Goal: Task Accomplishment & Management: Manage account settings

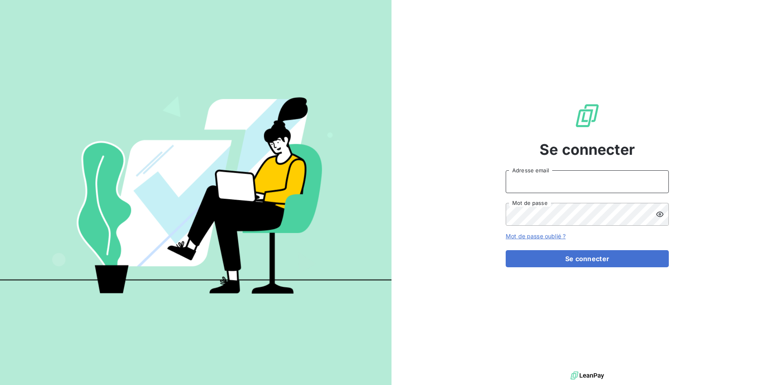
click at [520, 186] on input "Adresse email" at bounding box center [587, 181] width 163 height 23
click at [519, 186] on input "Adresse email" at bounding box center [587, 181] width 163 height 23
type input "A"
type input "[EMAIL_ADDRESS][DOMAIN_NAME]"
click at [506, 250] on button "Se connecter" at bounding box center [587, 258] width 163 height 17
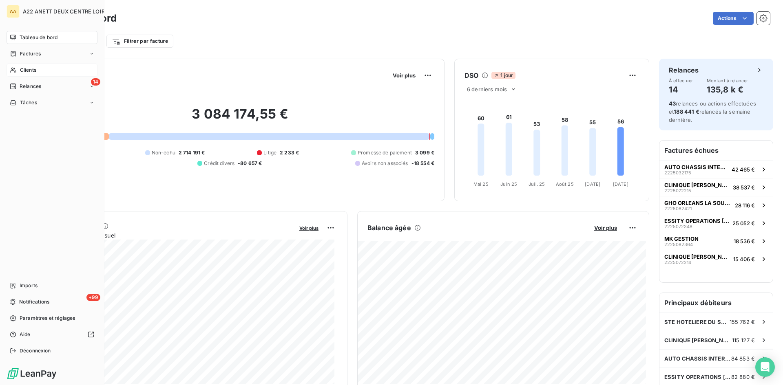
click at [27, 71] on span "Clients" at bounding box center [28, 69] width 16 height 7
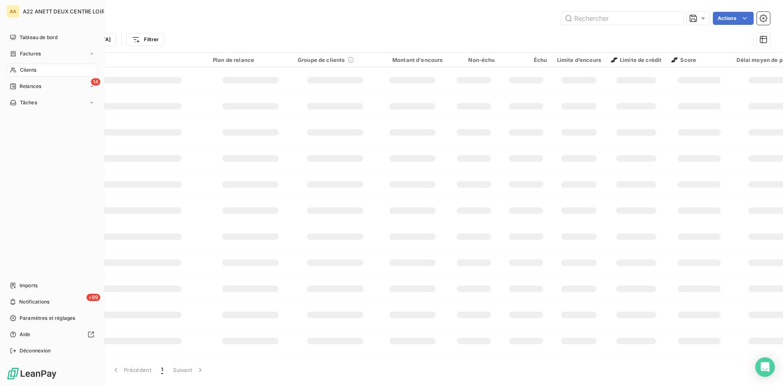
click at [26, 73] on span "Clients" at bounding box center [28, 69] width 16 height 7
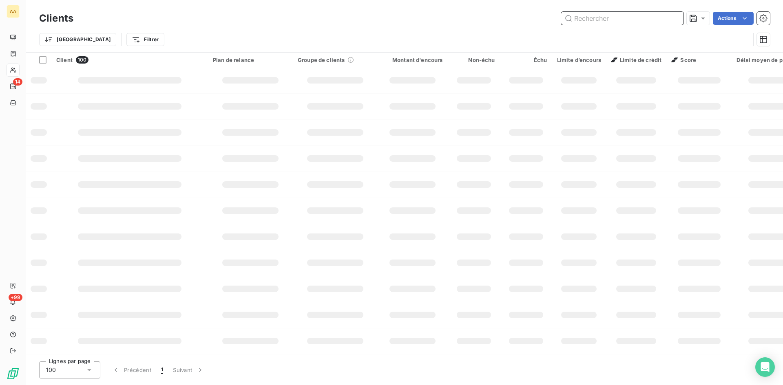
click at [582, 17] on input "text" at bounding box center [622, 18] width 122 height 13
click at [578, 18] on input "text" at bounding box center [622, 18] width 122 height 13
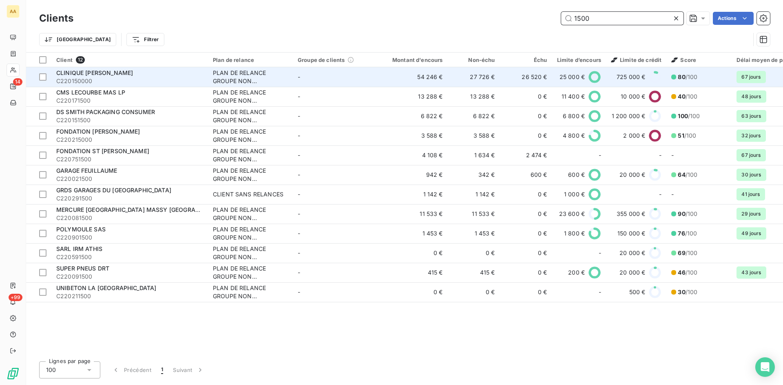
type input "1500"
click at [230, 76] on div "PLAN DE RELANCE GROUPE NON AUTOMATIQUE" at bounding box center [250, 77] width 75 height 16
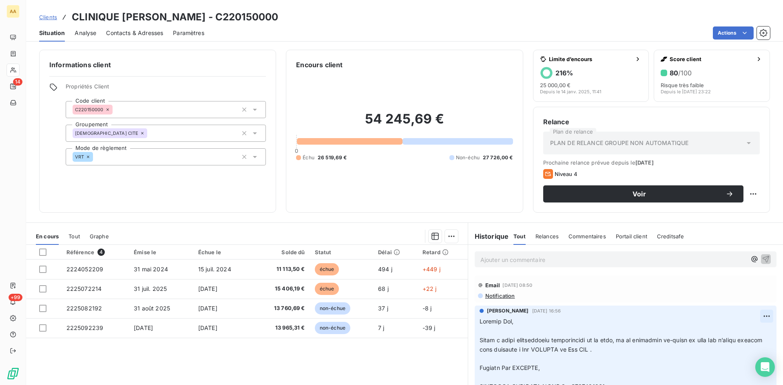
click at [756, 315] on html "AA 14 +99 Clients CLINIQUE AMBROISE PARE - C220150000 Situation Analyse Contact…" at bounding box center [391, 192] width 783 height 385
click at [730, 332] on div "Editer" at bounding box center [735, 334] width 46 height 13
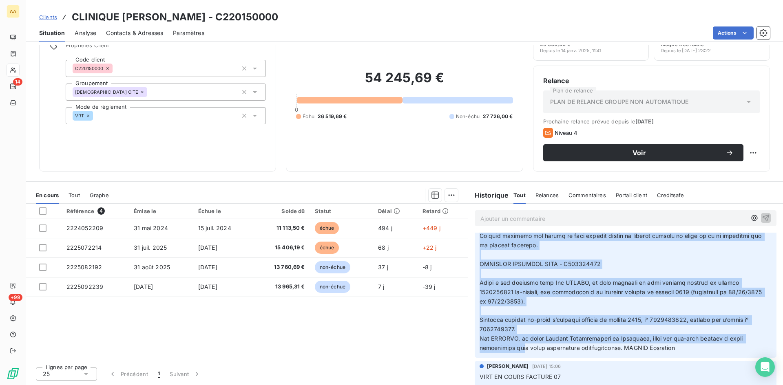
scroll to position [356, 0]
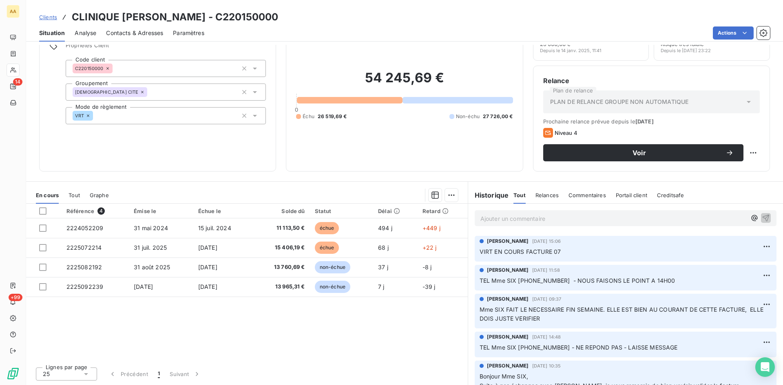
drag, startPoint x: 476, startPoint y: 339, endPoint x: 604, endPoint y: 232, distance: 166.5
click at [605, 228] on div "Ajouter un commentaire ﻿ Email 5 oct. 2025, 08:50 Notification ANNABELLE RANVAL…" at bounding box center [625, 295] width 315 height 182
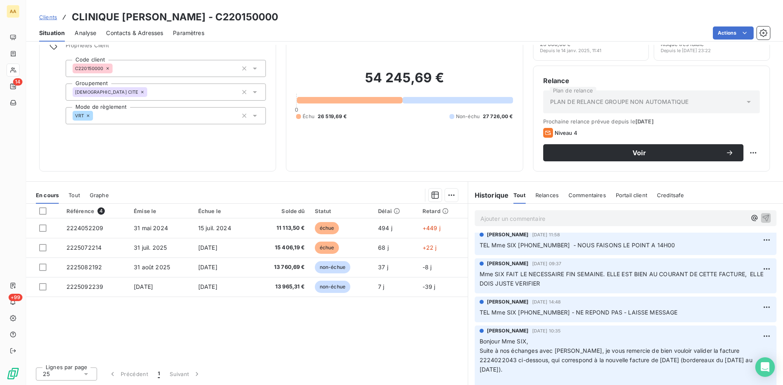
scroll to position [0, 0]
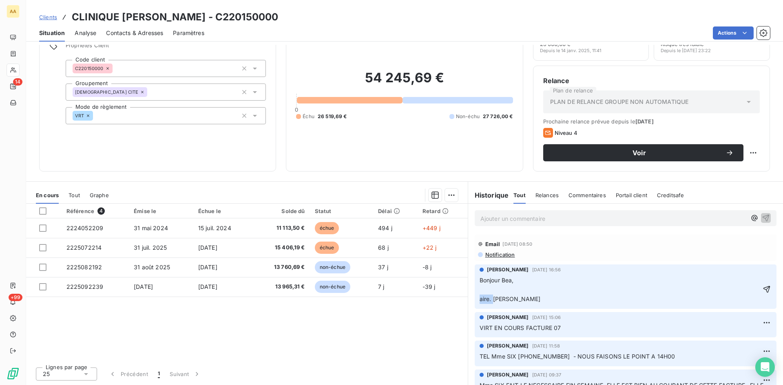
drag, startPoint x: 489, startPoint y: 298, endPoint x: 471, endPoint y: 302, distance: 18.8
click at [480, 300] on span "Bonjour Bea, aire. RANVAL Annabelle" at bounding box center [510, 290] width 61 height 26
click at [480, 290] on p "Bonjour Bea, RANVAL Annabelle" at bounding box center [620, 290] width 281 height 28
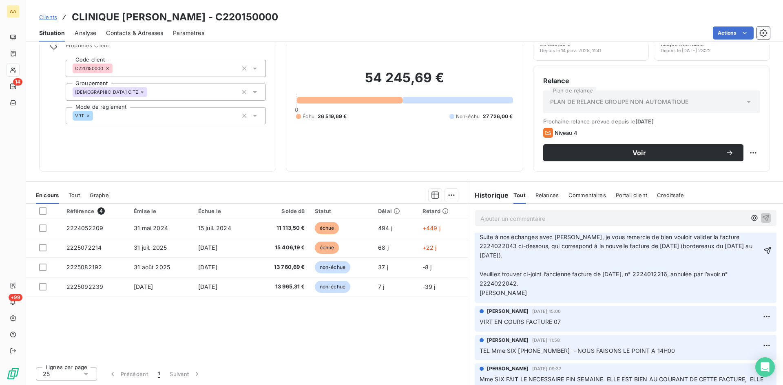
scroll to position [41, 0]
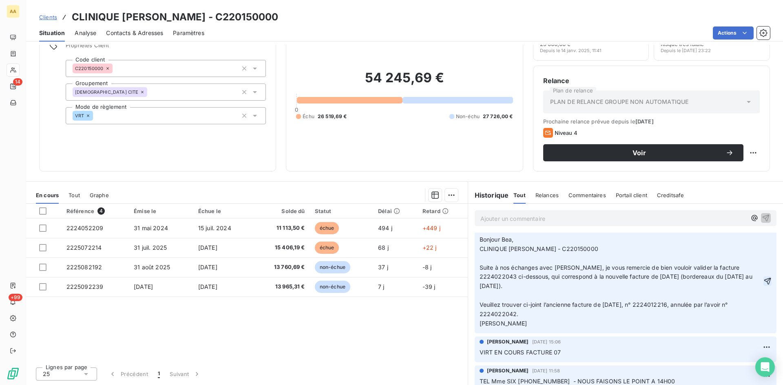
click at [764, 284] on icon "button" at bounding box center [768, 281] width 8 height 8
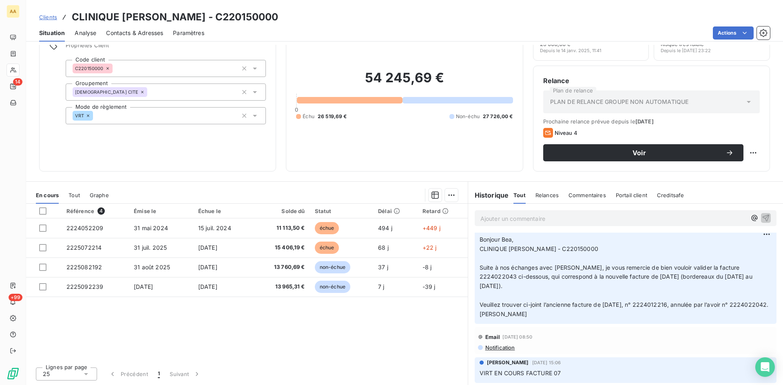
scroll to position [0, 0]
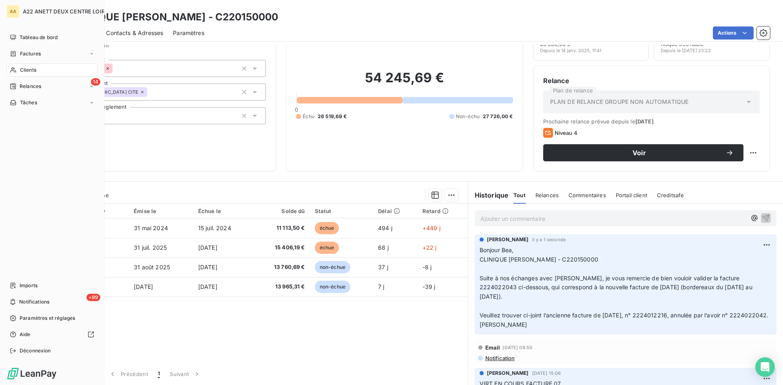
click at [21, 69] on span "Clients" at bounding box center [28, 69] width 16 height 7
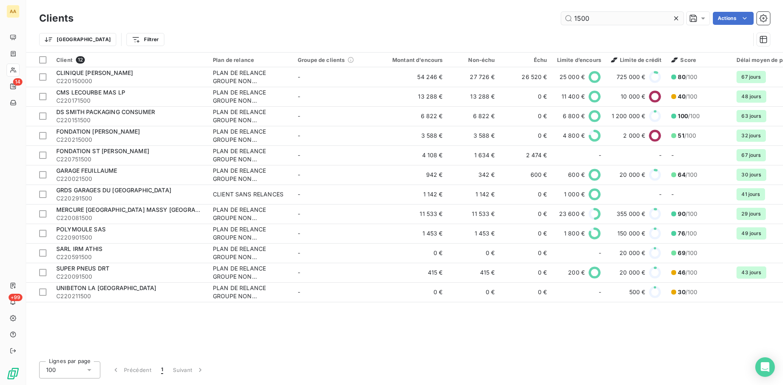
drag, startPoint x: 590, startPoint y: 19, endPoint x: 584, endPoint y: 15, distance: 6.9
click at [584, 15] on input "1500" at bounding box center [622, 18] width 122 height 13
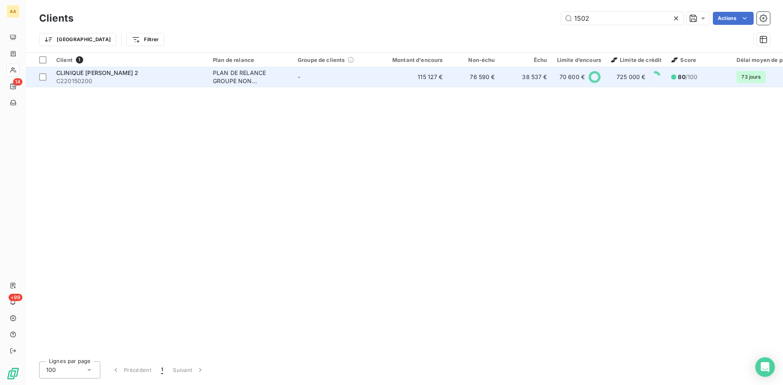
type input "1502"
click at [221, 69] on div "PLAN DE RELANCE GROUPE NON AUTOMATIQUE" at bounding box center [250, 77] width 75 height 16
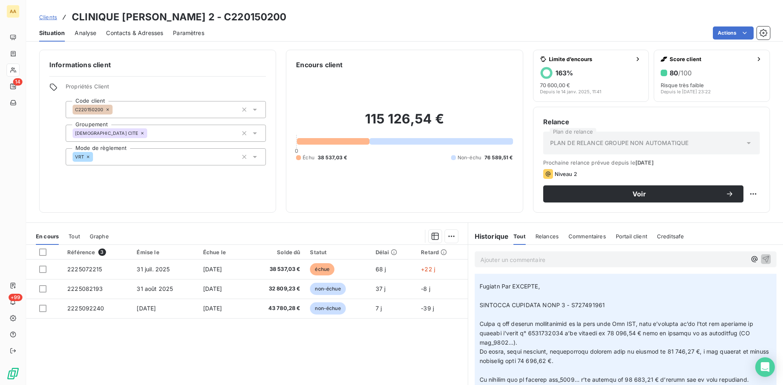
scroll to position [41, 0]
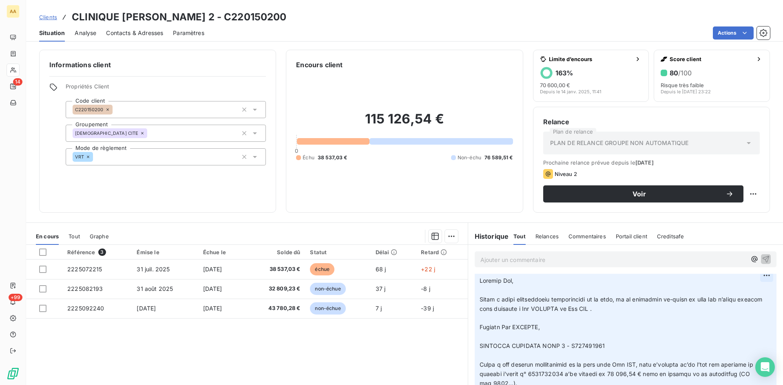
click at [756, 275] on html "AA 14 +99 Clients CLINIQUE AMBROISE PARE 2 - C220150200 Situation Analyse Conta…" at bounding box center [391, 192] width 783 height 385
click at [724, 294] on div "Editer" at bounding box center [735, 293] width 46 height 13
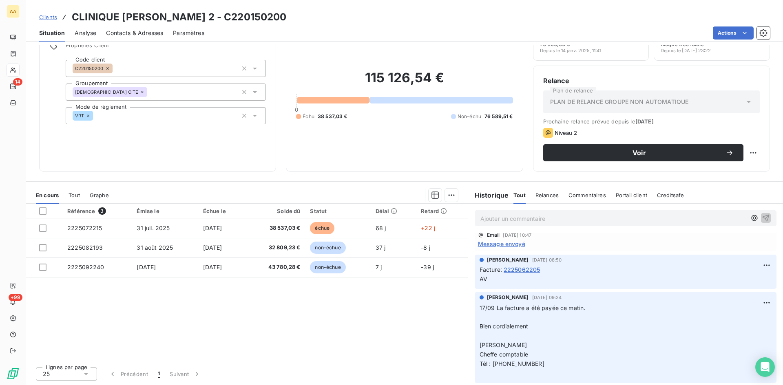
scroll to position [447, 0]
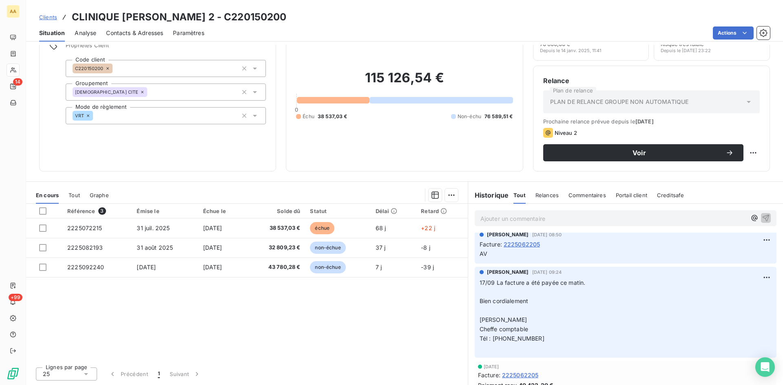
drag, startPoint x: 477, startPoint y: 299, endPoint x: 484, endPoint y: 216, distance: 83.5
click at [484, 216] on div "Ajouter un commentaire ﻿ Email 5 oct. 2025, 08:50 Notification ANNABELLE RANVAL…" at bounding box center [625, 295] width 315 height 182
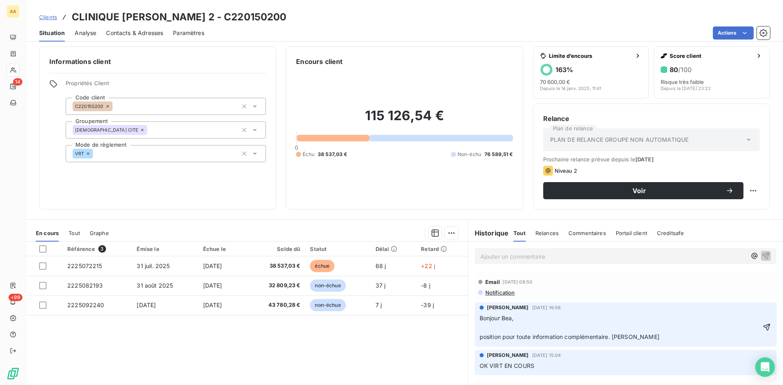
scroll to position [0, 0]
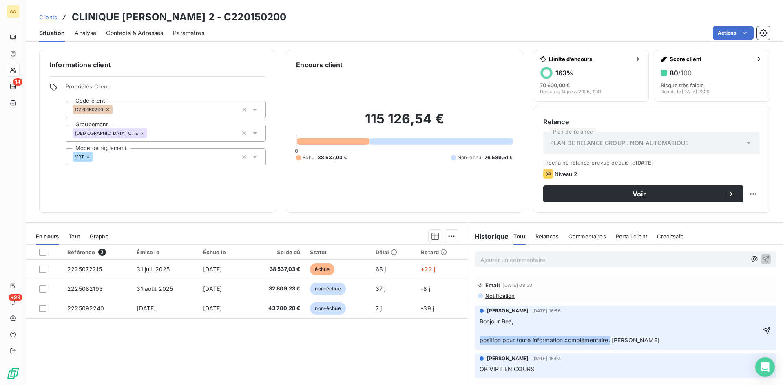
drag, startPoint x: 609, startPoint y: 341, endPoint x: 471, endPoint y: 339, distance: 137.5
click at [475, 337] on div "ANNABELLE RANVAL 30 sept. 2025, 16:56 Bonjour Bea, position pour toute informat…" at bounding box center [626, 328] width 302 height 44
click at [487, 259] on p "Ajouter un commentaire ﻿" at bounding box center [613, 260] width 266 height 10
drag, startPoint x: 487, startPoint y: 259, endPoint x: 502, endPoint y: 328, distance: 69.9
click at [503, 328] on p "Bonjour Bea, RANVAL Annabelle" at bounding box center [620, 331] width 281 height 28
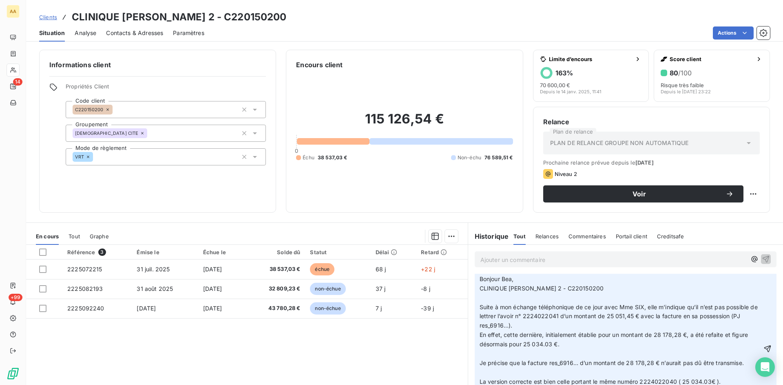
scroll to position [82, 0]
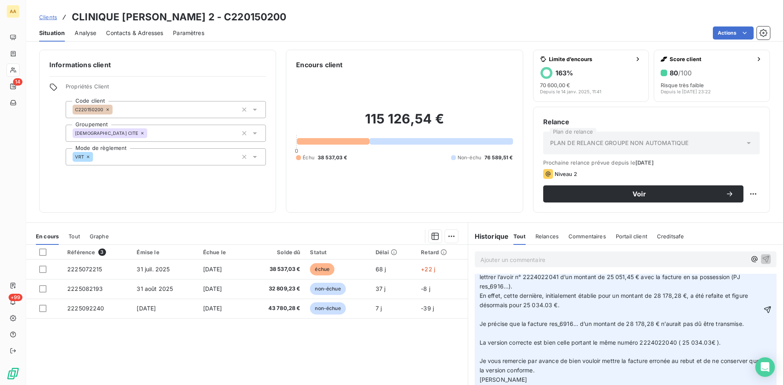
click at [764, 312] on icon "button" at bounding box center [768, 310] width 8 height 8
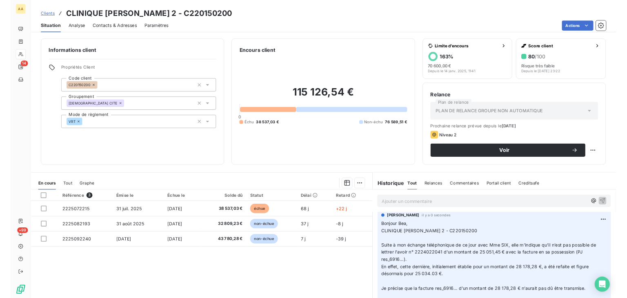
scroll to position [0, 0]
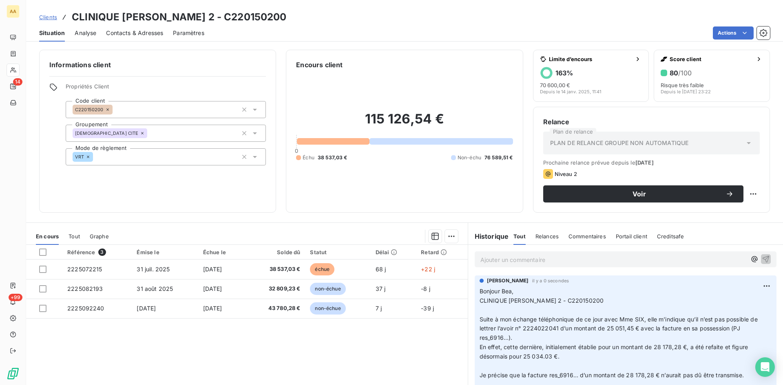
click at [490, 263] on p "Ajouter un commentaire ﻿" at bounding box center [613, 260] width 266 height 10
click at [513, 262] on p "Ajouter un commentaire ﻿" at bounding box center [613, 260] width 266 height 10
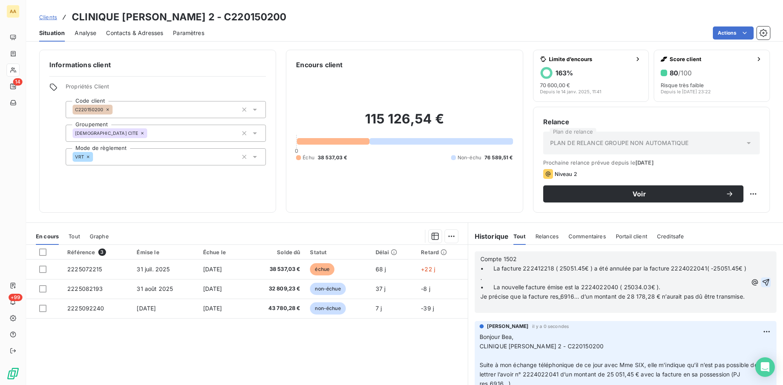
click at [762, 284] on icon "button" at bounding box center [766, 283] width 8 height 8
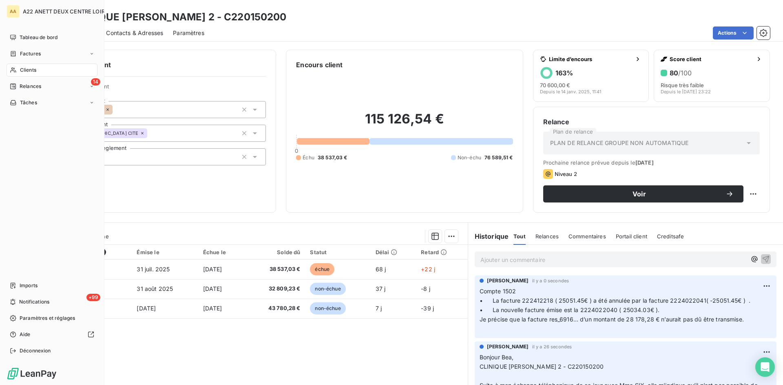
click at [22, 69] on span "Clients" at bounding box center [28, 69] width 16 height 7
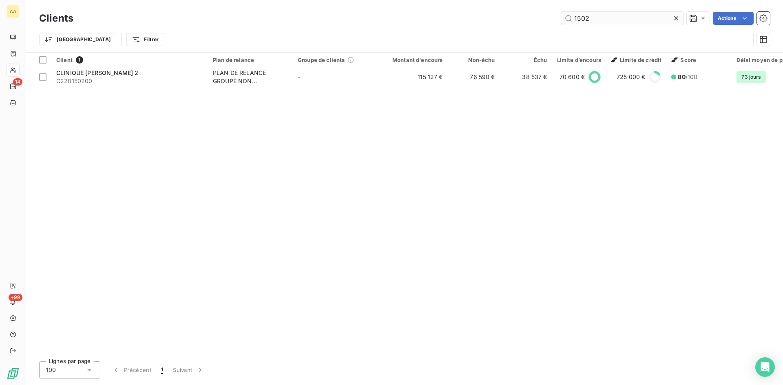
drag, startPoint x: 589, startPoint y: 16, endPoint x: 563, endPoint y: 23, distance: 26.5
click at [563, 23] on input "1502" at bounding box center [622, 18] width 122 height 13
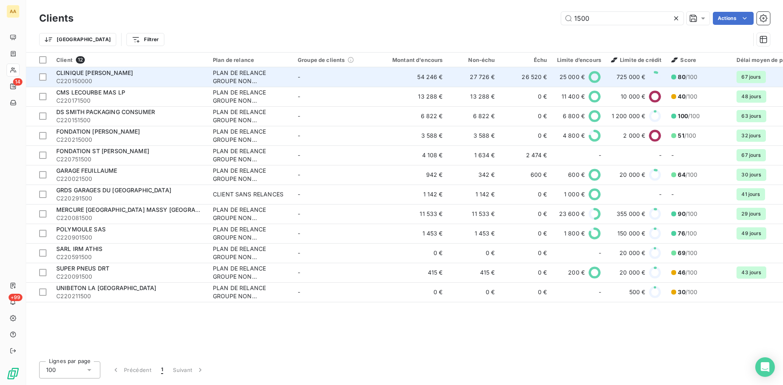
type input "1500"
click at [226, 77] on div "PLAN DE RELANCE GROUPE NON AUTOMATIQUE" at bounding box center [250, 77] width 75 height 16
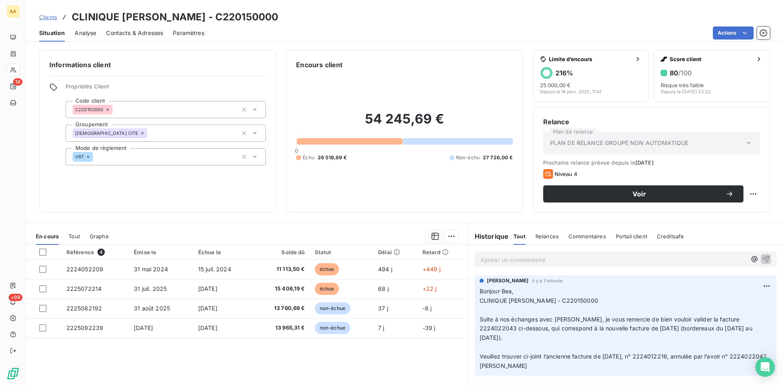
click at [485, 260] on p "Ajouter un commentaire ﻿" at bounding box center [613, 260] width 266 height 10
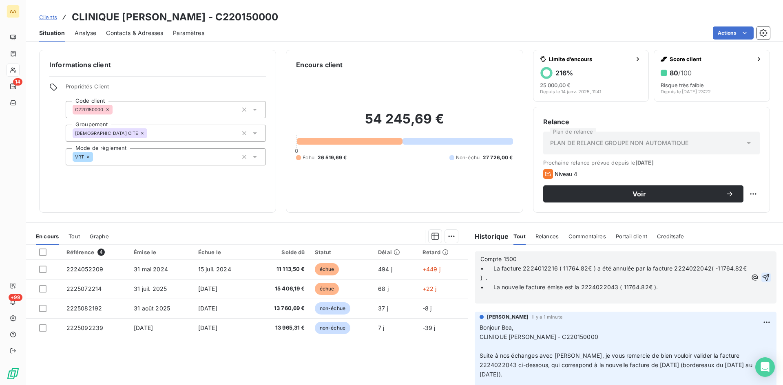
click at [762, 276] on icon "button" at bounding box center [766, 278] width 8 height 8
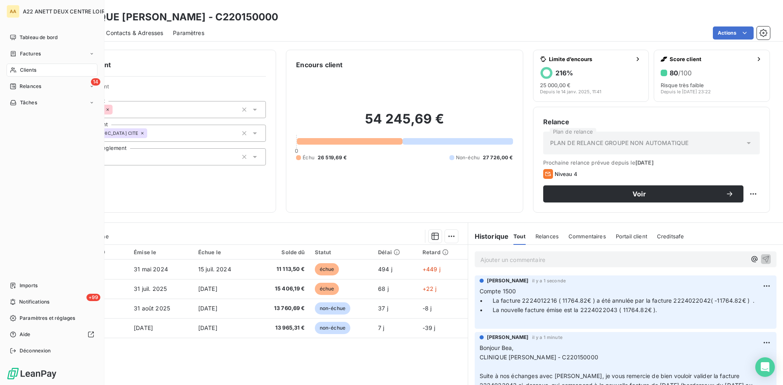
click at [28, 71] on span "Clients" at bounding box center [28, 69] width 16 height 7
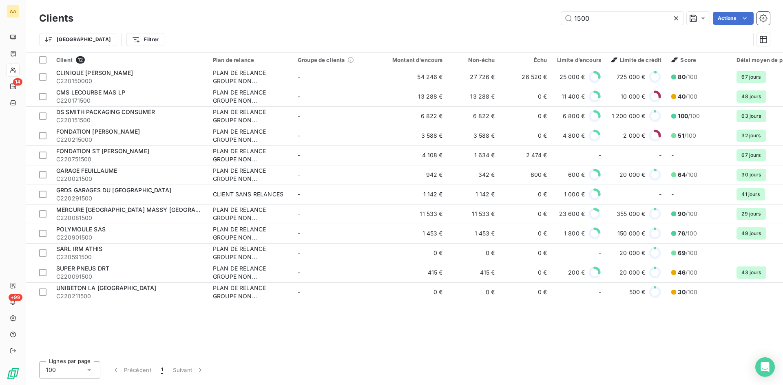
drag, startPoint x: 595, startPoint y: 19, endPoint x: 562, endPoint y: 25, distance: 34.0
click at [562, 25] on div "Clients 1500 Actions" at bounding box center [404, 18] width 731 height 17
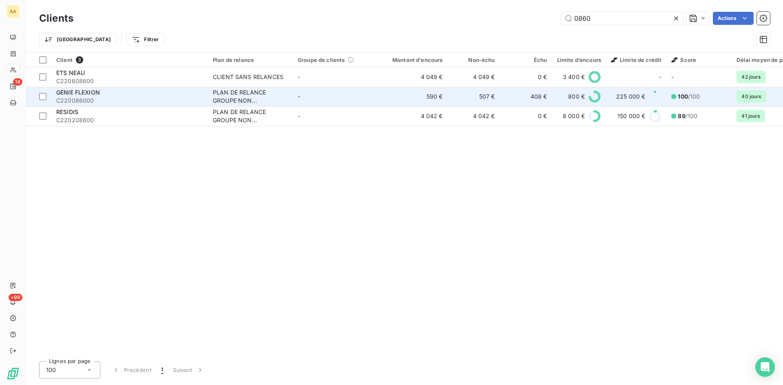
type input "0860"
click at [233, 96] on div "PLAN DE RELANCE GROUPE NON AUTOMATIQUE" at bounding box center [250, 97] width 75 height 16
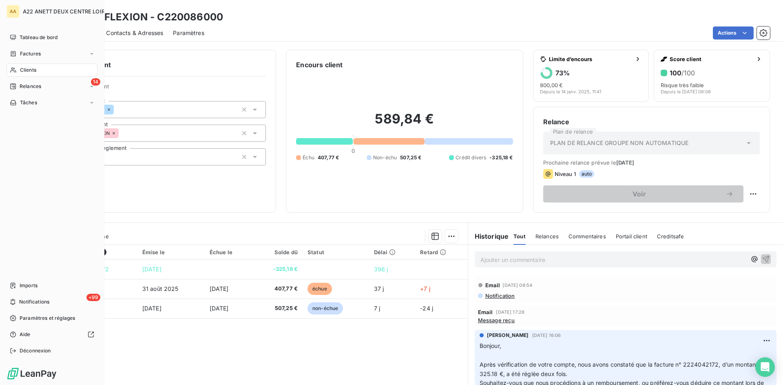
click at [30, 70] on span "Clients" at bounding box center [28, 69] width 16 height 7
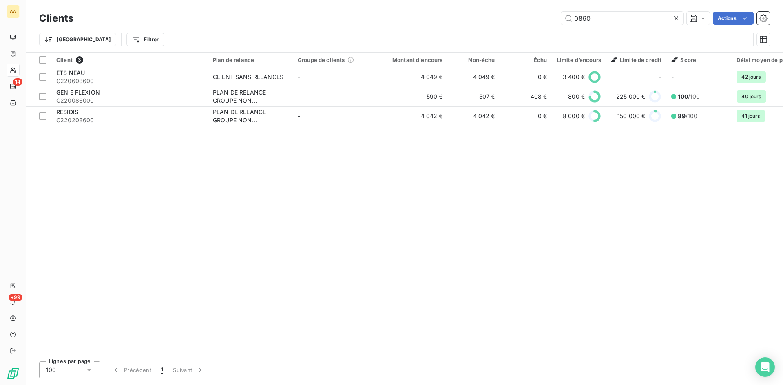
drag, startPoint x: 608, startPoint y: 16, endPoint x: 527, endPoint y: 24, distance: 81.2
click at [528, 24] on div "0860 Actions" at bounding box center [426, 18] width 687 height 13
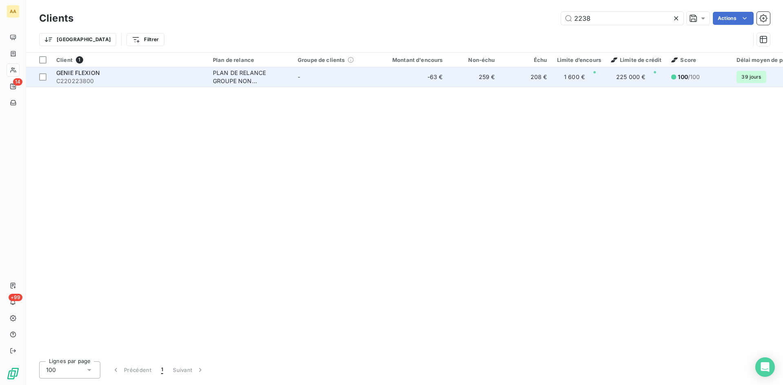
type input "2238"
click at [248, 72] on div "PLAN DE RELANCE GROUPE NON AUTOMATIQUE" at bounding box center [250, 77] width 75 height 16
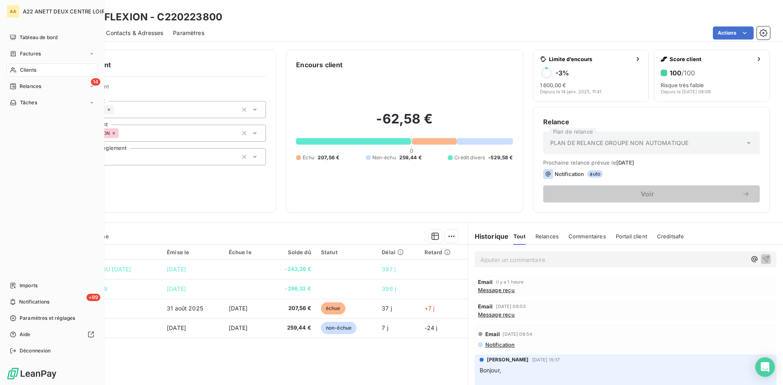
click at [18, 69] on div "Clients" at bounding box center [52, 70] width 91 height 13
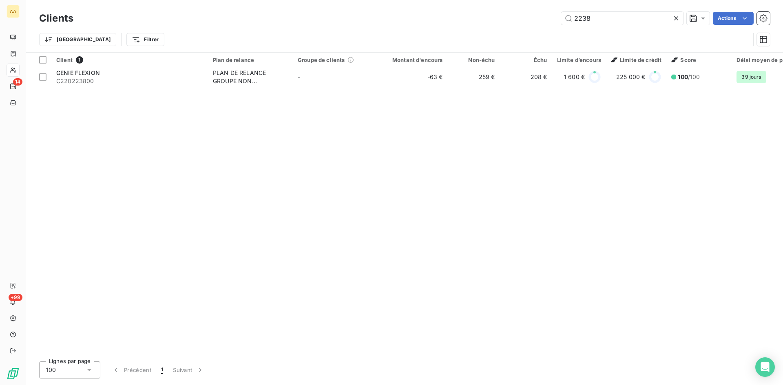
drag, startPoint x: 553, startPoint y: 27, endPoint x: 517, endPoint y: 31, distance: 35.6
click at [517, 31] on div "Clients 2238 Actions Trier Filtrer" at bounding box center [404, 31] width 731 height 42
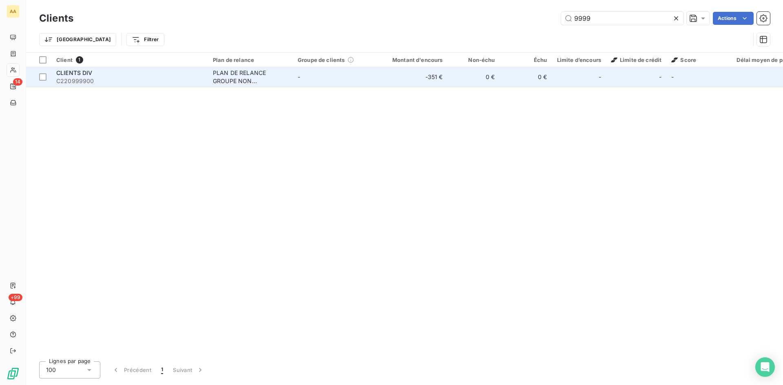
type input "9999"
click at [230, 82] on div "PLAN DE RELANCE GROUPE NON AUTOMATIQUE" at bounding box center [250, 77] width 75 height 16
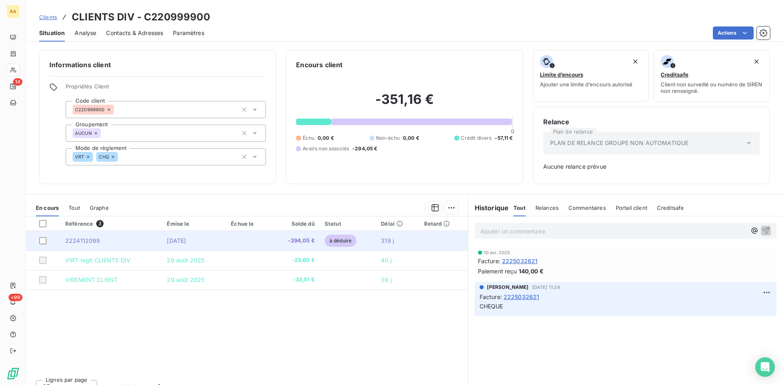
click at [86, 242] on span "2224112099" at bounding box center [82, 240] width 35 height 7
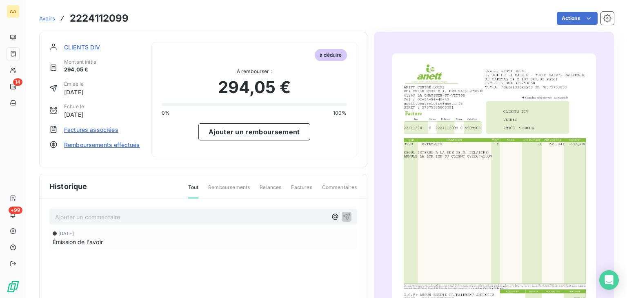
click at [459, 135] on img "button" at bounding box center [494, 197] width 204 height 288
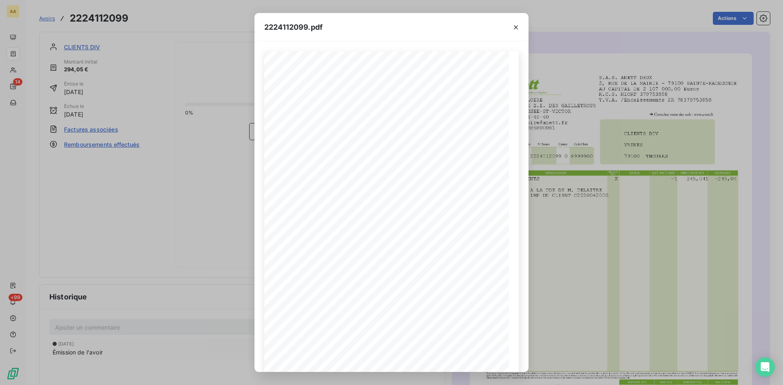
click at [576, 236] on div "2224112099.pdf S.A.S. ANETT DEUX 2, RUE DE LA MAIRIE - 79100 SAINTE-RADEGONDE A…" at bounding box center [391, 192] width 783 height 385
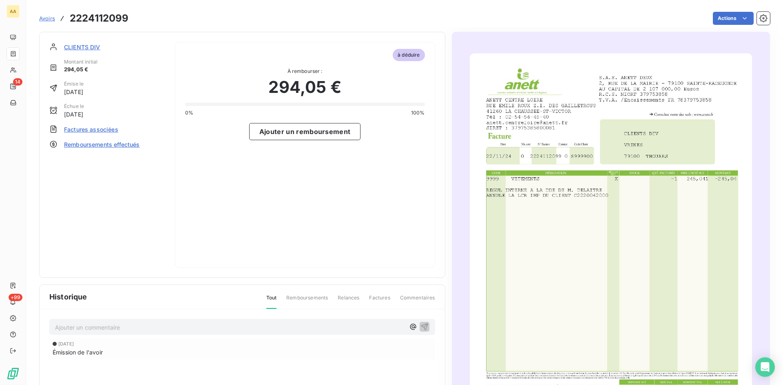
click at [332, 201] on div "à déduire À rembourser : 294,05 € 0% 100% Ajouter un remboursement" at bounding box center [305, 155] width 260 height 226
click at [80, 46] on span "CLIENTS DIV" at bounding box center [82, 47] width 36 height 9
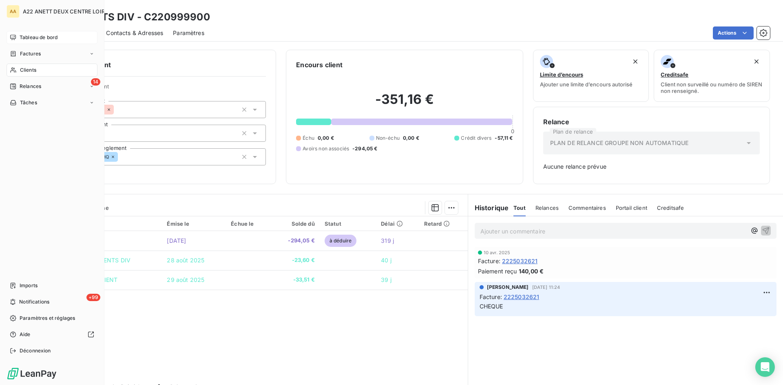
click at [34, 38] on span "Tableau de bord" at bounding box center [39, 37] width 38 height 7
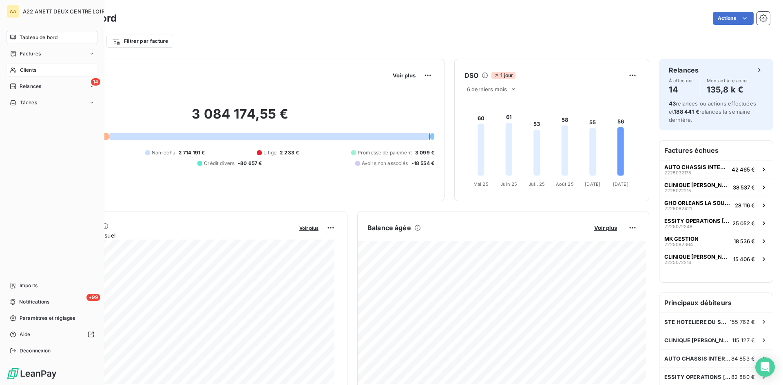
click at [24, 69] on span "Clients" at bounding box center [28, 69] width 16 height 7
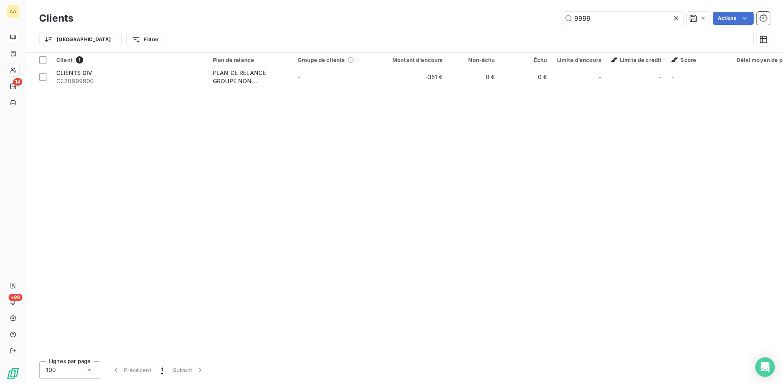
drag, startPoint x: 605, startPoint y: 22, endPoint x: 514, endPoint y: 31, distance: 91.4
click at [514, 31] on div "Clients 9999 Actions Trier Filtrer" at bounding box center [404, 31] width 731 height 42
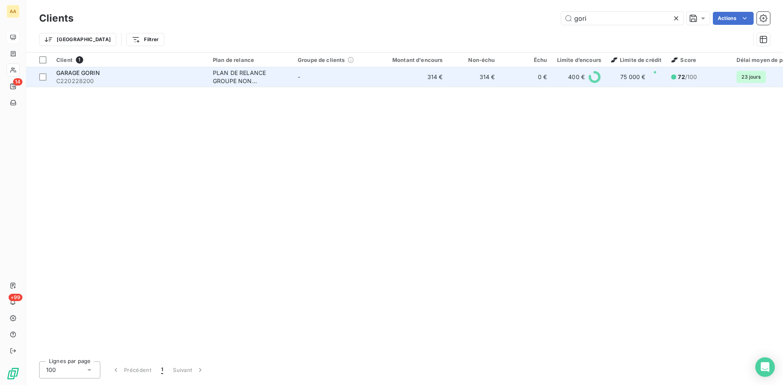
type input "gori"
click at [229, 86] on td "PLAN DE RELANCE GROUPE NON AUTOMATIQUE" at bounding box center [250, 77] width 85 height 20
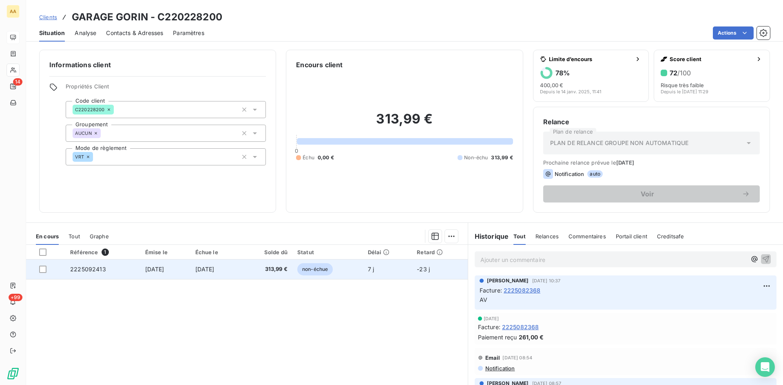
click at [82, 272] on span "2225092413" at bounding box center [88, 269] width 36 height 7
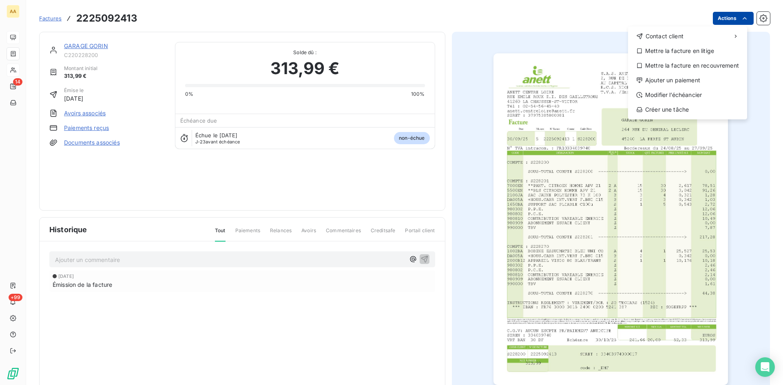
click at [722, 19] on html "AA 14 +99 Factures 2225092413 Actions Contact client Mettre la facture en litig…" at bounding box center [391, 192] width 783 height 385
click at [684, 77] on div "Ajouter un paiement" at bounding box center [687, 80] width 113 height 13
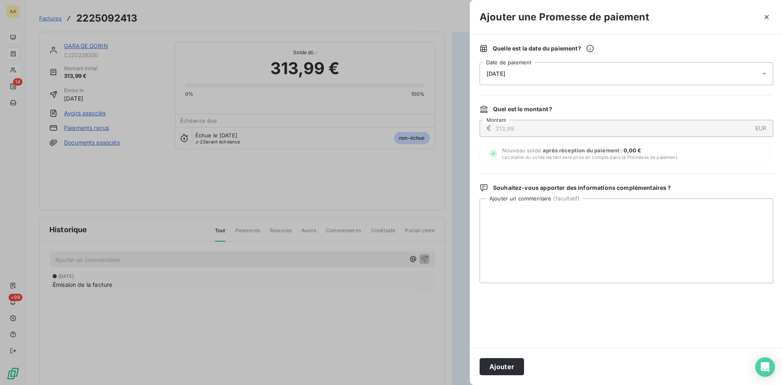
click at [545, 75] on div "08/10/2025" at bounding box center [627, 73] width 294 height 23
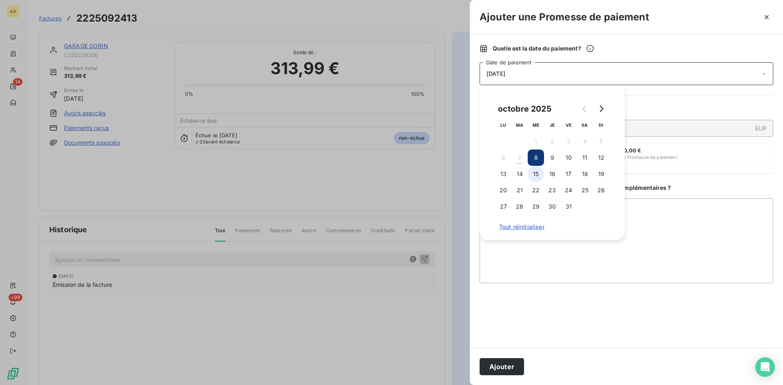
click at [536, 173] on button "15" at bounding box center [536, 174] width 16 height 16
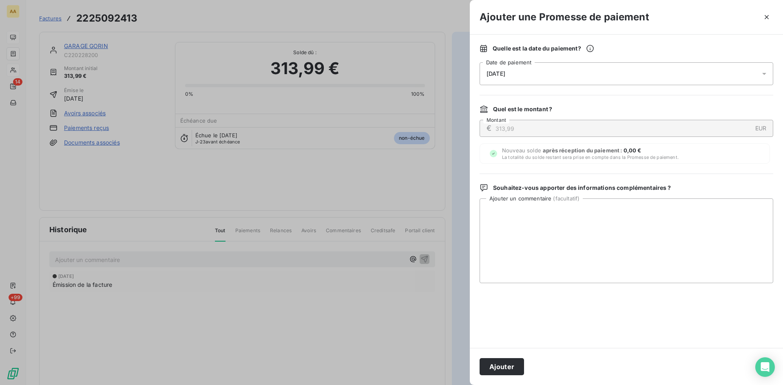
drag, startPoint x: 511, startPoint y: 370, endPoint x: 422, endPoint y: 321, distance: 101.5
click at [509, 368] on button "Ajouter" at bounding box center [502, 367] width 44 height 17
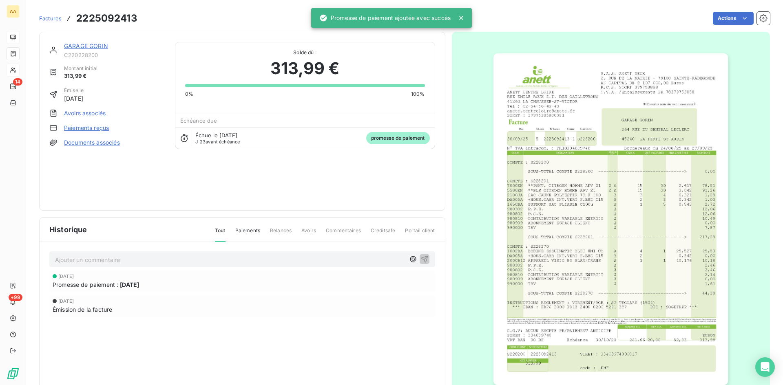
click at [311, 268] on div "Ajouter un commentaire ﻿ 14 oct. 2025 Promesse de paiement : 14 oct. 2025 30 se…" at bounding box center [242, 296] width 405 height 108
click at [309, 258] on p "Ajouter un commentaire ﻿" at bounding box center [230, 260] width 350 height 10
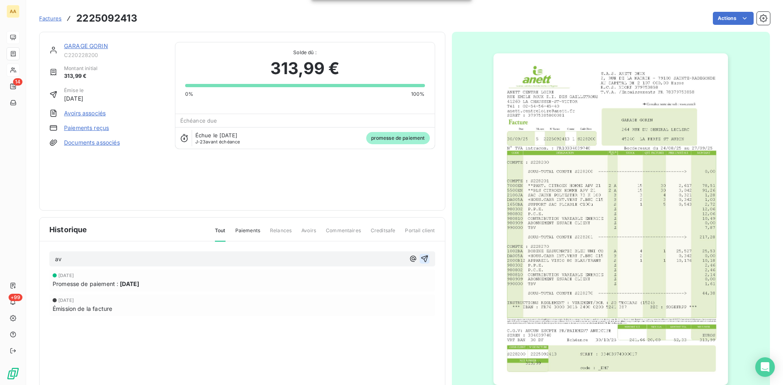
click at [422, 260] on icon "button" at bounding box center [425, 259] width 8 height 8
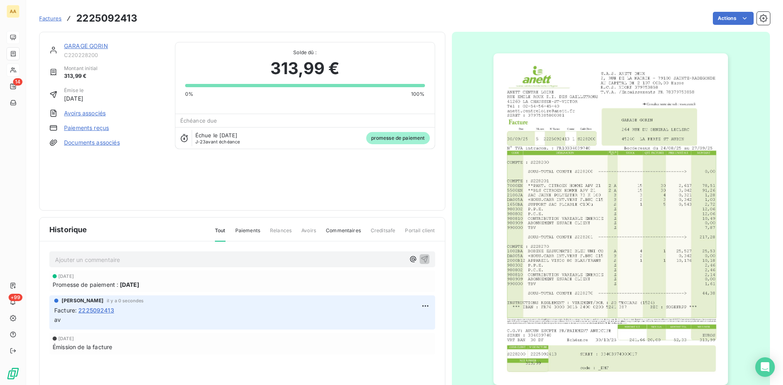
click at [89, 46] on link "GARAGE GORIN" at bounding box center [86, 45] width 44 height 7
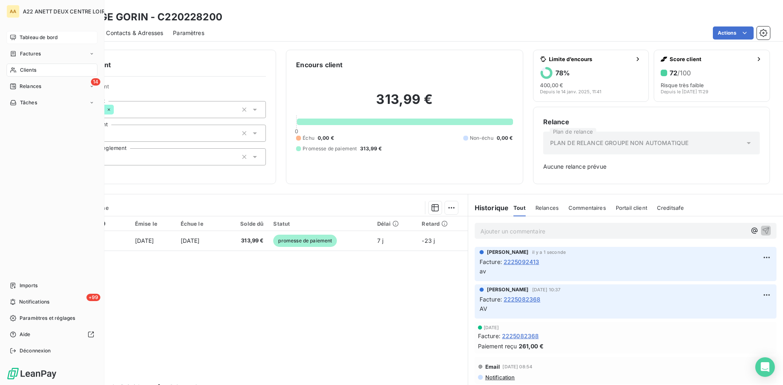
click at [19, 71] on div "Clients" at bounding box center [52, 70] width 91 height 13
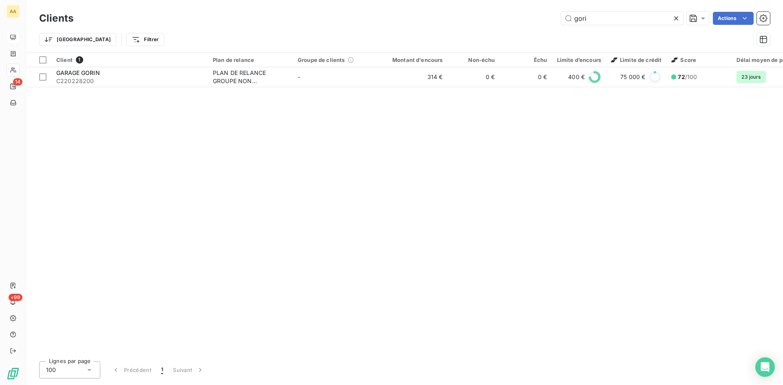
drag, startPoint x: 558, startPoint y: 21, endPoint x: 509, endPoint y: 22, distance: 48.1
click at [509, 22] on div "gori Actions" at bounding box center [426, 18] width 687 height 13
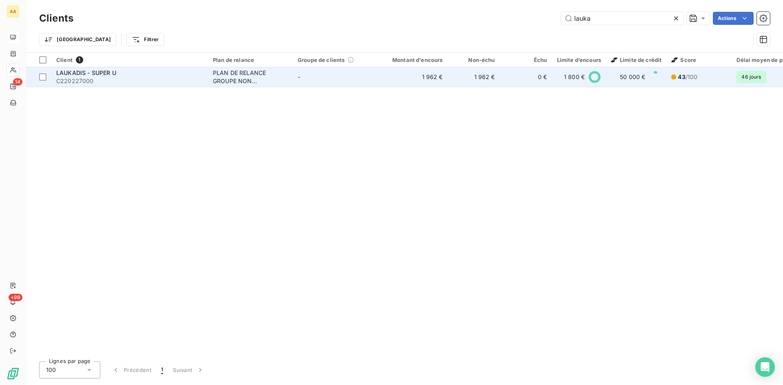
type input "lauka"
click at [242, 78] on div "PLAN DE RELANCE GROUPE NON AUTOMATIQUE" at bounding box center [250, 77] width 75 height 16
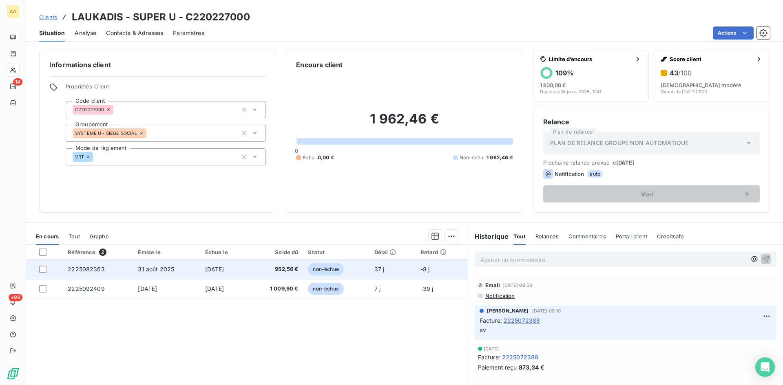
click at [86, 272] on span "2225082363" at bounding box center [86, 269] width 37 height 7
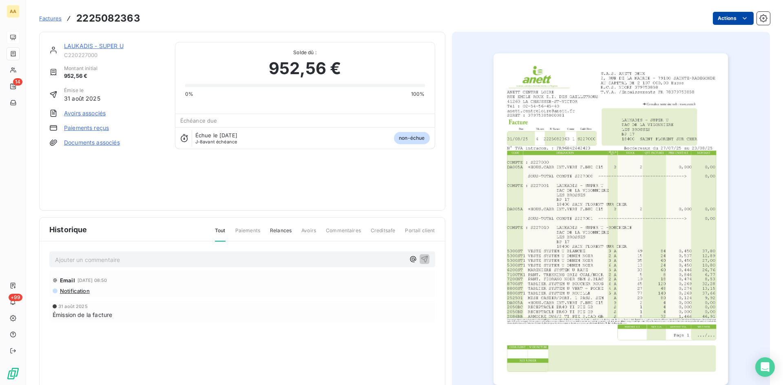
click at [725, 21] on html "AA 14 +99 Factures 2225082363 Actions LAUKADIS - SUPER U C220227000 Montant ini…" at bounding box center [391, 192] width 783 height 385
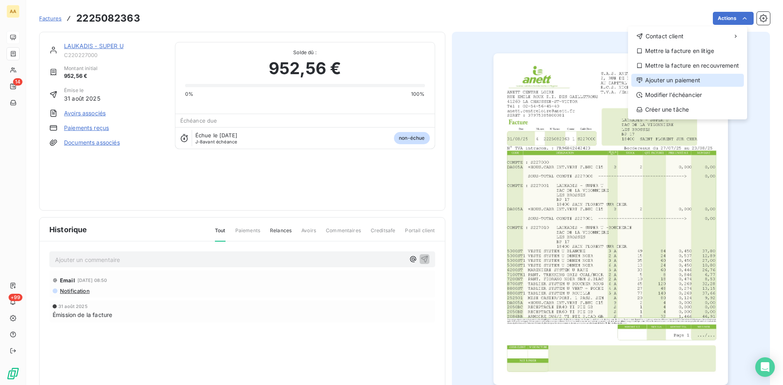
click at [689, 82] on div "Ajouter un paiement" at bounding box center [687, 80] width 113 height 13
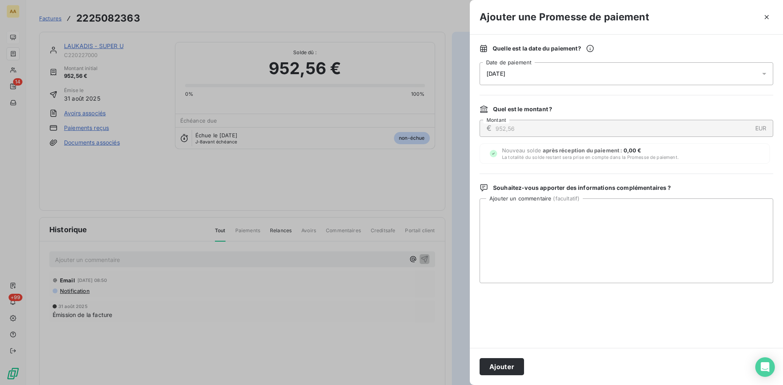
click at [532, 75] on div "08/10/2025" at bounding box center [627, 73] width 294 height 23
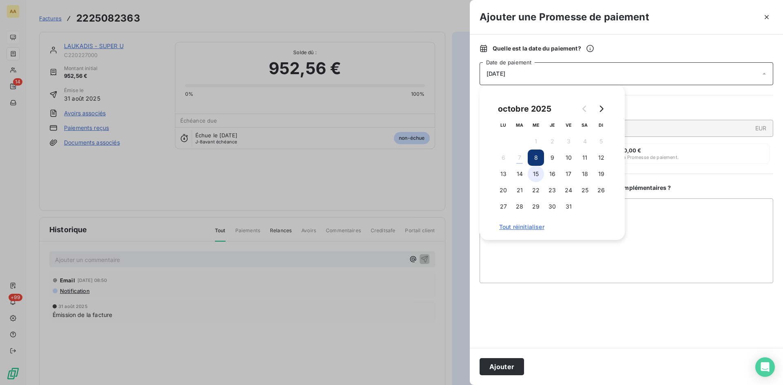
click at [533, 174] on button "15" at bounding box center [536, 174] width 16 height 16
click at [497, 369] on button "Ajouter" at bounding box center [502, 367] width 44 height 17
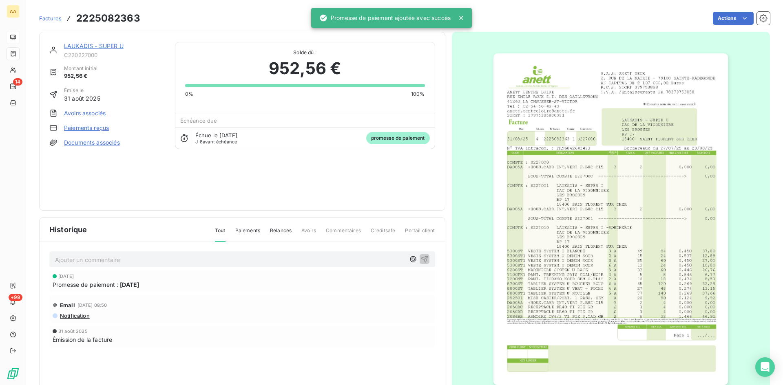
click at [271, 261] on p "Ajouter un commentaire ﻿" at bounding box center [230, 260] width 350 height 10
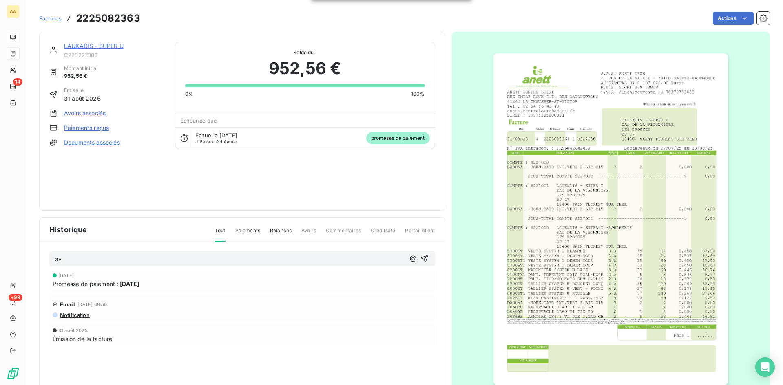
click at [422, 257] on icon "button" at bounding box center [424, 259] width 7 height 7
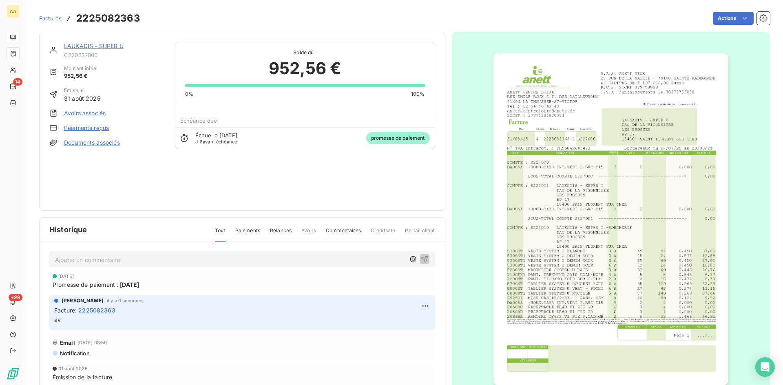
click at [118, 45] on link "LAUKADIS - SUPER U" at bounding box center [94, 45] width 60 height 7
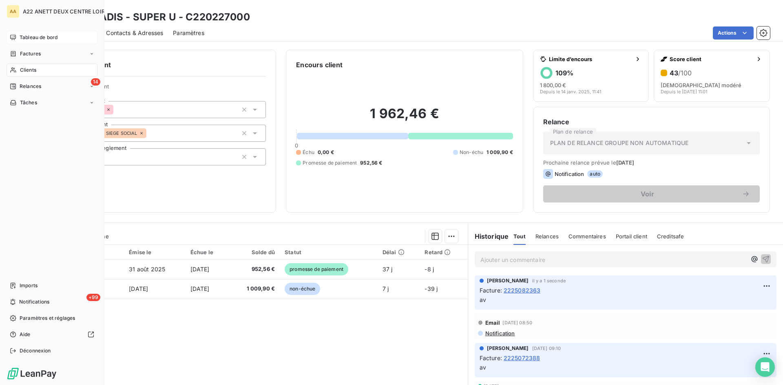
click at [18, 69] on div "Clients" at bounding box center [52, 70] width 91 height 13
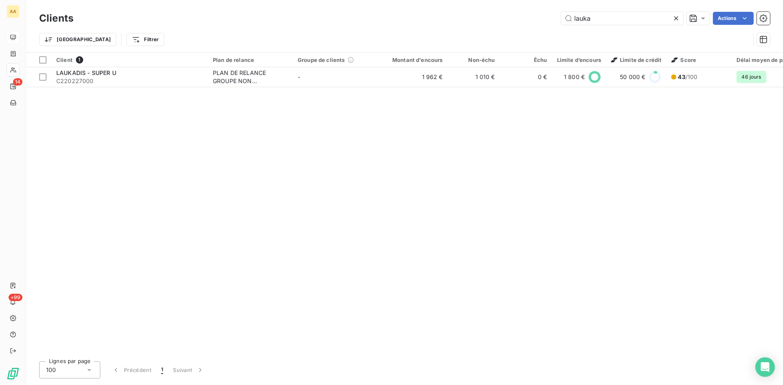
drag, startPoint x: 592, startPoint y: 17, endPoint x: 498, endPoint y: 20, distance: 93.9
click at [498, 20] on div "lauka Actions" at bounding box center [426, 18] width 687 height 13
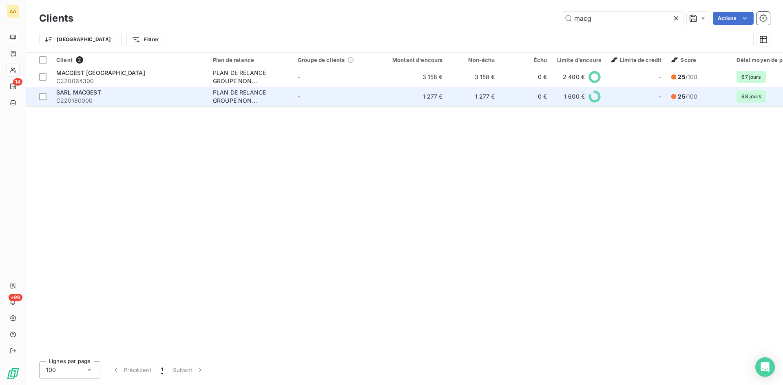
type input "macg"
click at [230, 94] on div "PLAN DE RELANCE GROUPE NON AUTOMATIQUE" at bounding box center [250, 97] width 75 height 16
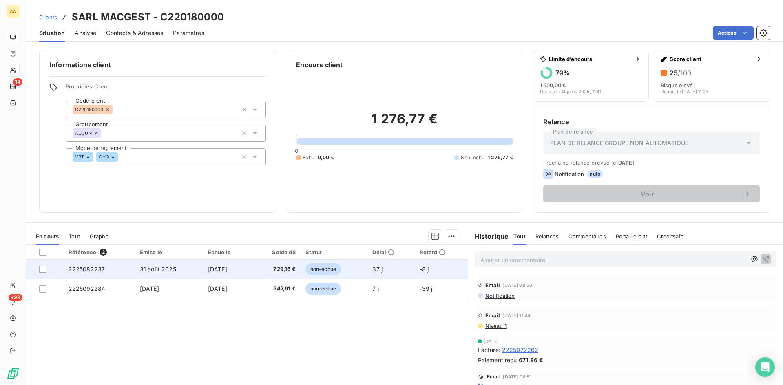
click at [97, 272] on span "2225082237" at bounding box center [87, 269] width 37 height 7
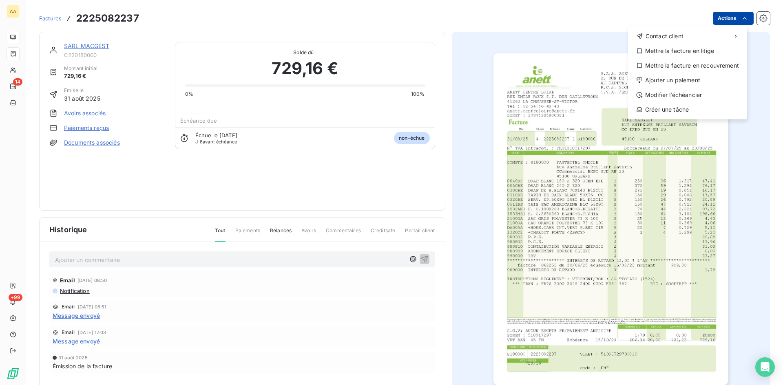
click at [720, 22] on html "AA 14 +99 Factures 2225082237 Actions Contact client Mettre la facture en litig…" at bounding box center [391, 192] width 783 height 385
click at [656, 83] on div "Ajouter un paiement" at bounding box center [687, 80] width 113 height 13
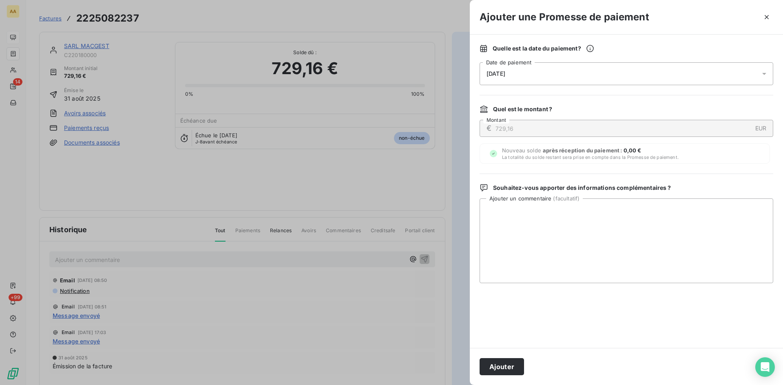
click at [518, 78] on div "08/10/2025" at bounding box center [627, 73] width 294 height 23
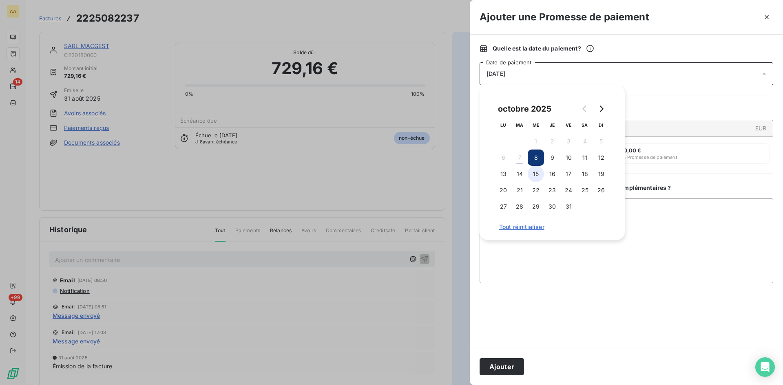
click at [536, 176] on button "15" at bounding box center [536, 174] width 16 height 16
click at [509, 370] on button "Ajouter" at bounding box center [502, 367] width 44 height 17
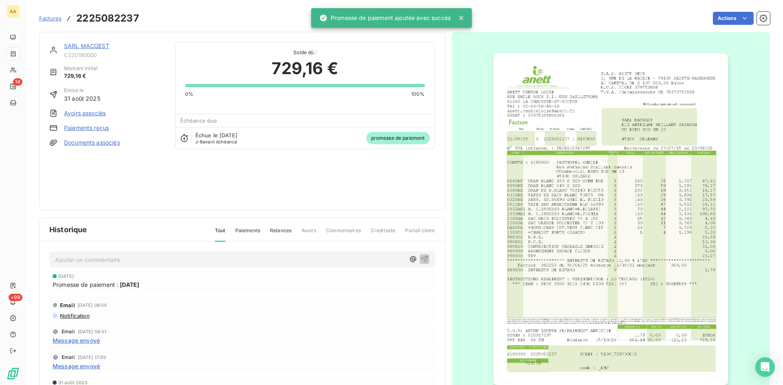
click at [342, 261] on p "Ajouter un commentaire ﻿" at bounding box center [230, 260] width 350 height 10
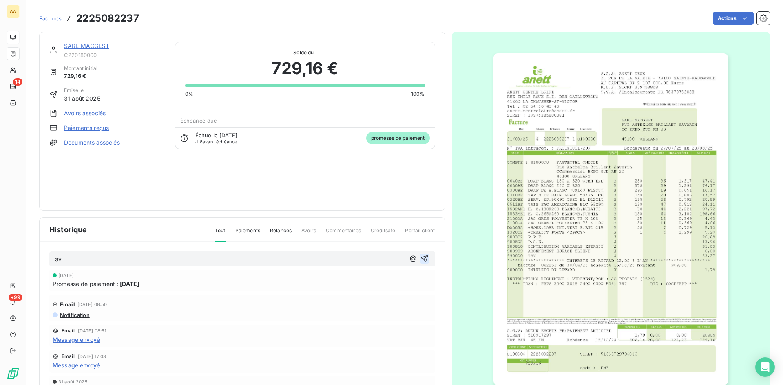
click at [421, 257] on icon "button" at bounding box center [425, 259] width 8 height 8
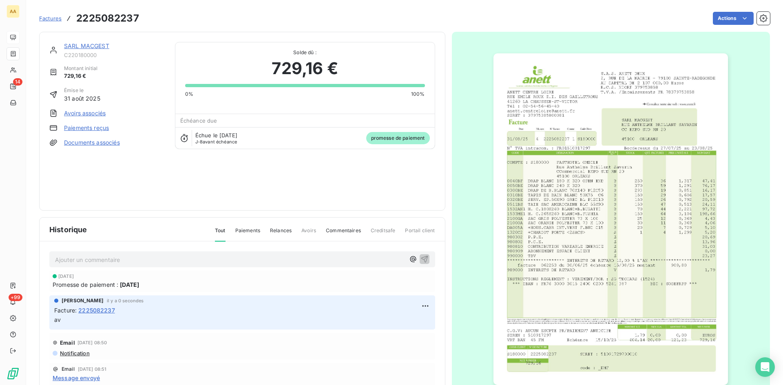
click at [88, 43] on link "SARL MACGEST" at bounding box center [86, 45] width 45 height 7
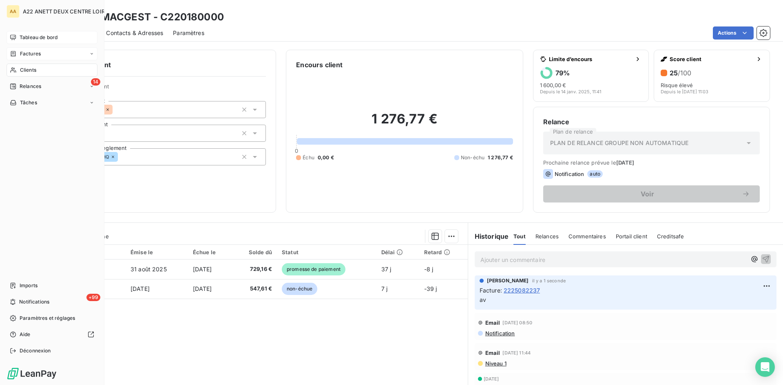
click at [58, 51] on div "Factures" at bounding box center [52, 53] width 91 height 13
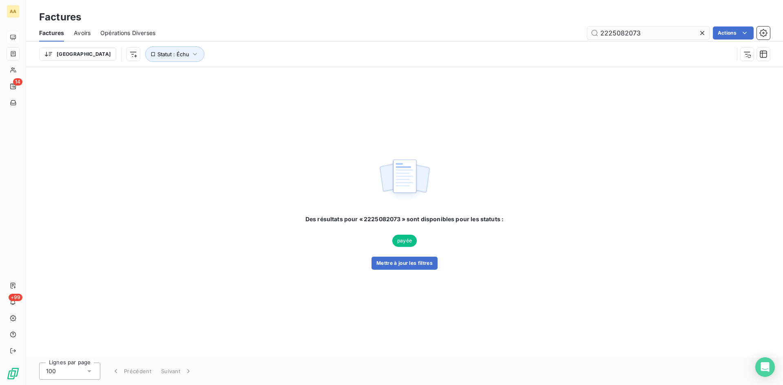
drag, startPoint x: 648, startPoint y: 35, endPoint x: 625, endPoint y: 32, distance: 23.0
click at [625, 32] on input "2225082073" at bounding box center [648, 33] width 122 height 13
type input "2225082233"
click at [407, 262] on button "Mettre à jour les filtres" at bounding box center [405, 263] width 66 height 13
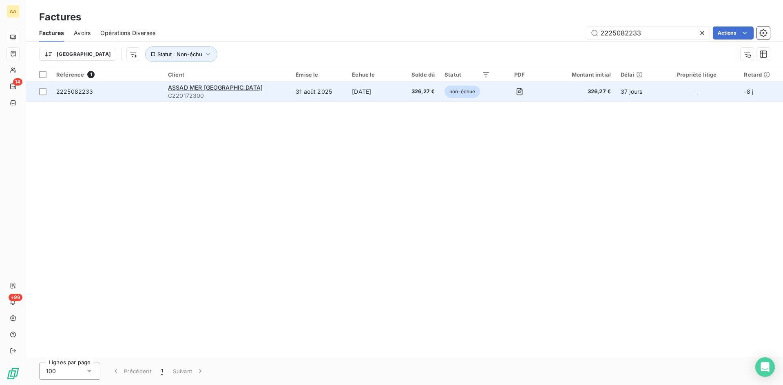
click at [203, 92] on span "C220172300" at bounding box center [227, 96] width 118 height 8
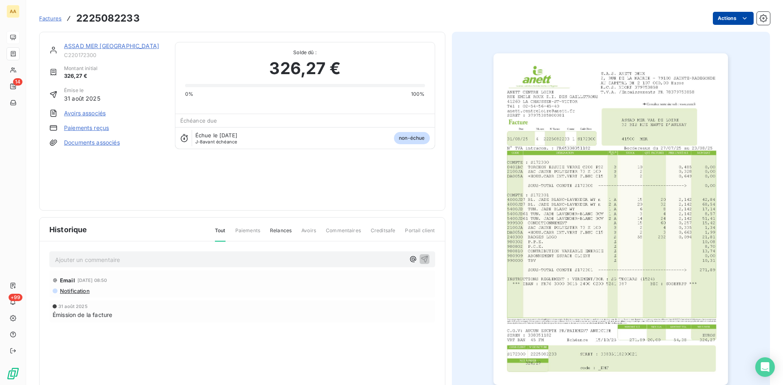
click at [734, 17] on html "AA 14 +99 Factures 2225082233 Actions ASSAD MER VAL DE LOIRE C220172300 Montant…" at bounding box center [391, 192] width 783 height 385
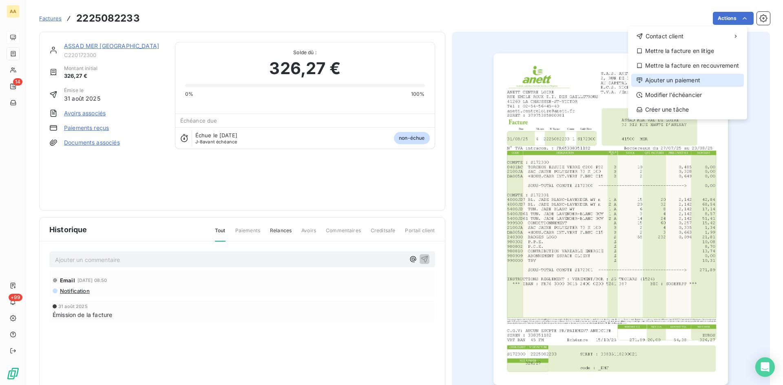
click at [686, 77] on div "Ajouter un paiement" at bounding box center [687, 80] width 113 height 13
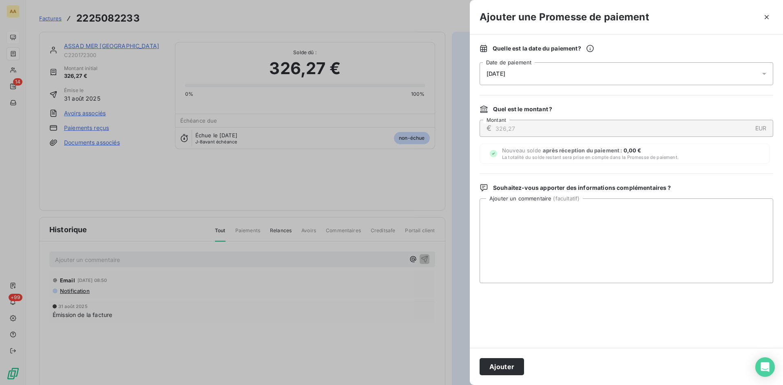
click at [573, 75] on div "08/10/2025" at bounding box center [627, 73] width 294 height 23
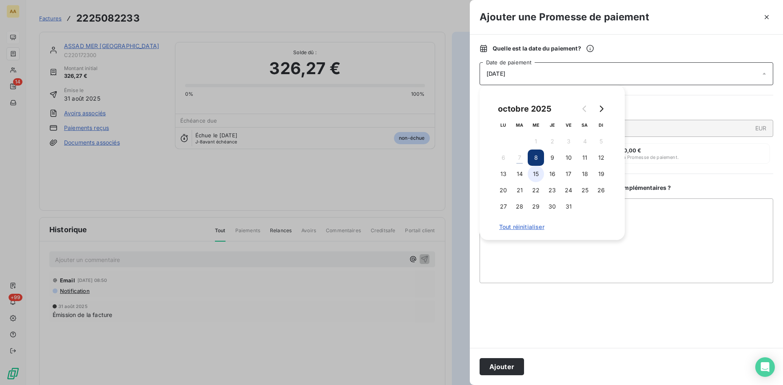
click at [535, 173] on button "15" at bounding box center [536, 174] width 16 height 16
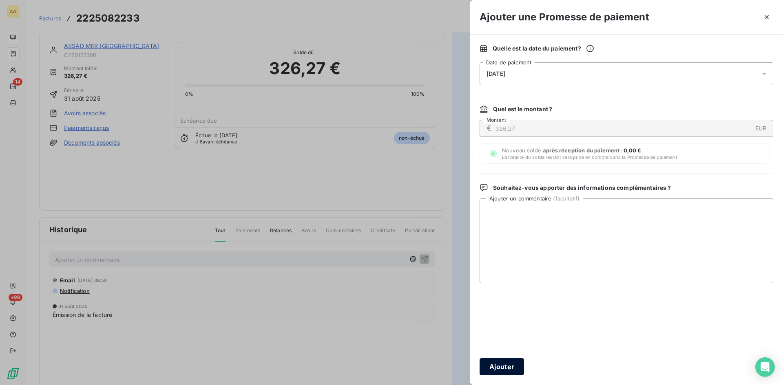
drag, startPoint x: 515, startPoint y: 366, endPoint x: 366, endPoint y: 302, distance: 162.2
click at [513, 365] on button "Ajouter" at bounding box center [502, 367] width 44 height 17
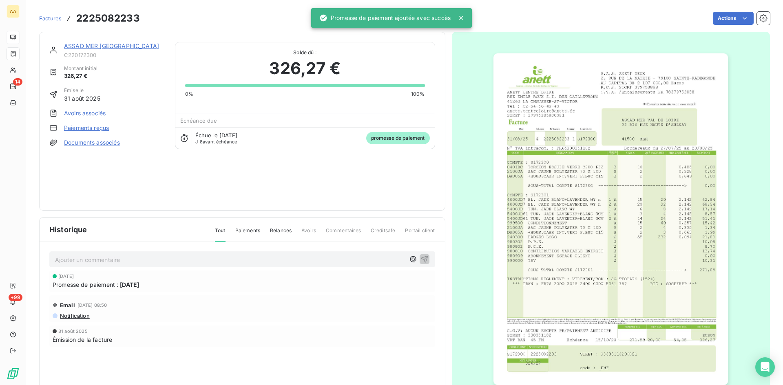
click at [295, 263] on p "Ajouter un commentaire ﻿" at bounding box center [230, 260] width 350 height 10
click at [421, 257] on icon "button" at bounding box center [424, 259] width 7 height 7
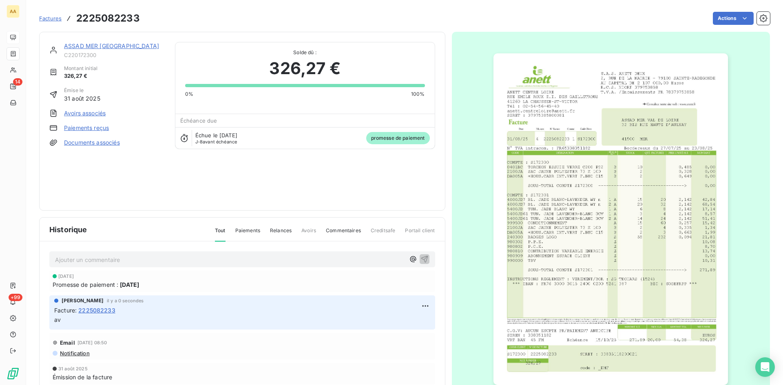
click at [99, 46] on link "ASSAD MER [GEOGRAPHIC_DATA]" at bounding box center [111, 45] width 95 height 7
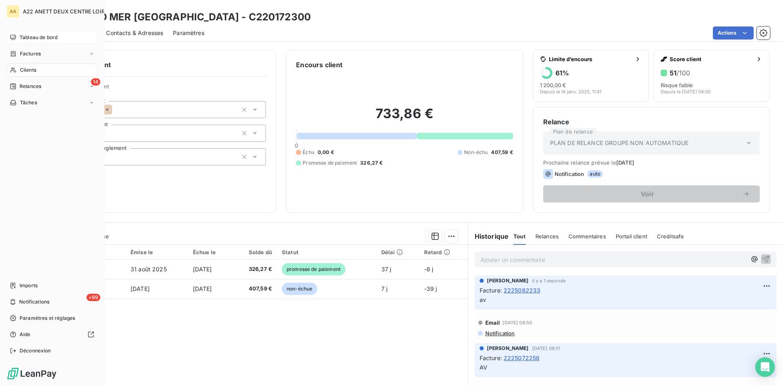
click at [19, 70] on div "Clients" at bounding box center [52, 70] width 91 height 13
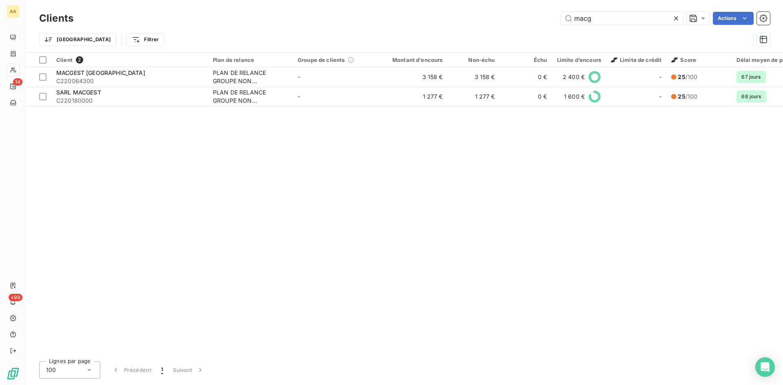
drag, startPoint x: 602, startPoint y: 21, endPoint x: 527, endPoint y: 20, distance: 75.9
click at [527, 20] on div "macg Actions" at bounding box center [426, 18] width 687 height 13
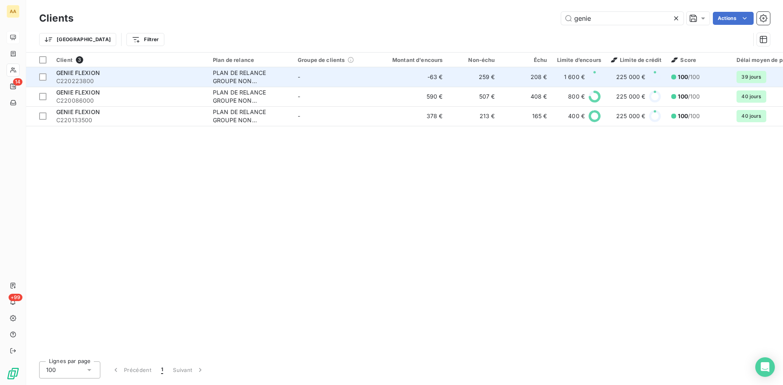
type input "genie"
click at [248, 82] on div "PLAN DE RELANCE GROUPE NON AUTOMATIQUE" at bounding box center [250, 77] width 75 height 16
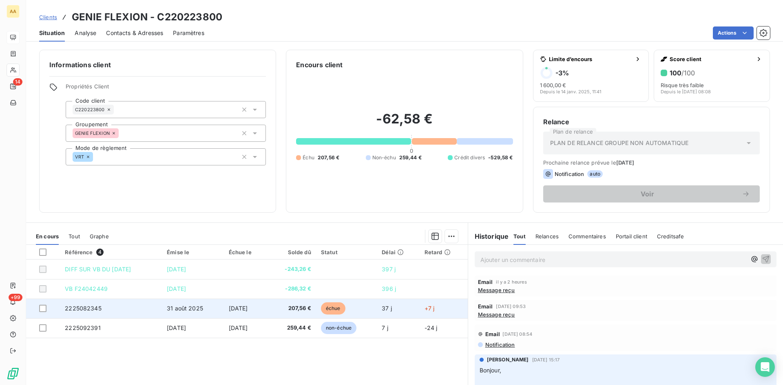
click at [81, 308] on span "2225082345" at bounding box center [83, 308] width 37 height 7
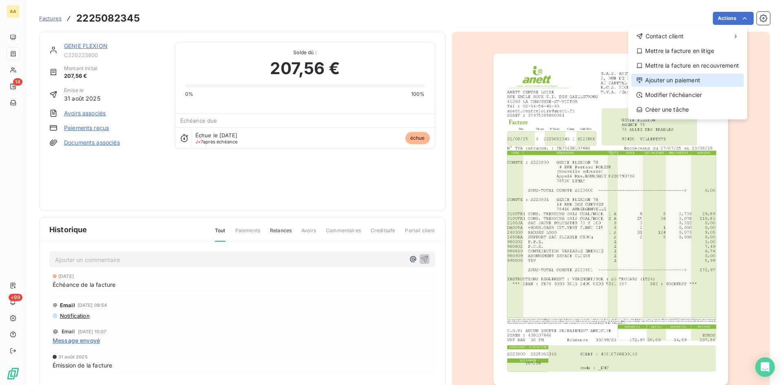
click at [682, 81] on div "Ajouter un paiement" at bounding box center [687, 80] width 113 height 13
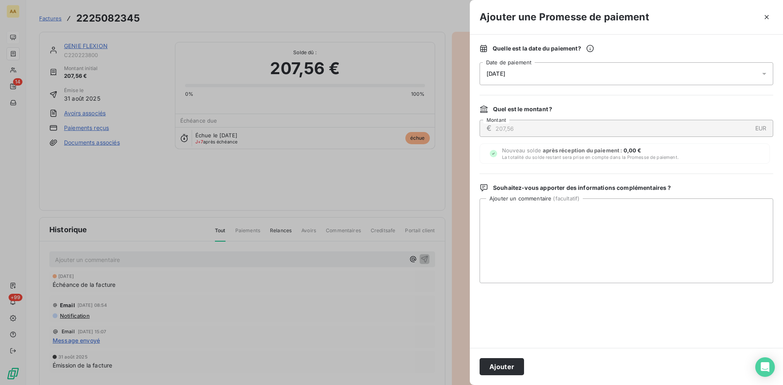
click at [505, 71] on span "08/10/2025" at bounding box center [496, 74] width 19 height 7
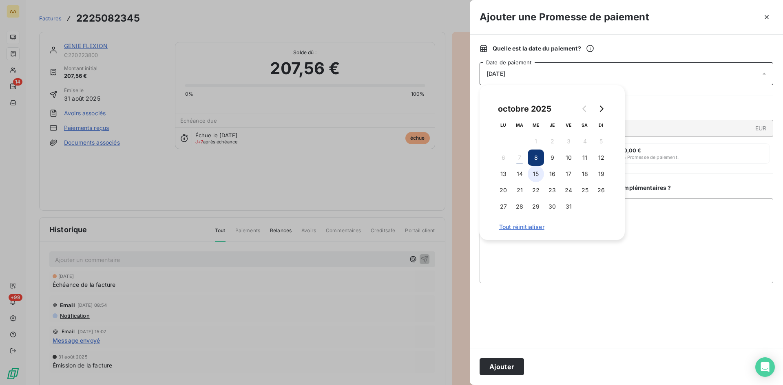
click at [540, 171] on button "15" at bounding box center [536, 174] width 16 height 16
click at [512, 363] on button "Ajouter" at bounding box center [502, 367] width 44 height 17
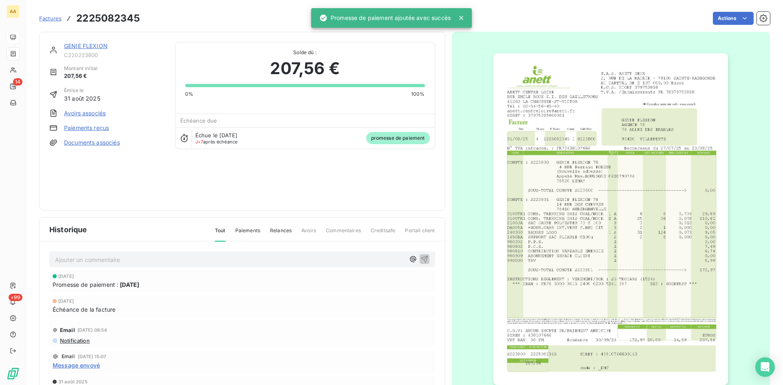
drag, startPoint x: 299, startPoint y: 261, endPoint x: 293, endPoint y: 275, distance: 14.4
click at [298, 264] on p "Ajouter un commentaire ﻿" at bounding box center [230, 260] width 350 height 10
click at [423, 260] on icon "button" at bounding box center [424, 259] width 7 height 7
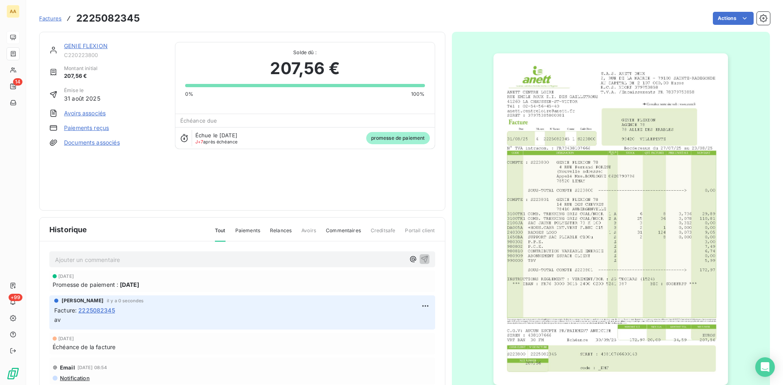
click at [86, 45] on link "GENIE FLEXION" at bounding box center [86, 45] width 44 height 7
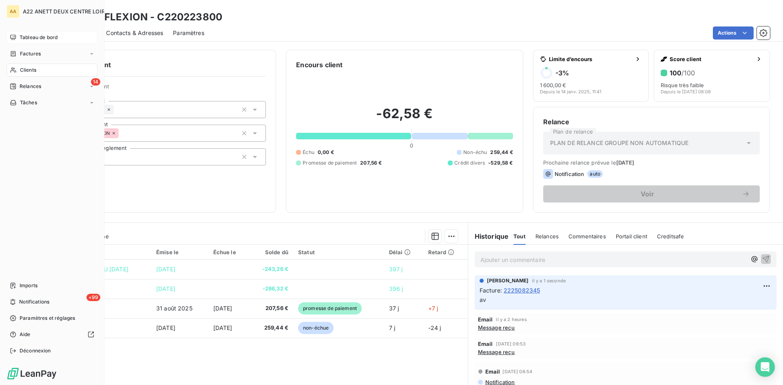
click at [25, 66] on span "Clients" at bounding box center [28, 69] width 16 height 7
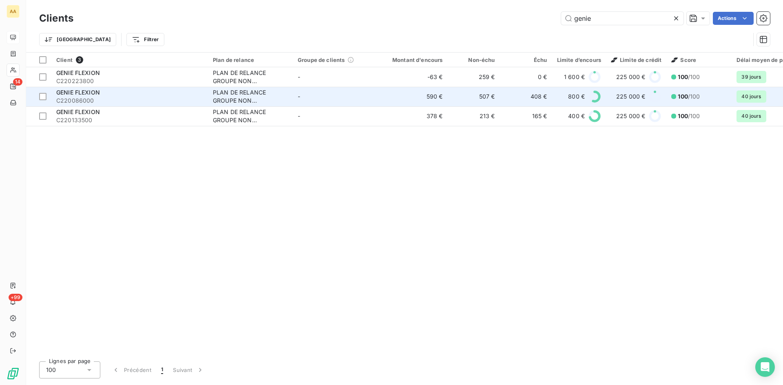
click at [75, 89] on div "GENIE FLEXION" at bounding box center [129, 93] width 147 height 8
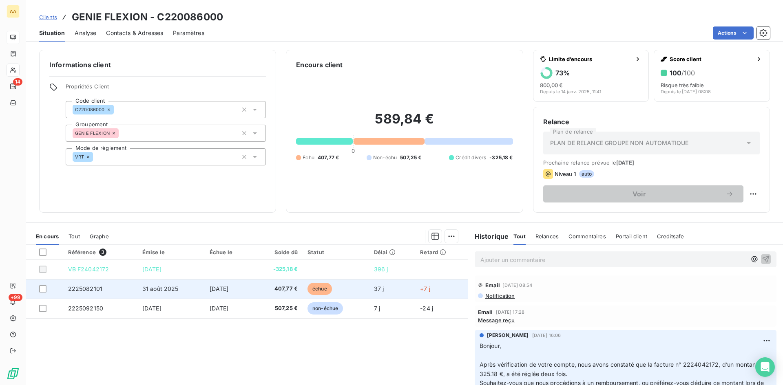
click at [83, 291] on span "2225082101" at bounding box center [85, 289] width 35 height 7
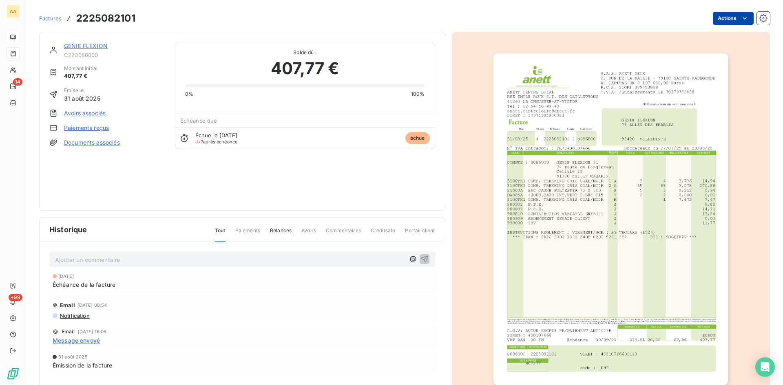
click at [721, 18] on html "AA 14 +99 Factures 2225082101 Actions GENIE FLEXION C220086000 Montant initial …" at bounding box center [391, 192] width 783 height 385
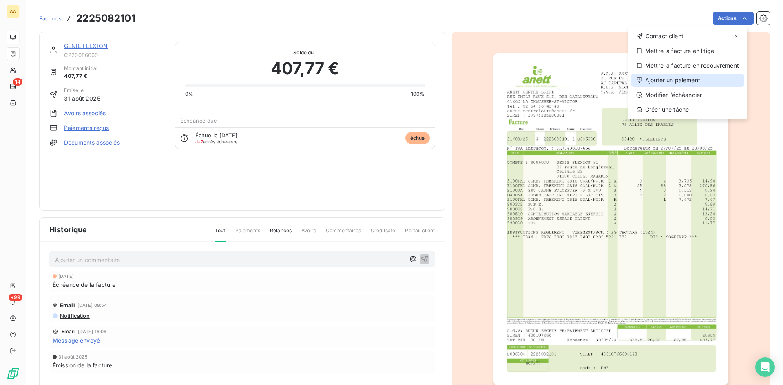
click at [686, 76] on div "Ajouter un paiement" at bounding box center [687, 80] width 113 height 13
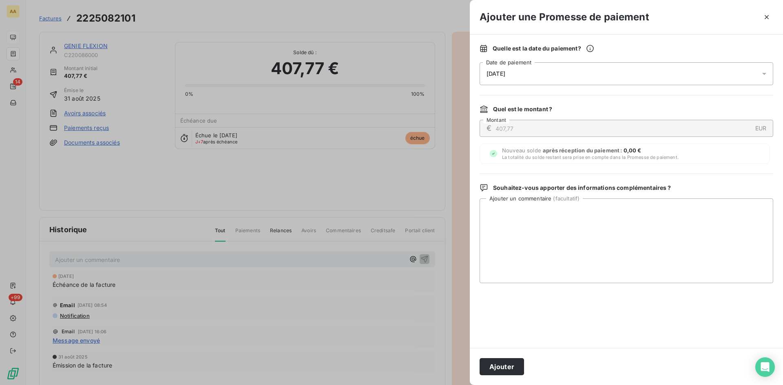
click at [491, 69] on div "08/10/2025" at bounding box center [627, 73] width 294 height 23
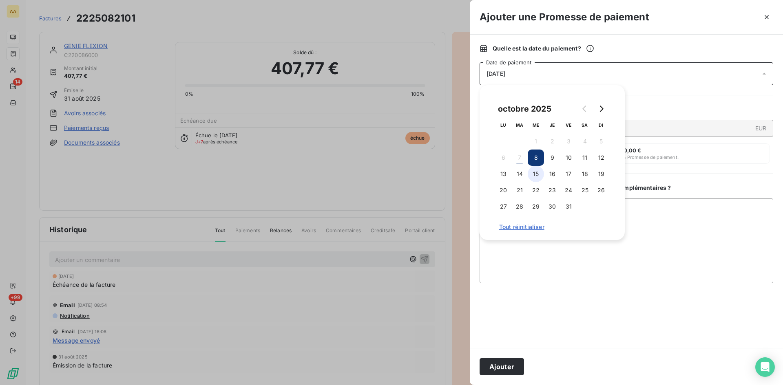
click at [537, 175] on button "15" at bounding box center [536, 174] width 16 height 16
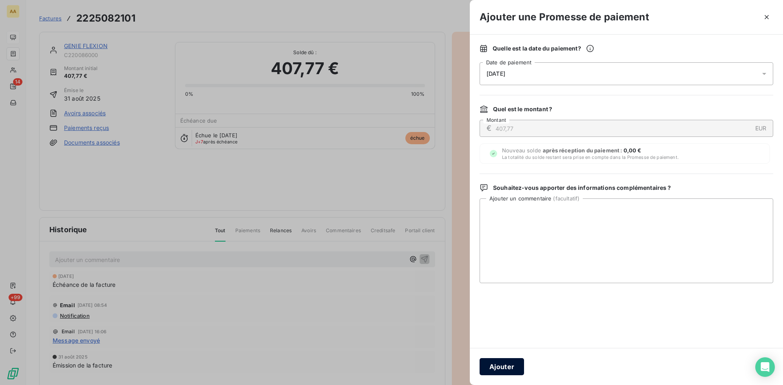
click at [498, 368] on button "Ajouter" at bounding box center [502, 367] width 44 height 17
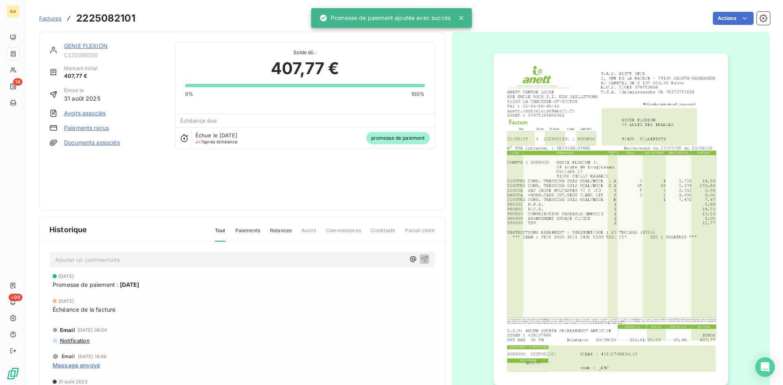
click at [284, 259] on p "Ajouter un commentaire ﻿" at bounding box center [230, 260] width 350 height 10
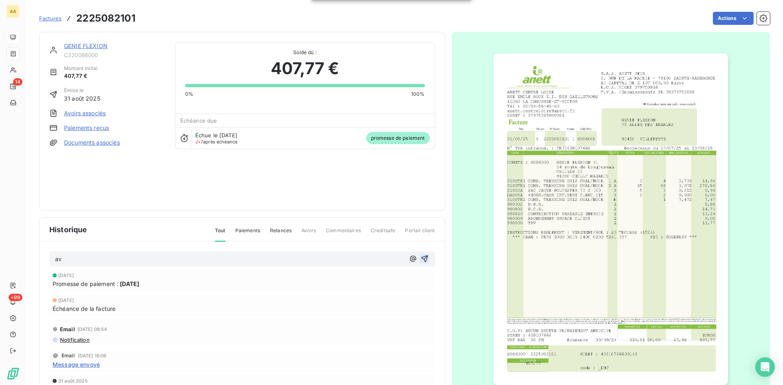
click at [425, 257] on icon "button" at bounding box center [425, 259] width 8 height 8
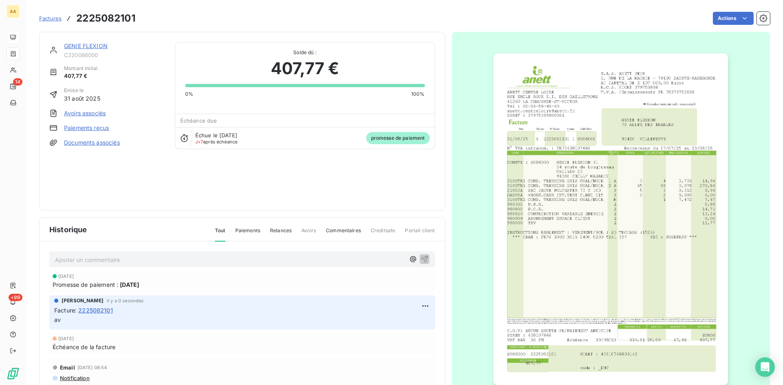
click at [99, 46] on link "GENIE FLEXION" at bounding box center [86, 45] width 44 height 7
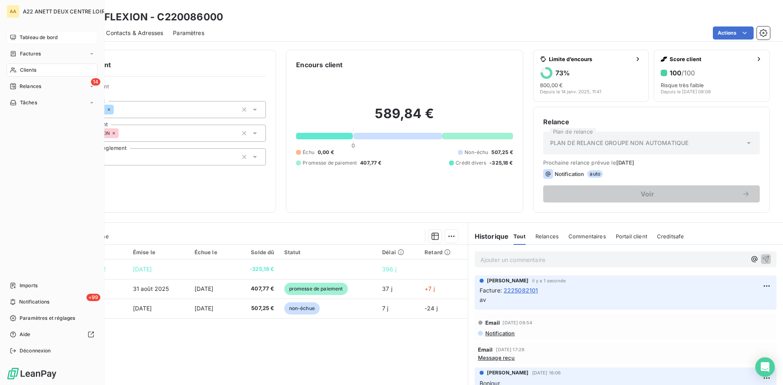
click at [25, 73] on span "Clients" at bounding box center [28, 69] width 16 height 7
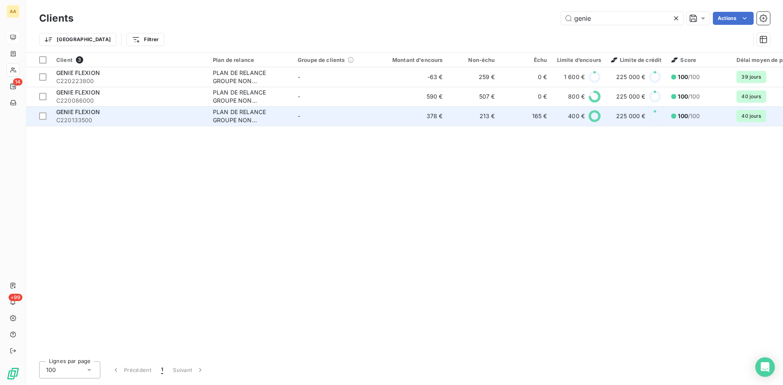
click at [58, 117] on span "C220133500" at bounding box center [129, 120] width 147 height 8
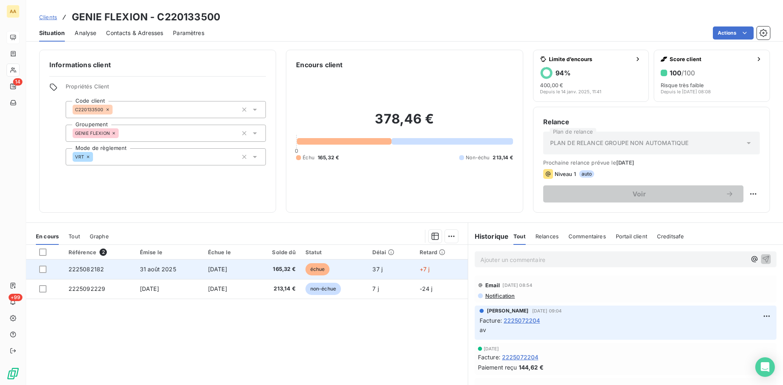
click at [84, 269] on span "2225082182" at bounding box center [87, 269] width 36 height 7
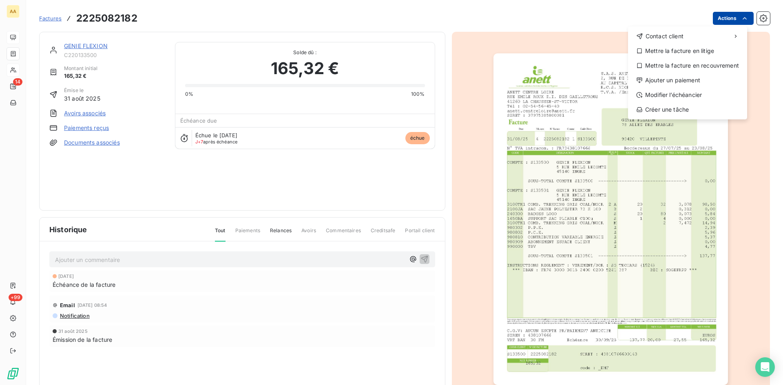
click at [726, 19] on html "AA 14 +99 Factures 2225082182 Actions Contact client Mettre la facture en litig…" at bounding box center [391, 192] width 783 height 385
click at [693, 80] on div "Ajouter un paiement" at bounding box center [687, 80] width 113 height 13
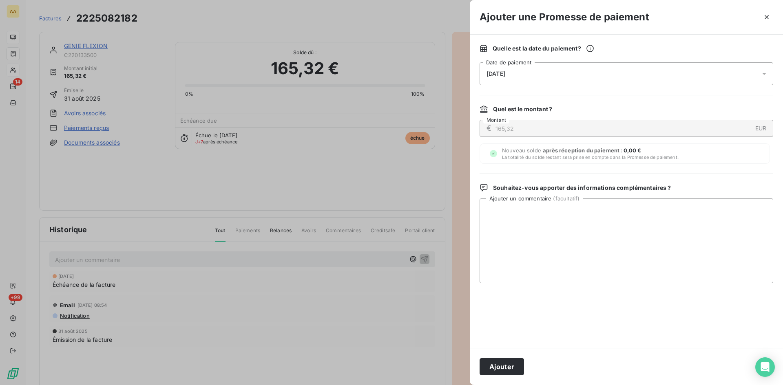
click at [554, 66] on div "08/10/2025" at bounding box center [627, 73] width 294 height 23
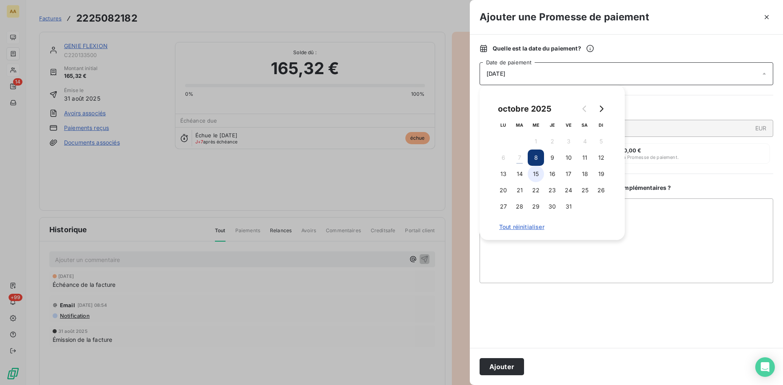
click at [538, 175] on button "15" at bounding box center [536, 174] width 16 height 16
click at [496, 371] on button "Ajouter" at bounding box center [502, 367] width 44 height 17
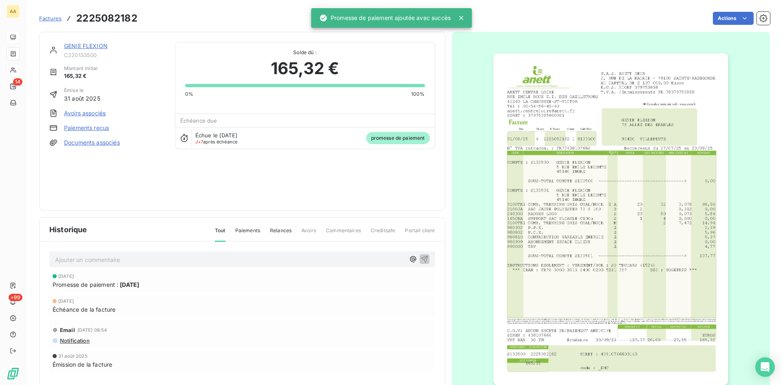
click at [272, 259] on p "Ajouter un commentaire ﻿" at bounding box center [230, 260] width 350 height 10
drag, startPoint x: 425, startPoint y: 258, endPoint x: 277, endPoint y: 102, distance: 214.7
click at [423, 258] on icon "button" at bounding box center [425, 259] width 8 height 8
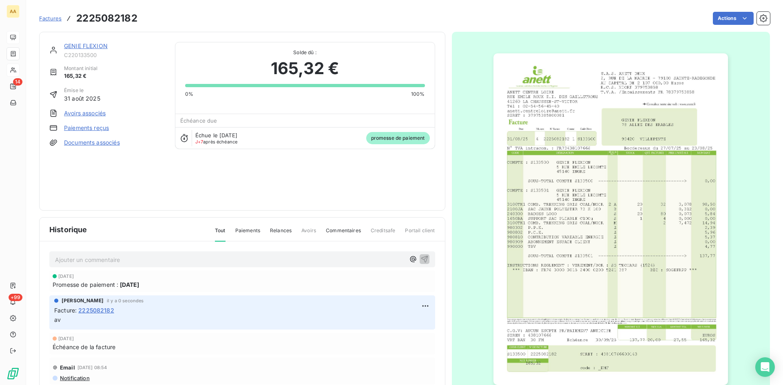
click at [102, 43] on link "GENIE FLEXION" at bounding box center [86, 45] width 44 height 7
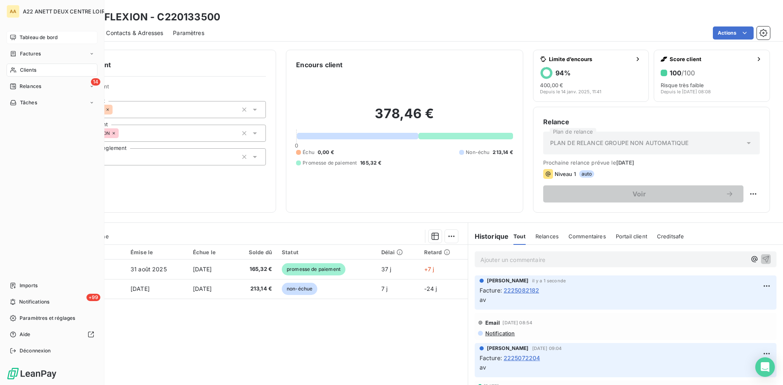
click at [26, 72] on span "Clients" at bounding box center [28, 69] width 16 height 7
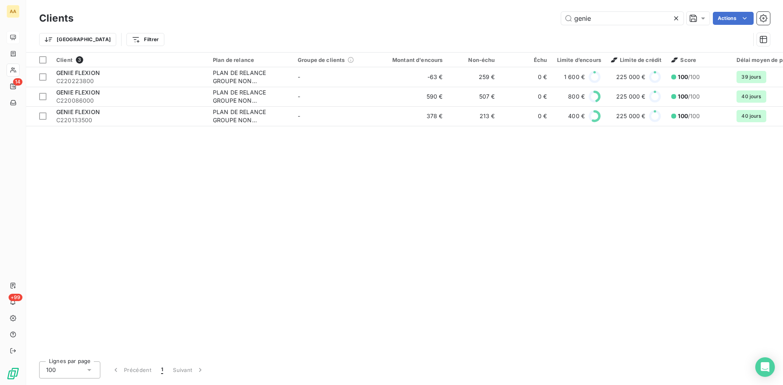
drag, startPoint x: 567, startPoint y: 20, endPoint x: 523, endPoint y: 27, distance: 44.1
click at [524, 27] on div "Clients genie Actions Trier Filtrer" at bounding box center [404, 31] width 731 height 42
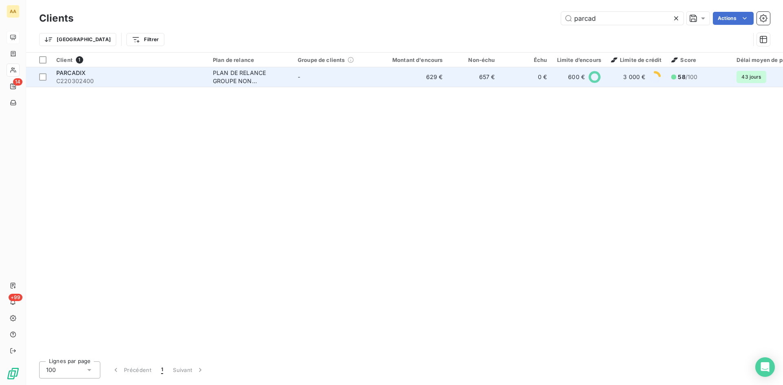
type input "parcad"
click at [237, 76] on div "PLAN DE RELANCE GROUPE NON AUTOMATIQUE" at bounding box center [250, 77] width 75 height 16
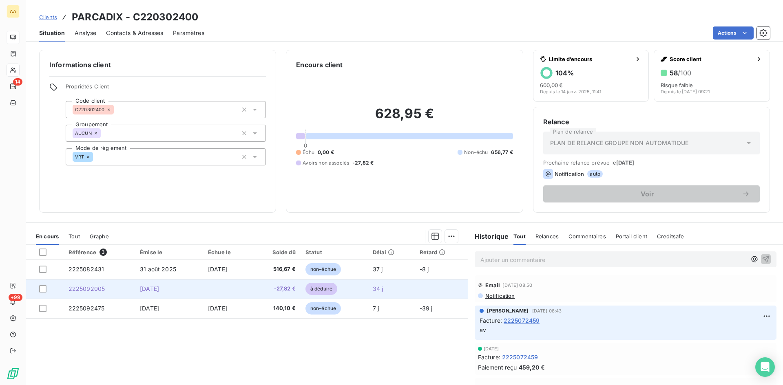
click at [92, 288] on span "2225092005" at bounding box center [87, 289] width 37 height 7
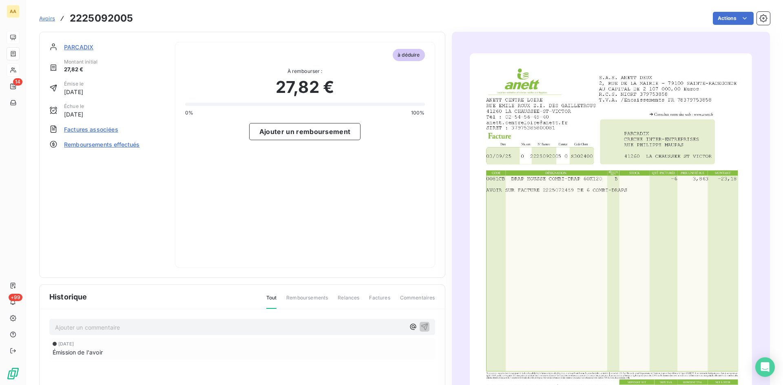
click at [93, 130] on span "Factures associées" at bounding box center [91, 129] width 54 height 9
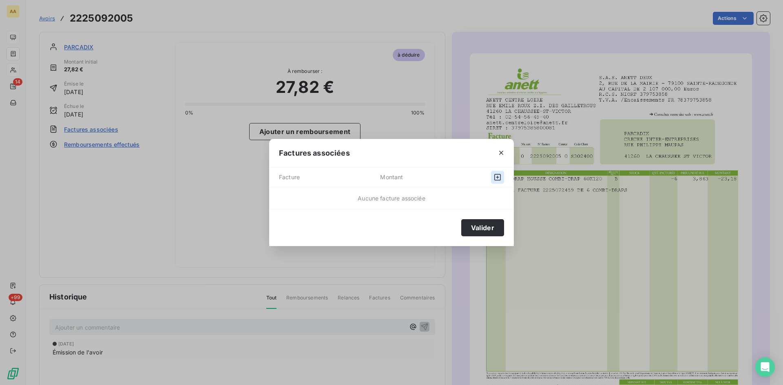
click at [496, 176] on icon "button" at bounding box center [498, 177] width 8 height 8
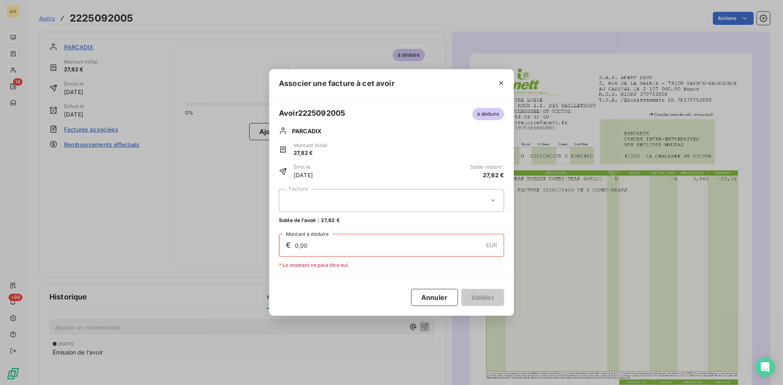
click at [491, 200] on icon at bounding box center [493, 201] width 8 height 8
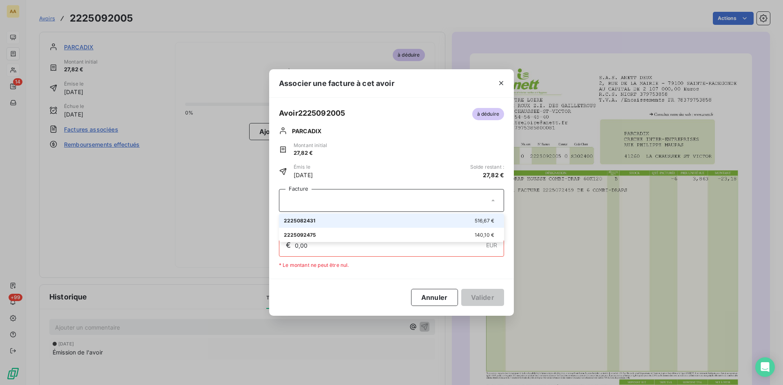
click at [482, 221] on span "516,67 €" at bounding box center [485, 221] width 20 height 6
type input "27,82"
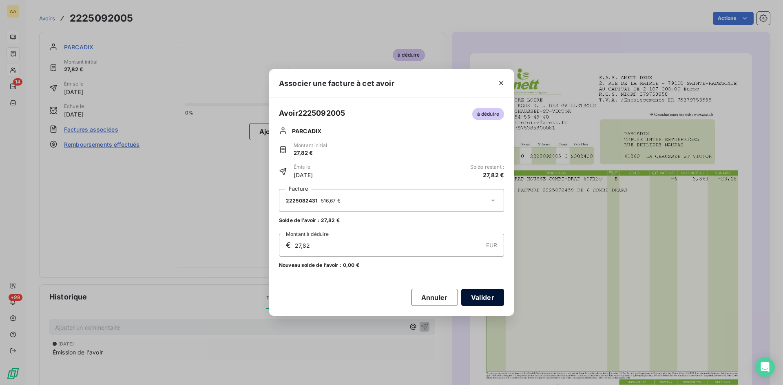
click at [473, 299] on button "Valider" at bounding box center [482, 297] width 43 height 17
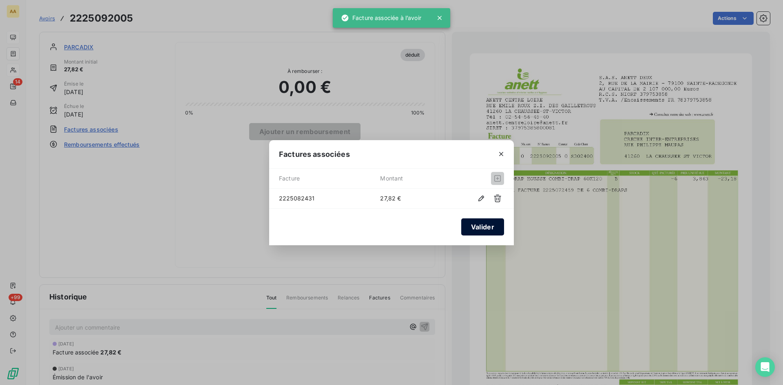
click at [497, 235] on button "Valider" at bounding box center [482, 227] width 43 height 17
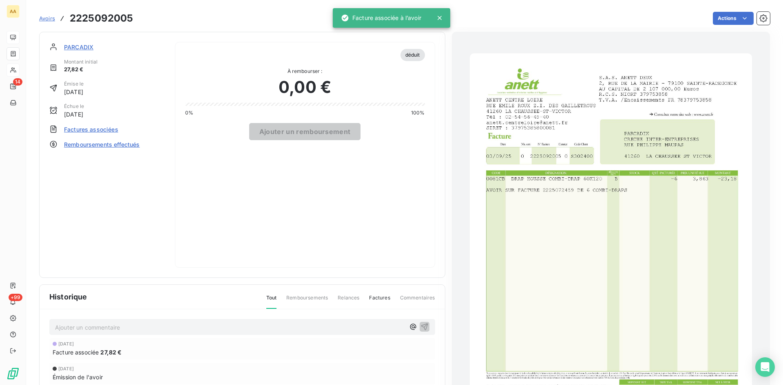
click at [82, 46] on span "PARCADIX" at bounding box center [78, 47] width 29 height 9
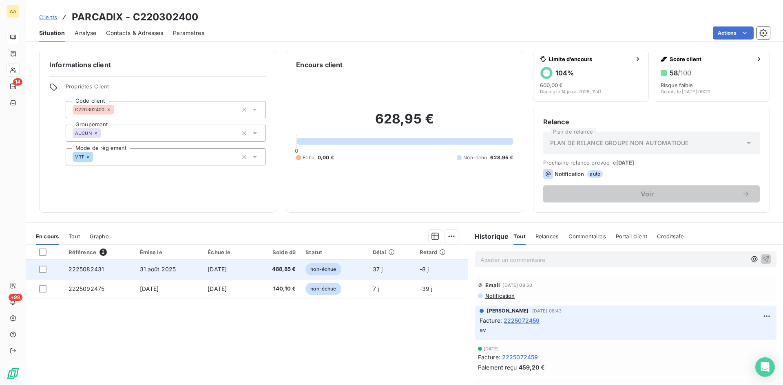
click at [91, 273] on td "2225082431" at bounding box center [99, 270] width 71 height 20
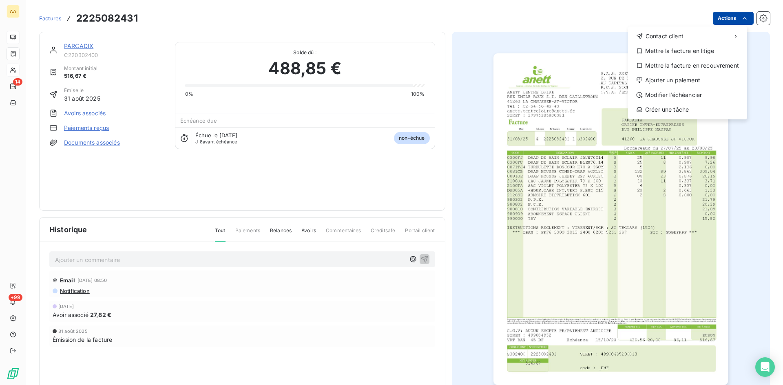
click at [716, 15] on html "AA 14 +99 Factures 2225082431 Actions Contact client Mettre la facture en litig…" at bounding box center [391, 192] width 783 height 385
click at [666, 82] on div "Ajouter un paiement" at bounding box center [687, 80] width 113 height 13
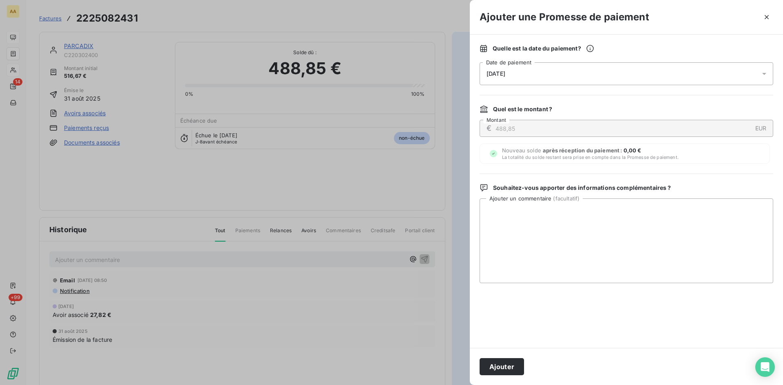
click at [508, 77] on div "08/10/2025" at bounding box center [627, 73] width 294 height 23
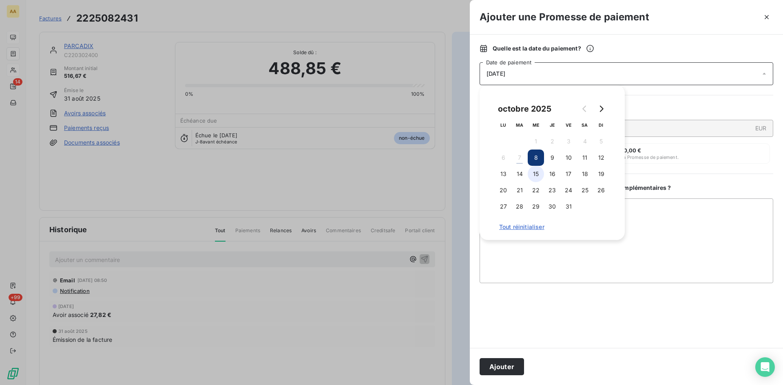
click at [536, 173] on button "15" at bounding box center [536, 174] width 16 height 16
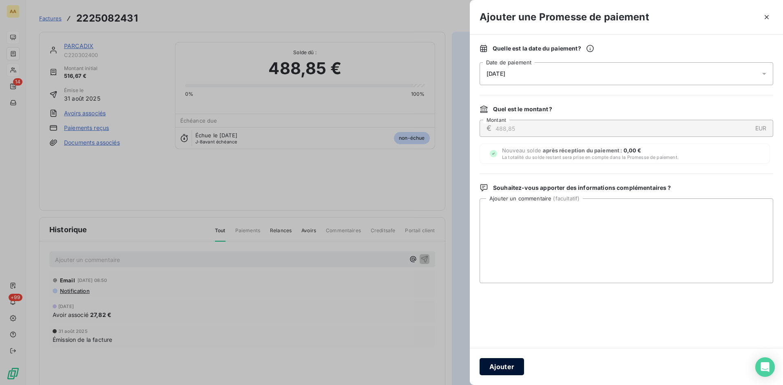
drag, startPoint x: 506, startPoint y: 368, endPoint x: 265, endPoint y: 287, distance: 254.6
click at [506, 367] on button "Ajouter" at bounding box center [502, 367] width 44 height 17
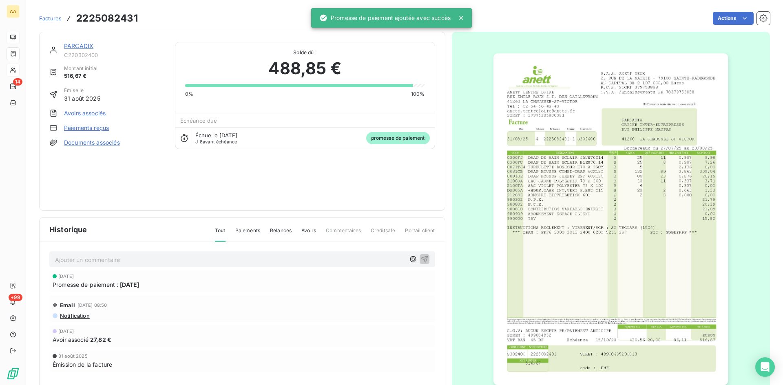
click at [199, 262] on p "Ajouter un commentaire ﻿" at bounding box center [230, 260] width 350 height 10
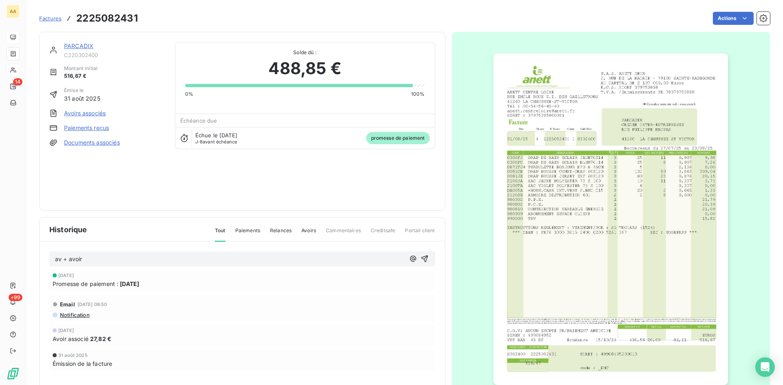
drag, startPoint x: 423, startPoint y: 258, endPoint x: 411, endPoint y: 251, distance: 13.7
click at [422, 257] on icon "button" at bounding box center [425, 259] width 8 height 8
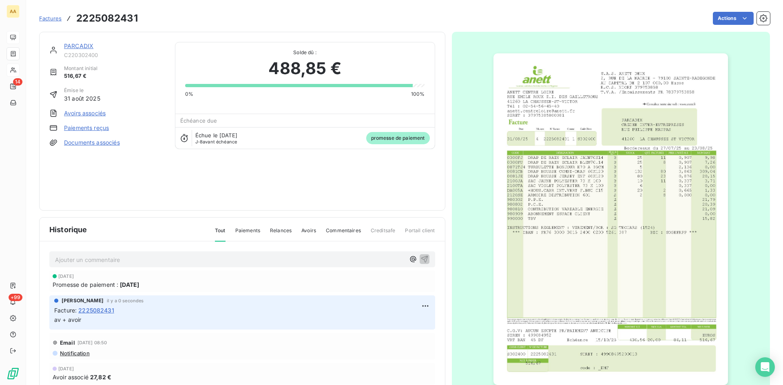
click at [74, 45] on link "PARCADIX" at bounding box center [78, 45] width 29 height 7
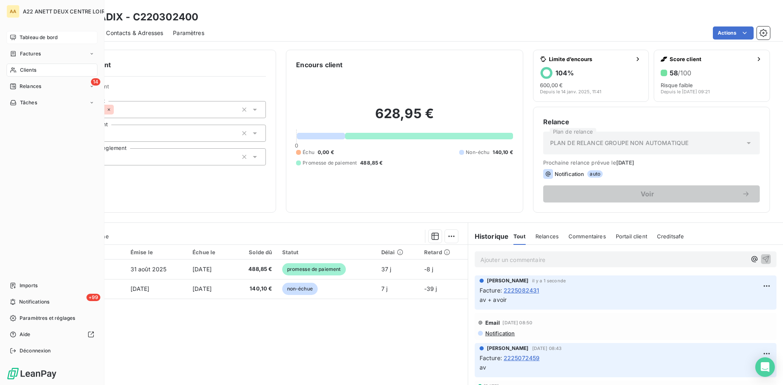
click at [20, 73] on span "Clients" at bounding box center [28, 69] width 16 height 7
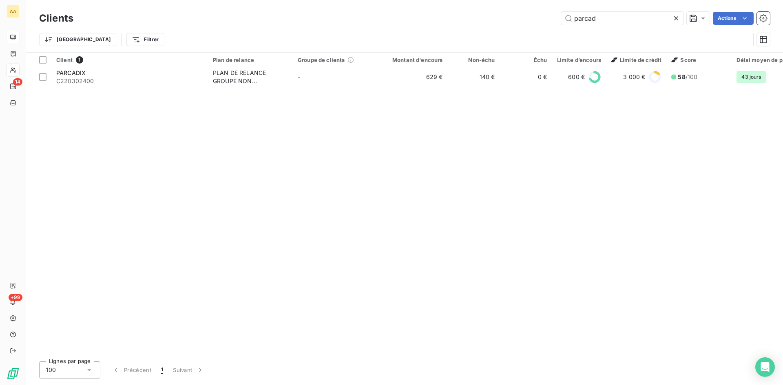
drag, startPoint x: 609, startPoint y: 20, endPoint x: 516, endPoint y: 29, distance: 93.1
click at [516, 29] on div "Clients parcad Actions Trier Filtrer" at bounding box center [404, 31] width 731 height 42
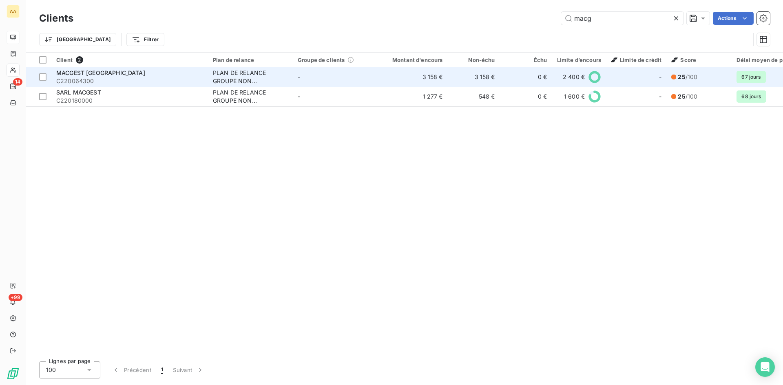
type input "macg"
click at [245, 76] on div "PLAN DE RELANCE GROUPE NON AUTOMATIQUE" at bounding box center [250, 77] width 75 height 16
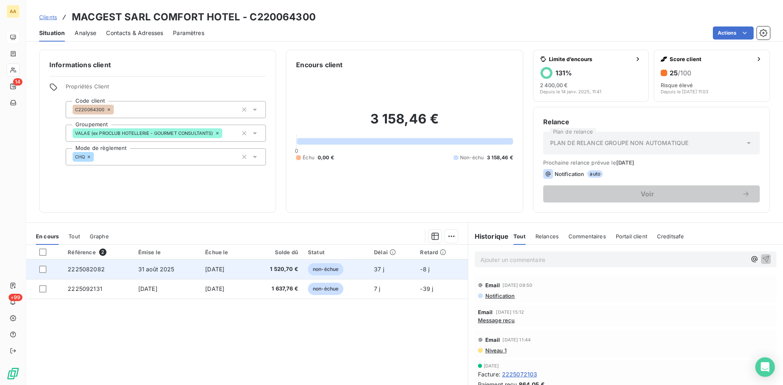
click at [82, 270] on span "2225082082" at bounding box center [86, 269] width 37 height 7
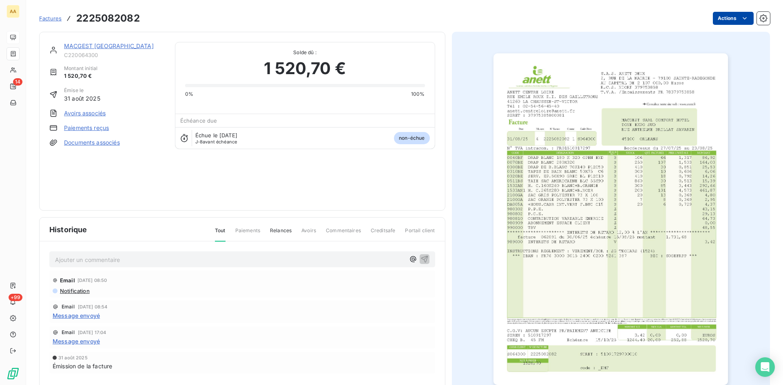
click at [719, 18] on html "AA 14 +99 Factures 2225082082 Actions MACGEST SARL COMFORT HOTEL C220064300 Mon…" at bounding box center [391, 192] width 783 height 385
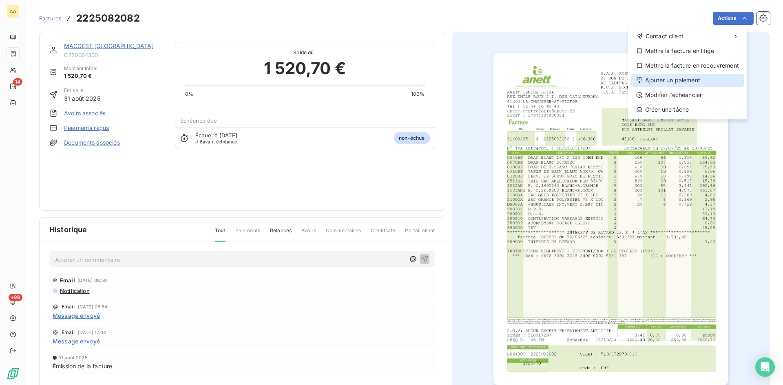
click at [675, 80] on div "Ajouter un paiement" at bounding box center [687, 80] width 113 height 13
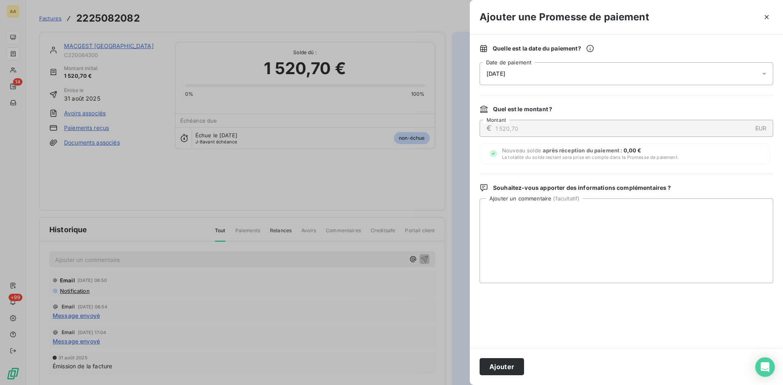
click at [508, 77] on div "08/10/2025" at bounding box center [627, 73] width 294 height 23
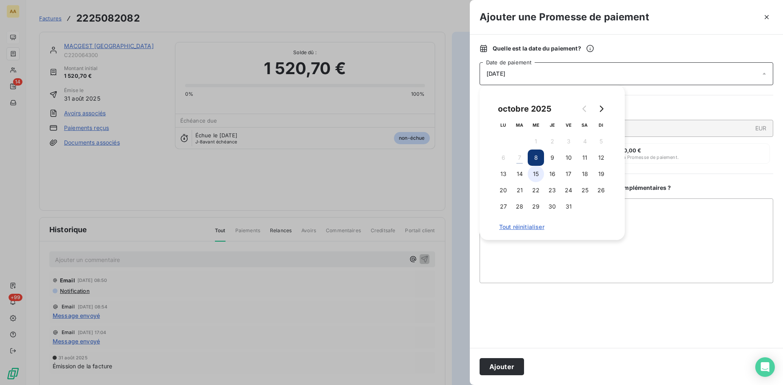
click at [538, 175] on button "15" at bounding box center [536, 174] width 16 height 16
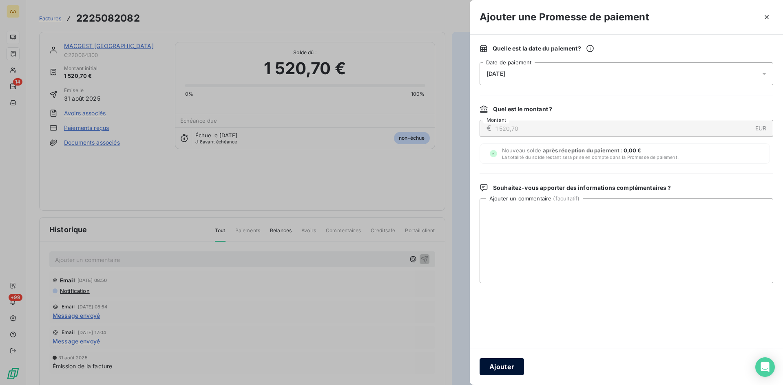
click at [511, 361] on button "Ajouter" at bounding box center [502, 367] width 44 height 17
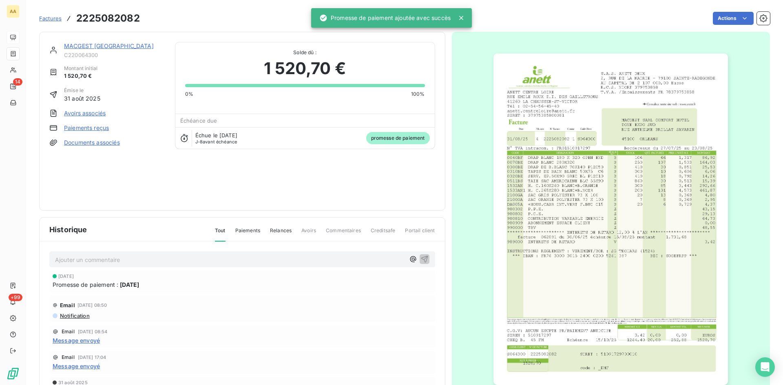
click at [209, 258] on p "Ajouter un commentaire ﻿" at bounding box center [230, 260] width 350 height 10
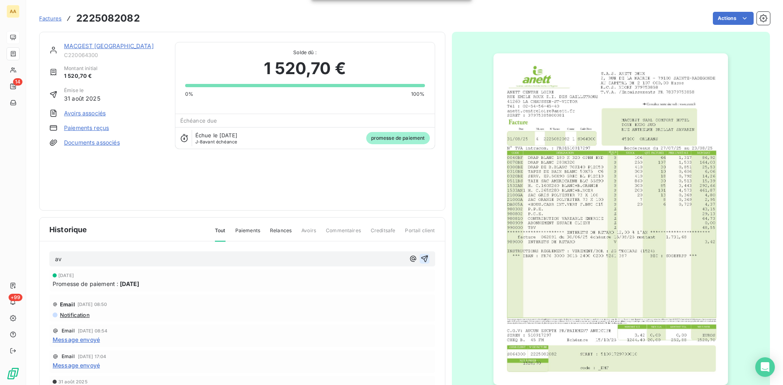
click at [421, 256] on icon "button" at bounding box center [425, 259] width 8 height 8
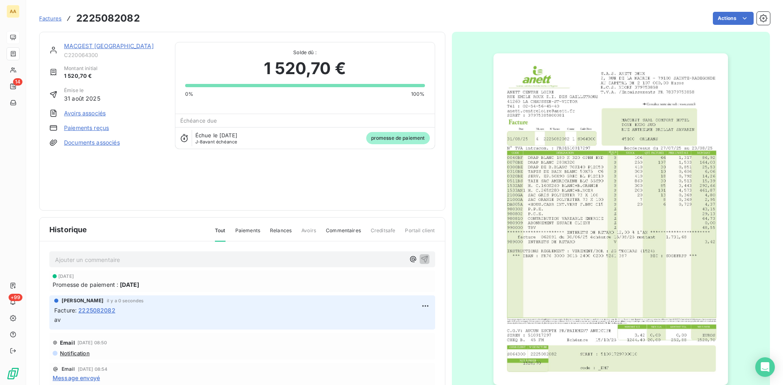
click at [120, 46] on link "MACGEST SARL COMFORT HOTEL" at bounding box center [109, 45] width 90 height 7
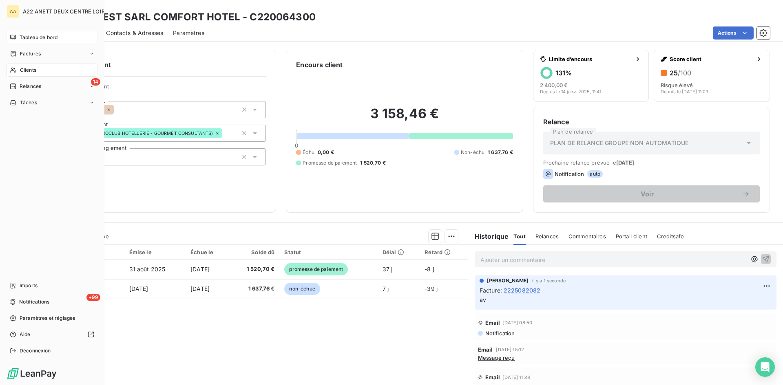
click at [23, 70] on span "Clients" at bounding box center [28, 69] width 16 height 7
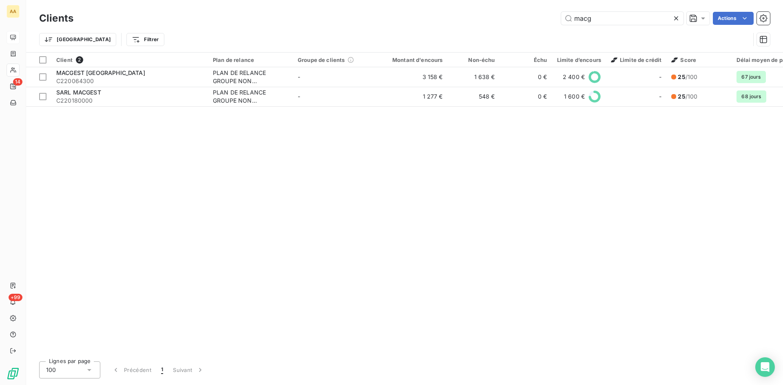
drag, startPoint x: 586, startPoint y: 26, endPoint x: 523, endPoint y: 21, distance: 63.0
click at [511, 27] on div "Clients macg Actions" at bounding box center [404, 18] width 731 height 17
drag, startPoint x: 562, startPoint y: 21, endPoint x: 553, endPoint y: 21, distance: 8.6
click at [553, 21] on div "macg Actions" at bounding box center [426, 18] width 687 height 13
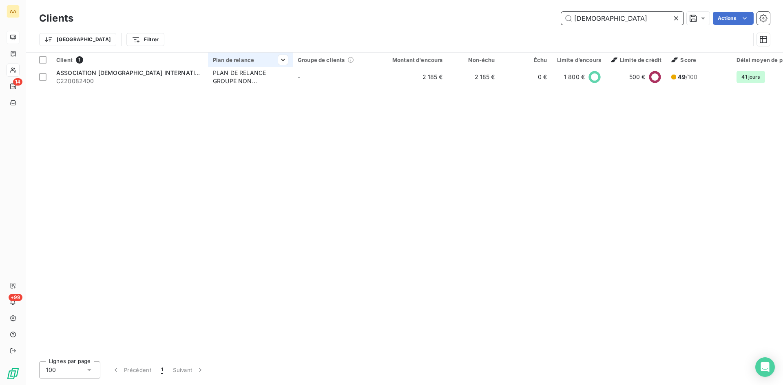
type input "zen"
click at [236, 67] on div at bounding box center [250, 67] width 85 height 0
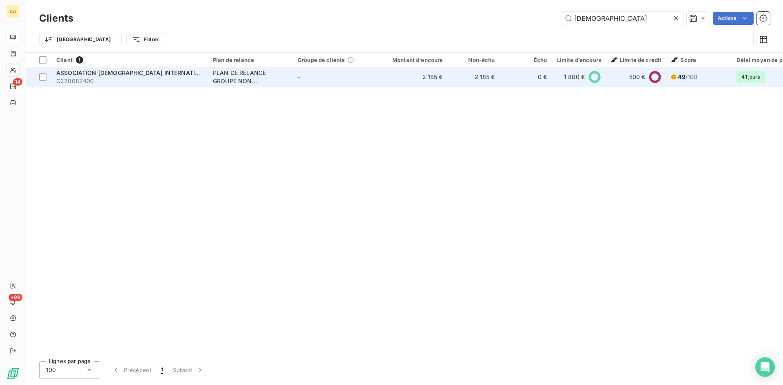
click at [235, 81] on div "PLAN DE RELANCE GROUPE NON AUTOMATIQUE" at bounding box center [250, 77] width 75 height 16
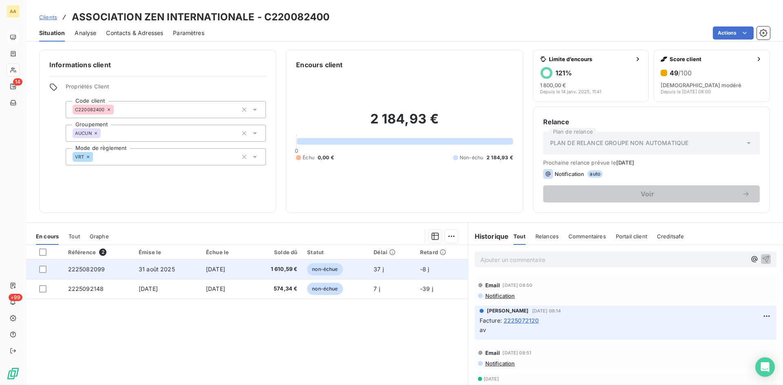
click at [97, 272] on span "2225082099" at bounding box center [86, 269] width 37 height 7
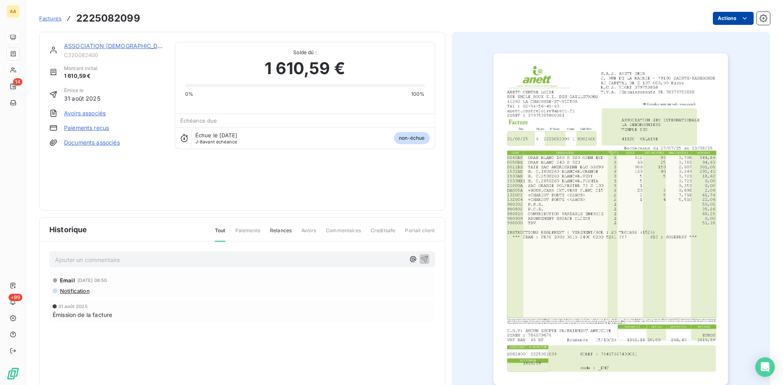
click at [714, 19] on html "AA 14 +99 Factures 2225082099 Actions ASSOCIATION ZEN INTERNATIONALE C220082400…" at bounding box center [391, 192] width 783 height 385
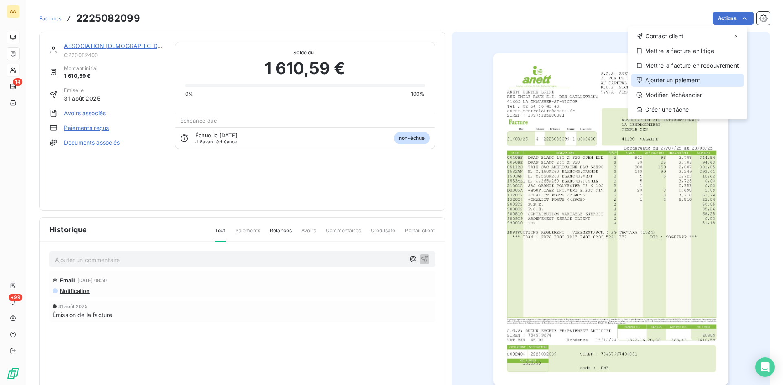
click at [673, 77] on div "Ajouter un paiement" at bounding box center [687, 80] width 113 height 13
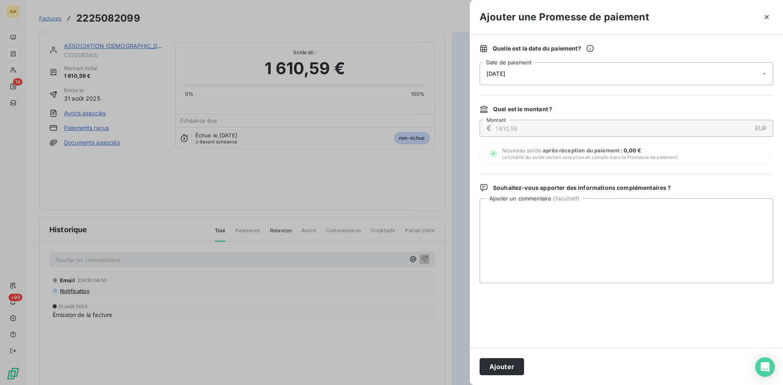
click at [515, 69] on div "08/10/2025" at bounding box center [627, 73] width 294 height 23
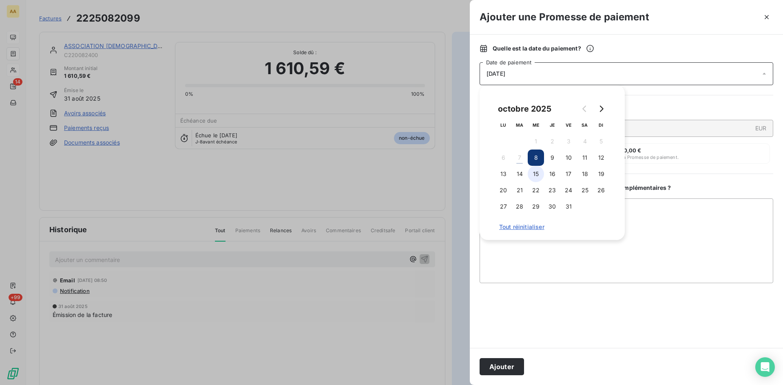
click at [538, 173] on button "15" at bounding box center [536, 174] width 16 height 16
drag, startPoint x: 505, startPoint y: 367, endPoint x: 393, endPoint y: 288, distance: 137.7
click at [505, 367] on button "Ajouter" at bounding box center [502, 367] width 44 height 17
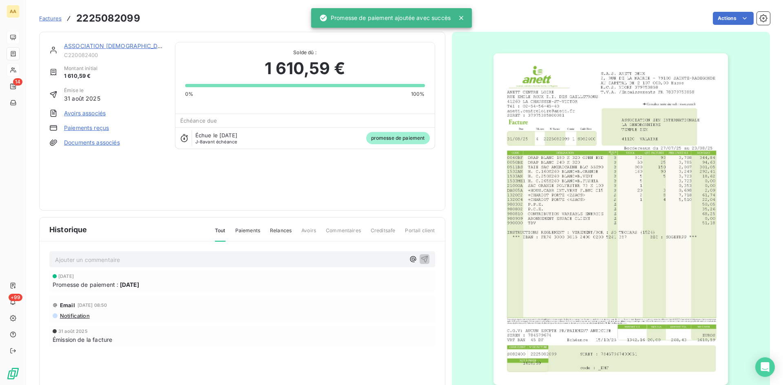
click at [341, 258] on p "Ajouter un commentaire ﻿" at bounding box center [230, 260] width 350 height 10
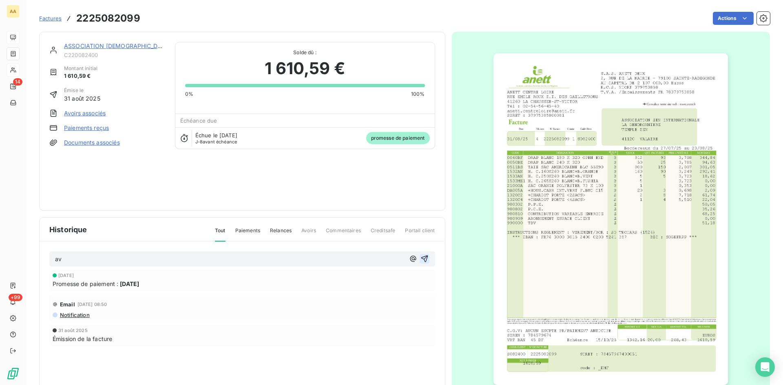
click at [422, 256] on icon "button" at bounding box center [425, 259] width 8 height 8
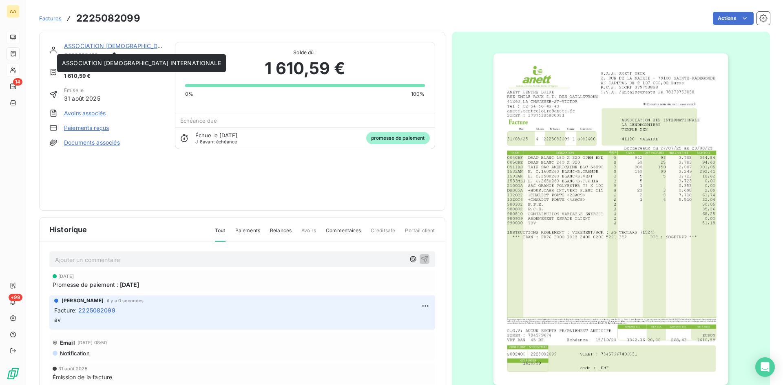
click at [135, 45] on link "ASSOCIATION [DEMOGRAPHIC_DATA] INTERNATIONALE" at bounding box center [143, 45] width 159 height 7
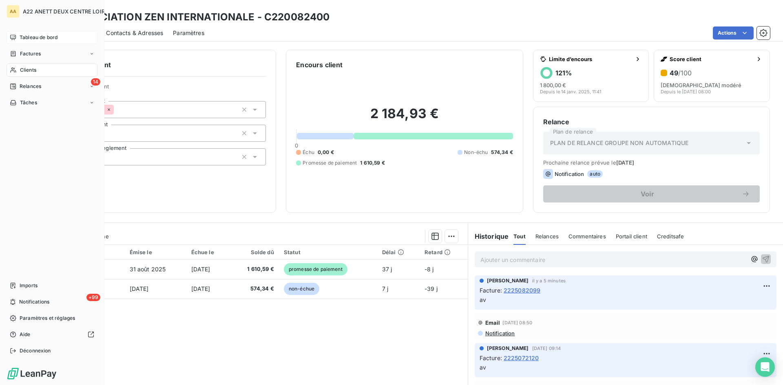
click at [23, 37] on span "Tableau de bord" at bounding box center [39, 37] width 38 height 7
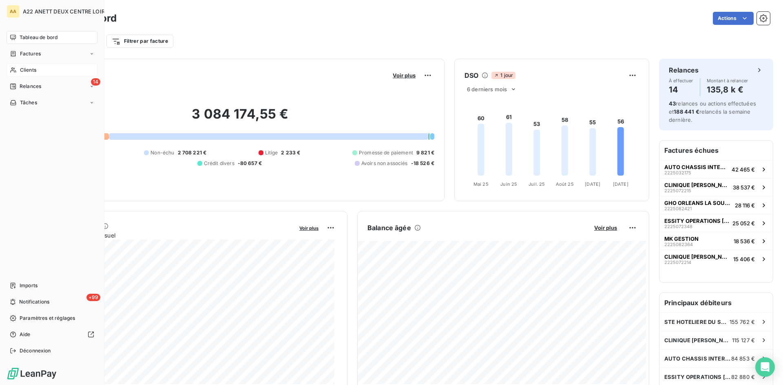
click at [25, 67] on span "Clients" at bounding box center [28, 69] width 16 height 7
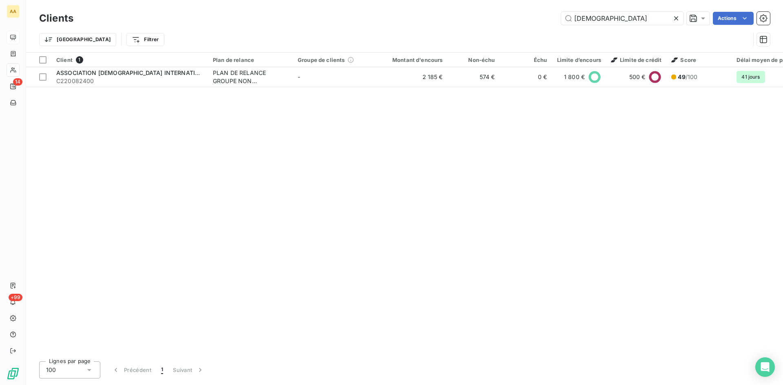
drag, startPoint x: 593, startPoint y: 21, endPoint x: 507, endPoint y: 22, distance: 85.7
click at [507, 21] on div "zen Actions" at bounding box center [426, 18] width 687 height 13
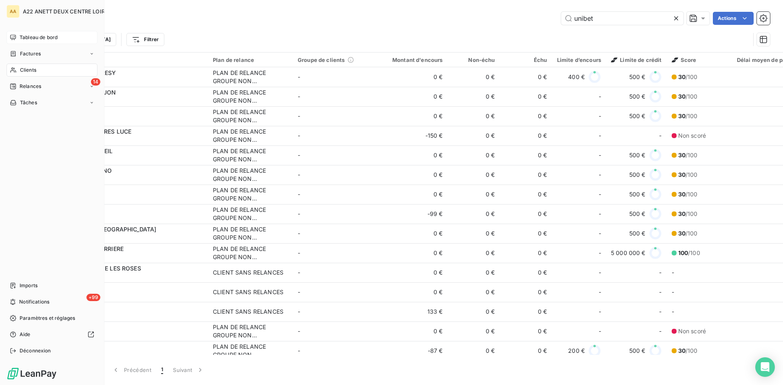
type input "unibet"
click at [27, 38] on span "Tableau de bord" at bounding box center [39, 37] width 38 height 7
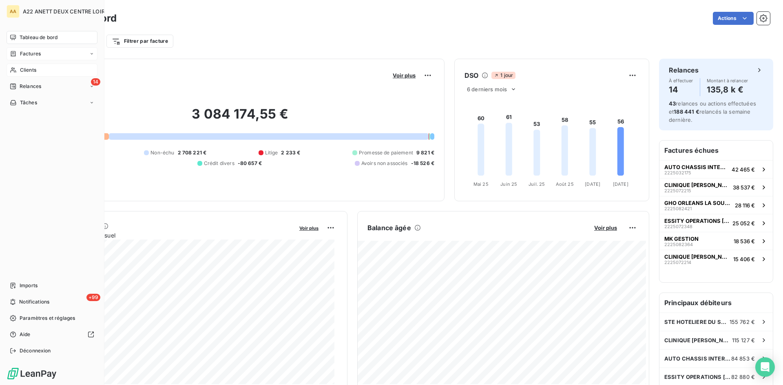
click at [30, 49] on div "Factures" at bounding box center [52, 53] width 91 height 13
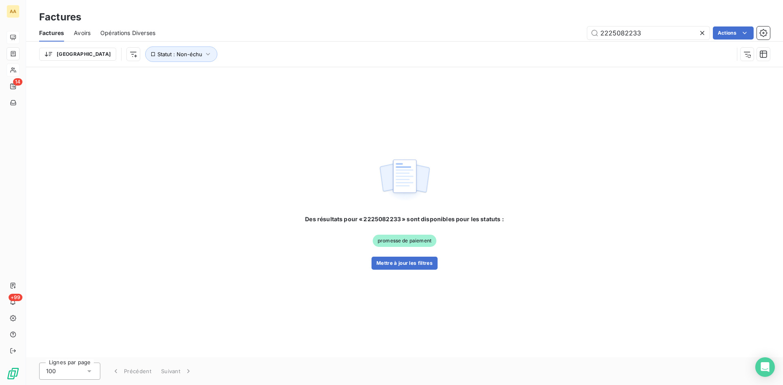
drag, startPoint x: 660, startPoint y: 31, endPoint x: 570, endPoint y: 33, distance: 89.8
click at [570, 33] on div "2225082233 Actions" at bounding box center [467, 33] width 605 height 13
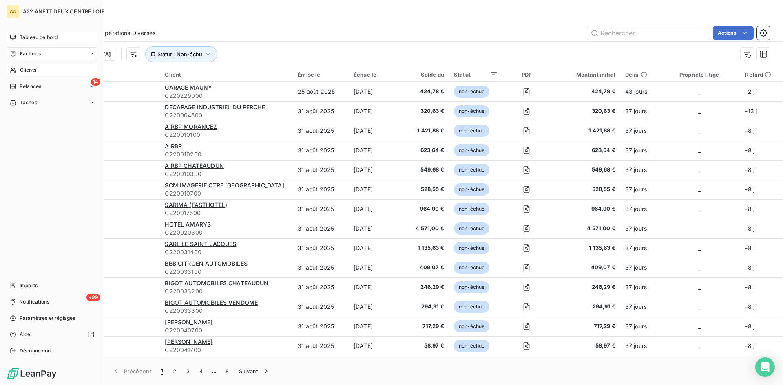
click at [20, 71] on span "Clients" at bounding box center [28, 69] width 16 height 7
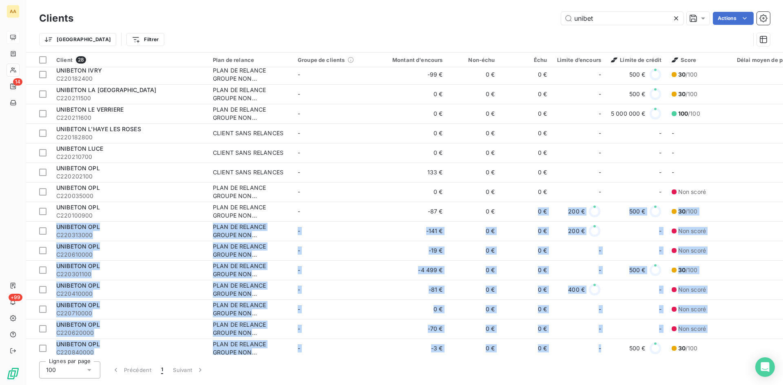
drag, startPoint x: 524, startPoint y: 356, endPoint x: 600, endPoint y: 354, distance: 76.3
click at [600, 354] on div "Clients unibet Actions Trier Filtrer Client 28 Plan de relance Groupe de client…" at bounding box center [404, 192] width 757 height 385
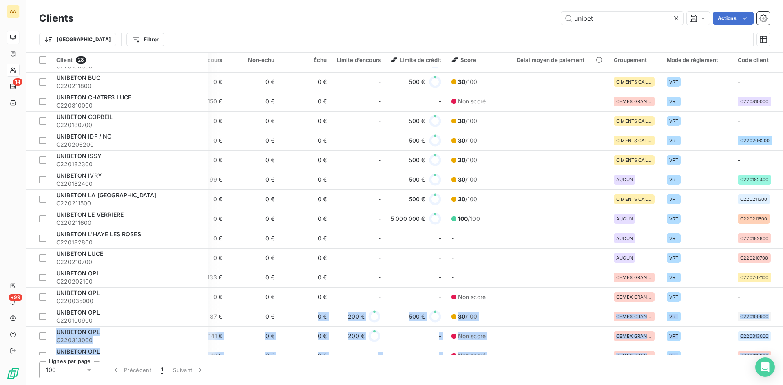
scroll to position [0, 220]
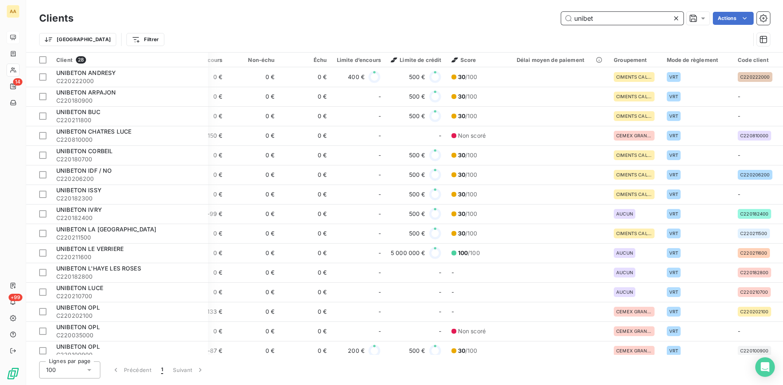
drag, startPoint x: 604, startPoint y: 23, endPoint x: 567, endPoint y: 21, distance: 37.6
click at [567, 21] on input "unibet" at bounding box center [622, 18] width 122 height 13
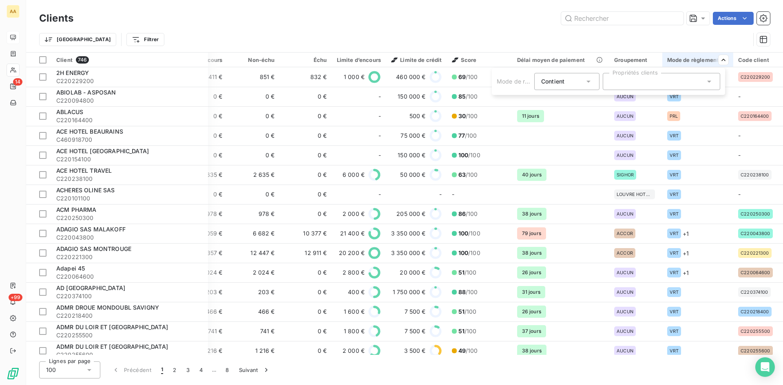
click at [621, 82] on div at bounding box center [661, 81] width 117 height 17
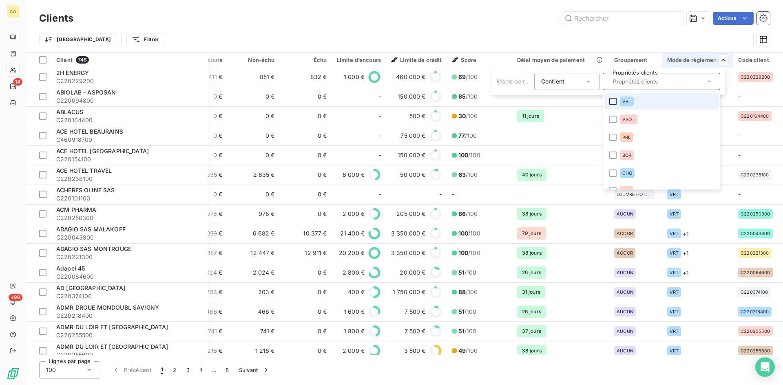
click at [615, 101] on div at bounding box center [612, 101] width 7 height 7
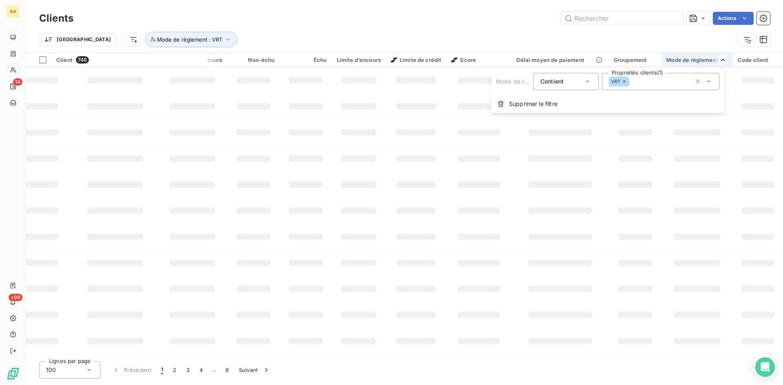
click at [587, 82] on icon at bounding box center [588, 82] width 4 height 2
click at [587, 82] on icon at bounding box center [588, 81] width 8 height 8
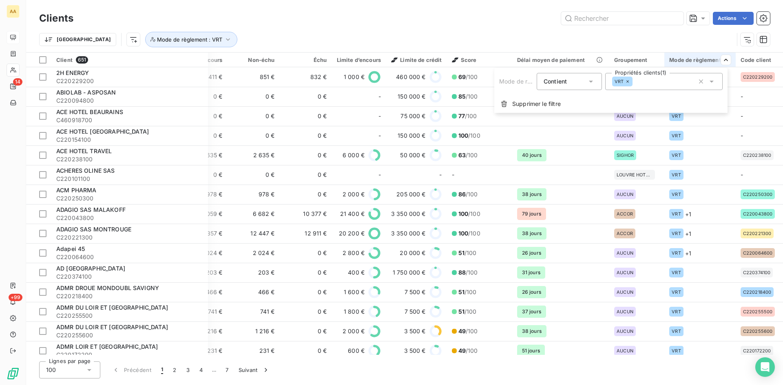
click at [707, 164] on html "AA 14 +99 Clients Actions Trier Mode de règlement : VRT Client 651 Plan de rela…" at bounding box center [391, 192] width 783 height 385
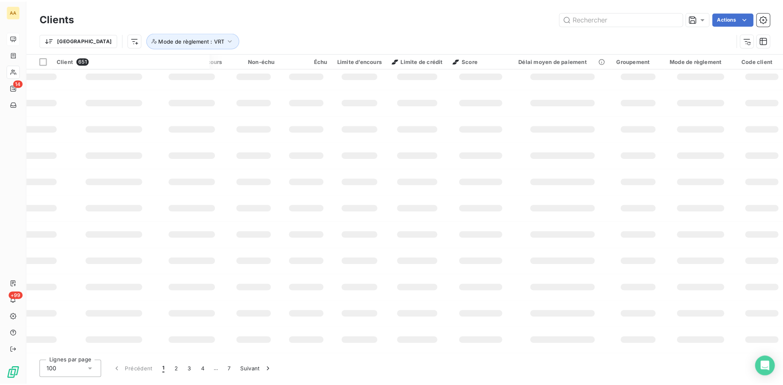
scroll to position [107, 222]
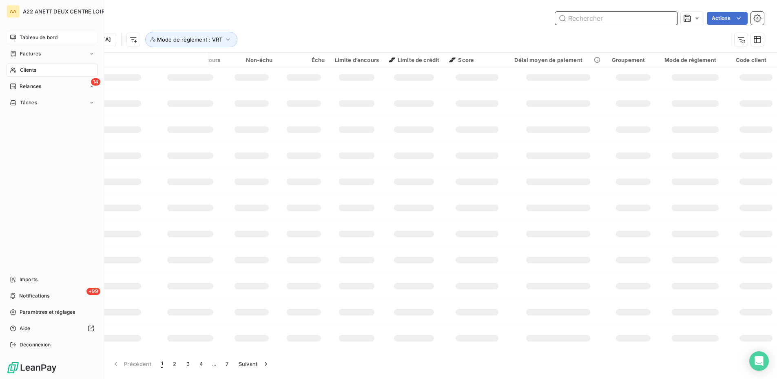
click at [584, 19] on input "text" at bounding box center [616, 18] width 122 height 13
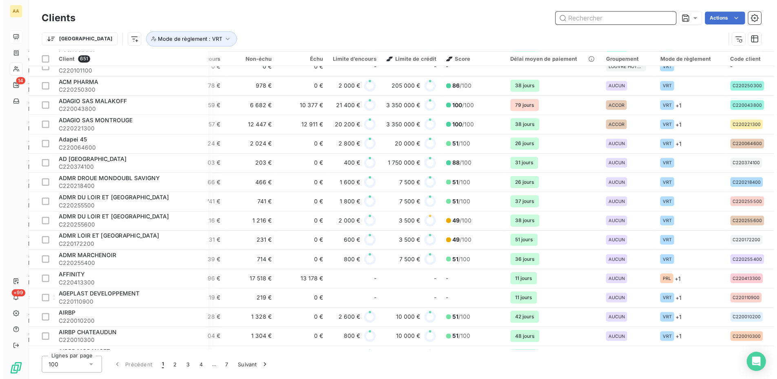
scroll to position [1551, 222]
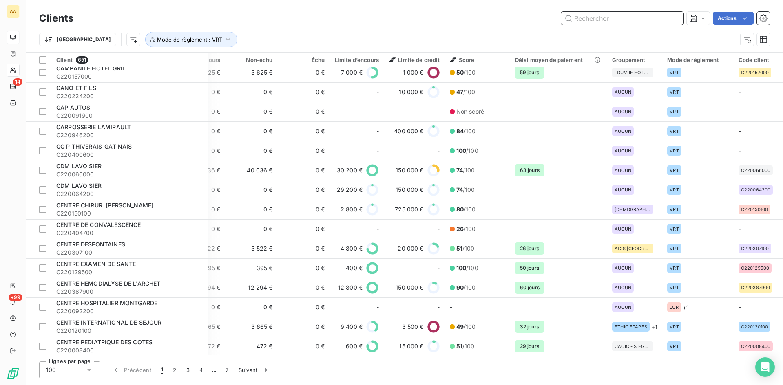
click at [574, 19] on input "text" at bounding box center [622, 18] width 122 height 13
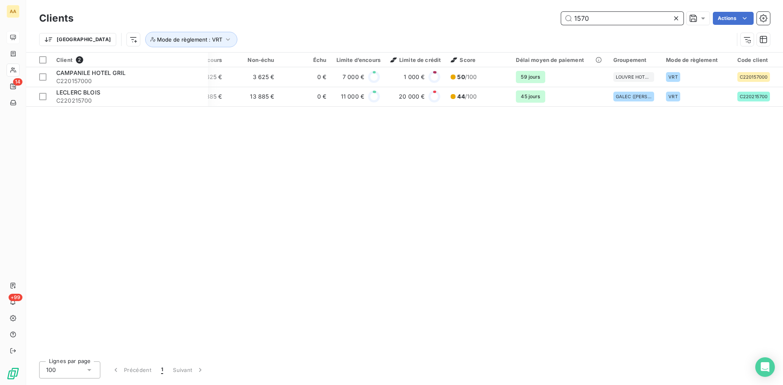
scroll to position [0, 216]
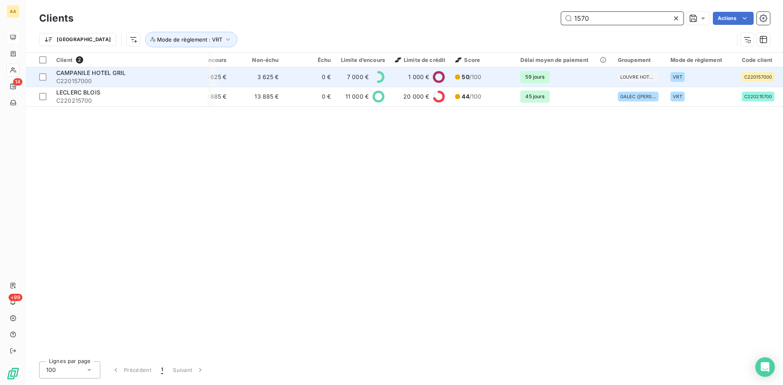
type input "1570"
click at [238, 76] on td "3 625 €" at bounding box center [258, 77] width 52 height 20
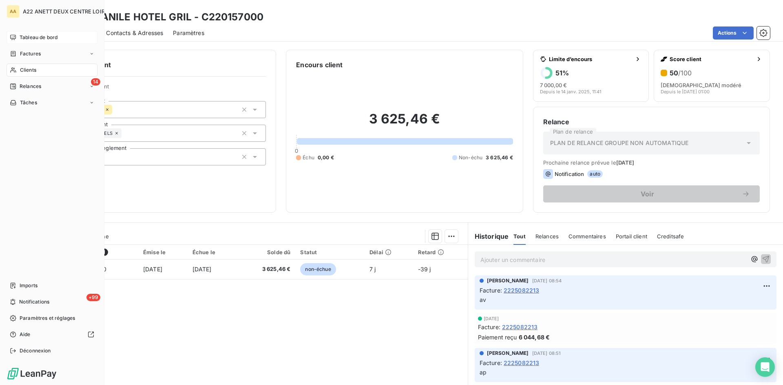
click at [29, 70] on span "Clients" at bounding box center [28, 69] width 16 height 7
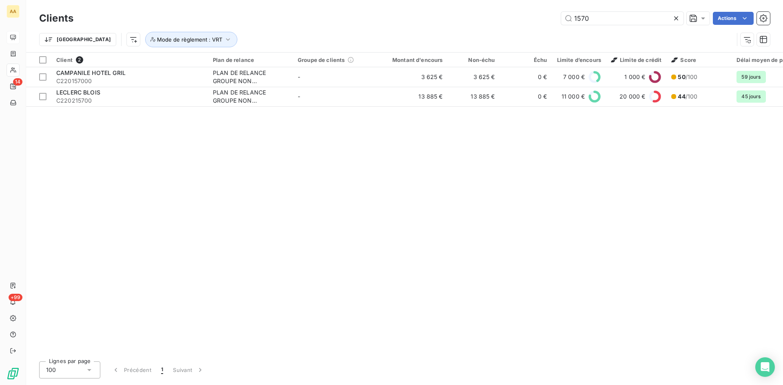
drag, startPoint x: 596, startPoint y: 18, endPoint x: 551, endPoint y: 23, distance: 44.3
click at [551, 22] on div "1570 Actions" at bounding box center [426, 18] width 687 height 13
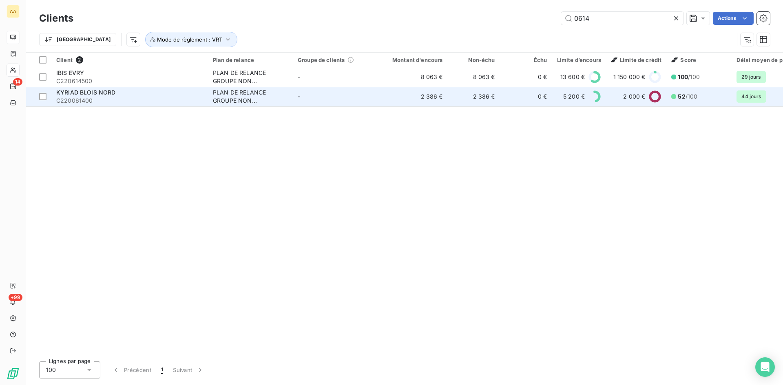
type input "0614"
click at [234, 97] on div "PLAN DE RELANCE GROUPE NON AUTOMATIQUE" at bounding box center [250, 97] width 75 height 16
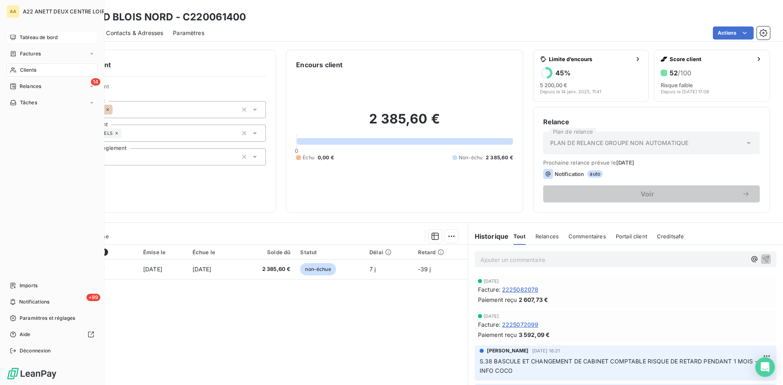
click at [32, 34] on span "Tableau de bord" at bounding box center [39, 37] width 38 height 7
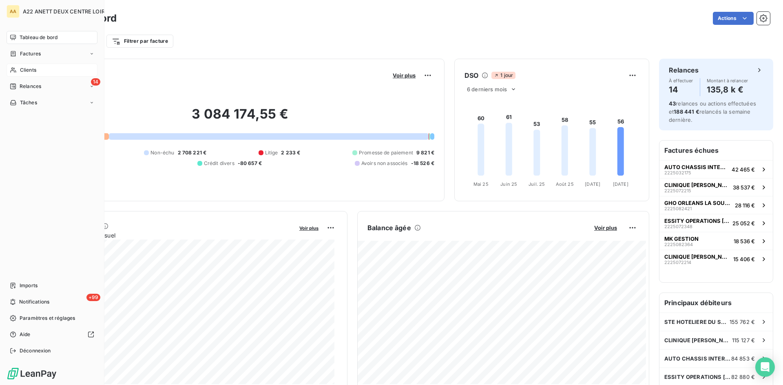
click at [33, 36] on span "Tableau de bord" at bounding box center [39, 37] width 38 height 7
click at [23, 87] on span "Relances" at bounding box center [31, 86] width 22 height 7
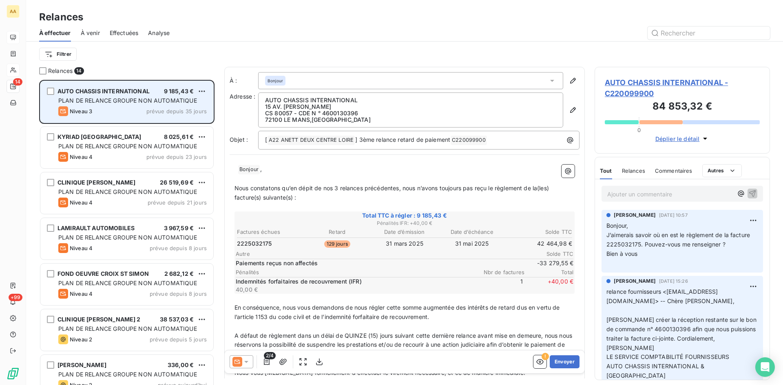
scroll to position [299, 169]
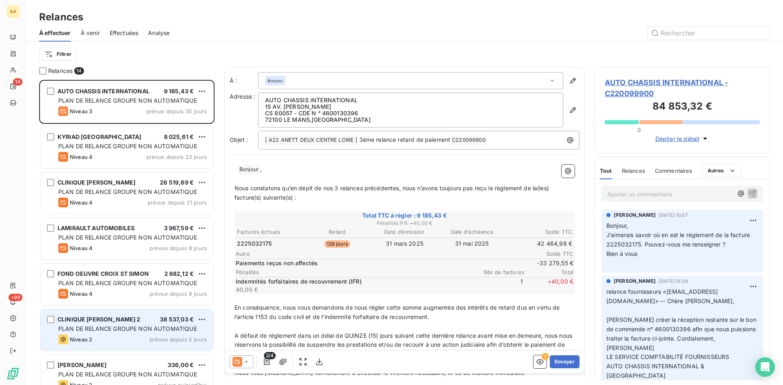
click at [113, 326] on span "PLAN DE RELANCE GROUPE NON AUTOMATIQUE" at bounding box center [127, 328] width 139 height 7
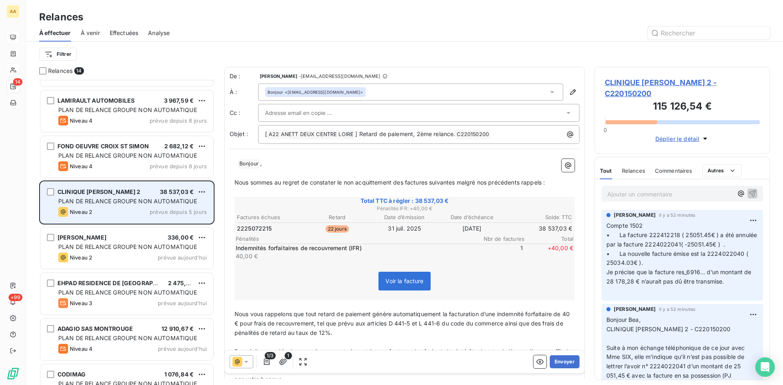
scroll to position [164, 0]
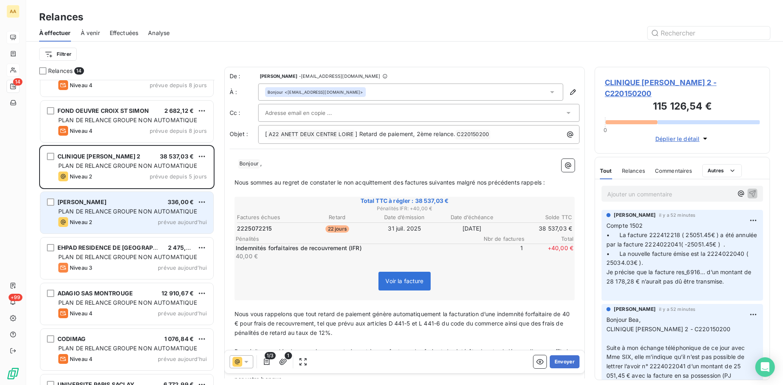
click at [92, 214] on span "PLAN DE RELANCE GROUPE NON AUTOMATIQUE" at bounding box center [127, 211] width 139 height 7
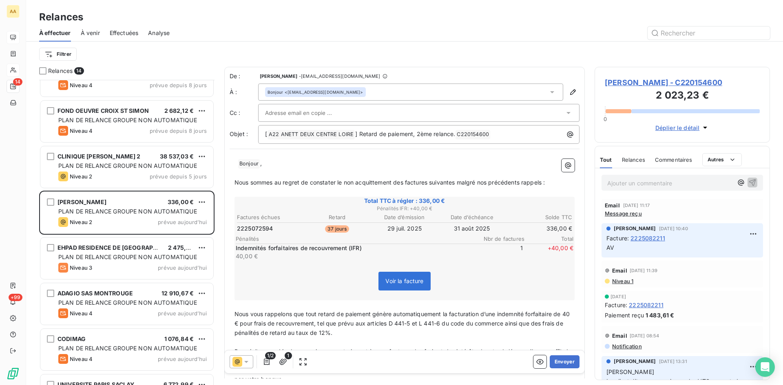
click at [620, 214] on span "Message reçu" at bounding box center [623, 213] width 37 height 7
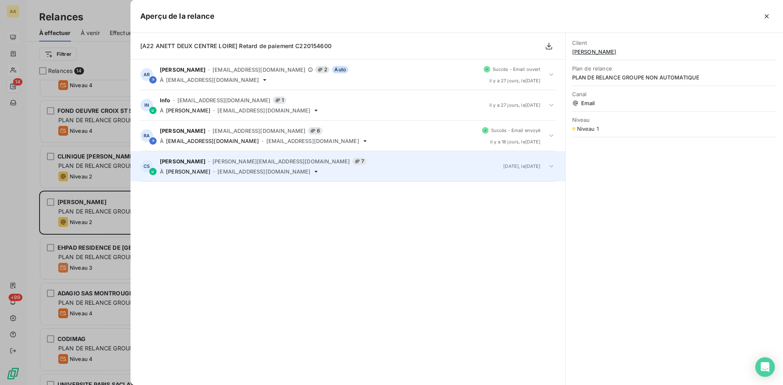
click at [234, 162] on span "Sarah.Charoy@shickesteve.fr" at bounding box center [281, 161] width 137 height 7
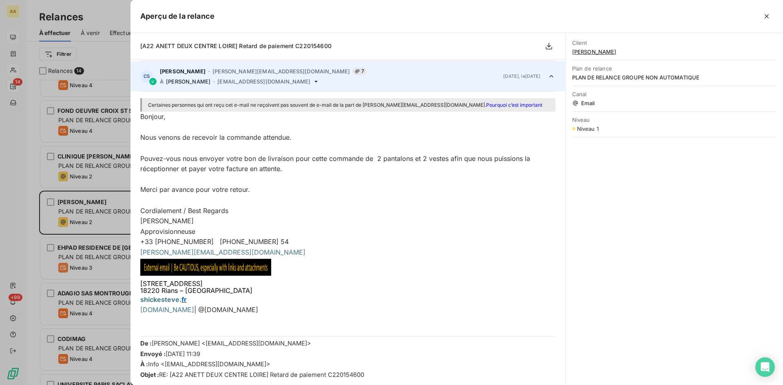
scroll to position [92, 0]
click at [45, 229] on div at bounding box center [391, 192] width 783 height 385
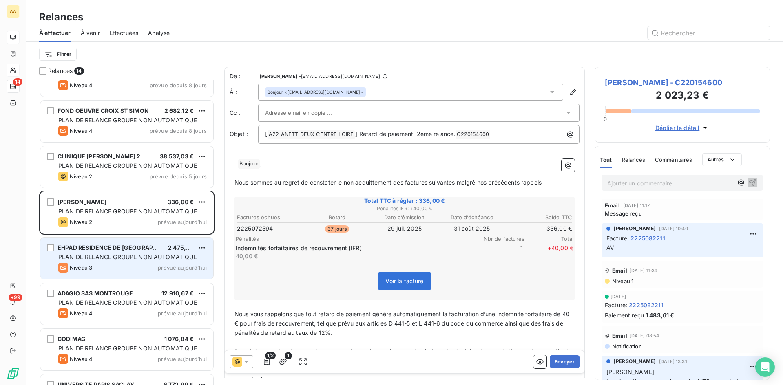
click at [108, 262] on div "EHPAD RESIDENCE DE FONTENAY 2 475,52 € PLAN DE RELANCE GROUPE NON AUTOMATIQUE N…" at bounding box center [126, 259] width 173 height 42
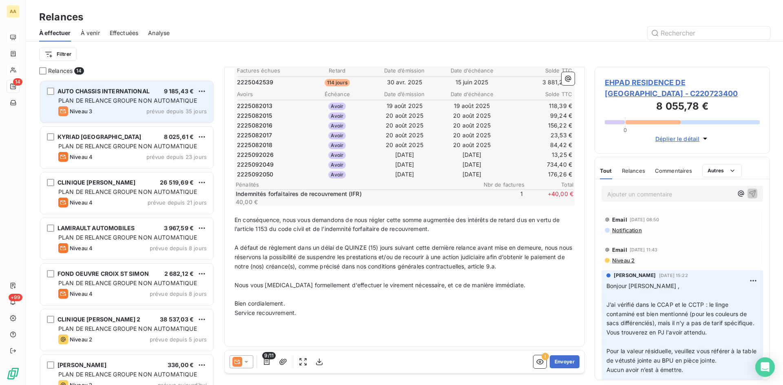
click at [101, 99] on span "PLAN DE RELANCE GROUPE NON AUTOMATIQUE" at bounding box center [127, 100] width 139 height 7
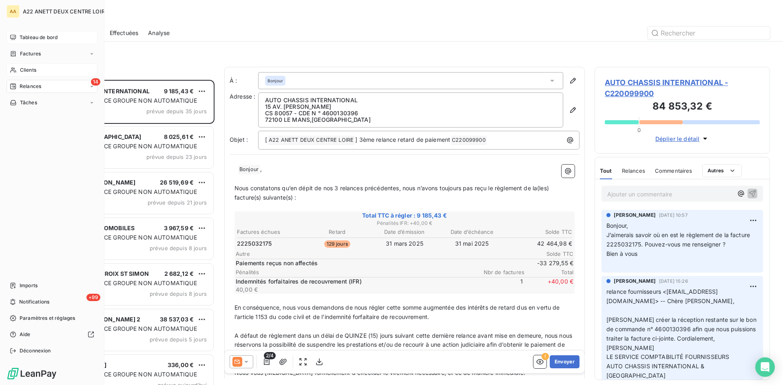
click at [24, 69] on span "Clients" at bounding box center [28, 69] width 16 height 7
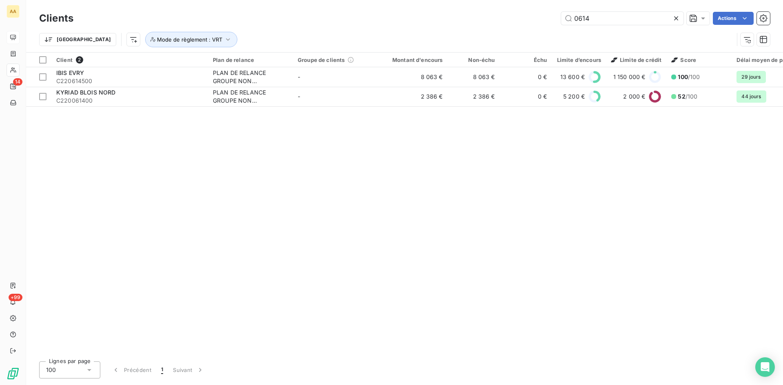
drag, startPoint x: 593, startPoint y: 19, endPoint x: 529, endPoint y: 21, distance: 63.6
click at [529, 21] on div "0614 Actions" at bounding box center [426, 18] width 687 height 13
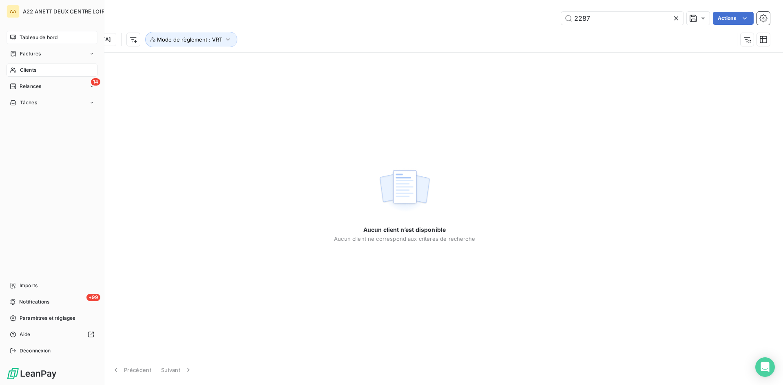
type input "2287"
click at [21, 70] on span "Clients" at bounding box center [28, 69] width 16 height 7
click at [28, 39] on span "Tableau de bord" at bounding box center [39, 37] width 38 height 7
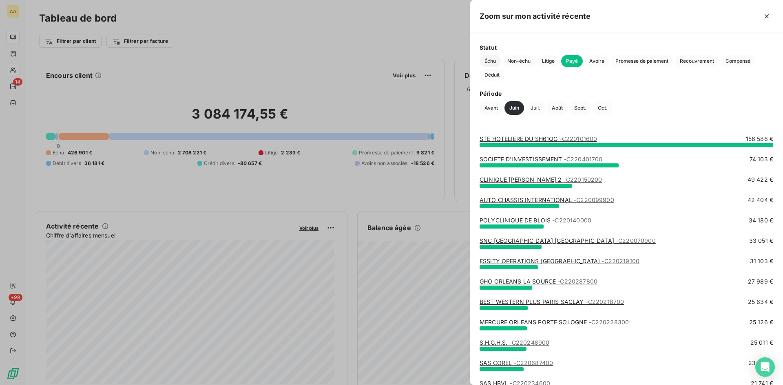
click at [489, 59] on span "Échu" at bounding box center [490, 61] width 21 height 12
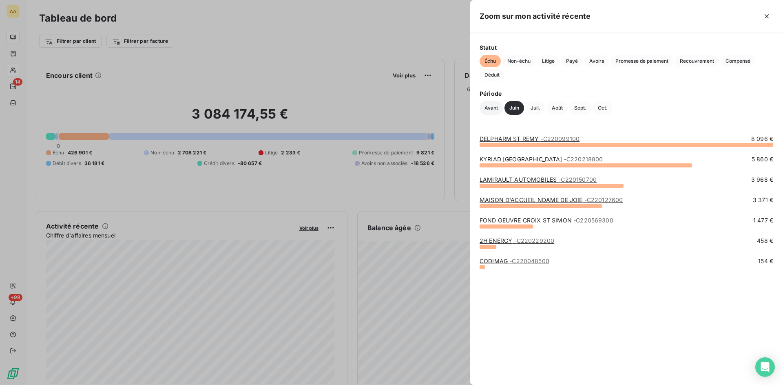
click at [490, 109] on button "Avant" at bounding box center [491, 108] width 23 height 14
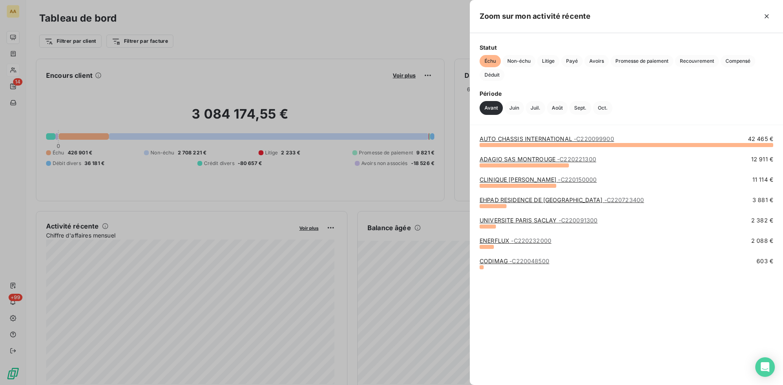
click at [509, 141] on link "AUTO CHASSIS INTERNATIONAL - C220099900" at bounding box center [547, 138] width 135 height 7
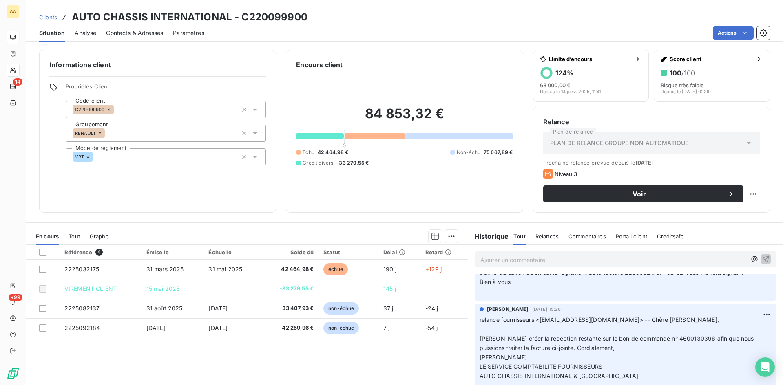
scroll to position [41, 0]
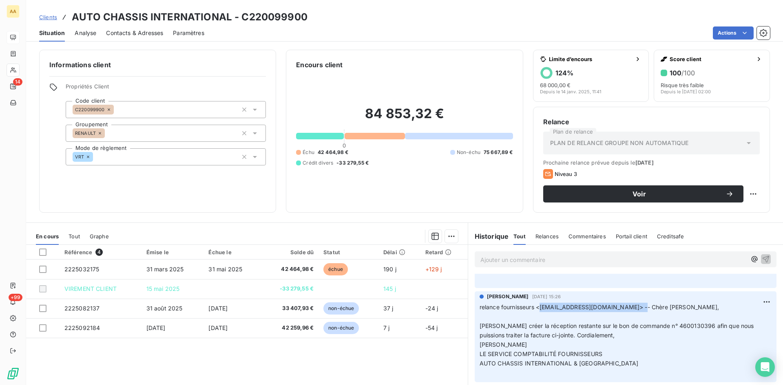
drag, startPoint x: 631, startPoint y: 307, endPoint x: 536, endPoint y: 309, distance: 95.1
click at [536, 309] on span "relance fournisseurs <relancefournisseurs@renault.com> -- Chère Sandra, Veuille…" at bounding box center [618, 321] width 276 height 35
click at [614, 337] on p "relance fournisseurs <relancefournisseurs@renault.com> -- Chère Sandra, Veuille…" at bounding box center [626, 340] width 292 height 75
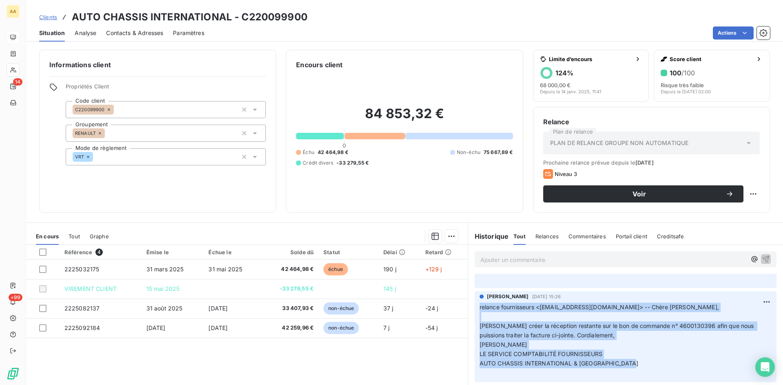
drag, startPoint x: 624, startPoint y: 362, endPoint x: 480, endPoint y: 309, distance: 154.1
click at [475, 306] on div "ANNABELLE RANVAL 25 sept. 2025, 15:26 relance fournisseurs <relancefournisseurs…" at bounding box center [626, 337] width 302 height 91
copy p "relance fournisseurs <relancefournisseurs@renault.com> -- Chère Sandra, Veuille…"
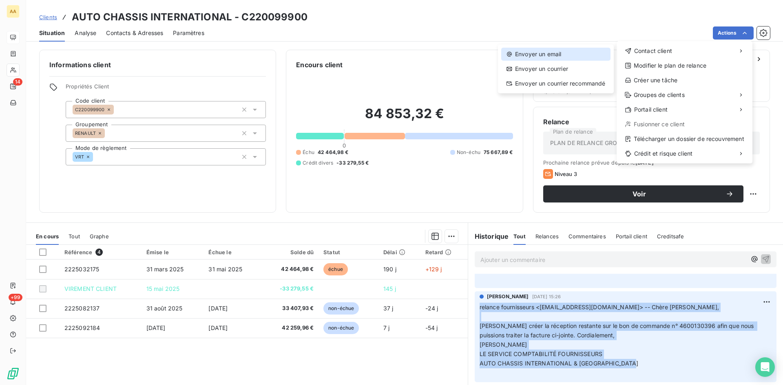
click at [541, 53] on div "Envoyer un email" at bounding box center [555, 54] width 109 height 13
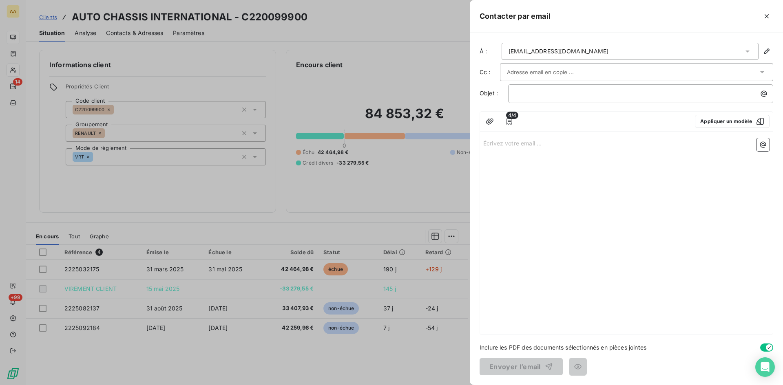
click at [491, 144] on p "Écrivez votre email ... ﻿" at bounding box center [626, 142] width 286 height 9
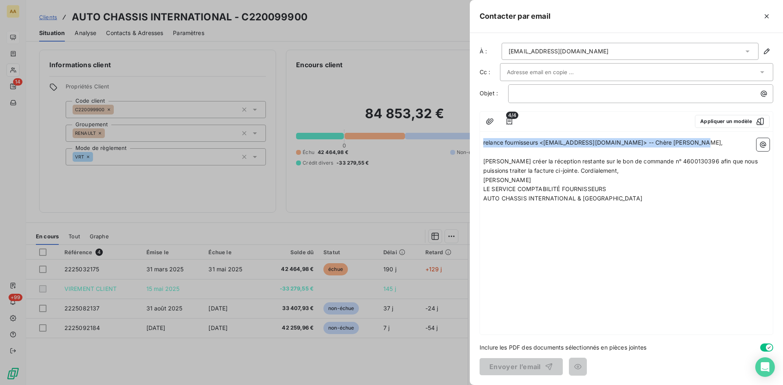
drag, startPoint x: 696, startPoint y: 144, endPoint x: 479, endPoint y: 140, distance: 216.6
click at [479, 140] on div "À : relancefournisseurs@renault.com Cc : Objet : ﻿ 4/4 Appliquer un modèle rela…" at bounding box center [626, 209] width 313 height 352
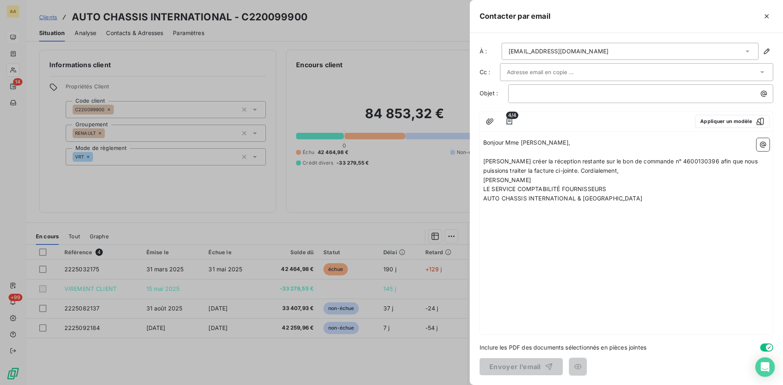
click at [493, 155] on p "﻿" at bounding box center [626, 152] width 286 height 9
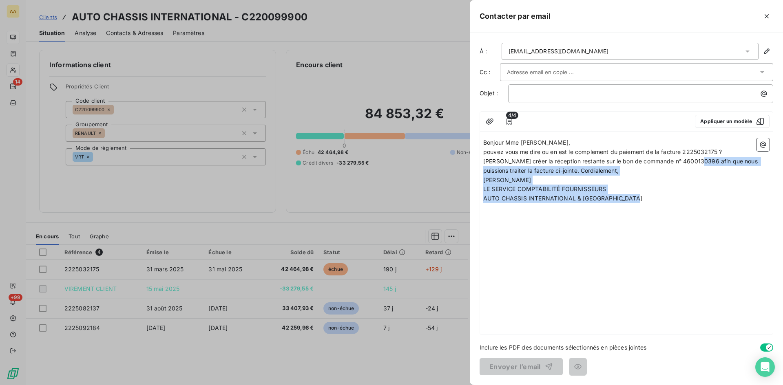
drag, startPoint x: 640, startPoint y: 199, endPoint x: 700, endPoint y: 162, distance: 70.6
click at [697, 162] on div "Bonjour Mme SANDRA, pouvez vous me dire ou en est le complement du paiement de …" at bounding box center [626, 170] width 286 height 65
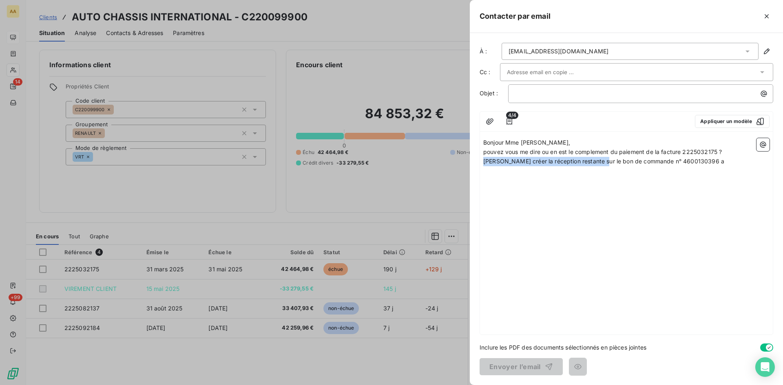
drag, startPoint x: 595, startPoint y: 161, endPoint x: 456, endPoint y: 169, distance: 139.3
click at [469, 385] on div "Contacter par email À : relancefournisseurs@renault.com Cc : Objet : ﻿ 4/4 Appl…" at bounding box center [391, 385] width 783 height 0
drag, startPoint x: 490, startPoint y: 149, endPoint x: 483, endPoint y: 149, distance: 7.3
click at [483, 149] on div "Bonjour Mme SANDRA, pouvez vous me dire ou en est le complement du paiement de …" at bounding box center [626, 235] width 293 height 200
drag, startPoint x: 621, startPoint y: 164, endPoint x: 480, endPoint y: 139, distance: 143.0
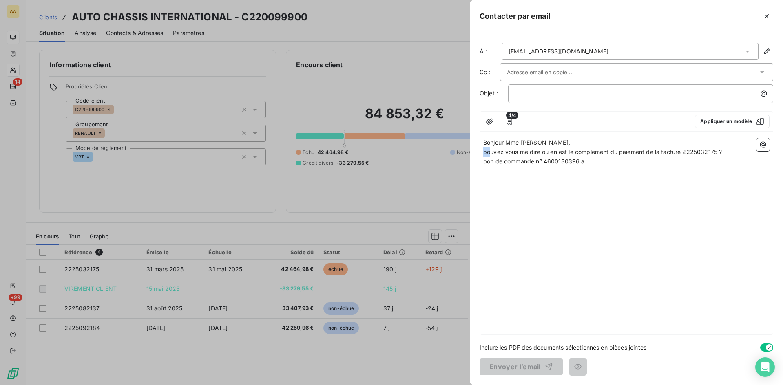
click at [480, 139] on div "Bonjour Mme SANDRA, pouvez vous me dire ou en est le complement du paiement de …" at bounding box center [626, 235] width 293 height 200
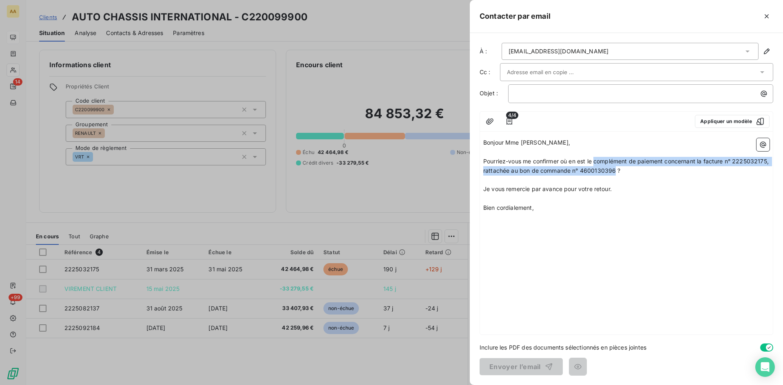
drag, startPoint x: 653, startPoint y: 170, endPoint x: 596, endPoint y: 160, distance: 57.9
click at [596, 160] on span "Pourriez-vous me confirmer où en est le complément de paiement concernant la fa…" at bounding box center [626, 166] width 287 height 16
copy span "complément de paiement concernant la facture n° 2225032175, rattachée au bon de…"
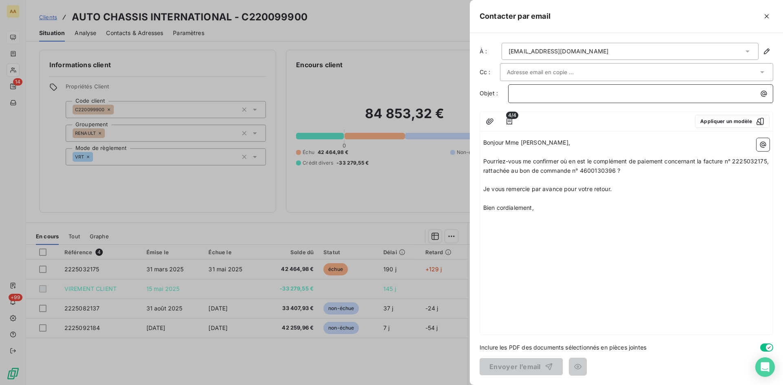
click at [520, 91] on p "﻿" at bounding box center [642, 93] width 255 height 9
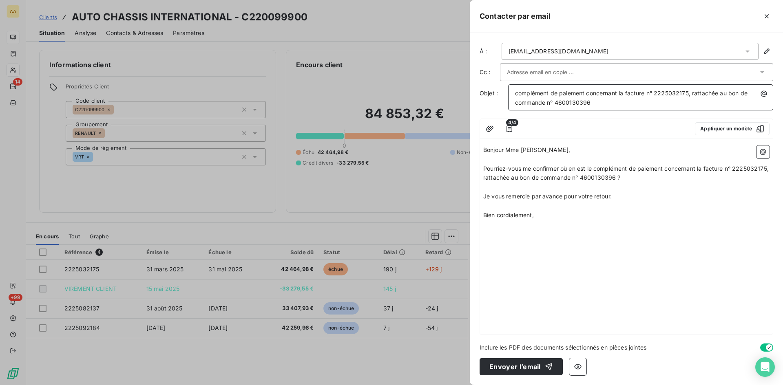
click at [514, 92] on div "complément de paiement concernant la facture n° 2225032175, rattachée au bon de…" at bounding box center [640, 97] width 259 height 20
click at [617, 233] on div "Bonjour Mme Sandra, ﻿ Pourriez-vous me confirmer où en est le complément de pai…" at bounding box center [626, 238] width 293 height 193
click at [507, 232] on div "Bonjour Mme Sandra, ﻿ Pourriez-vous me confirmer où en est le complément de pai…" at bounding box center [626, 238] width 293 height 193
click at [541, 217] on p "Bien cordialement," at bounding box center [626, 215] width 286 height 9
click at [519, 71] on input "text" at bounding box center [551, 72] width 88 height 12
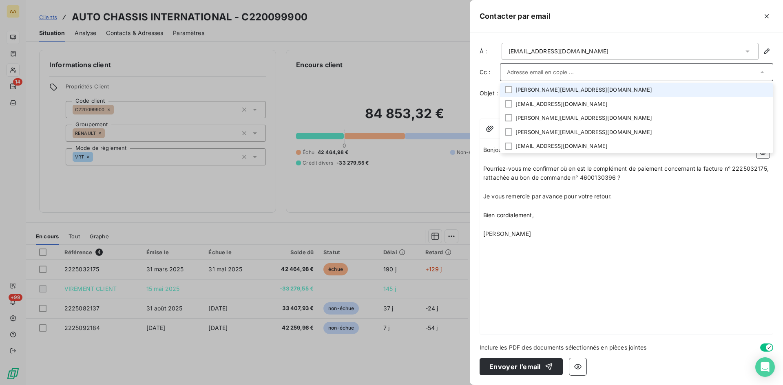
paste input "sandra.mennechet@renault.com"
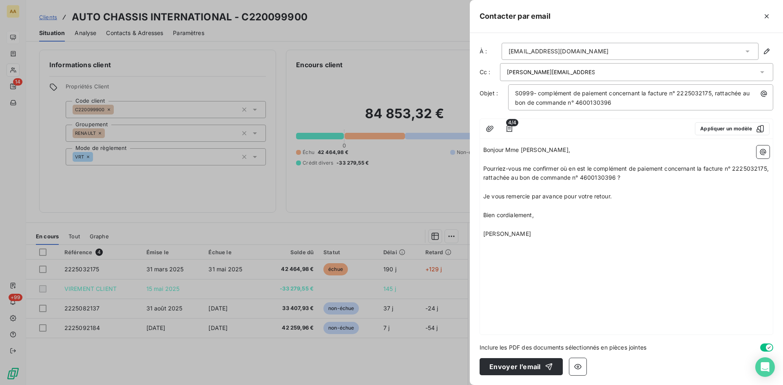
click at [764, 72] on icon at bounding box center [762, 72] width 4 height 2
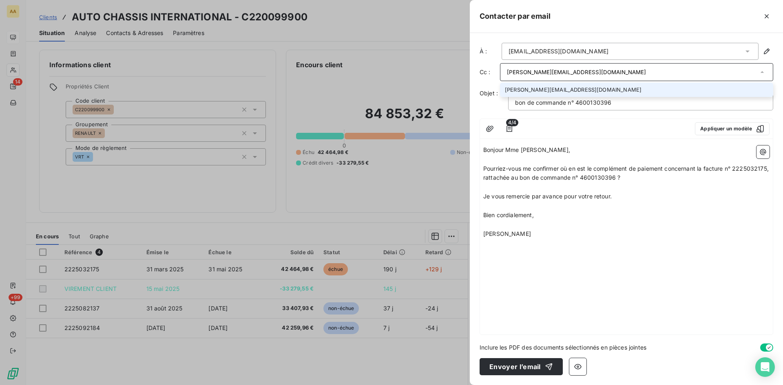
click at [764, 72] on icon at bounding box center [762, 72] width 8 height 8
type input "sandra.mennechet@renault.com"
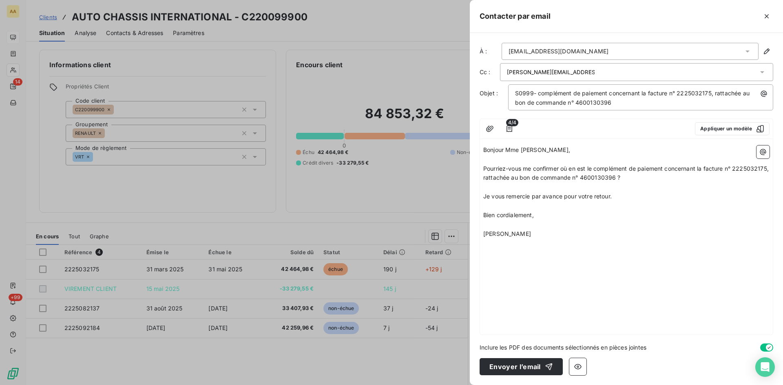
click at [748, 51] on icon at bounding box center [748, 52] width 4 height 2
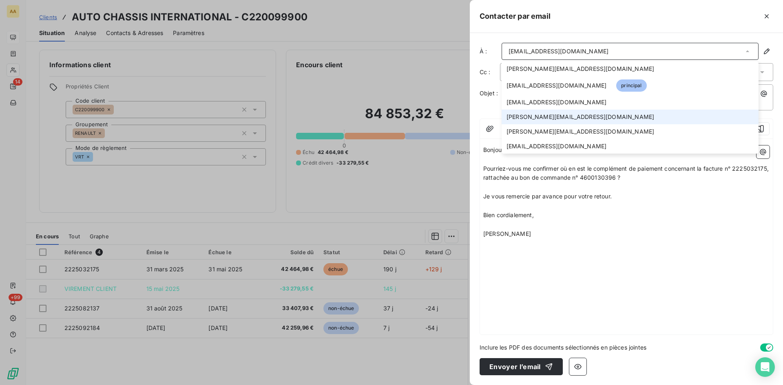
click at [561, 117] on span "perrine.cadot@renault.com" at bounding box center [581, 117] width 148 height 8
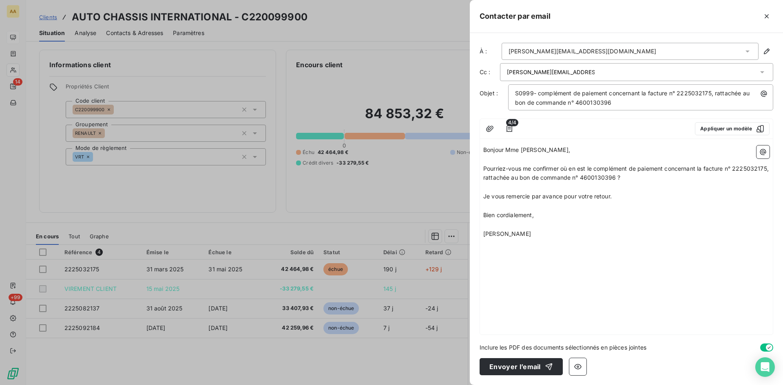
click at [748, 51] on icon at bounding box center [748, 52] width 4 height 2
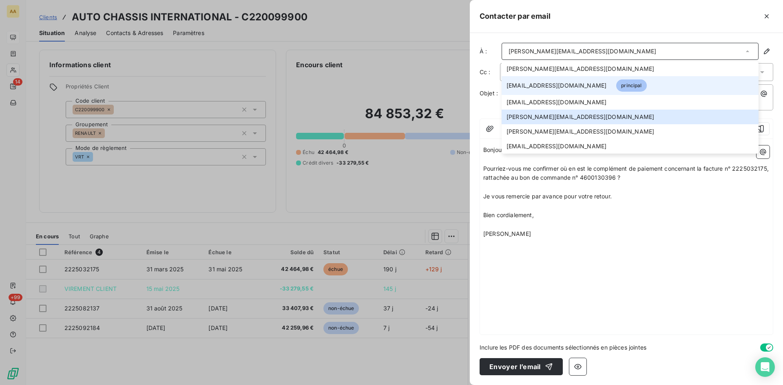
click at [559, 86] on span "relancefournisseurs@renault.com" at bounding box center [557, 86] width 100 height 8
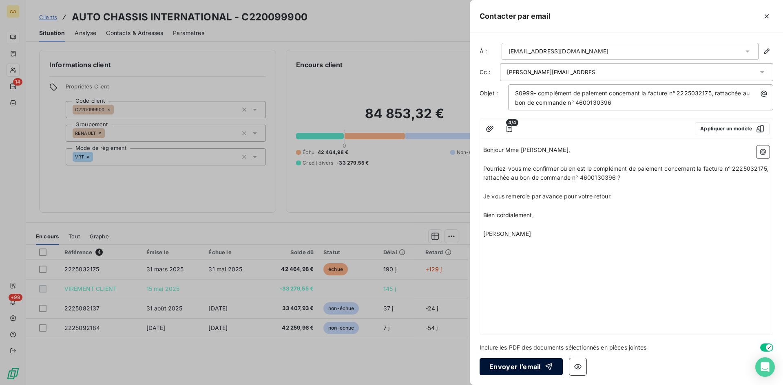
click at [513, 366] on button "Envoyer l’email" at bounding box center [521, 367] width 83 height 17
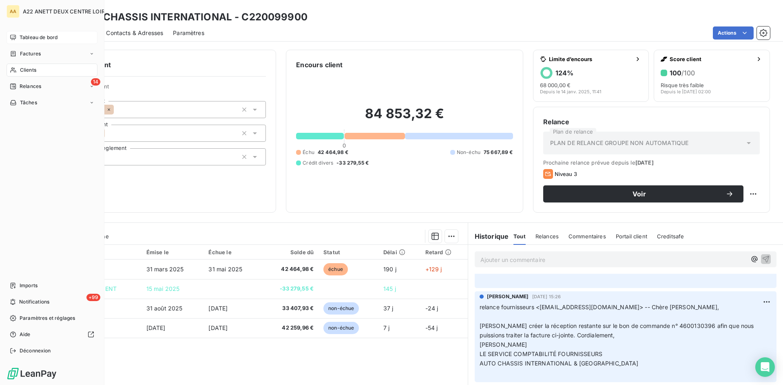
click at [34, 38] on span "Tableau de bord" at bounding box center [39, 37] width 38 height 7
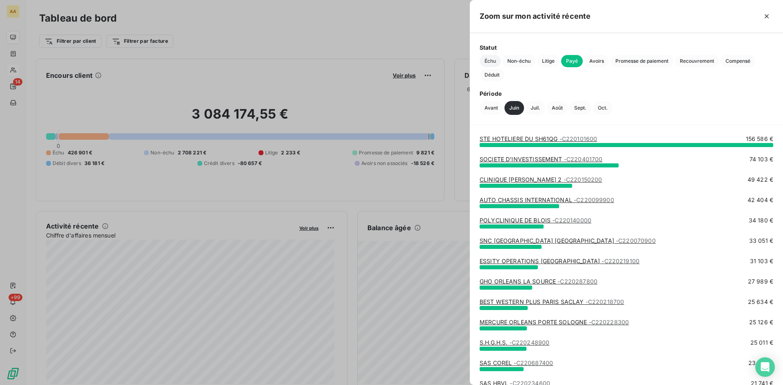
click at [489, 62] on span "Échu" at bounding box center [490, 61] width 21 height 12
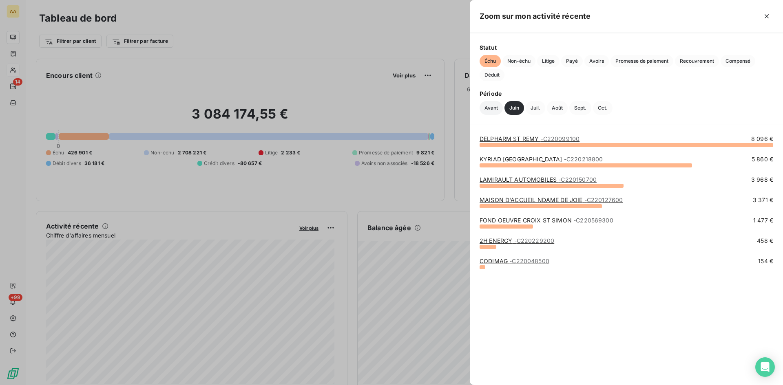
click at [488, 111] on button "Avant" at bounding box center [491, 108] width 23 height 14
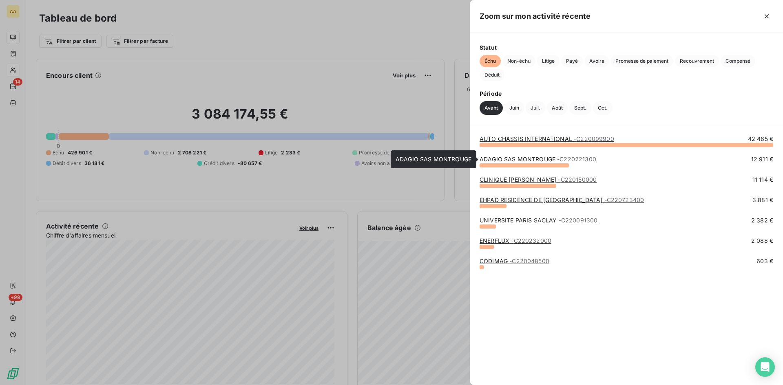
click at [506, 161] on link "ADAGIO SAS MONTROUGE - C220221300" at bounding box center [538, 159] width 117 height 7
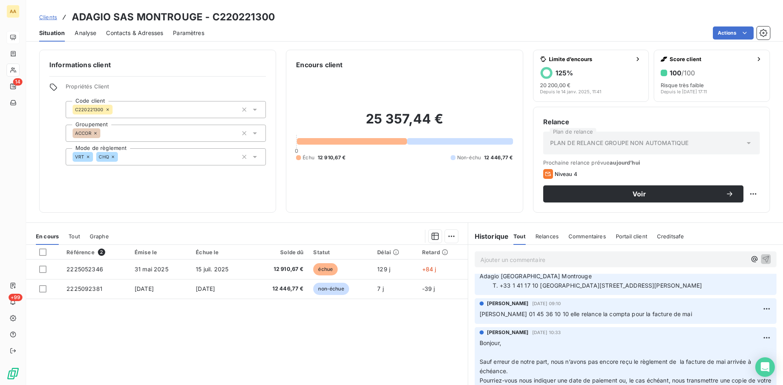
scroll to position [571, 0]
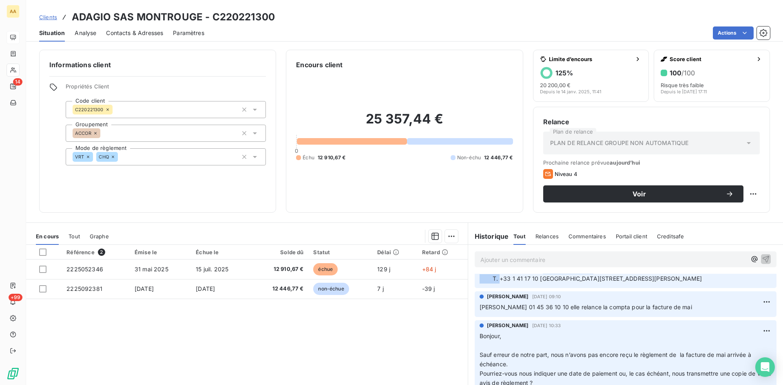
drag, startPoint x: 543, startPoint y: 289, endPoint x: 487, endPoint y: 290, distance: 56.3
click at [489, 284] on p "Bonjour Annabelle, Après enquête, cette facture n’a jamais été réceptionnée par…" at bounding box center [626, 242] width 292 height 84
copy span "T. +33 1 41 17 10 36"
click at [489, 258] on p "Ajouter un commentaire ﻿" at bounding box center [613, 260] width 266 height 10
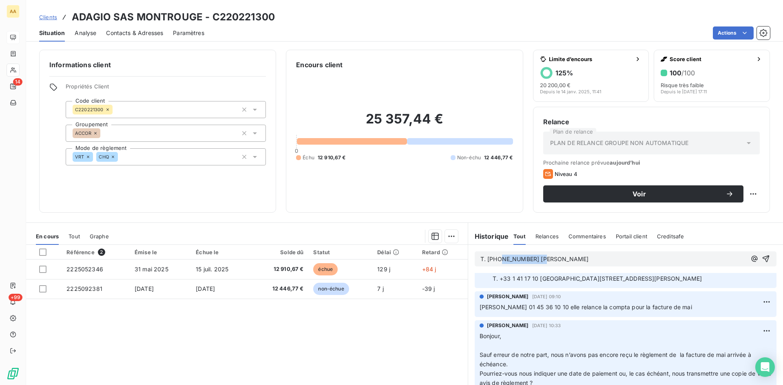
drag, startPoint x: 530, startPoint y: 261, endPoint x: 497, endPoint y: 255, distance: 33.5
click at [497, 255] on p "T. +33 1 41 17 10 36 M.DUVAL" at bounding box center [613, 259] width 266 height 9
click at [572, 260] on p "T. +33 1 45 36 10 10 M.DUVAL" at bounding box center [613, 259] width 266 height 9
click at [763, 258] on icon "button" at bounding box center [766, 259] width 7 height 7
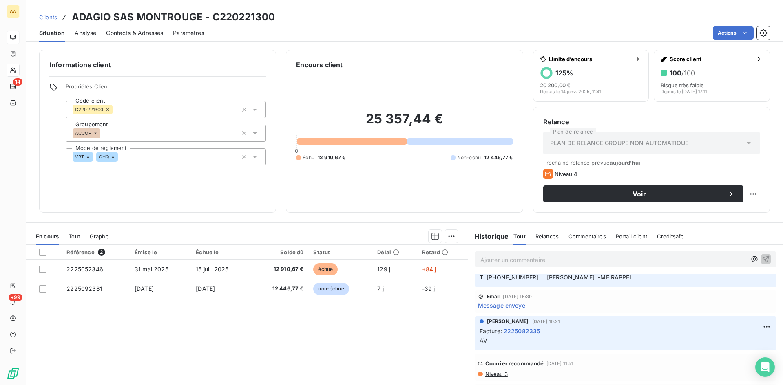
scroll to position [0, 0]
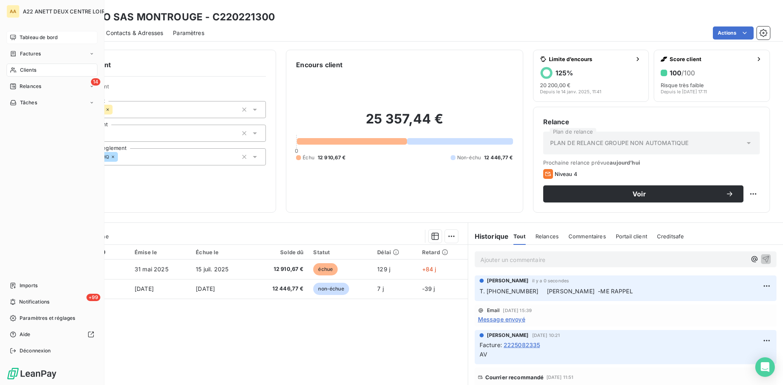
click at [21, 39] on span "Tableau de bord" at bounding box center [39, 37] width 38 height 7
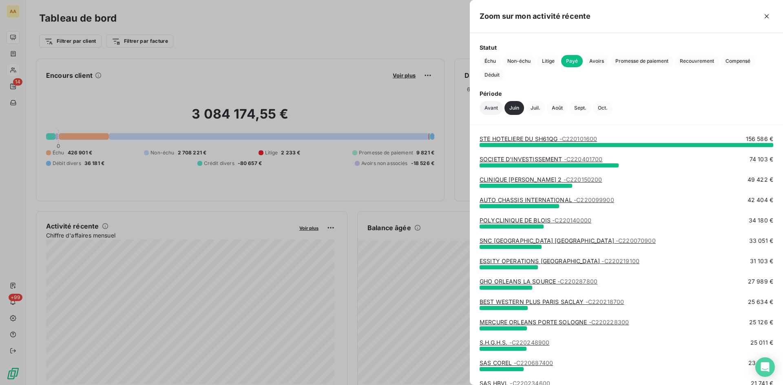
click at [493, 106] on button "Avant" at bounding box center [491, 108] width 23 height 14
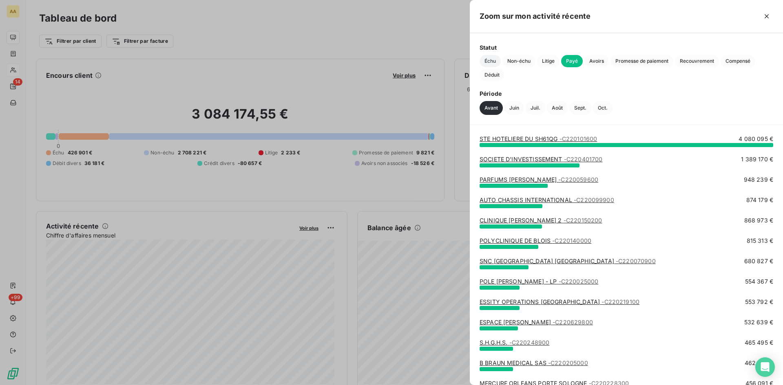
click at [485, 64] on span "Échu" at bounding box center [490, 61] width 21 height 12
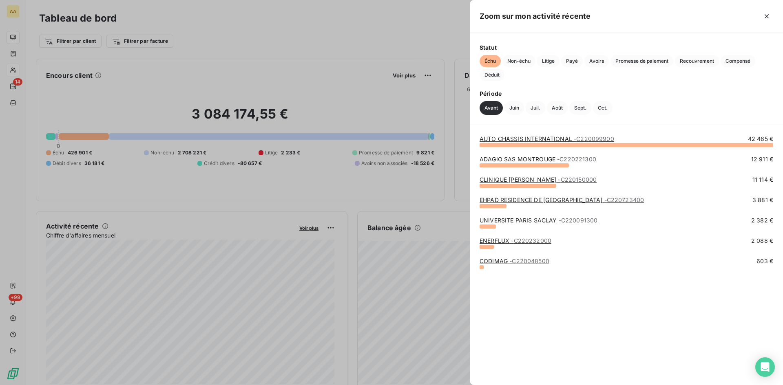
click at [521, 201] on link "EHPAD RESIDENCE DE FONTENAY - C220723400" at bounding box center [562, 200] width 164 height 7
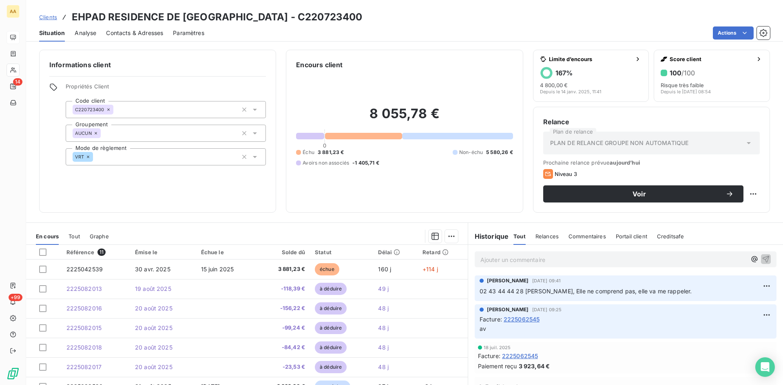
scroll to position [1509, 0]
drag, startPoint x: 595, startPoint y: 312, endPoint x: 483, endPoint y: 311, distance: 111.8
click at [475, 303] on div "ANNABELLE RANVAL 22 juil. 2025, 09:41 02 43 44 44 28 Mme Patricia DEROUINAU, El…" at bounding box center [626, 291] width 302 height 26
copy span "02 43 44 44 28 Mme Patricia DEROUINAU,"
click at [482, 258] on p "Ajouter un commentaire ﻿" at bounding box center [613, 260] width 266 height 10
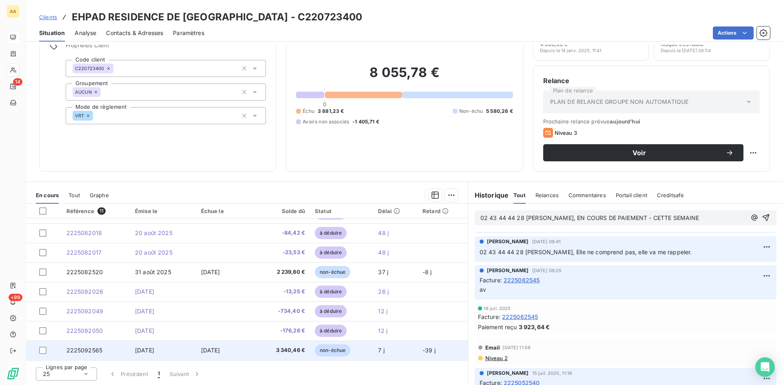
scroll to position [0, 0]
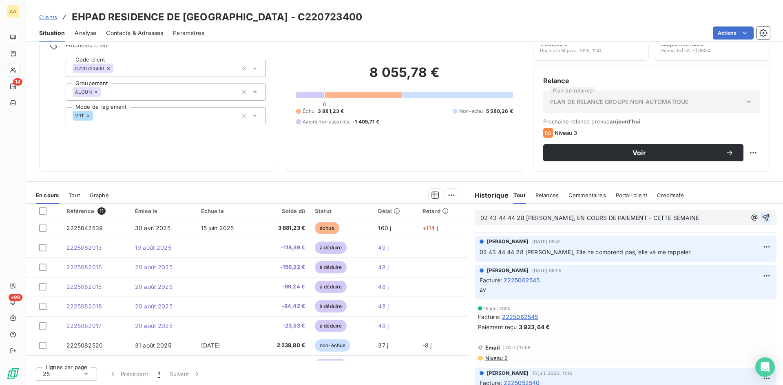
click at [762, 215] on icon "button" at bounding box center [766, 218] width 8 height 8
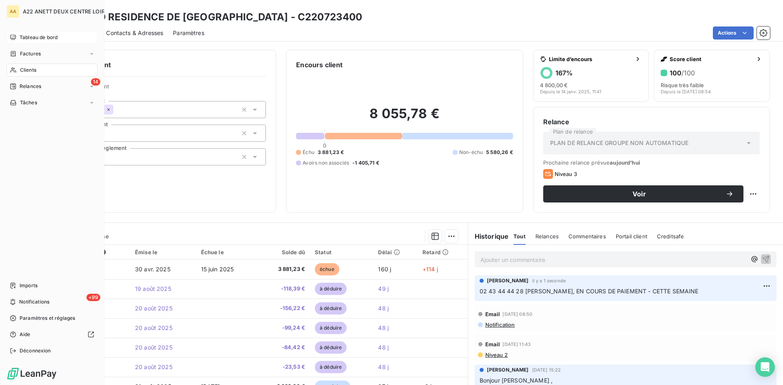
click at [22, 71] on span "Clients" at bounding box center [28, 69] width 16 height 7
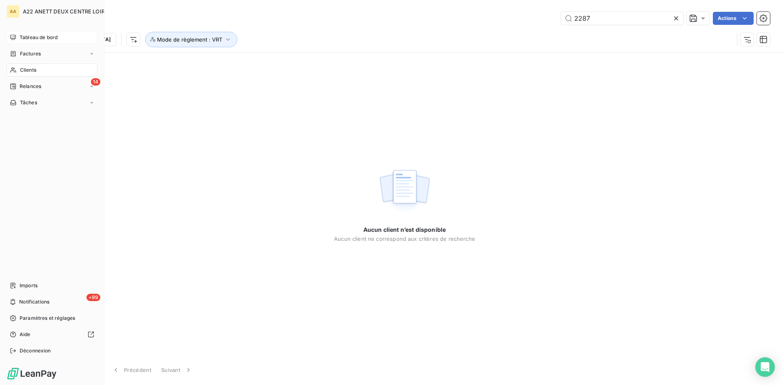
click at [28, 54] on span "Factures" at bounding box center [30, 53] width 21 height 7
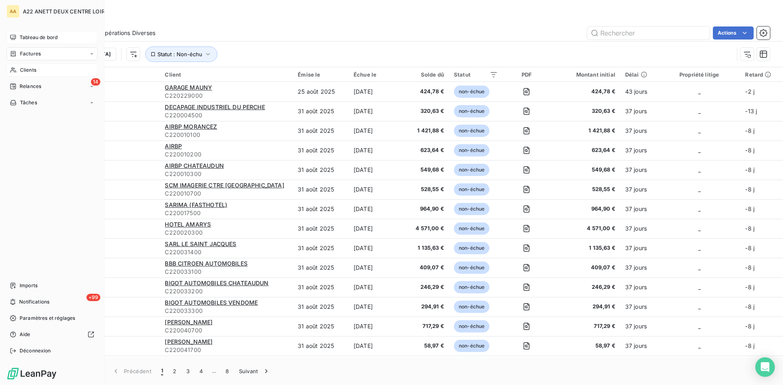
click at [32, 51] on span "Factures" at bounding box center [30, 53] width 21 height 7
click at [34, 35] on span "Tableau de bord" at bounding box center [39, 37] width 38 height 7
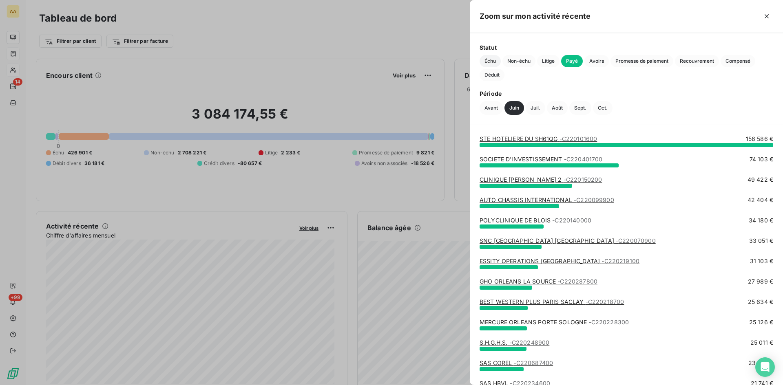
click at [491, 62] on span "Échu" at bounding box center [490, 61] width 21 height 12
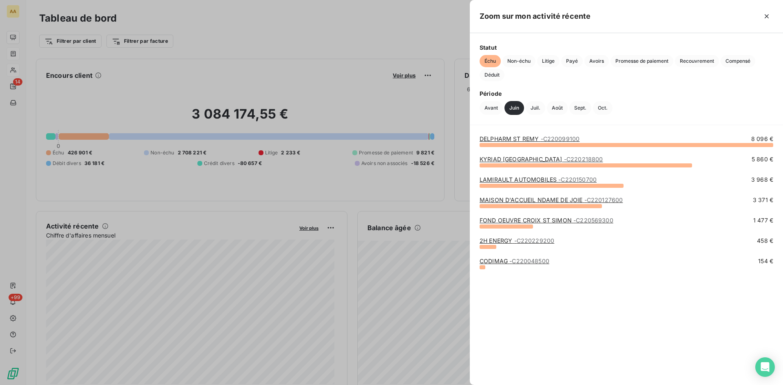
click at [504, 221] on link "FOND OEUVRE CROIX ST SIMON - C220569300" at bounding box center [547, 220] width 134 height 7
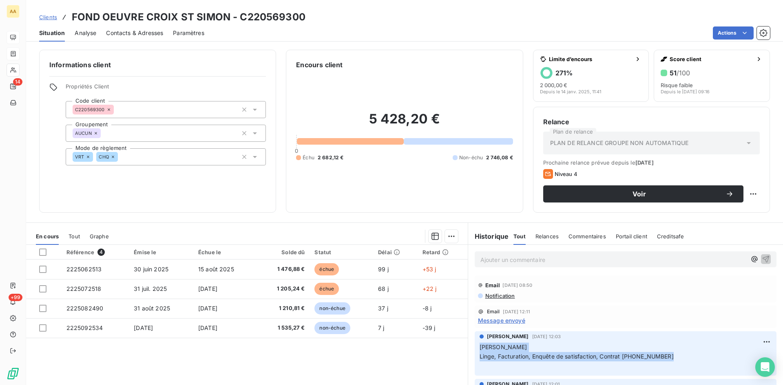
drag, startPoint x: 668, startPoint y: 359, endPoint x: 475, endPoint y: 348, distance: 193.2
click at [475, 348] on div "ANNABELLE RANVAL 30 sept. 2025, 12:03 Mme Khadija BEN JEMAA Linge, Facturation,…" at bounding box center [626, 354] width 302 height 44
copy p "Mme Khadija BEN JEMAA Linge, Facturation, Enquête de satisfaction, Contrat 06.1…"
click at [498, 262] on p "Ajouter un commentaire ﻿" at bounding box center [613, 260] width 266 height 10
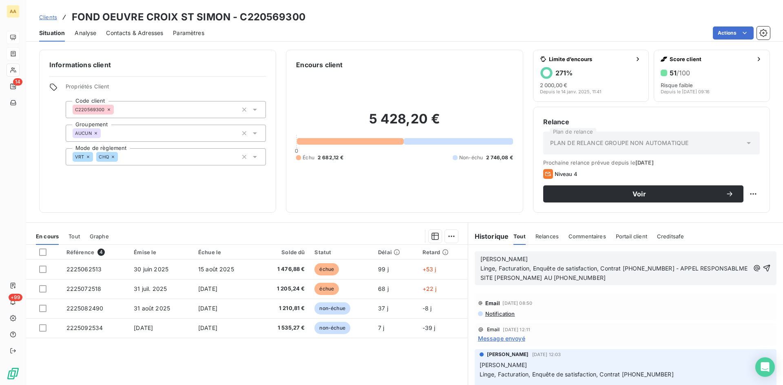
click at [726, 267] on span "Linge, Facturation, Enquête de satisfaction, Contrat 06.14.97.30.97 - APPEL RES…" at bounding box center [614, 273] width 269 height 16
click at [606, 279] on p "Linge, Facturation, Enquête de satisfaction, Contrat 06.14.97.30.97 - APPEL RES…" at bounding box center [614, 273] width 269 height 19
click at [763, 265] on icon "button" at bounding box center [767, 268] width 8 height 8
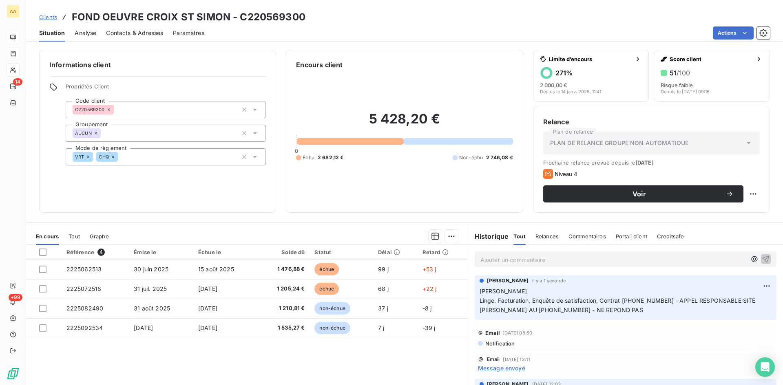
click at [629, 312] on p "Mme Khadija BEN JEMAA Linge, Facturation, Enquête de satisfaction, Contrat 06.1…" at bounding box center [626, 301] width 292 height 28
click at [756, 286] on html "AA 14 +99 Clients FOND OEUVRE CROIX ST SIMON - C220569300 Situation Analyse Con…" at bounding box center [391, 192] width 783 height 385
click at [722, 306] on div "Editer" at bounding box center [735, 304] width 46 height 13
click at [644, 315] on div "ANNABELLE RANVAL il y a 35 secondes Mme Khadija BEN JEMAA Linge, Facturation, E…" at bounding box center [626, 298] width 302 height 44
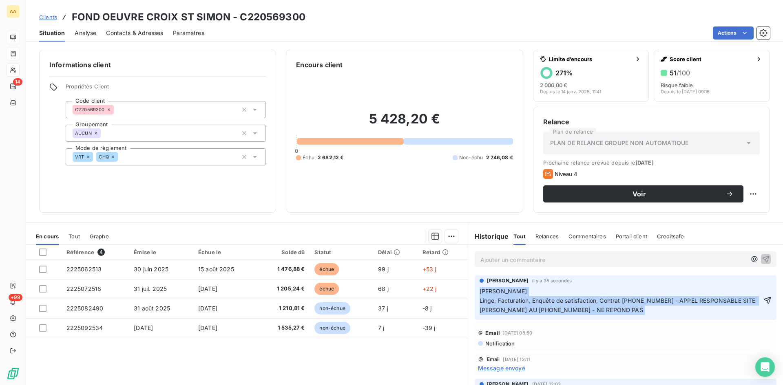
click at [644, 315] on p "Mme Khadija BEN JEMAA Linge, Facturation, Enquête de satisfaction, Contrat 06.1…" at bounding box center [621, 301] width 282 height 28
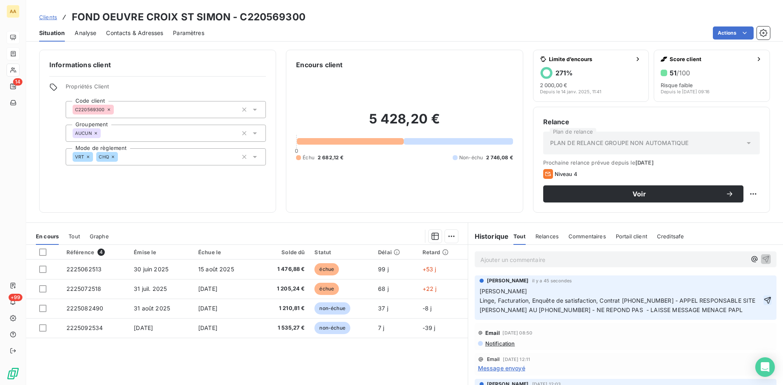
click at [764, 300] on icon "button" at bounding box center [768, 301] width 8 height 8
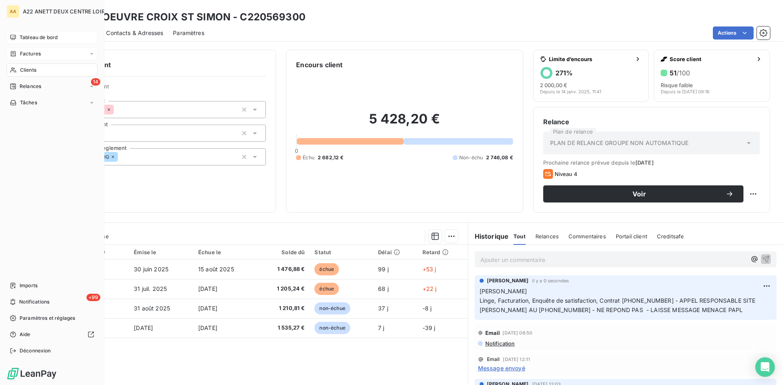
click at [24, 68] on span "Clients" at bounding box center [28, 69] width 16 height 7
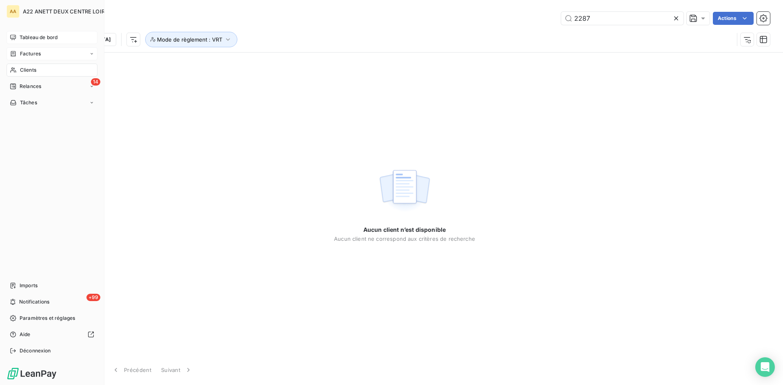
click at [25, 37] on span "Tableau de bord" at bounding box center [39, 37] width 38 height 7
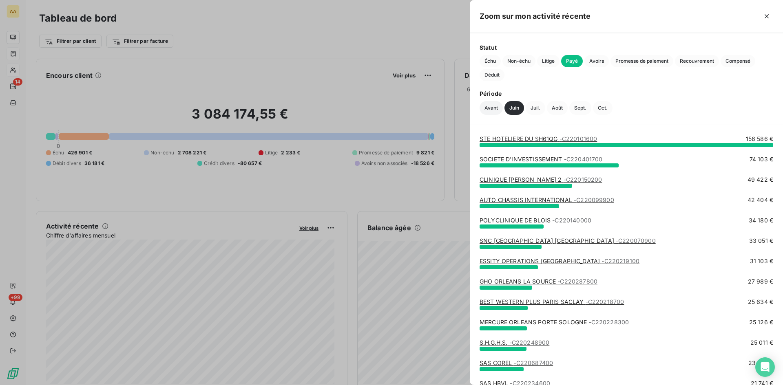
click at [488, 105] on button "Avant" at bounding box center [491, 108] width 23 height 14
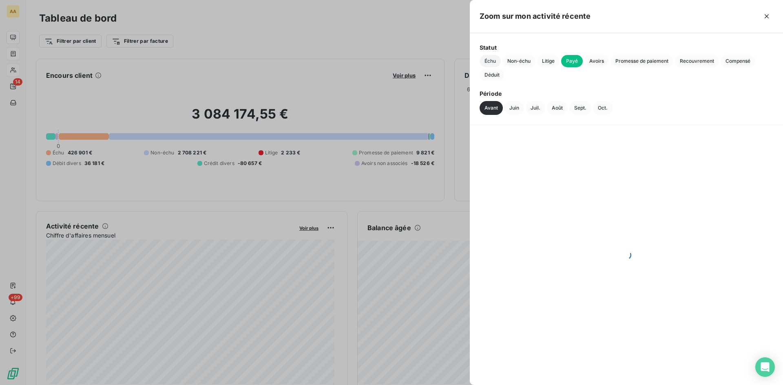
click at [489, 61] on span "Échu" at bounding box center [490, 61] width 21 height 12
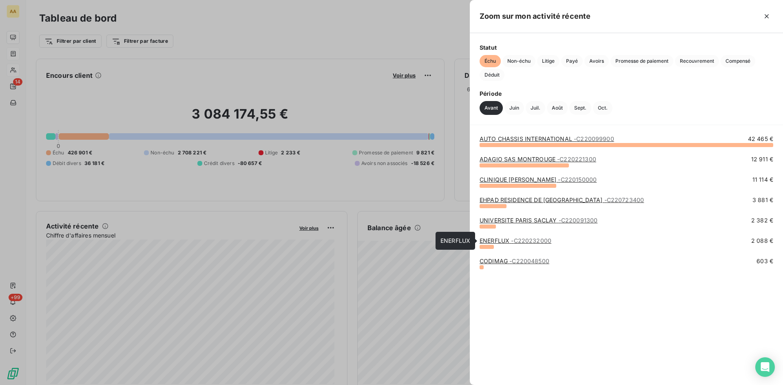
click at [517, 242] on span "- C220232000" at bounding box center [531, 240] width 40 height 7
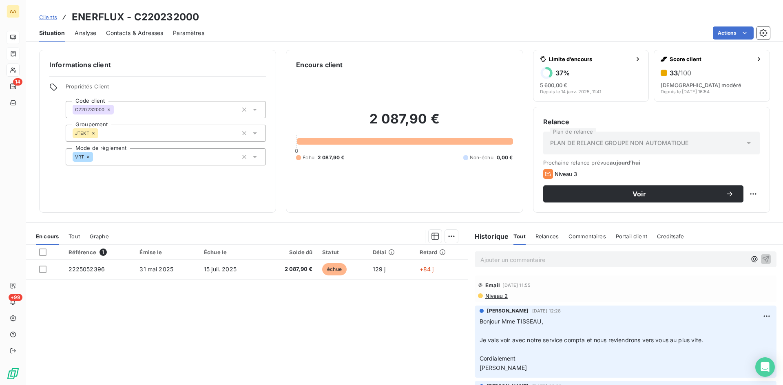
click at [505, 258] on p "Ajouter un commentaire ﻿" at bounding box center [613, 260] width 266 height 10
click at [538, 258] on p "Sébastien MASSON" at bounding box center [613, 259] width 266 height 9
click at [763, 257] on icon "button" at bounding box center [766, 259] width 7 height 7
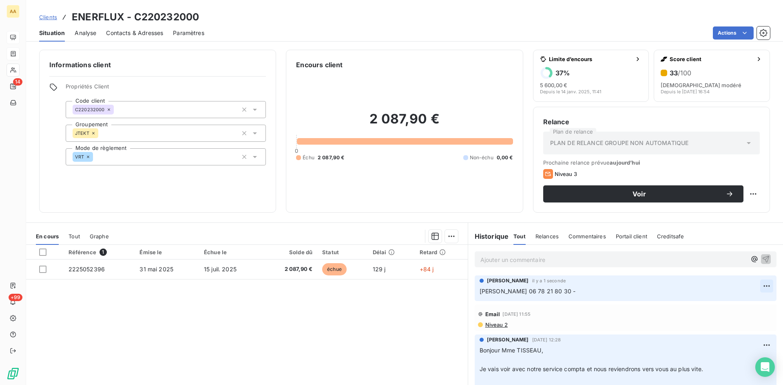
click at [757, 286] on html "AA 14 +99 Clients ENERFLUX - C220232000 Situation Analyse Contacts & Adresses P…" at bounding box center [391, 192] width 783 height 385
click at [728, 306] on div "Editer" at bounding box center [735, 304] width 46 height 13
click at [764, 290] on icon "button" at bounding box center [767, 291] width 7 height 7
click at [639, 292] on p "Sébastien MASSON 06 78 21 80 30 - LAISSE MESSAGE" at bounding box center [626, 291] width 292 height 9
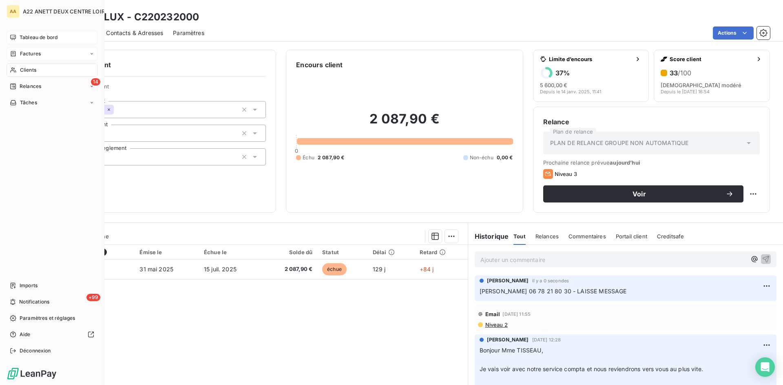
click at [38, 70] on div "Clients" at bounding box center [52, 70] width 91 height 13
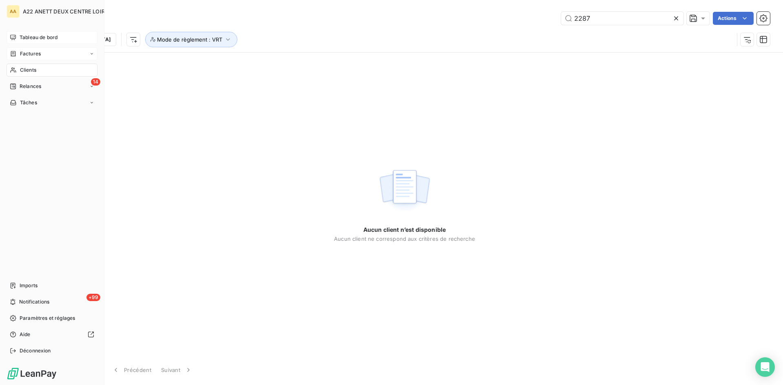
click at [29, 55] on span "Factures" at bounding box center [30, 53] width 21 height 7
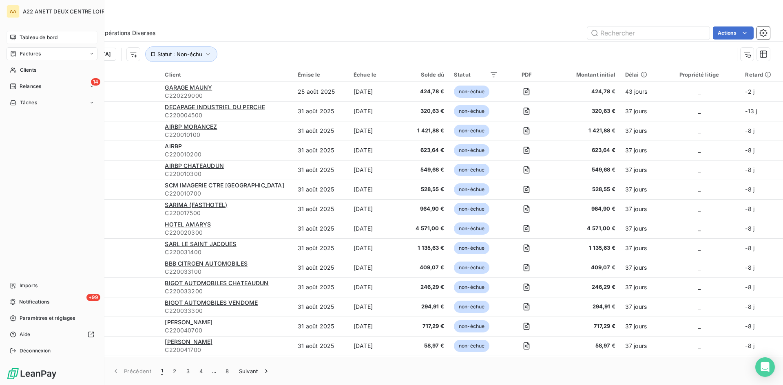
click at [25, 36] on span "Tableau de bord" at bounding box center [39, 37] width 38 height 7
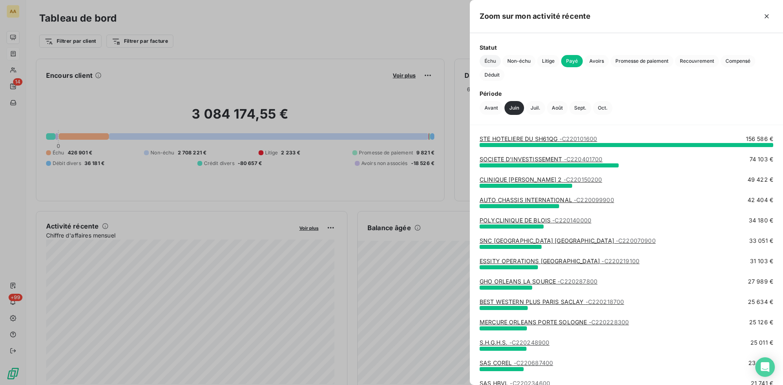
click at [485, 59] on span "Échu" at bounding box center [490, 61] width 21 height 12
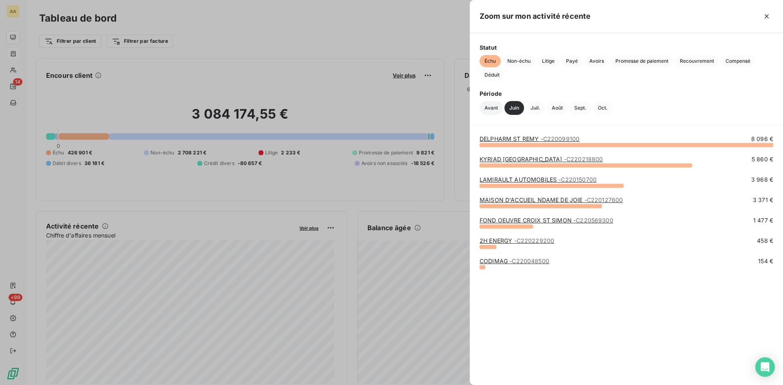
click at [486, 107] on button "Avant" at bounding box center [491, 108] width 23 height 14
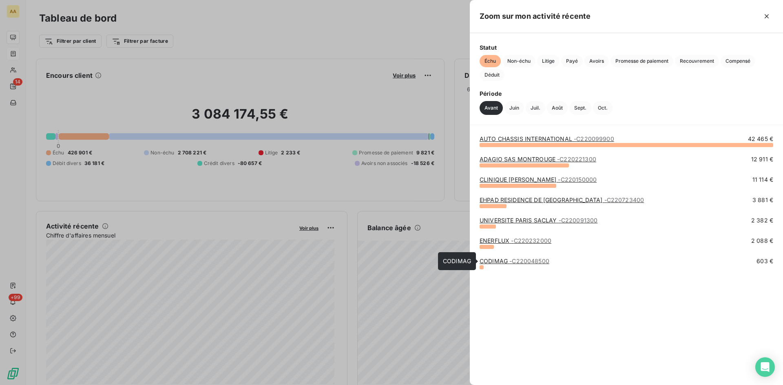
click at [514, 262] on span "- C220048500" at bounding box center [529, 261] width 40 height 7
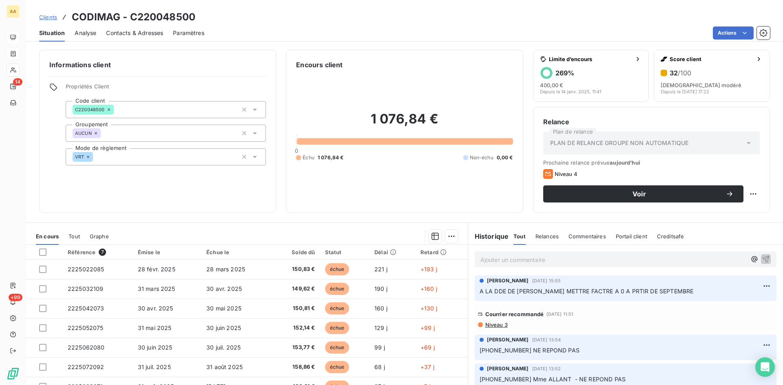
scroll to position [41, 0]
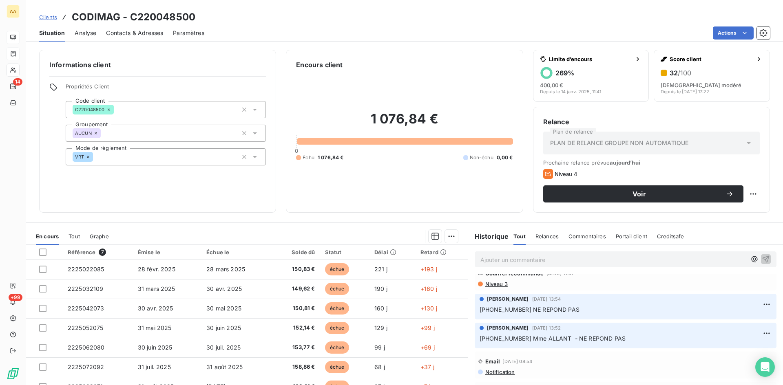
drag, startPoint x: 615, startPoint y: 342, endPoint x: 474, endPoint y: 340, distance: 140.3
click at [475, 340] on div "ANNABELLE RANVAL 24 sept. 2025, 13:52 01.60.86.40.75 Mme ALLANT - NE REPOND PAS" at bounding box center [626, 336] width 302 height 26
copy span "01.60.86.40.75 Mme ALLANT - NE REPOND PAS"
click at [484, 258] on p "Ajouter un commentaire ﻿" at bounding box center [613, 260] width 266 height 10
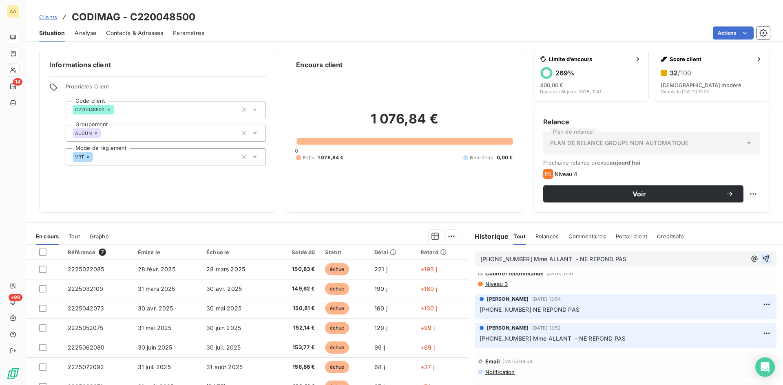
click at [763, 256] on icon "button" at bounding box center [766, 259] width 7 height 7
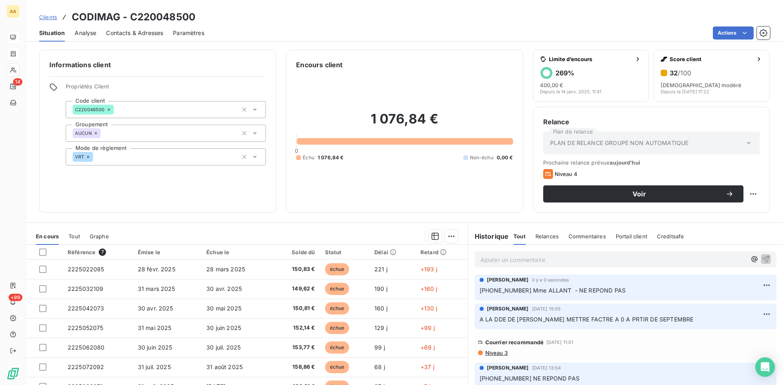
scroll to position [0, 0]
drag, startPoint x: 143, startPoint y: 11, endPoint x: 83, endPoint y: 15, distance: 60.5
click at [70, 11] on div "Clients CODIMAG - C220048500" at bounding box center [404, 17] width 757 height 15
copy h3 "CODIMAG - C220048500"
click at [600, 342] on div "Courrier recommandé 30 sept. 2025, 11:51" at bounding box center [625, 343] width 295 height 13
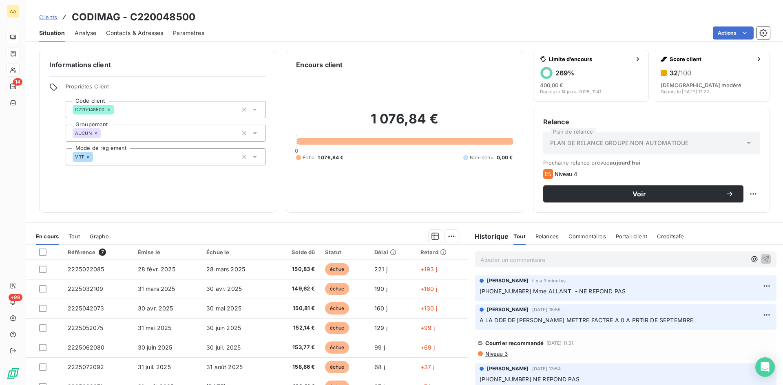
scroll to position [41, 0]
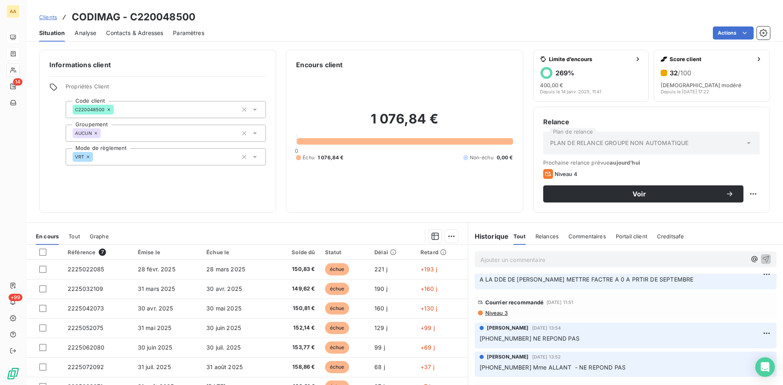
click at [495, 314] on span "Niveau 3" at bounding box center [496, 313] width 23 height 7
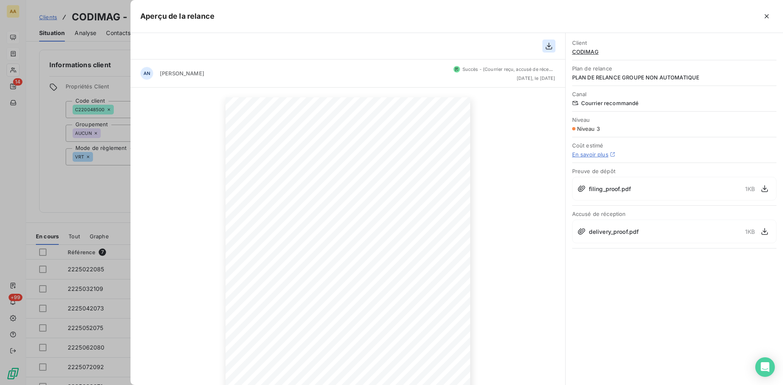
click at [549, 44] on icon "button" at bounding box center [549, 46] width 7 height 7
click at [97, 200] on div at bounding box center [391, 192] width 783 height 385
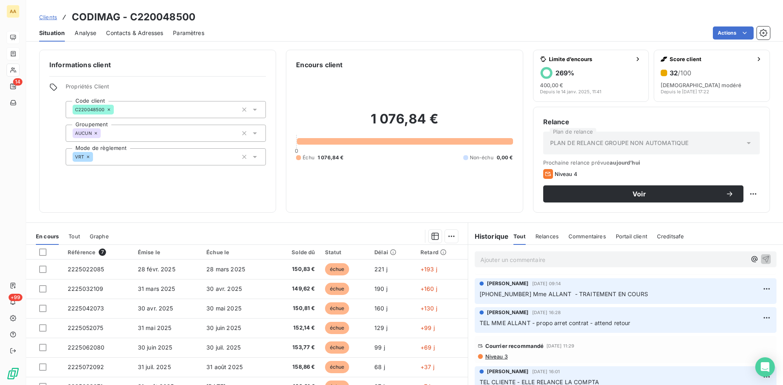
scroll to position [286, 0]
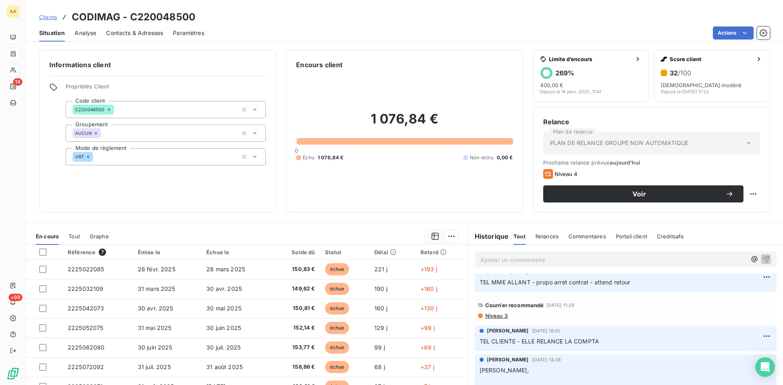
click at [485, 314] on span "Niveau 3" at bounding box center [496, 316] width 23 height 7
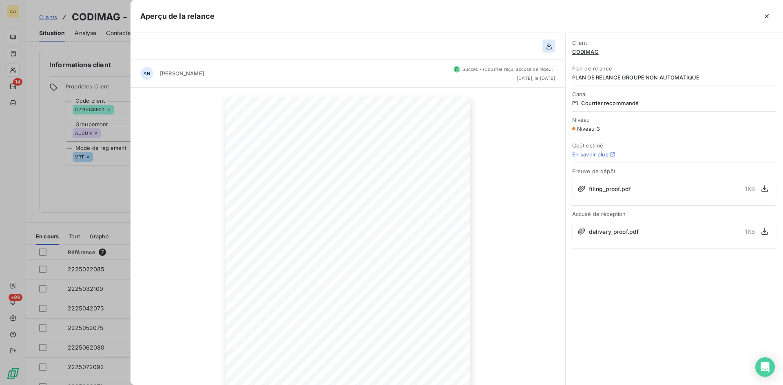
click at [547, 48] on icon "button" at bounding box center [549, 46] width 8 height 8
click at [142, 127] on div "2 septembre 2025 Objet : [A22 ANETT DEUX CENTRE LOIRE] 3ème relance retard de p…" at bounding box center [348, 271] width 435 height 366
click at [80, 196] on div at bounding box center [391, 192] width 783 height 385
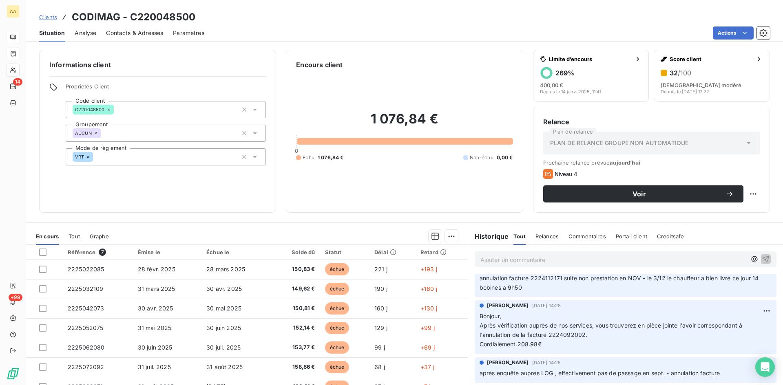
scroll to position [1346, 0]
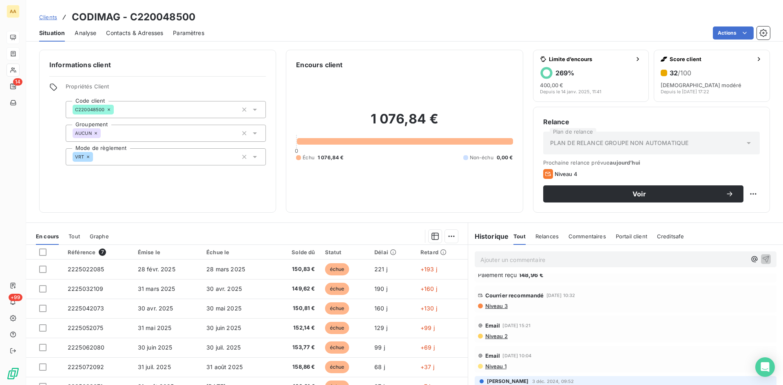
click at [496, 261] on p "Ajouter un commentaire ﻿" at bounding box center [613, 260] width 266 height 10
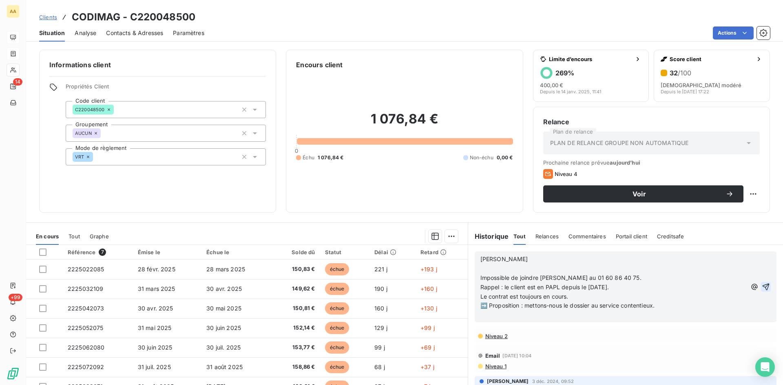
click at [763, 288] on icon "button" at bounding box center [766, 287] width 7 height 7
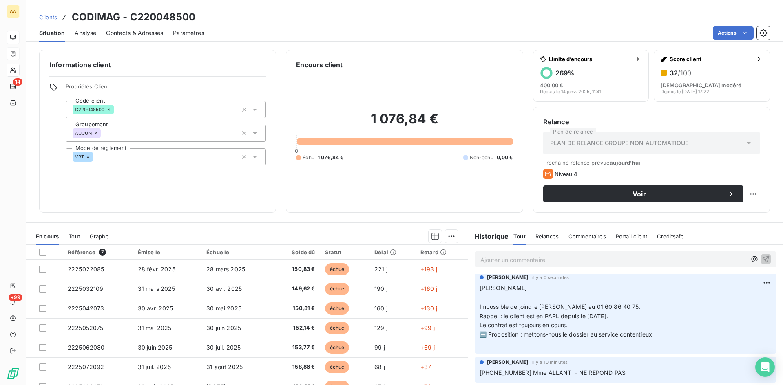
scroll to position [0, 0]
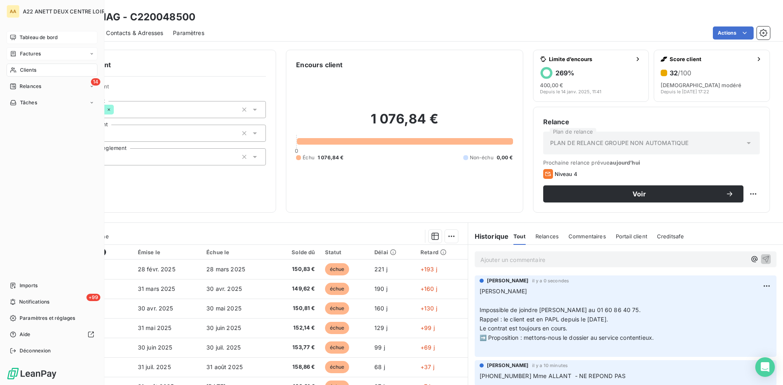
click at [40, 35] on span "Tableau de bord" at bounding box center [39, 37] width 38 height 7
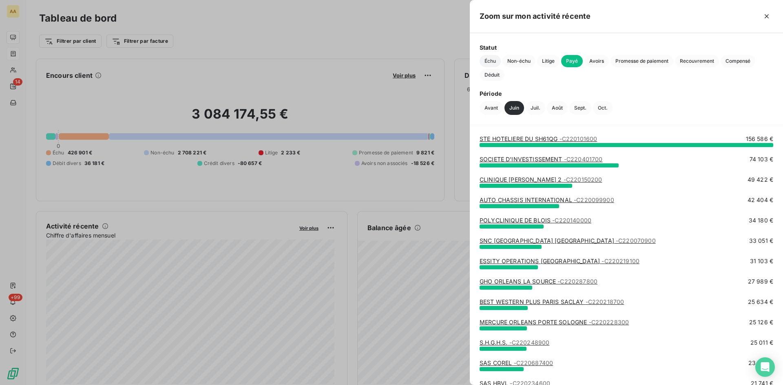
click at [494, 61] on span "Échu" at bounding box center [490, 61] width 21 height 12
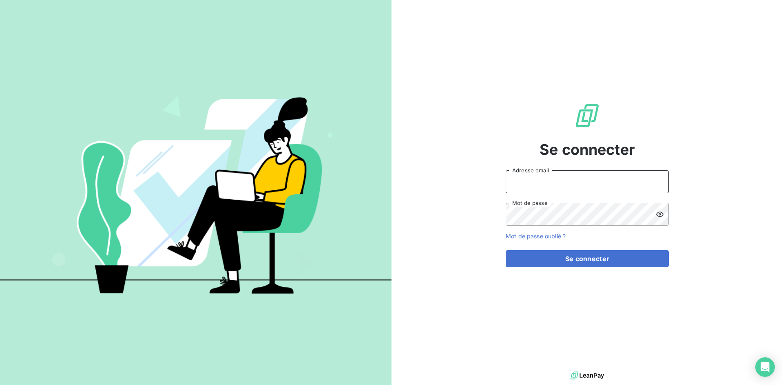
click at [525, 181] on input "Adresse email" at bounding box center [587, 181] width 163 height 23
click at [522, 181] on input "Adresse email" at bounding box center [587, 181] width 163 height 23
type input "[EMAIL_ADDRESS][DOMAIN_NAME]"
click at [656, 215] on icon at bounding box center [660, 214] width 8 height 8
click at [506, 250] on button "Se connecter" at bounding box center [587, 258] width 163 height 17
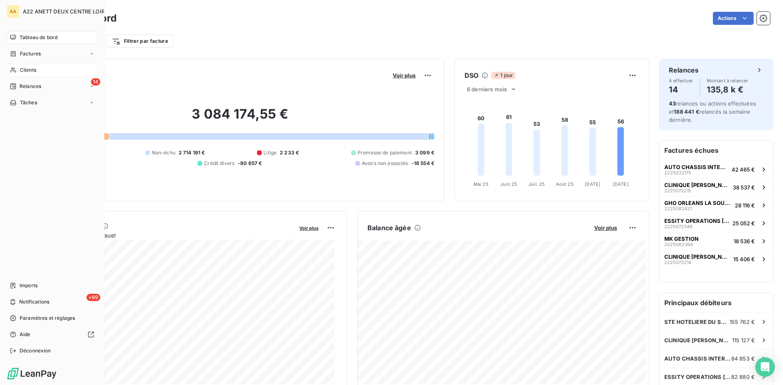
click at [21, 67] on span "Clients" at bounding box center [28, 69] width 16 height 7
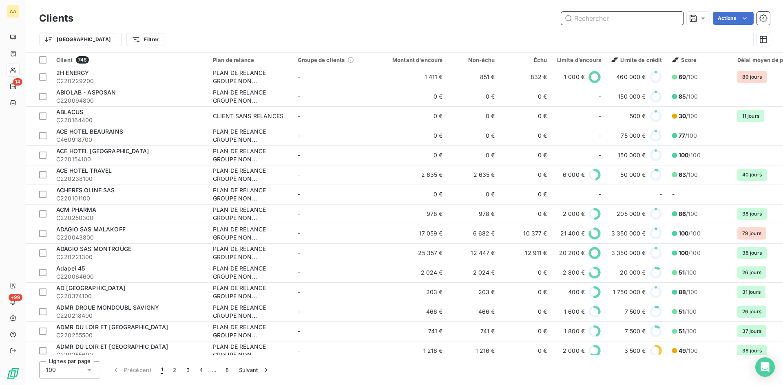
click at [579, 17] on input "text" at bounding box center [622, 18] width 122 height 13
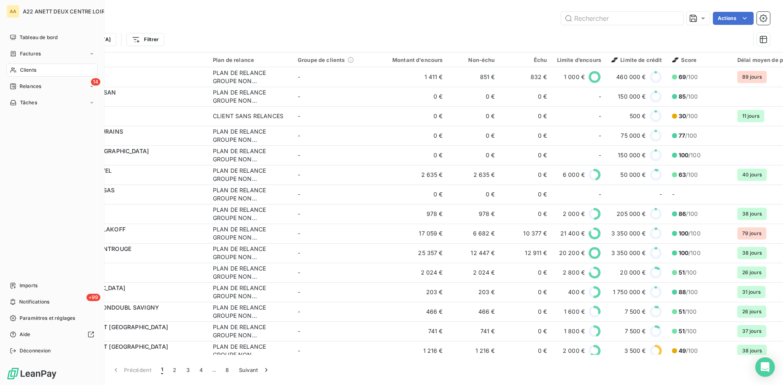
click at [26, 69] on span "Clients" at bounding box center [28, 69] width 16 height 7
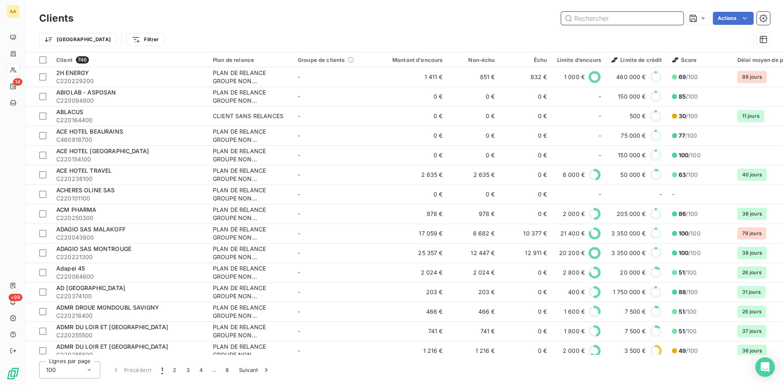
click at [584, 21] on input "text" at bounding box center [622, 18] width 122 height 13
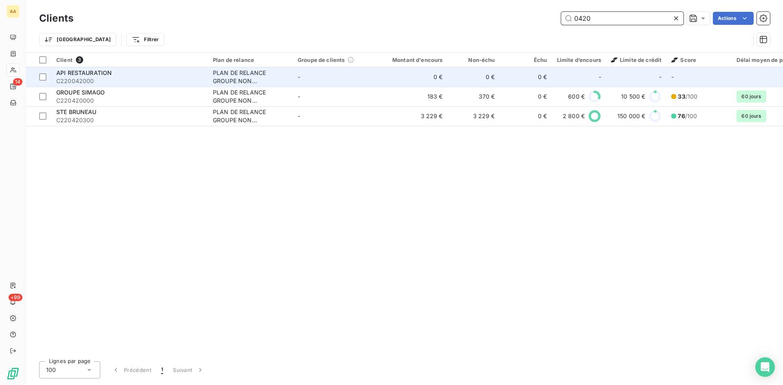
type input "0420"
click at [242, 72] on div "PLAN DE RELANCE GROUPE NON AUTOMATIQUE" at bounding box center [250, 77] width 75 height 16
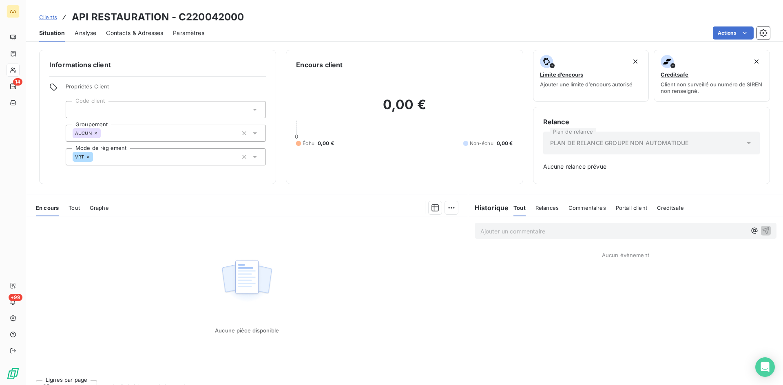
scroll to position [13, 0]
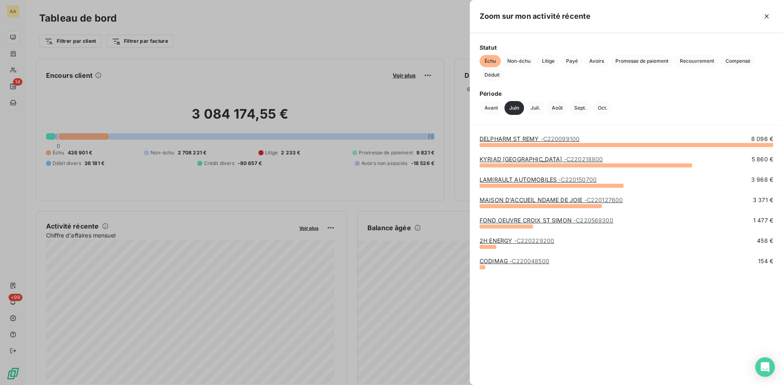
click at [498, 242] on link "2H ENERGY - C220229200" at bounding box center [517, 240] width 75 height 7
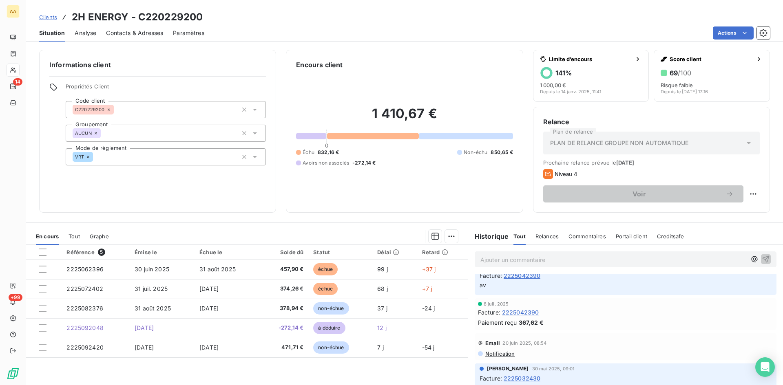
scroll to position [897, 0]
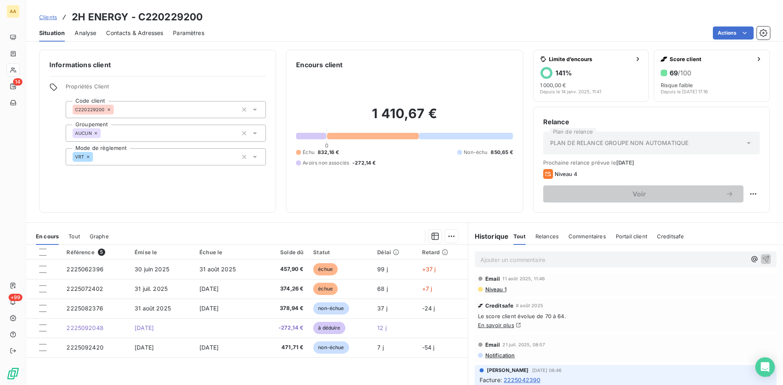
click at [488, 258] on p "Ajouter un commentaire ﻿" at bounding box center [613, 260] width 266 height 10
click at [548, 258] on p "Tel F. +33 1 30 66 57 60" at bounding box center [613, 259] width 266 height 9
click at [762, 261] on icon "button" at bounding box center [766, 259] width 8 height 8
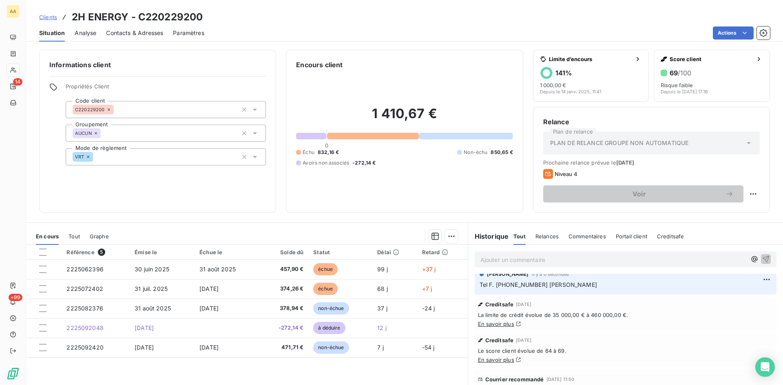
scroll to position [0, 0]
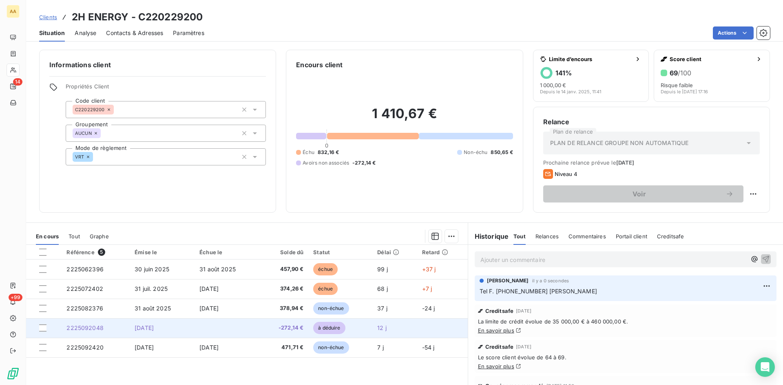
click at [92, 327] on span "2225092048" at bounding box center [84, 328] width 37 height 7
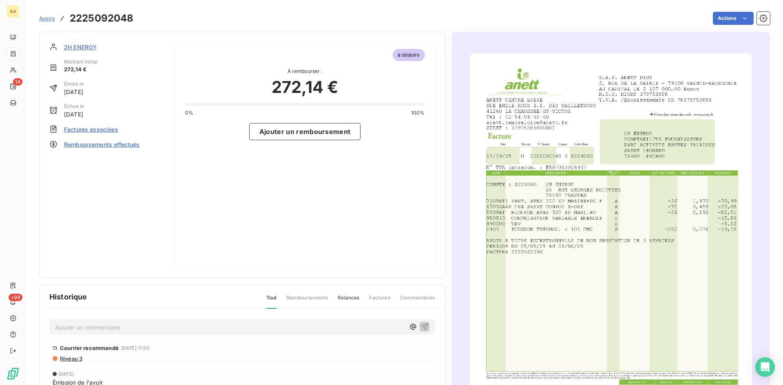
click at [386, 206] on div "à déduire À rembourser : 272,14 € 0% 100% Ajouter un remboursement" at bounding box center [305, 155] width 260 height 226
click at [86, 45] on span "2H ENERGY" at bounding box center [80, 47] width 33 height 9
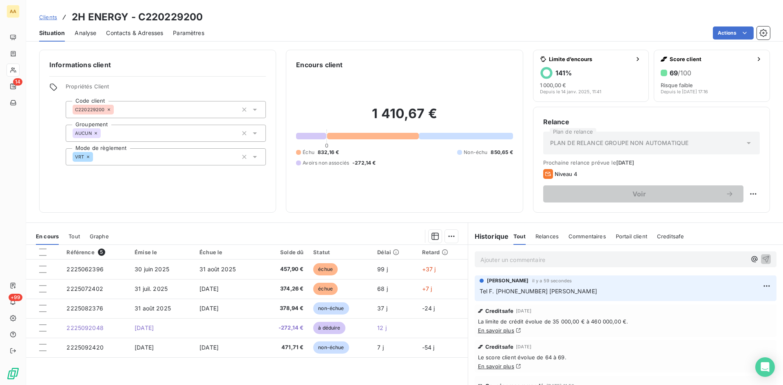
click at [583, 292] on p "Tel F. +33 1 30 66 57 60 José ALVES" at bounding box center [626, 291] width 292 height 9
click at [752, 286] on html "AA 14 +99 Clients 2H ENERGY - C220229200 Situation Analyse Contacts & Adresses …" at bounding box center [391, 192] width 783 height 385
click at [716, 304] on div "Editer" at bounding box center [735, 304] width 46 height 13
click at [643, 290] on p "Tel F. +33 1 30 66 57 60 José ALVES - fait le nécessaire" at bounding box center [620, 291] width 281 height 9
click at [763, 292] on icon "button" at bounding box center [767, 291] width 8 height 8
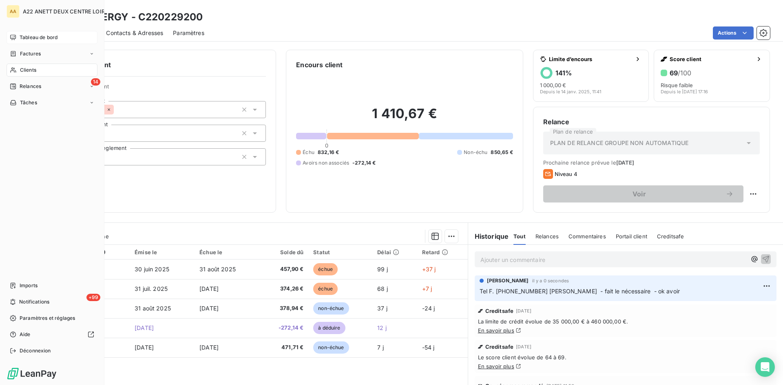
click at [33, 37] on span "Tableau de bord" at bounding box center [39, 37] width 38 height 7
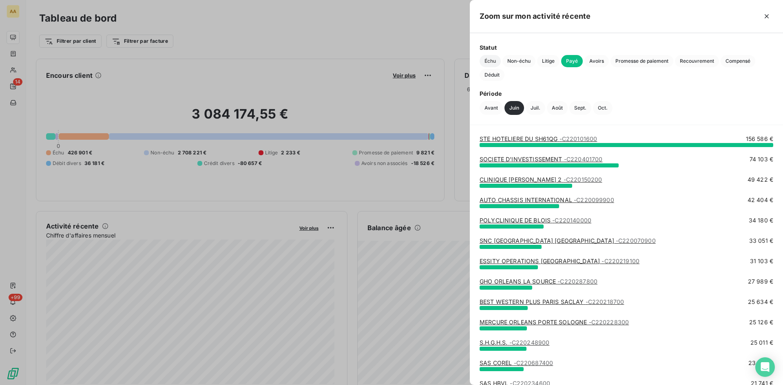
click at [489, 59] on span "Échu" at bounding box center [490, 61] width 21 height 12
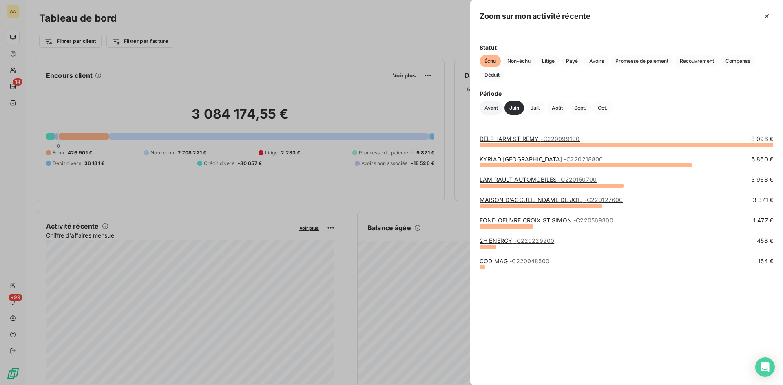
click at [489, 110] on button "Avant" at bounding box center [491, 108] width 23 height 14
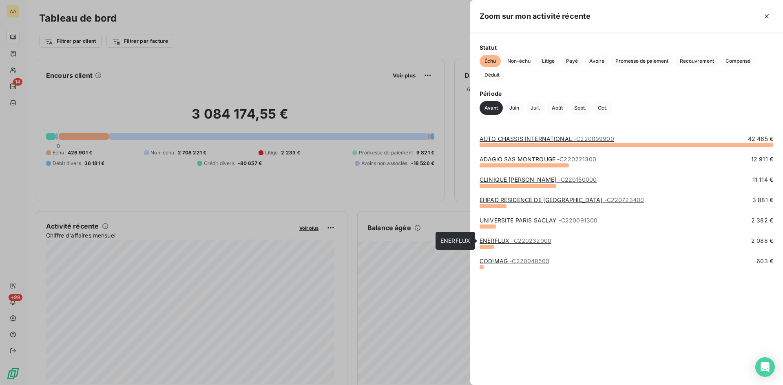
click at [494, 241] on link "ENERFLUX - C220232000" at bounding box center [516, 240] width 72 height 7
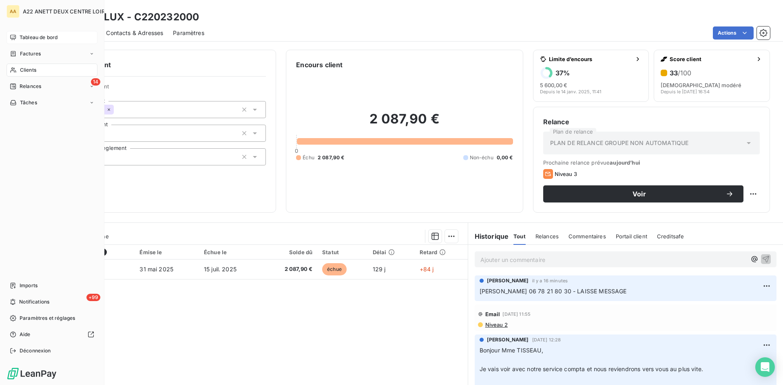
click at [16, 41] on div "Tableau de bord" at bounding box center [52, 37] width 91 height 13
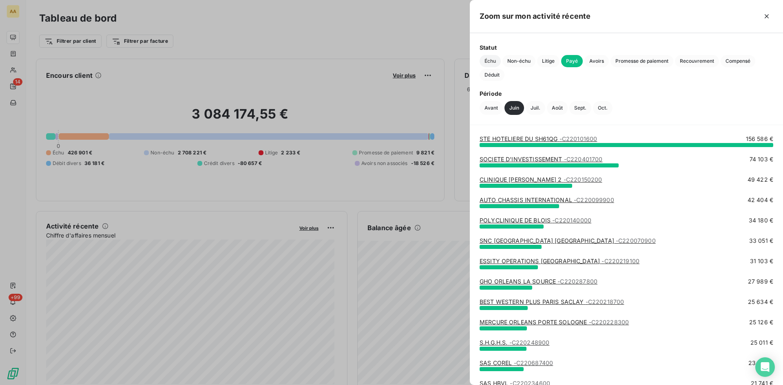
click at [489, 60] on span "Échu" at bounding box center [490, 61] width 21 height 12
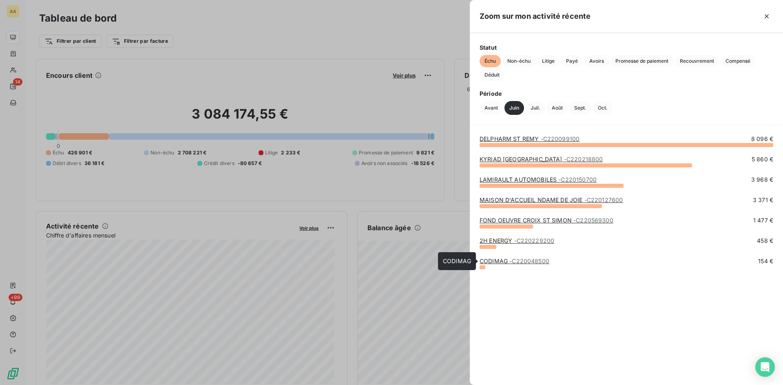
click at [495, 262] on link "CODIMAG - C220048500" at bounding box center [515, 261] width 70 height 7
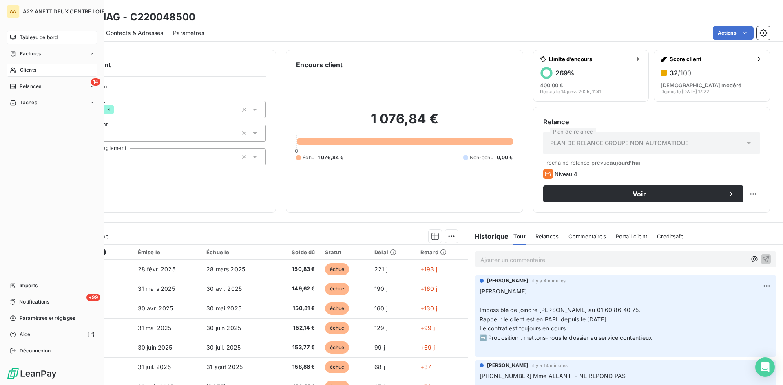
click at [22, 36] on span "Tableau de bord" at bounding box center [39, 37] width 38 height 7
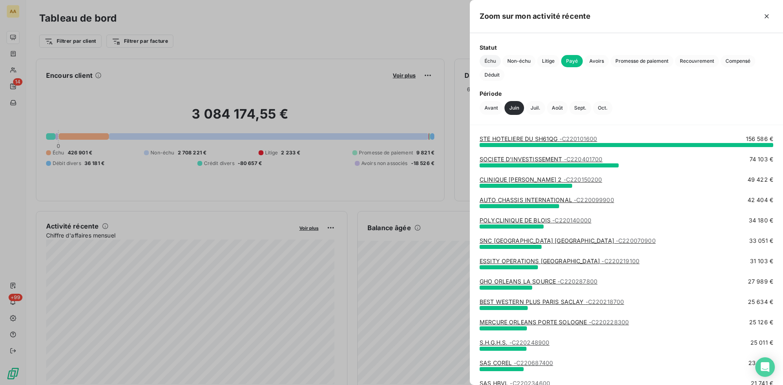
click at [494, 62] on span "Échu" at bounding box center [490, 61] width 21 height 12
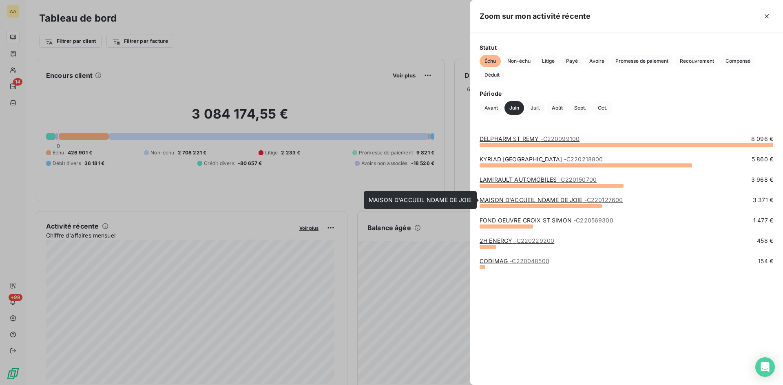
click at [498, 202] on link "MAISON D'ACCUEIL NDAME DE JOIE - C220127600" at bounding box center [551, 200] width 143 height 7
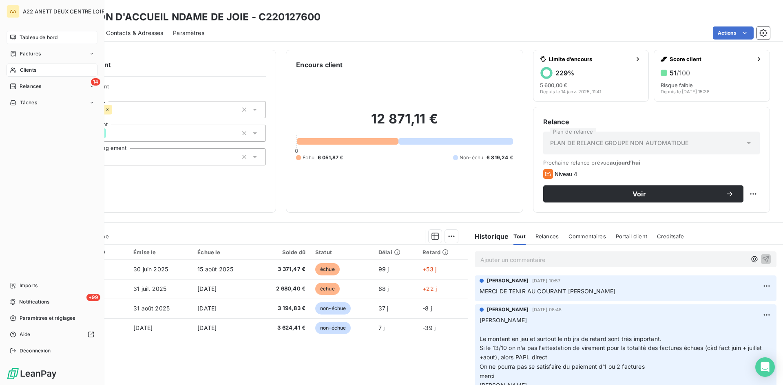
click at [31, 33] on div "Tableau de bord" at bounding box center [52, 37] width 91 height 13
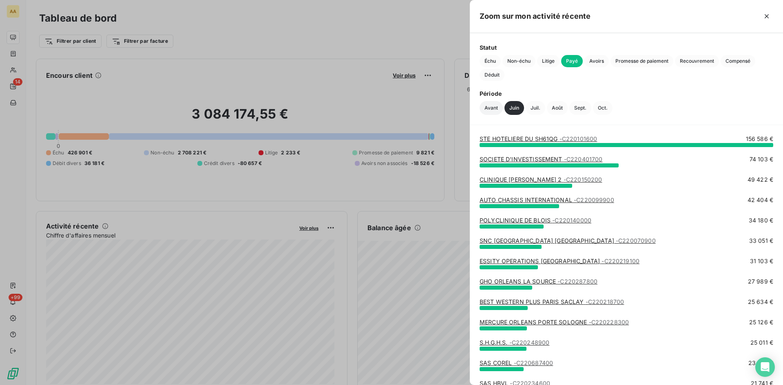
click at [494, 108] on button "Avant" at bounding box center [491, 108] width 23 height 14
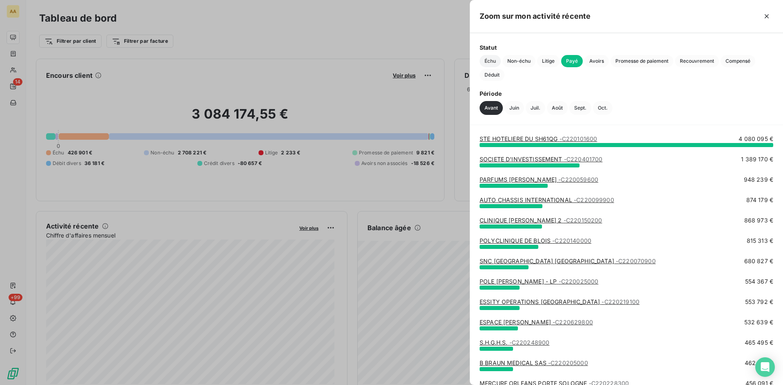
click at [488, 63] on span "Échu" at bounding box center [490, 61] width 21 height 12
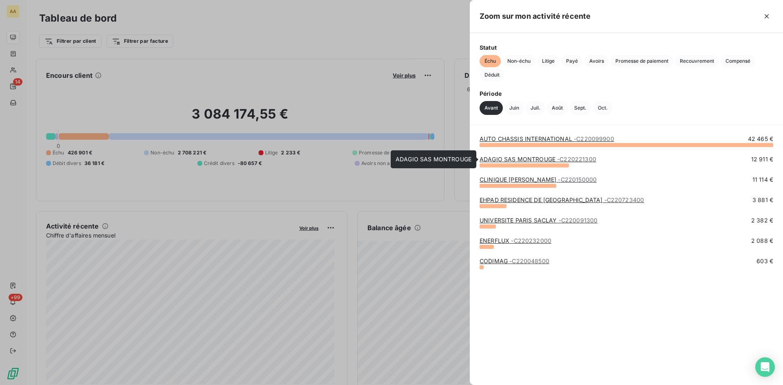
click at [509, 159] on link "ADAGIO SAS MONTROUGE - C220221300" at bounding box center [538, 159] width 117 height 7
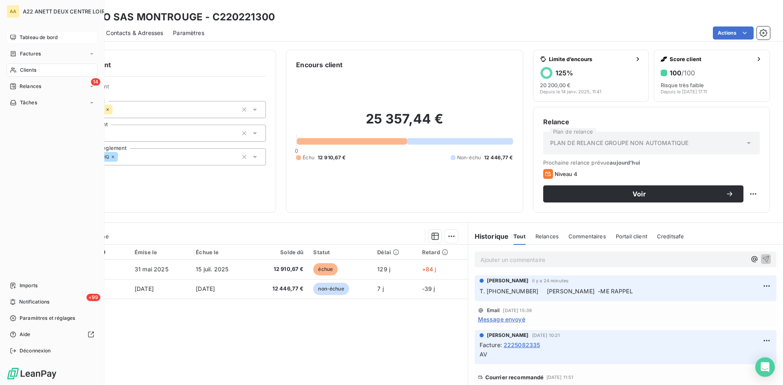
click at [19, 35] on div "Tableau de bord" at bounding box center [52, 37] width 91 height 13
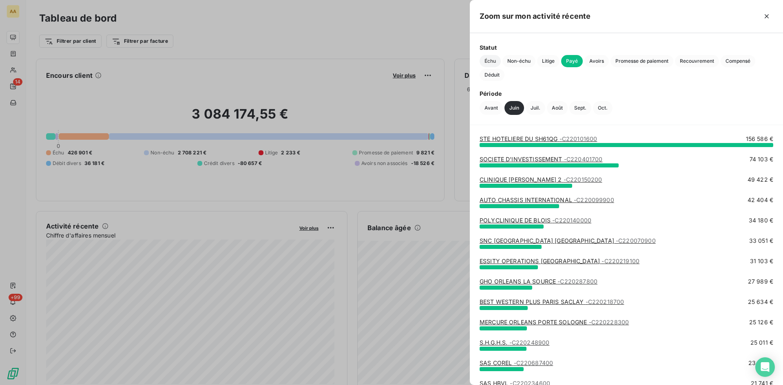
click at [489, 59] on span "Échu" at bounding box center [490, 61] width 21 height 12
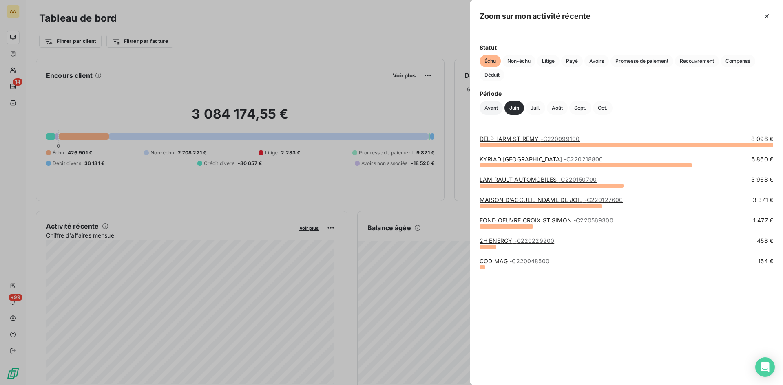
click at [486, 110] on button "Avant" at bounding box center [491, 108] width 23 height 14
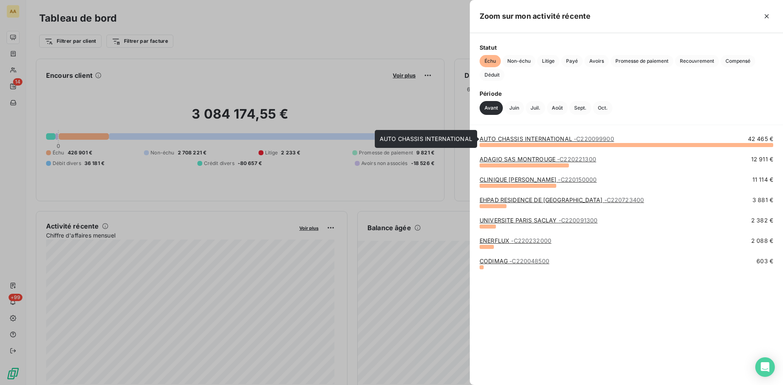
click at [516, 137] on link "AUTO CHASSIS INTERNATIONAL - C220099900" at bounding box center [547, 138] width 135 height 7
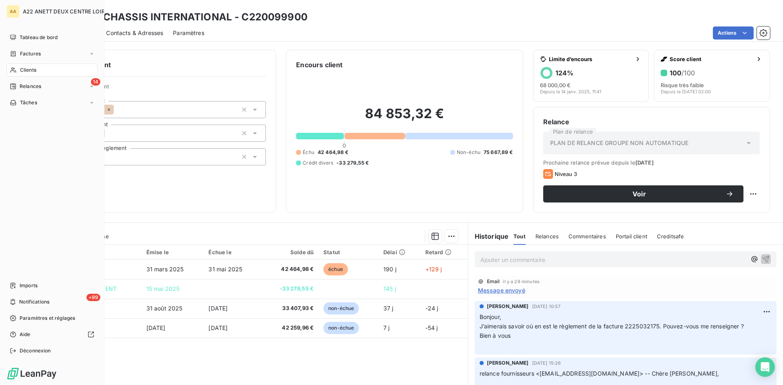
click at [23, 32] on div "Tableau de bord" at bounding box center [52, 37] width 91 height 13
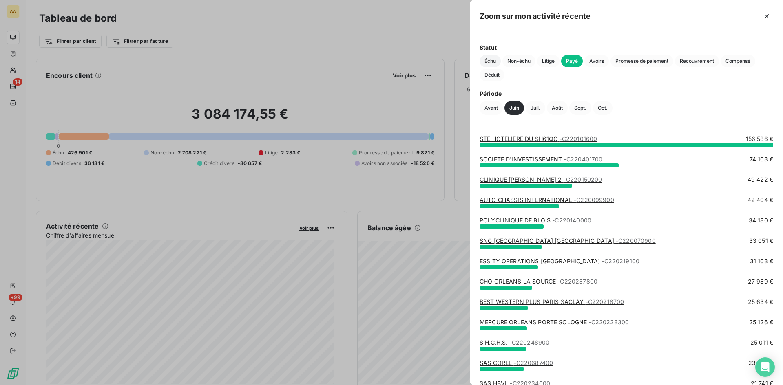
click at [490, 61] on span "Échu" at bounding box center [490, 61] width 21 height 12
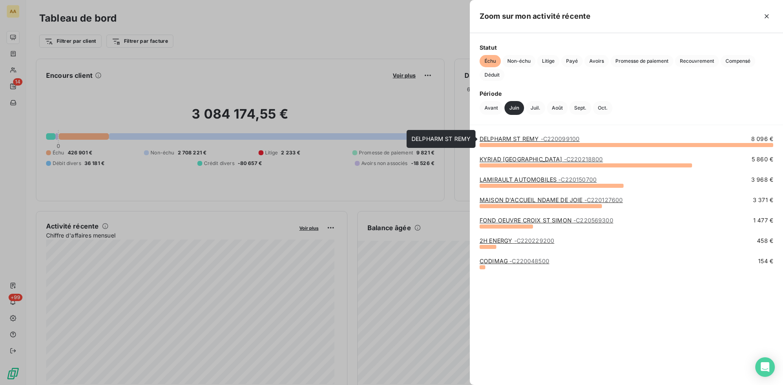
click at [508, 142] on link "DELPHARM ST REMY - C220099100" at bounding box center [530, 138] width 100 height 7
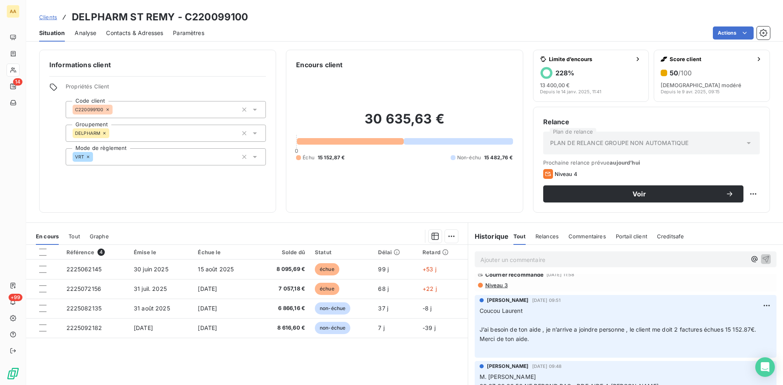
scroll to position [82, 0]
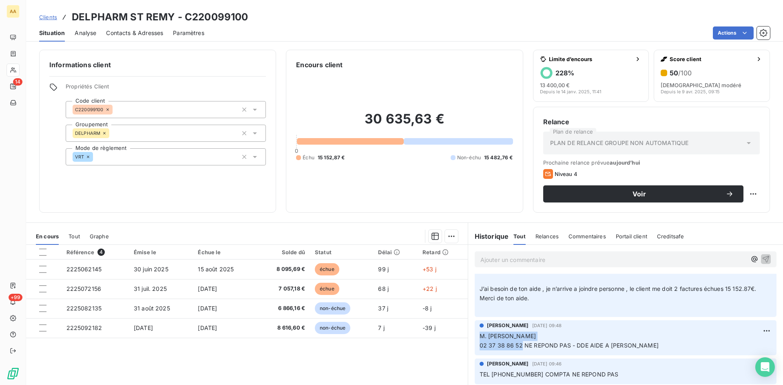
drag, startPoint x: 512, startPoint y: 342, endPoint x: 473, endPoint y: 336, distance: 39.5
click at [469, 334] on div "ANNABELLE RANVAL 25 sept. 2025, 09:48 M. BENOIT SEIXAS 02 37 38 86 52 NE REPOND…" at bounding box center [625, 338] width 315 height 38
copy span "M. BENOIT SEIXAS 02 37 38 86 52"
click at [485, 256] on p "Ajouter un commentaire ﻿" at bounding box center [613, 260] width 266 height 10
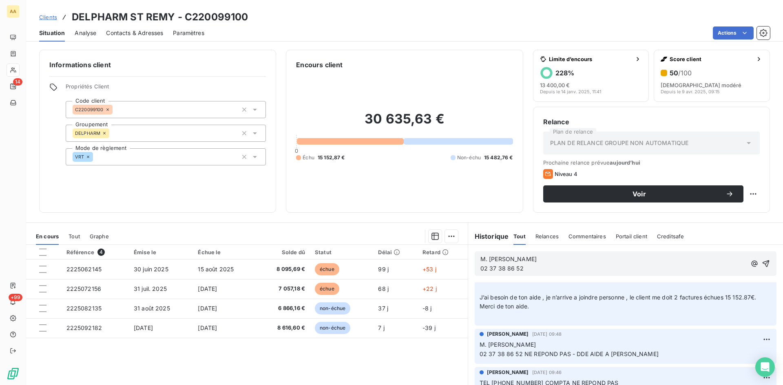
scroll to position [90, 0]
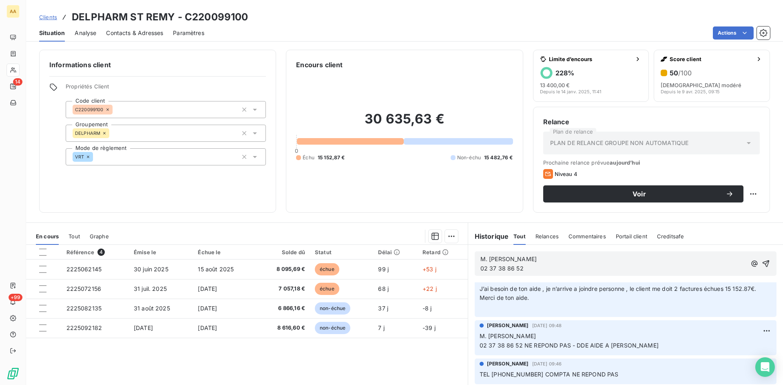
click at [480, 259] on span "M. BENOIT SEIXAS" at bounding box center [508, 259] width 56 height 7
click at [569, 259] on p "laurent appel M. BENOIT SEIXAS" at bounding box center [613, 259] width 266 height 9
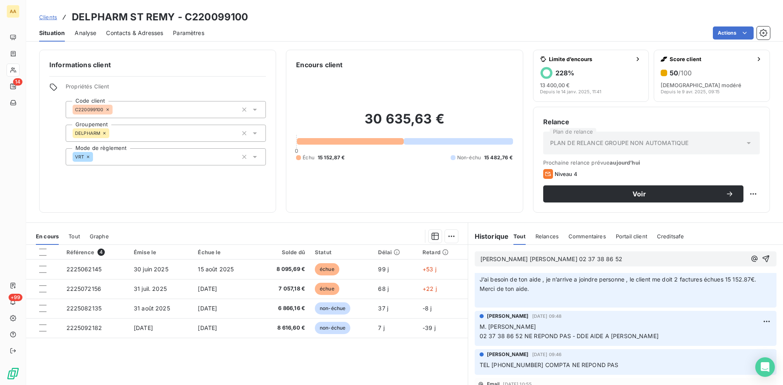
scroll to position [81, 0]
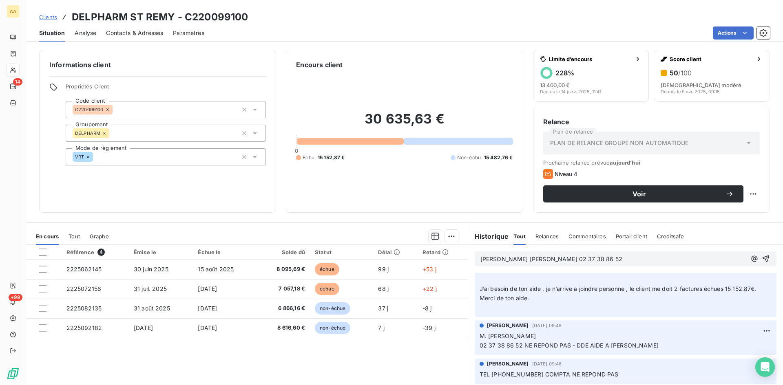
click at [621, 261] on p "laurent appel M. BENOIT SEIXAS 02 37 38 86 52" at bounding box center [613, 259] width 266 height 9
click at [478, 258] on div "laurent appel M. BENOIT SEIXAS 02 37 38 86 52 - attend retour" at bounding box center [626, 259] width 302 height 15
click at [480, 258] on span "laurent appel M. BENOIT SEIXAS 02 37 38 86 52 - attend retour" at bounding box center [572, 259] width 184 height 7
click at [475, 257] on div "laurent appel M. BENOIT SEIXAS 02 37 38 86 52 - attend retour" at bounding box center [626, 259] width 302 height 15
drag, startPoint x: 752, startPoint y: 256, endPoint x: 755, endPoint y: 253, distance: 4.7
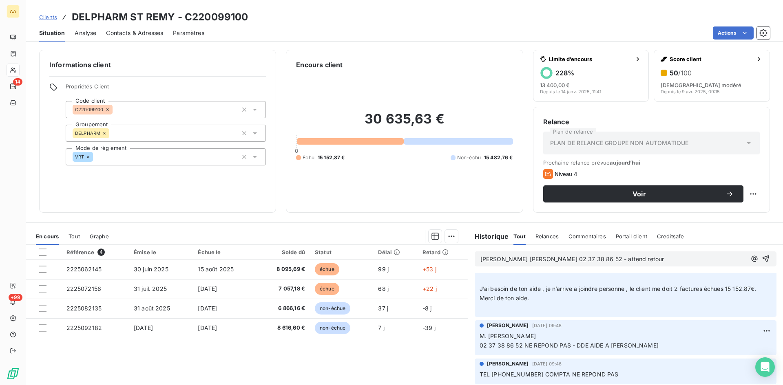
click at [762, 256] on icon "button" at bounding box center [766, 259] width 8 height 8
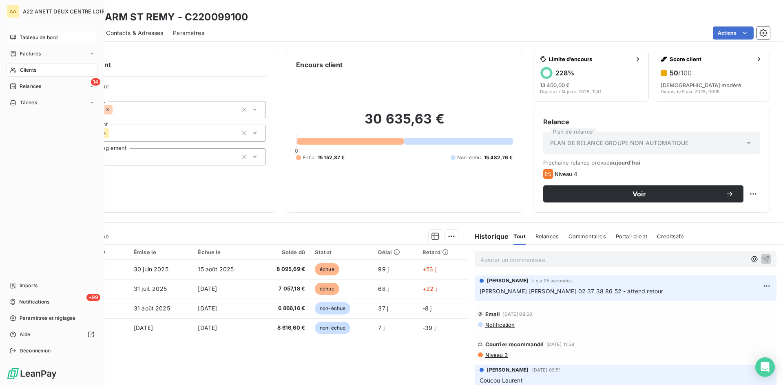
click at [20, 38] on span "Tableau de bord" at bounding box center [39, 37] width 38 height 7
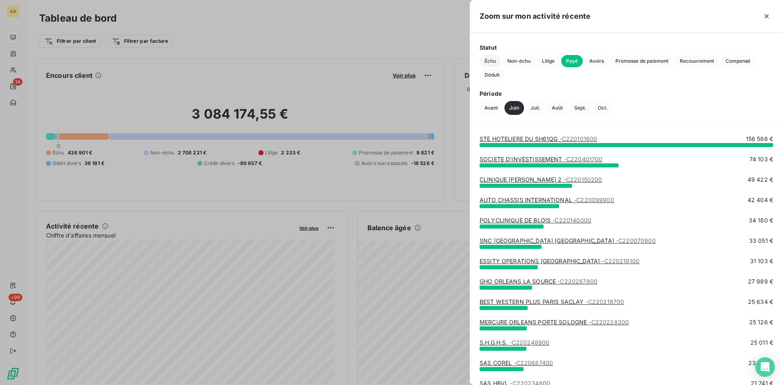
click at [491, 62] on span "Échu" at bounding box center [490, 61] width 21 height 12
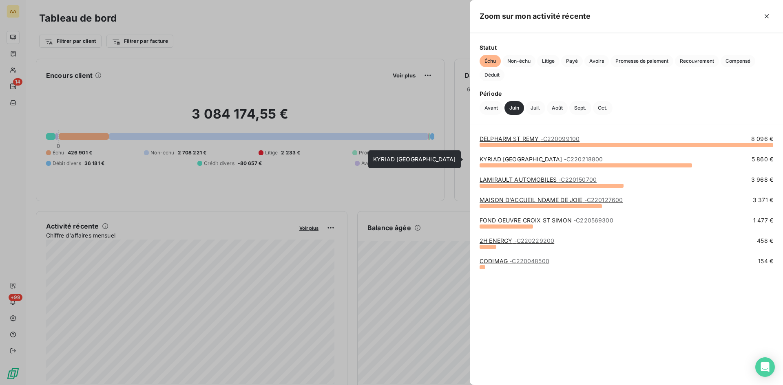
click at [527, 159] on link "KYRIAD ST FARGEAU PONTHIERRY - C220218800" at bounding box center [541, 159] width 123 height 7
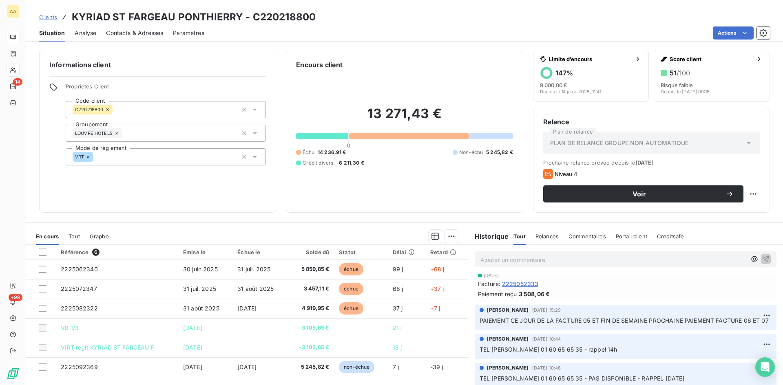
scroll to position [530, 0]
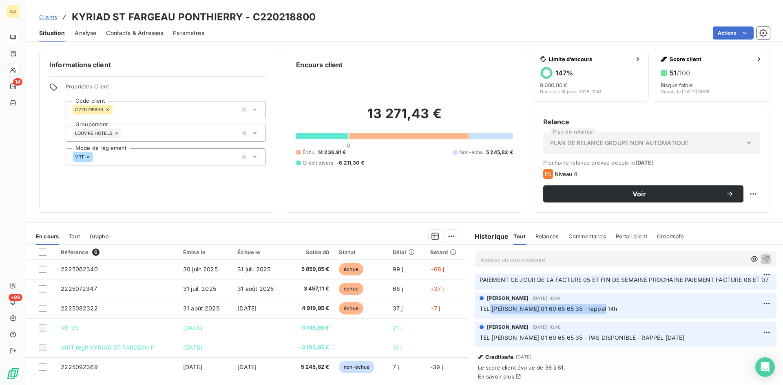
drag, startPoint x: 605, startPoint y: 317, endPoint x: 487, endPoint y: 316, distance: 117.9
click at [487, 312] on span "TEL Mme Véronique ROUFFIAC 01 60 65 65 35 - rappel 14h" at bounding box center [549, 309] width 138 height 7
copy span "Mme Véronique ROUFFIAC 01 60 65 65 35"
click at [494, 254] on div "Ajouter un commentaire ﻿" at bounding box center [613, 259] width 266 height 11
click at [494, 258] on p "Ajouter un commentaire ﻿" at bounding box center [613, 260] width 266 height 10
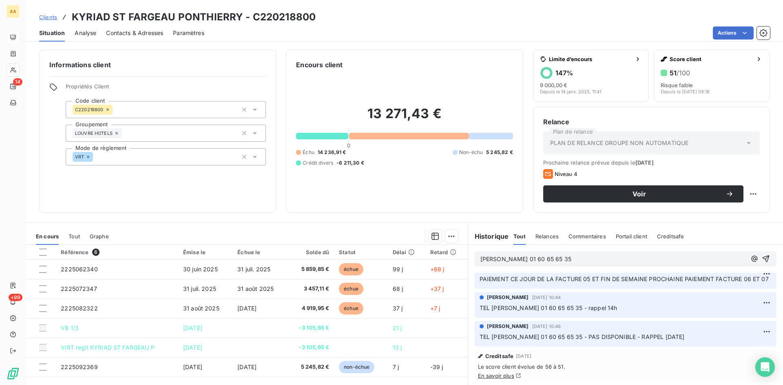
scroll to position [529, 0]
click at [762, 256] on icon "button" at bounding box center [766, 259] width 8 height 8
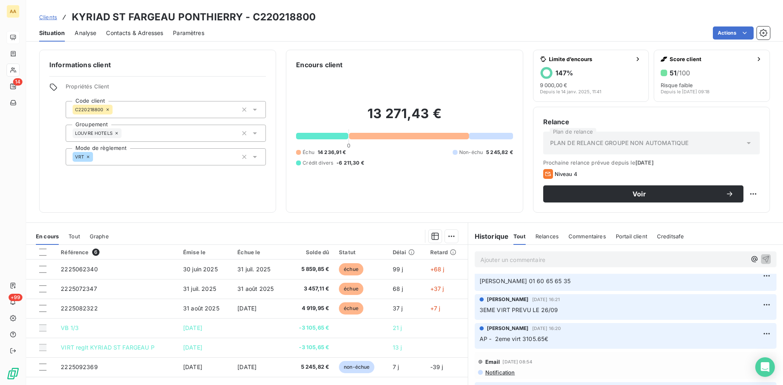
scroll to position [0, 0]
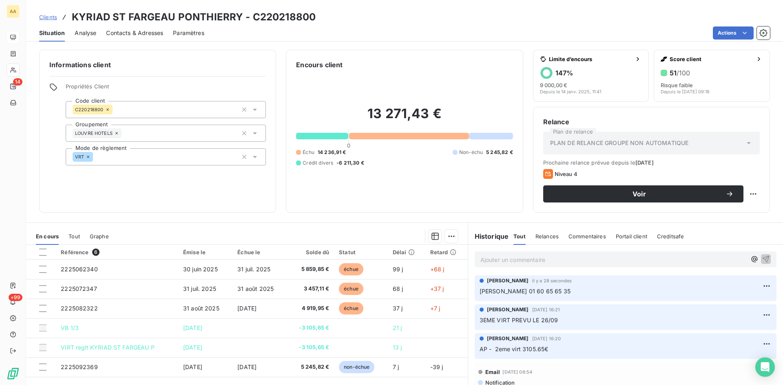
click at [604, 289] on p "Mme Véronique ROUFFIAC 01 60 65 65 35" at bounding box center [626, 291] width 292 height 9
click at [755, 286] on html "AA 14 +99 Clients KYRIAD ST FARGEAU PONTHIERRY - C220218800 Situation Analyse C…" at bounding box center [391, 192] width 783 height 385
drag, startPoint x: 730, startPoint y: 303, endPoint x: 652, endPoint y: 304, distance: 77.9
click at [729, 303] on div "Editer" at bounding box center [735, 304] width 46 height 13
click at [597, 296] on p "Mme Véronique ROUFFIAC 01 60 65 65 35" at bounding box center [620, 291] width 281 height 9
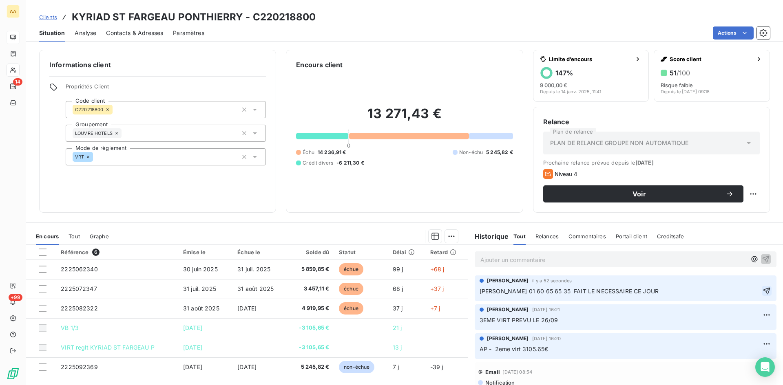
click at [762, 292] on button "button" at bounding box center [767, 291] width 10 height 10
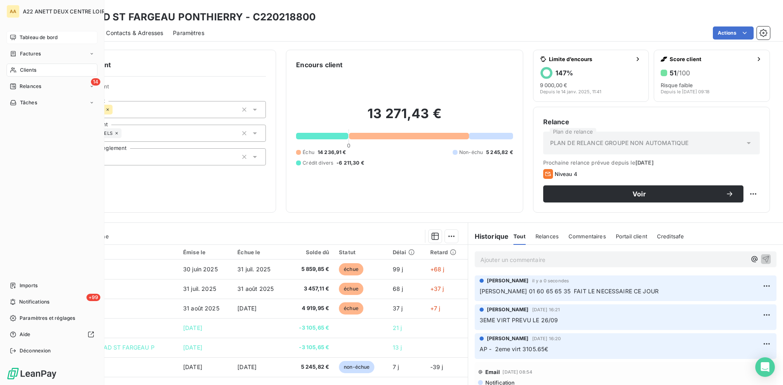
click at [36, 38] on span "Tableau de bord" at bounding box center [39, 37] width 38 height 7
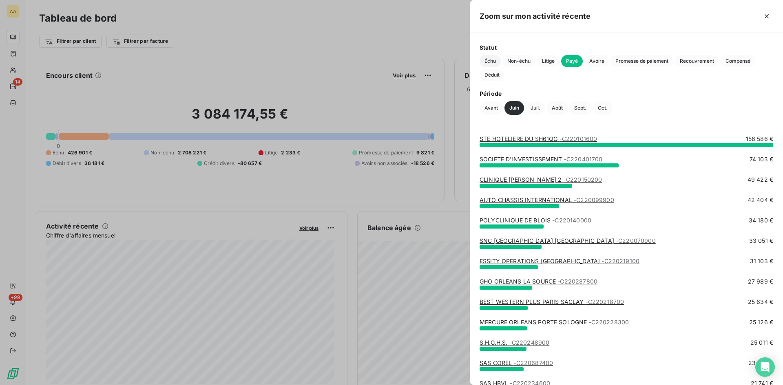
click at [491, 61] on span "Échu" at bounding box center [490, 61] width 21 height 12
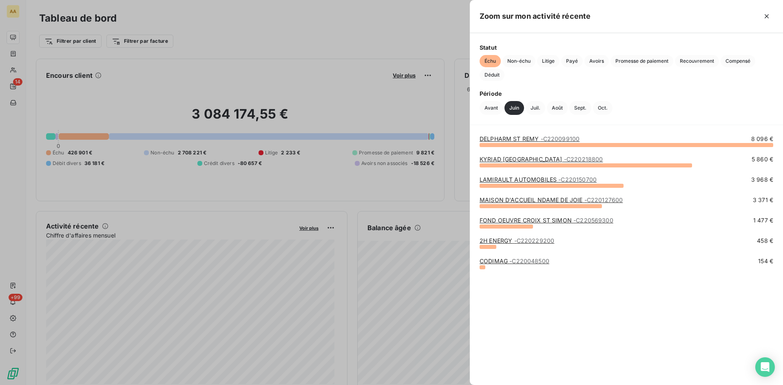
click at [526, 179] on link "LAMIRAULT AUTOMOBILES - C220150700" at bounding box center [538, 179] width 117 height 7
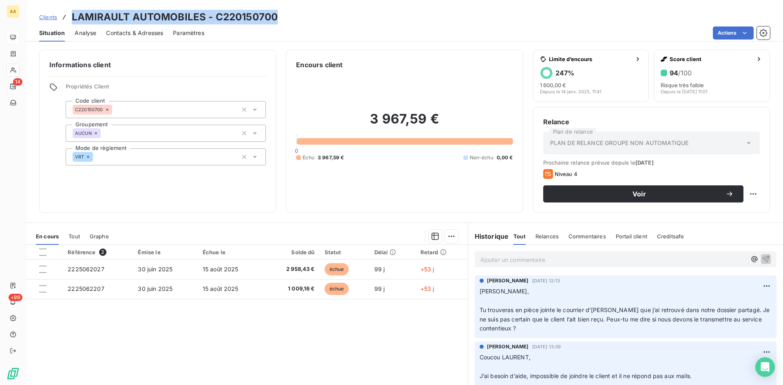
drag, startPoint x: 287, startPoint y: 18, endPoint x: 71, endPoint y: 20, distance: 215.8
click at [71, 20] on div "Clients LAMIRAULT AUTOMOBILES - C220150700" at bounding box center [404, 17] width 757 height 15
copy h3 "LAMIRAULT AUTOMOBILES - C220150700"
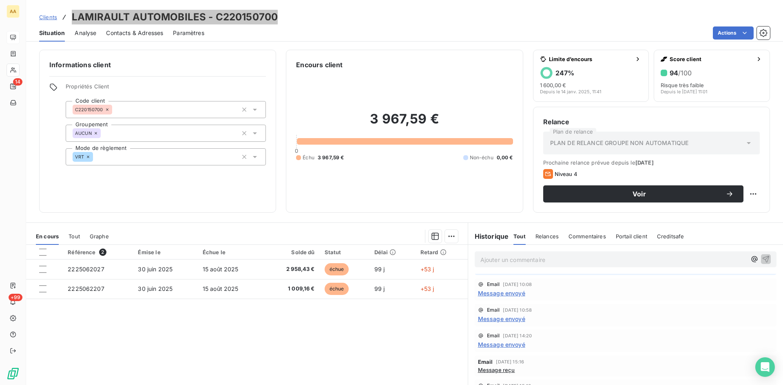
scroll to position [163, 0]
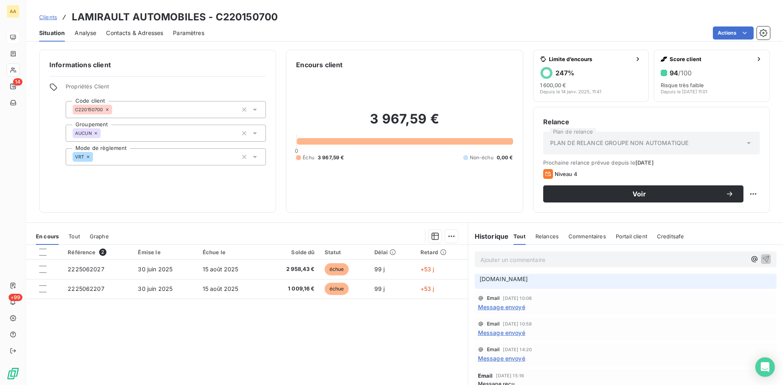
click at [500, 312] on span "Message envoyé" at bounding box center [501, 307] width 47 height 9
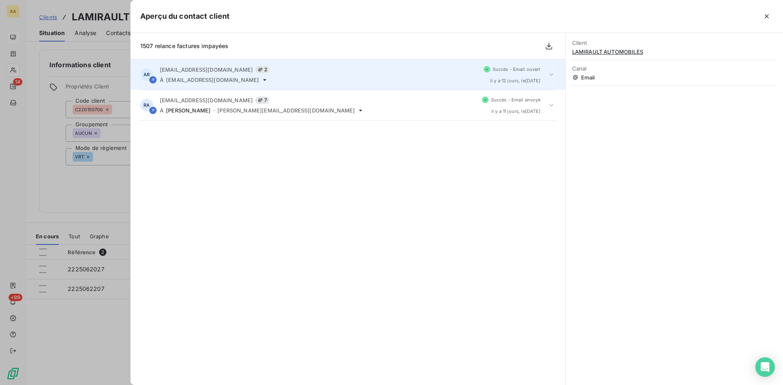
click at [407, 73] on div "a.ranval@anett.fr 2 À comptabilite@renault-chartres.fr" at bounding box center [318, 74] width 317 height 17
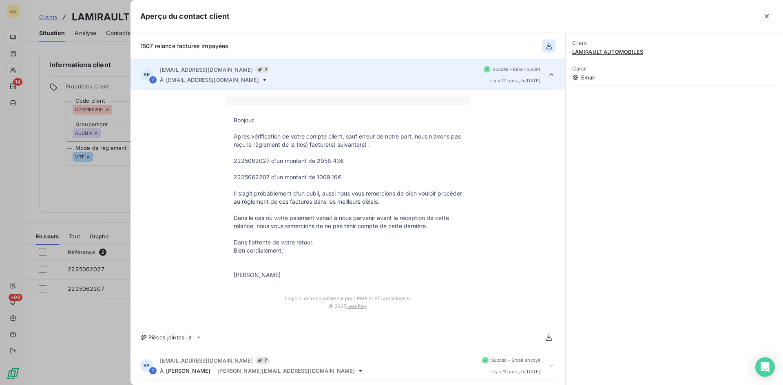
click at [547, 48] on icon "button" at bounding box center [549, 46] width 8 height 8
click at [96, 195] on div at bounding box center [391, 192] width 783 height 385
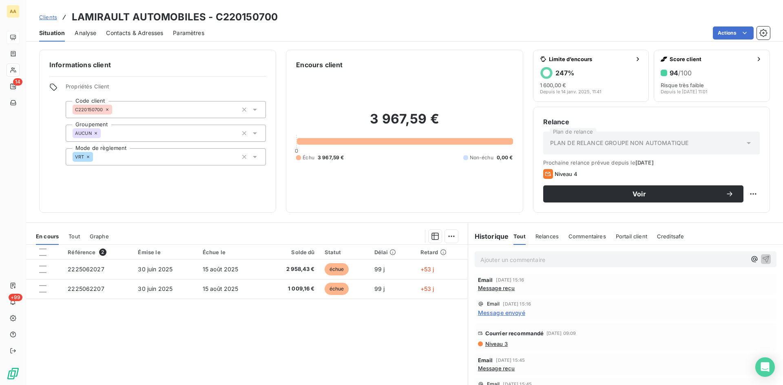
scroll to position [245, 0]
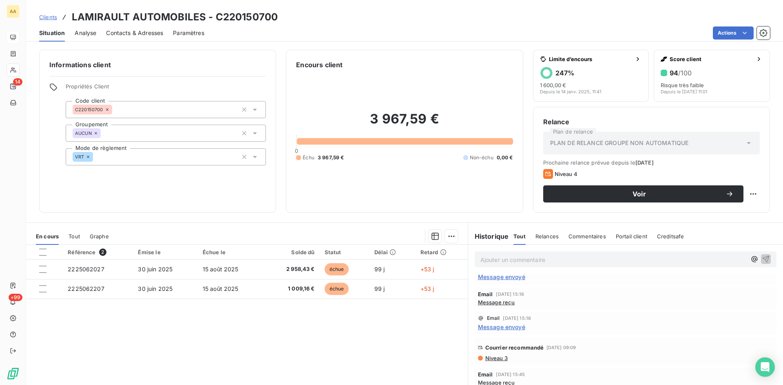
click at [494, 306] on span "Message reçu" at bounding box center [496, 302] width 37 height 7
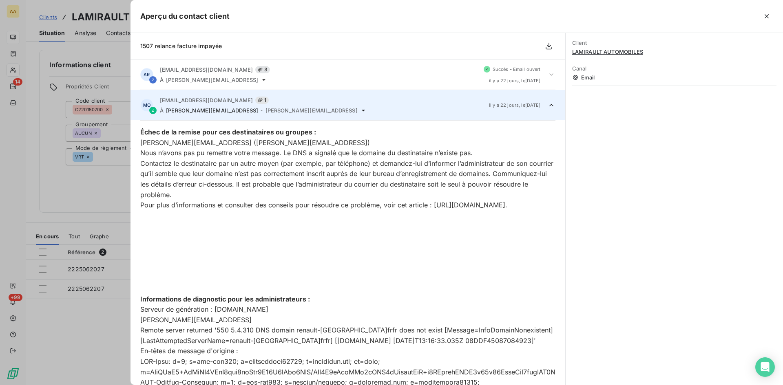
click at [76, 204] on div at bounding box center [391, 192] width 783 height 385
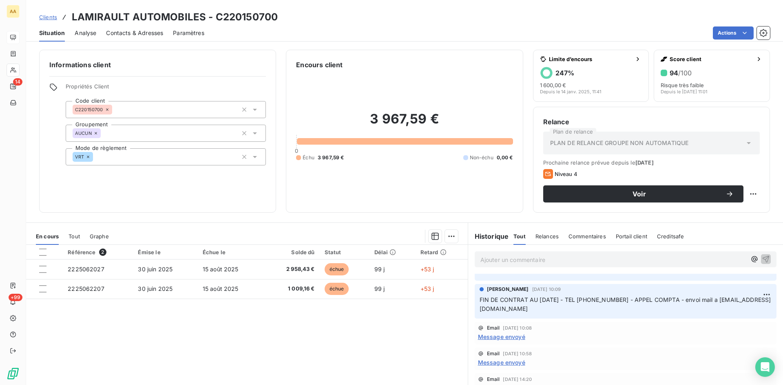
scroll to position [122, 0]
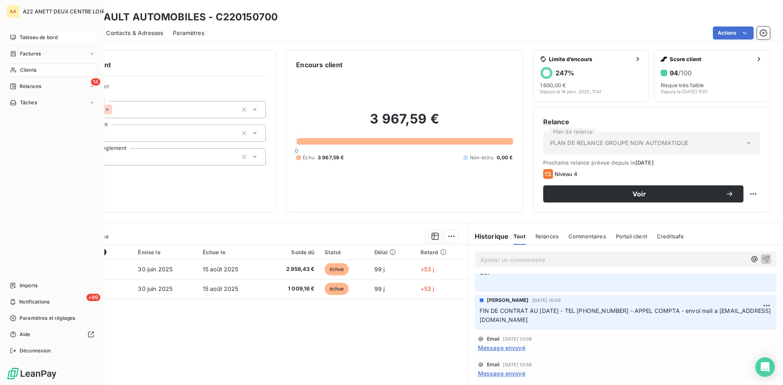
click at [32, 71] on span "Clients" at bounding box center [28, 69] width 16 height 7
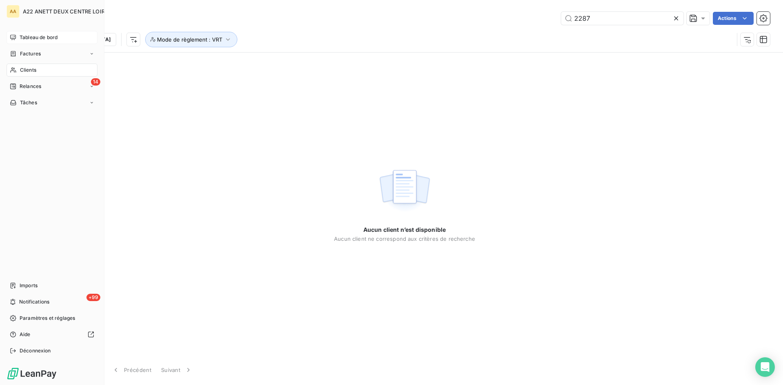
click at [30, 37] on span "Tableau de bord" at bounding box center [39, 37] width 38 height 7
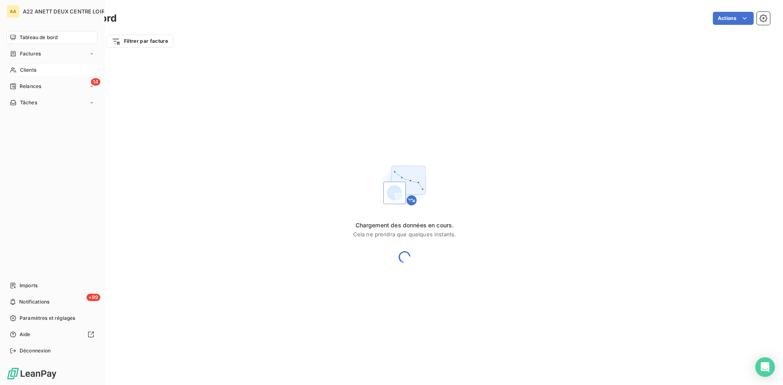
click at [29, 72] on span "Clients" at bounding box center [28, 69] width 16 height 7
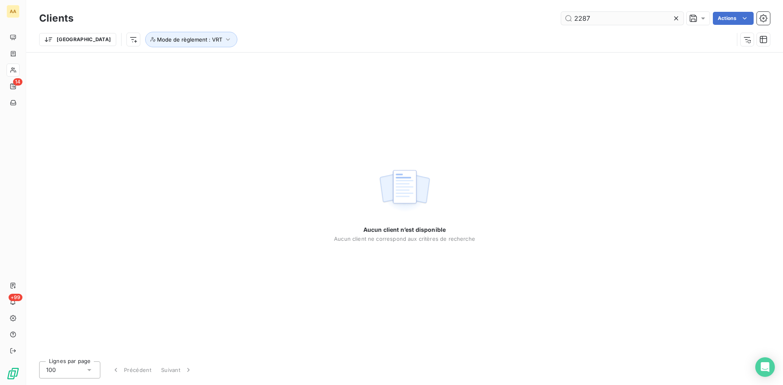
click at [594, 21] on input "2287" at bounding box center [622, 18] width 122 height 13
drag, startPoint x: 594, startPoint y: 21, endPoint x: 542, endPoint y: 14, distance: 52.7
click at [542, 14] on div "2287 Actions" at bounding box center [426, 18] width 687 height 13
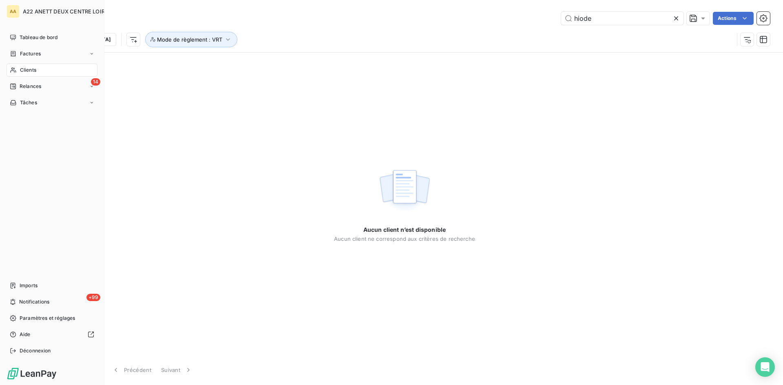
click at [17, 71] on div "Clients" at bounding box center [52, 70] width 91 height 13
click at [38, 70] on div "Clients" at bounding box center [52, 70] width 91 height 13
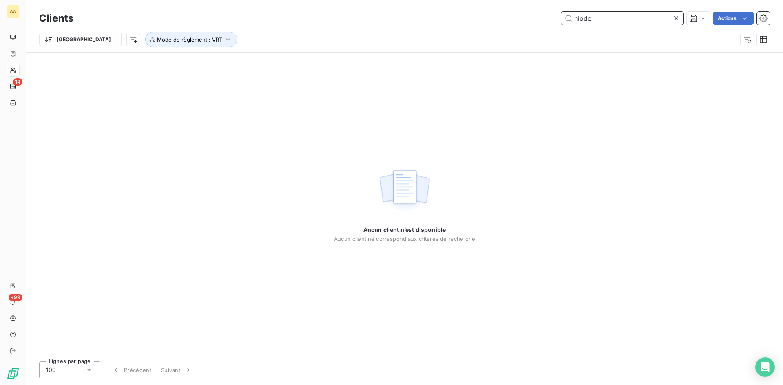
drag, startPoint x: 599, startPoint y: 18, endPoint x: 544, endPoint y: 20, distance: 55.5
click at [544, 20] on div "hiode Actions" at bounding box center [426, 18] width 687 height 13
drag, startPoint x: 594, startPoint y: 19, endPoint x: 555, endPoint y: 19, distance: 38.7
click at [555, 19] on div "hio Actions" at bounding box center [426, 18] width 687 height 13
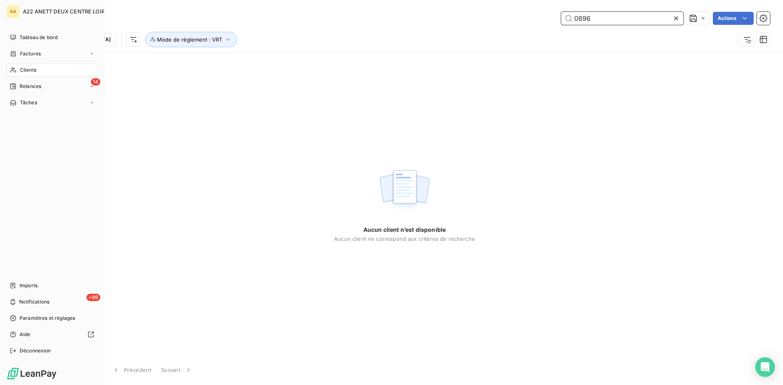
type input "0896"
click at [29, 67] on span "Clients" at bounding box center [28, 69] width 16 height 7
click at [31, 33] on div "Tableau de bord" at bounding box center [52, 37] width 91 height 13
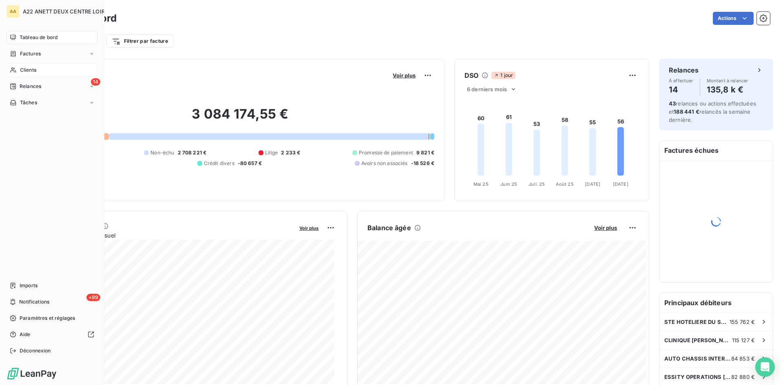
click at [32, 66] on div "Clients" at bounding box center [52, 70] width 91 height 13
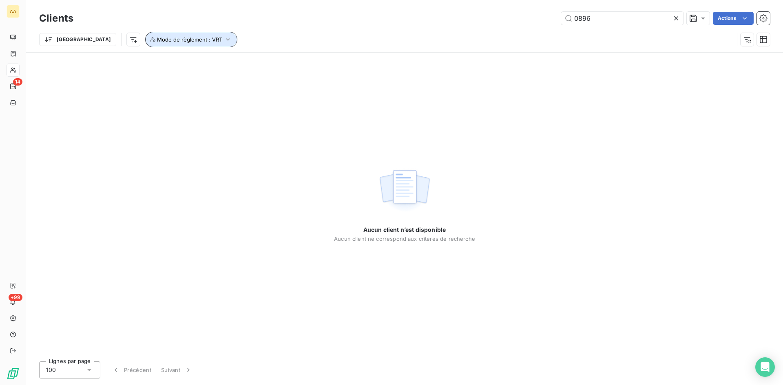
click at [224, 37] on icon "button" at bounding box center [228, 39] width 8 height 8
click at [321, 59] on icon at bounding box center [320, 61] width 8 height 8
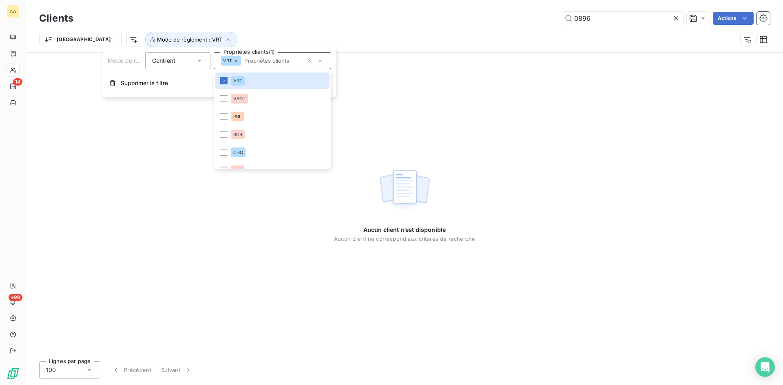
click at [322, 61] on icon at bounding box center [320, 61] width 8 height 8
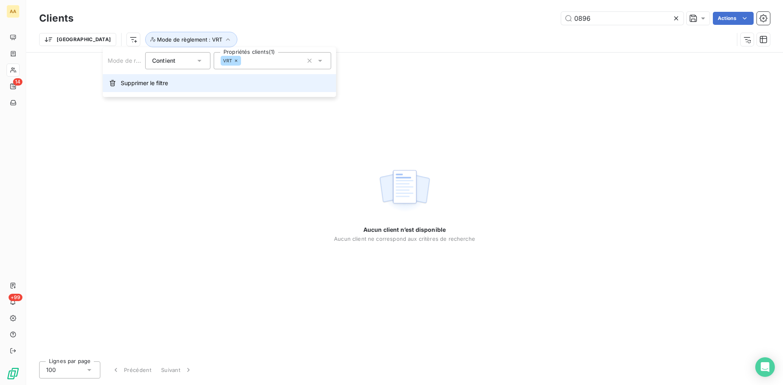
click at [157, 89] on button "Supprimer le filtre" at bounding box center [219, 83] width 233 height 18
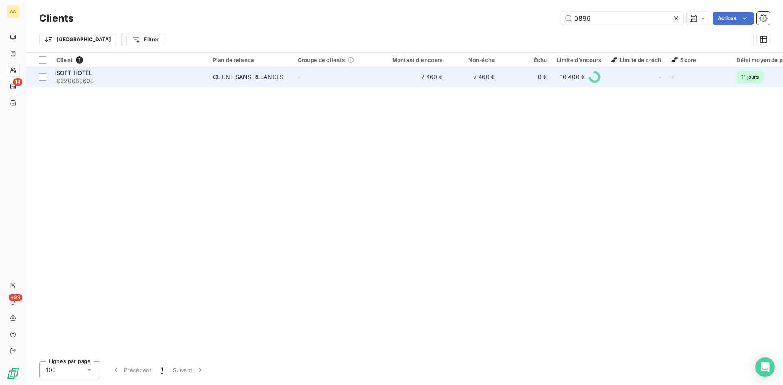
click at [235, 77] on div "CLIENT SANS RELANCES" at bounding box center [248, 77] width 71 height 8
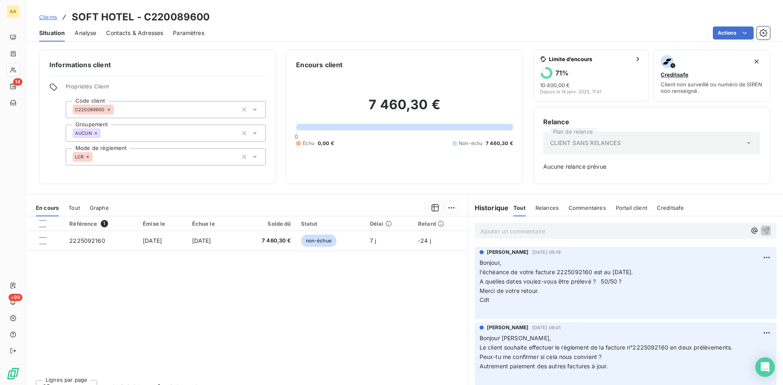
click at [498, 227] on p "Ajouter un commentaire ﻿" at bounding box center [613, 231] width 266 height 10
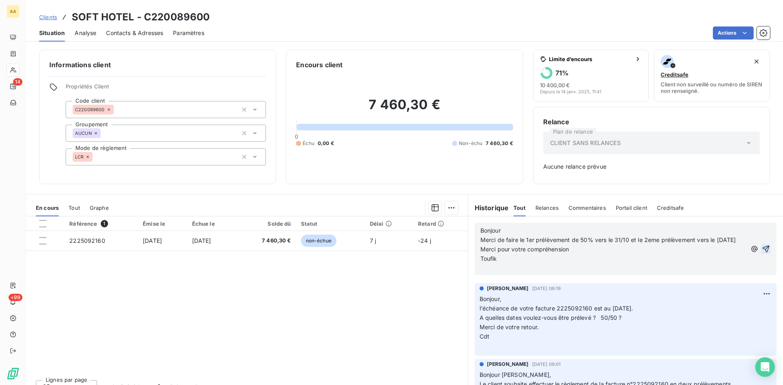
click at [762, 253] on icon "button" at bounding box center [766, 249] width 8 height 8
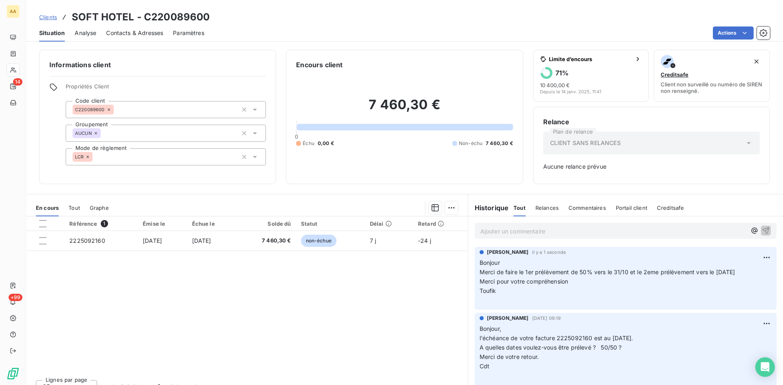
click at [494, 232] on p "Ajouter un commentaire ﻿" at bounding box center [613, 231] width 266 height 10
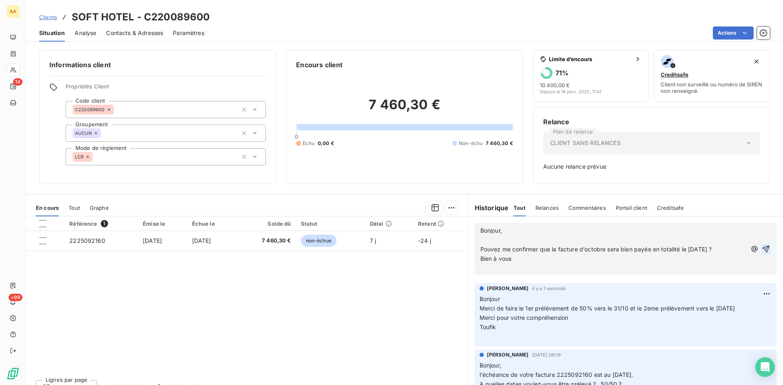
click at [763, 248] on icon "button" at bounding box center [766, 249] width 7 height 7
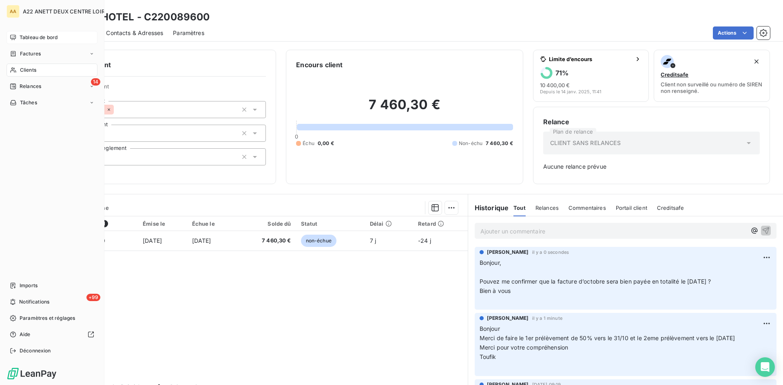
click at [31, 39] on span "Tableau de bord" at bounding box center [39, 37] width 38 height 7
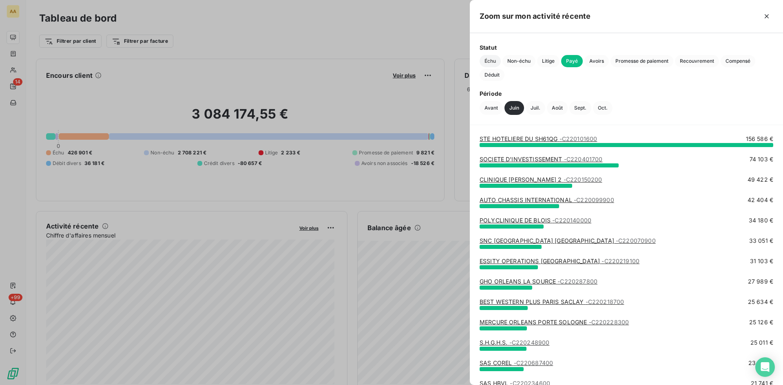
click at [489, 64] on span "Échu" at bounding box center [490, 61] width 21 height 12
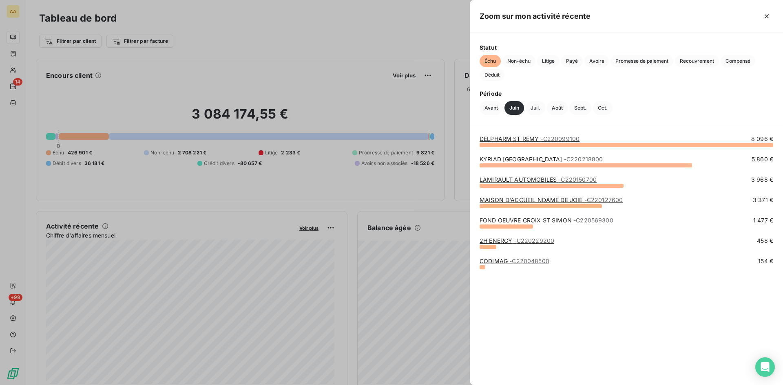
click at [545, 178] on link "LAMIRAULT AUTOMOBILES - C220150700" at bounding box center [538, 179] width 117 height 7
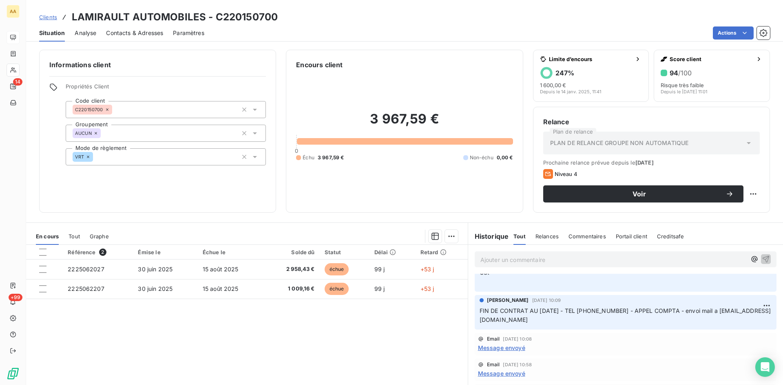
scroll to position [163, 0]
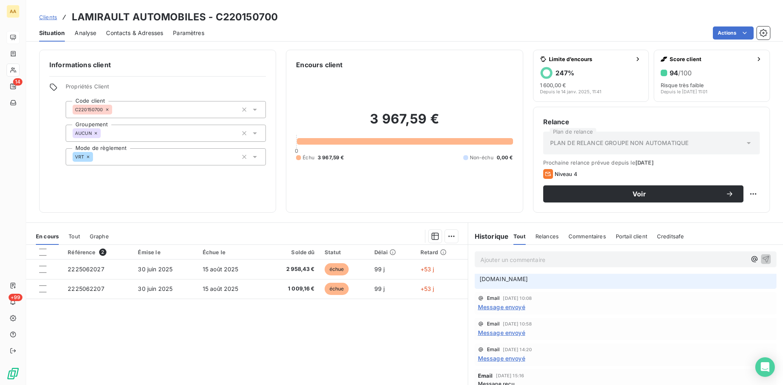
click at [503, 312] on span "Message envoyé" at bounding box center [501, 307] width 47 height 9
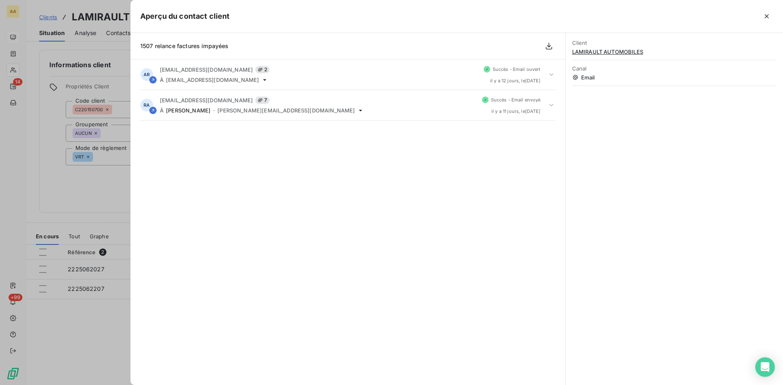
click at [103, 204] on div at bounding box center [391, 192] width 783 height 385
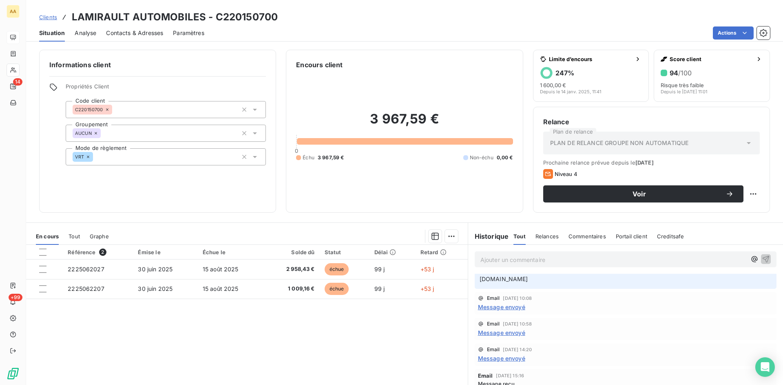
click at [494, 337] on span "Message envoyé" at bounding box center [501, 333] width 47 height 9
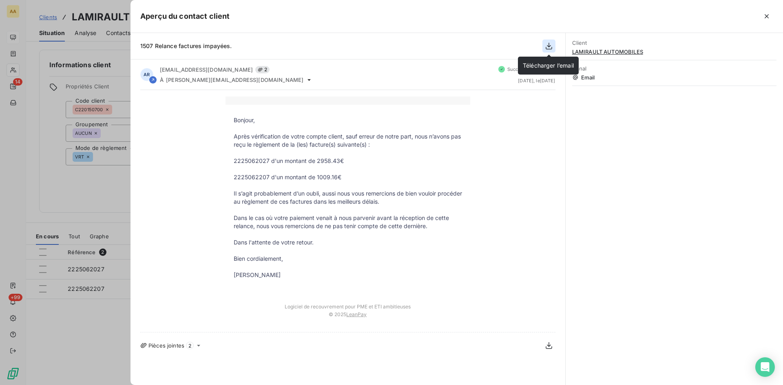
click at [547, 46] on icon "button" at bounding box center [549, 46] width 7 height 7
click at [95, 203] on div at bounding box center [391, 192] width 783 height 385
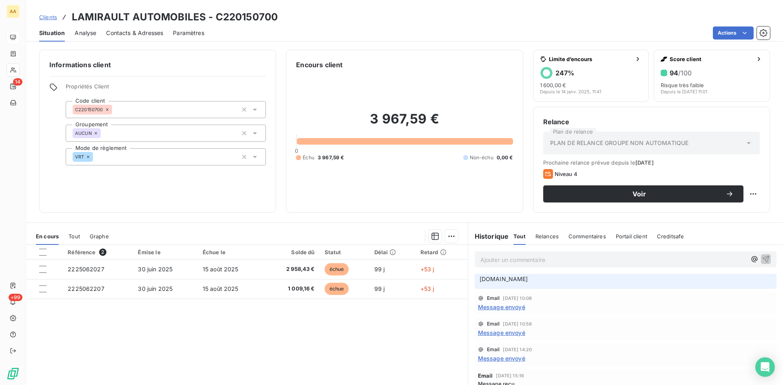
click at [504, 363] on span "Message envoyé" at bounding box center [501, 358] width 47 height 9
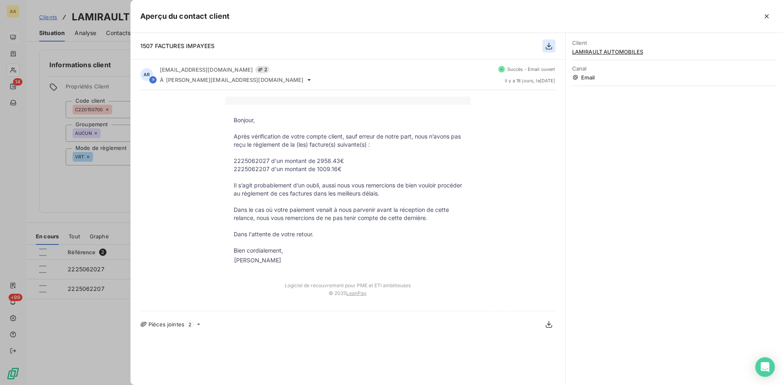
click at [548, 46] on icon "button" at bounding box center [549, 46] width 7 height 7
drag, startPoint x: 670, startPoint y: 72, endPoint x: 671, endPoint y: 17, distance: 54.7
click at [673, 18] on div at bounding box center [501, 16] width 543 height 13
click at [112, 187] on div at bounding box center [391, 192] width 783 height 385
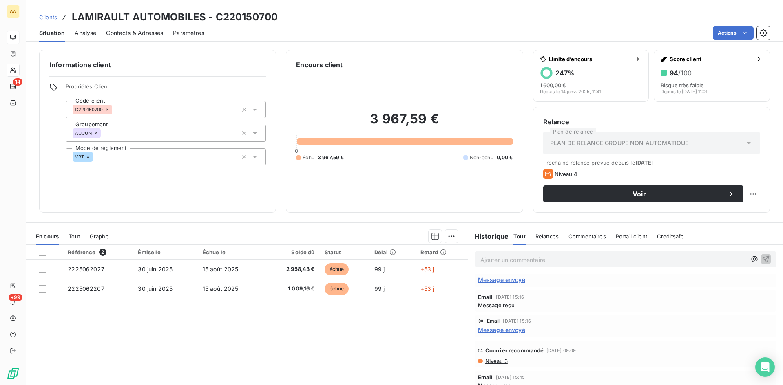
scroll to position [245, 0]
click at [503, 332] on span "Message envoyé" at bounding box center [501, 327] width 47 height 9
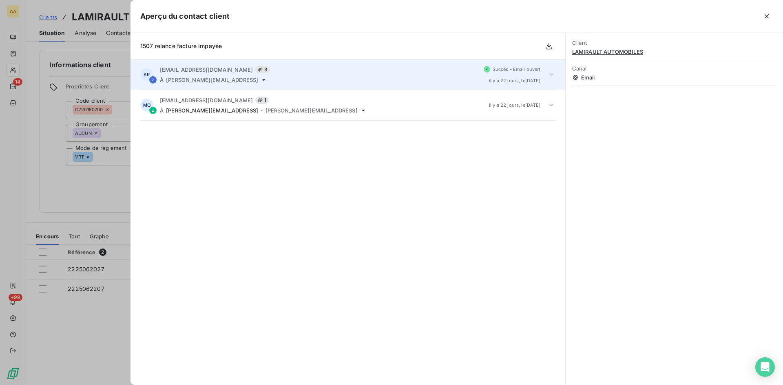
click at [499, 71] on span "Succès - Email ouvert" at bounding box center [517, 69] width 48 height 5
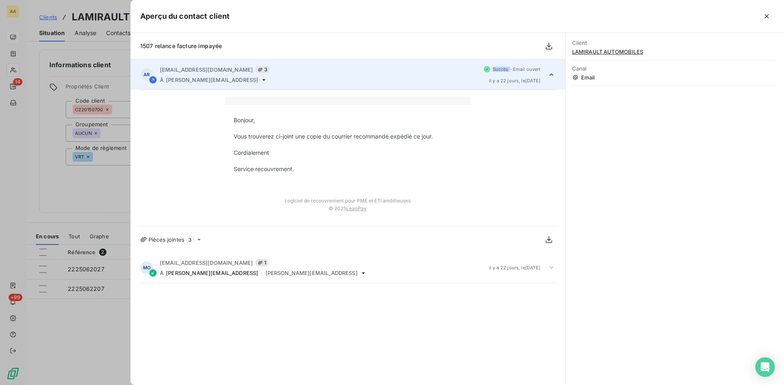
click at [499, 71] on span "Succès - Email ouvert" at bounding box center [517, 69] width 48 height 5
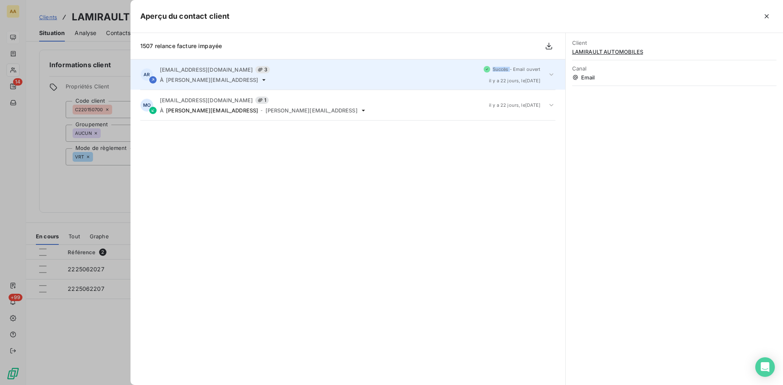
click at [499, 71] on span "Succès - Email ouvert" at bounding box center [517, 69] width 48 height 5
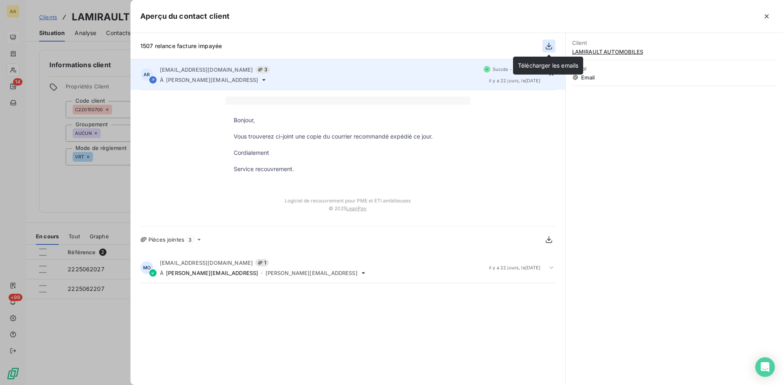
click at [551, 48] on icon "button" at bounding box center [549, 46] width 8 height 8
click at [126, 178] on div at bounding box center [391, 192] width 783 height 385
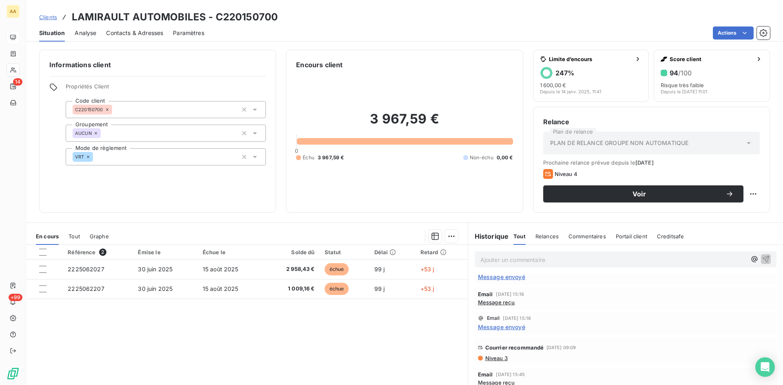
scroll to position [286, 0]
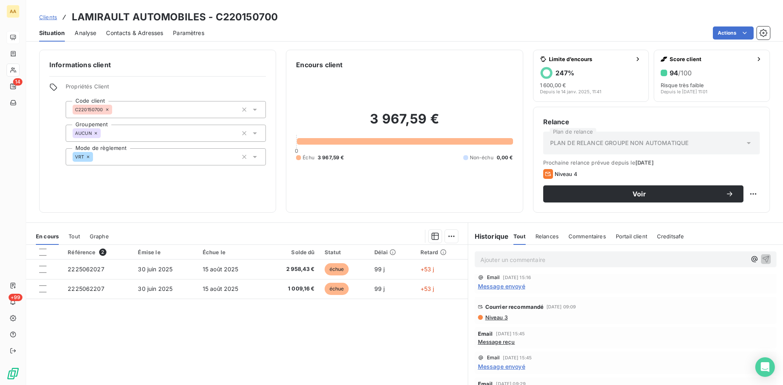
click at [496, 321] on span "Niveau 3" at bounding box center [496, 317] width 23 height 7
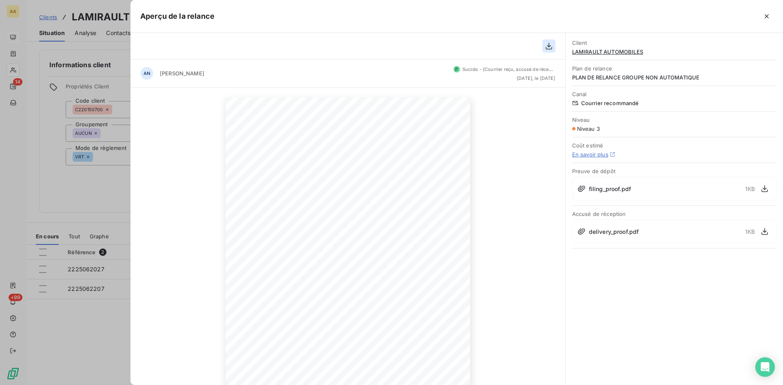
click at [547, 49] on icon "button" at bounding box center [549, 46] width 8 height 8
drag, startPoint x: 90, startPoint y: 190, endPoint x: 101, endPoint y: 189, distance: 11.0
click at [90, 191] on div at bounding box center [391, 192] width 783 height 385
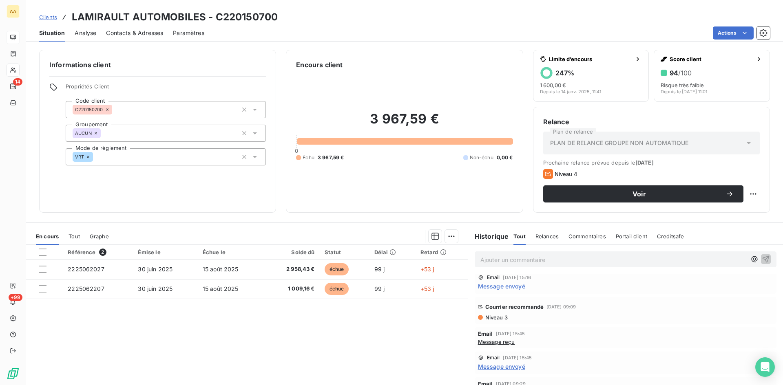
click at [501, 257] on p "Ajouter un commentaire ﻿" at bounding box center [613, 260] width 266 height 10
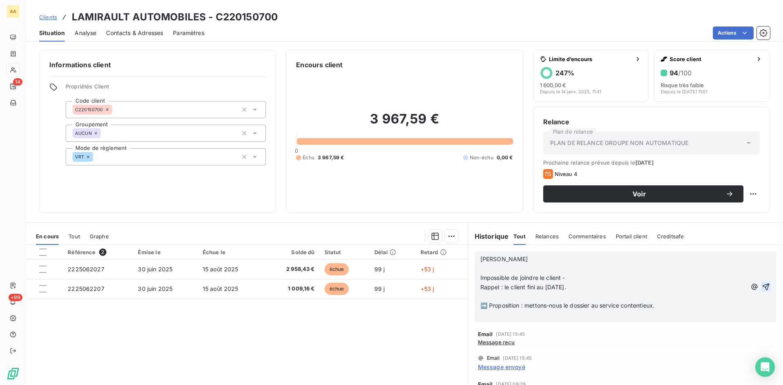
click at [763, 285] on icon "button" at bounding box center [766, 287] width 7 height 7
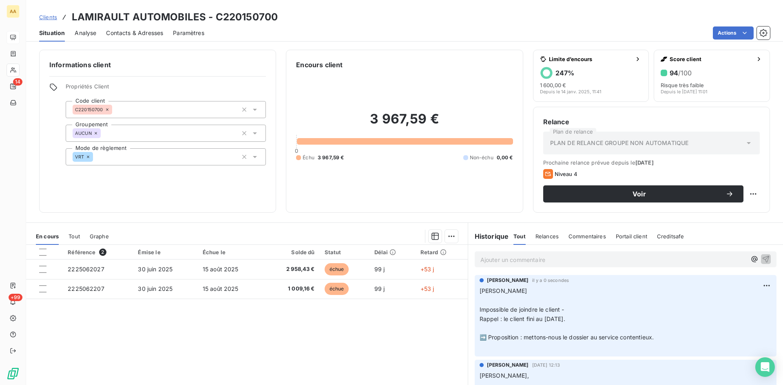
scroll to position [0, 0]
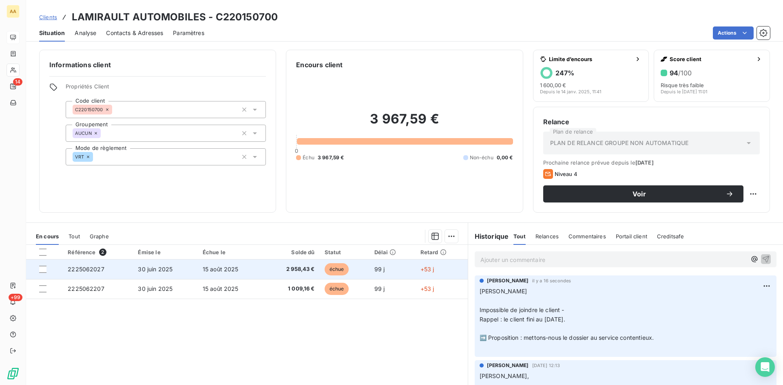
click at [86, 269] on span "2225062027" at bounding box center [86, 269] width 37 height 7
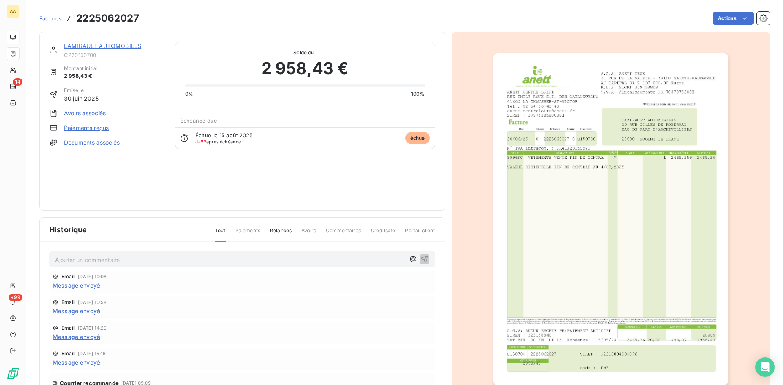
click at [587, 179] on img "button" at bounding box center [611, 219] width 235 height 332
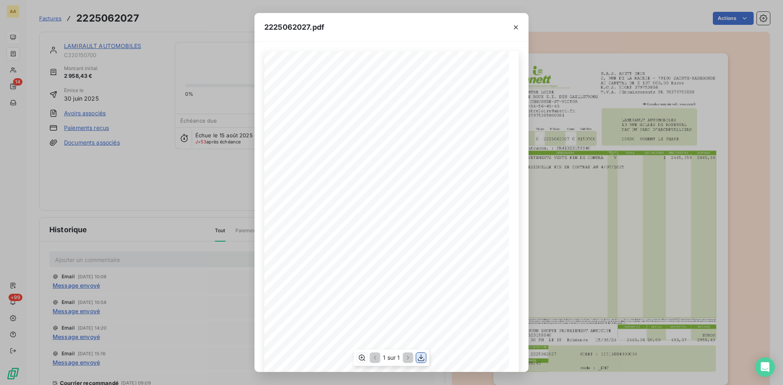
click at [422, 361] on icon "button" at bounding box center [421, 357] width 7 height 7
drag, startPoint x: 517, startPoint y: 26, endPoint x: 473, endPoint y: 45, distance: 48.3
click at [517, 26] on icon "button" at bounding box center [516, 27] width 4 height 4
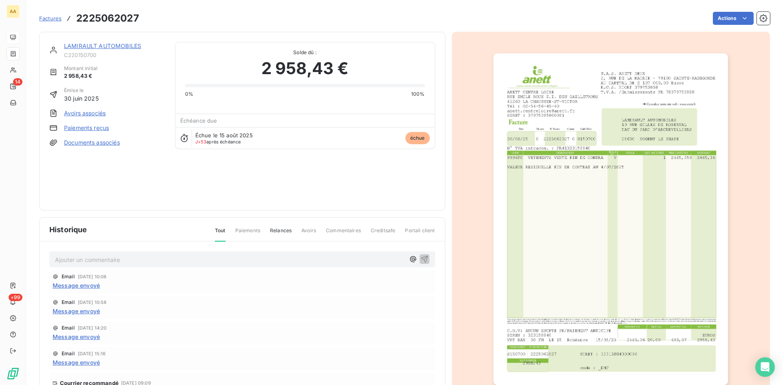
click at [84, 43] on link "LAMIRAULT AUTOMOBILES" at bounding box center [102, 45] width 77 height 7
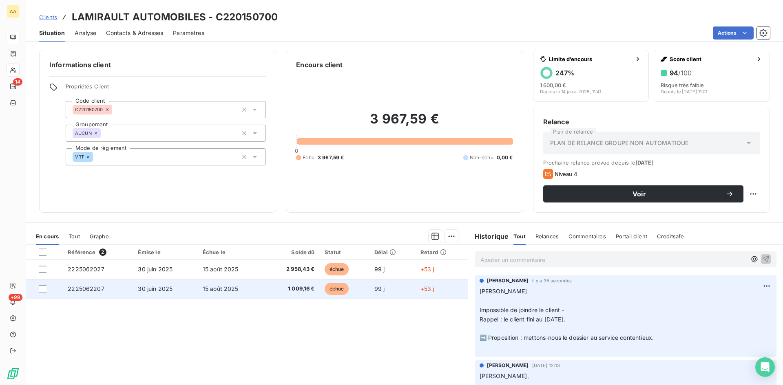
click at [89, 288] on span "2225062207" at bounding box center [86, 289] width 37 height 7
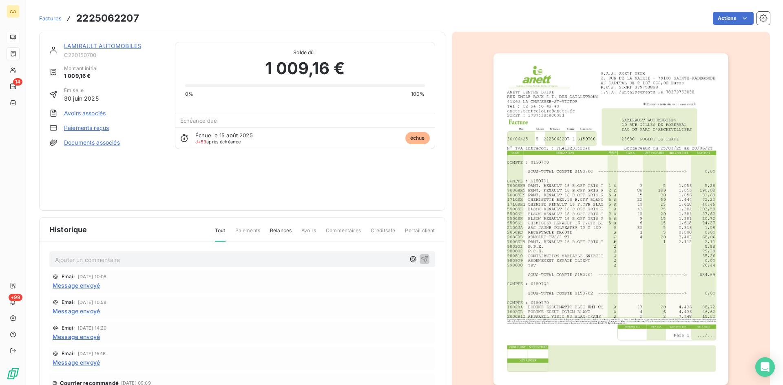
click at [591, 220] on img "button" at bounding box center [611, 219] width 235 height 332
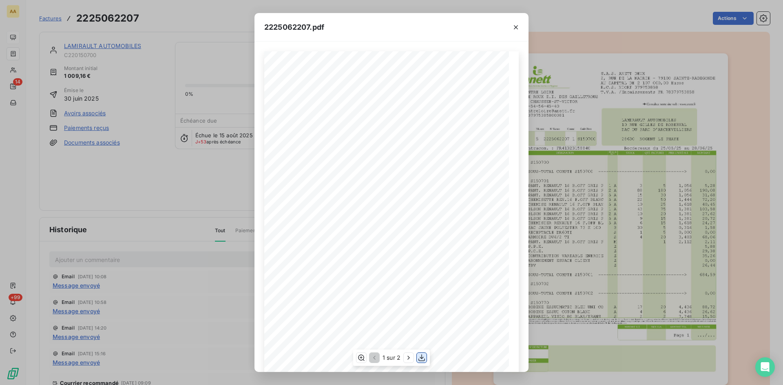
click at [421, 356] on icon "button" at bounding box center [422, 358] width 8 height 8
click at [226, 212] on div "2225062207.pdf S.A.S. ANETT DEUX 2, RUE DE LA MAIRIE - 79100 SAINTE-RADEGONDE A…" at bounding box center [391, 192] width 783 height 385
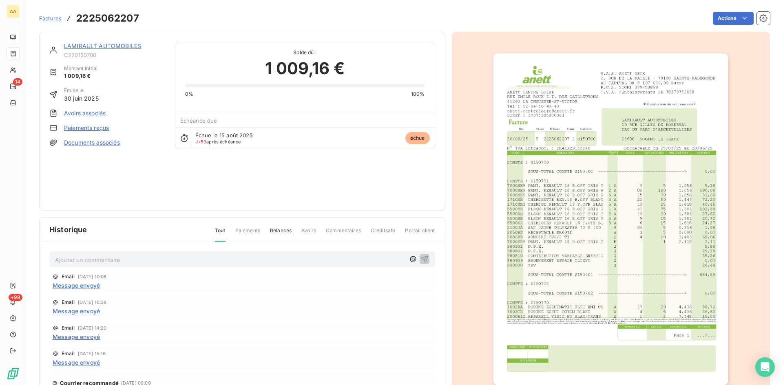
click at [117, 41] on div "LAMIRAULT AUTOMOBILES C220150700 Montant initial 1 009,16 € Émise le 30 juin 20…" at bounding box center [242, 121] width 406 height 179
click at [112, 43] on link "LAMIRAULT AUTOMOBILES" at bounding box center [102, 45] width 77 height 7
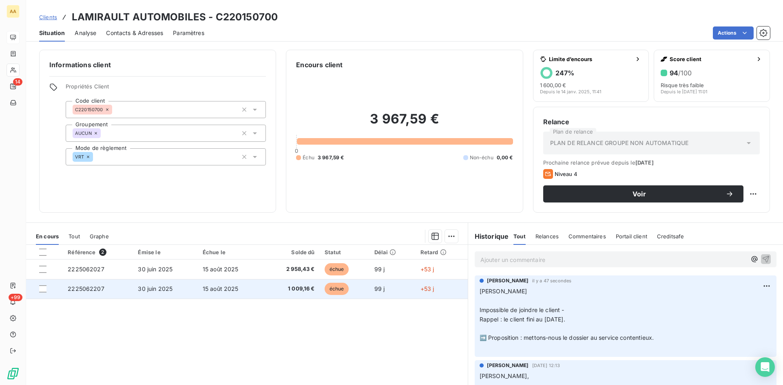
click at [90, 291] on span "2225062207" at bounding box center [86, 289] width 37 height 7
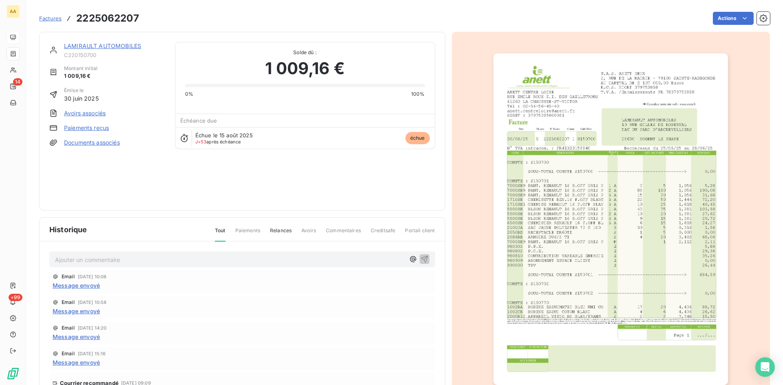
click at [594, 137] on img "button" at bounding box center [611, 219] width 235 height 332
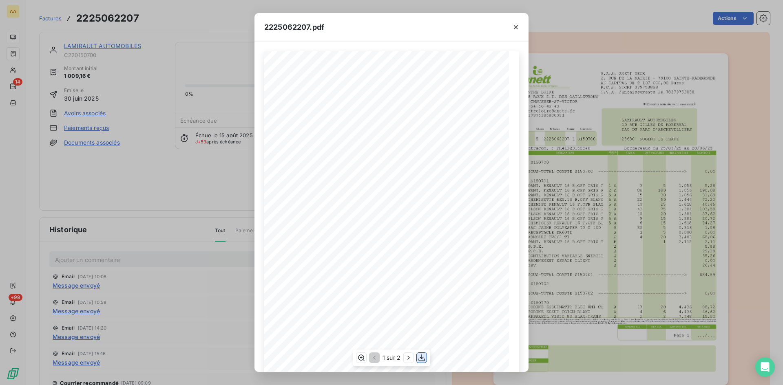
click at [418, 362] on button "button" at bounding box center [422, 358] width 10 height 10
drag, startPoint x: 519, startPoint y: 29, endPoint x: 566, endPoint y: 41, distance: 48.0
click at [519, 29] on icon "button" at bounding box center [516, 27] width 8 height 8
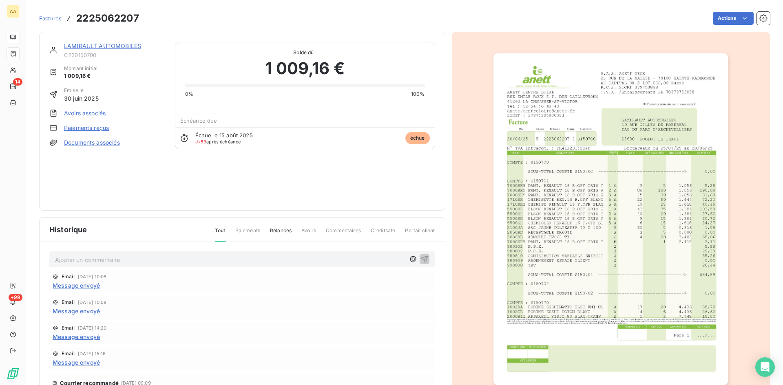
click at [77, 45] on link "LAMIRAULT AUTOMOBILES" at bounding box center [102, 45] width 77 height 7
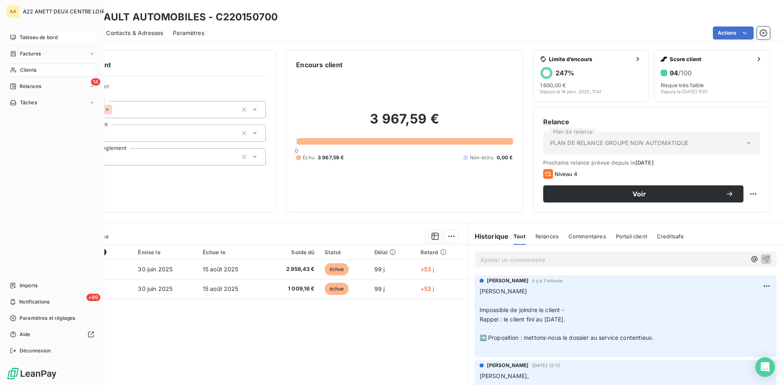
click at [40, 35] on span "Tableau de bord" at bounding box center [39, 37] width 38 height 7
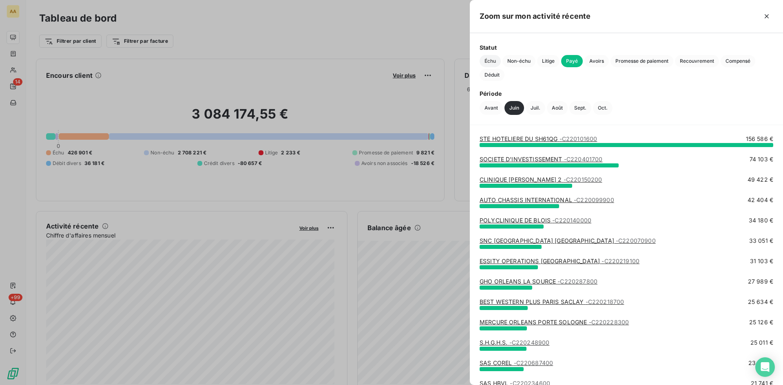
click at [491, 60] on span "Échu" at bounding box center [490, 61] width 21 height 12
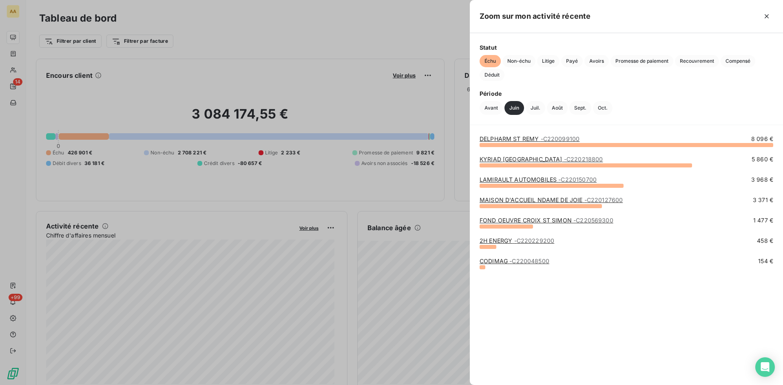
click at [504, 201] on link "MAISON D'ACCUEIL NDAME DE JOIE - C220127600" at bounding box center [551, 200] width 143 height 7
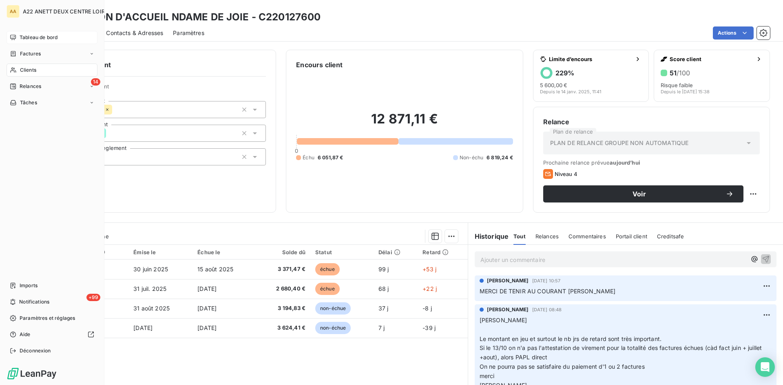
click at [34, 70] on span "Clients" at bounding box center [28, 69] width 16 height 7
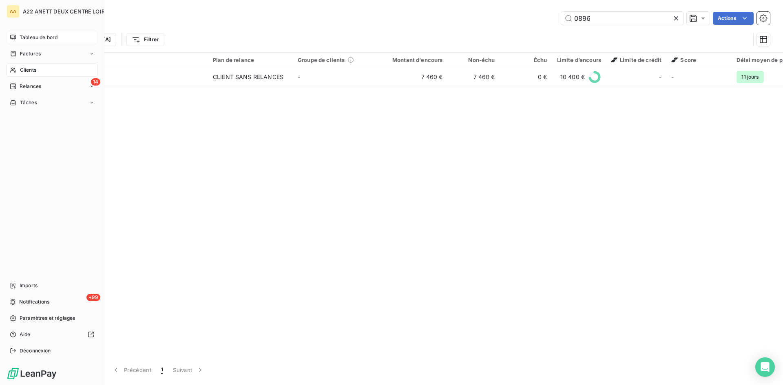
click at [38, 39] on span "Tableau de bord" at bounding box center [39, 37] width 38 height 7
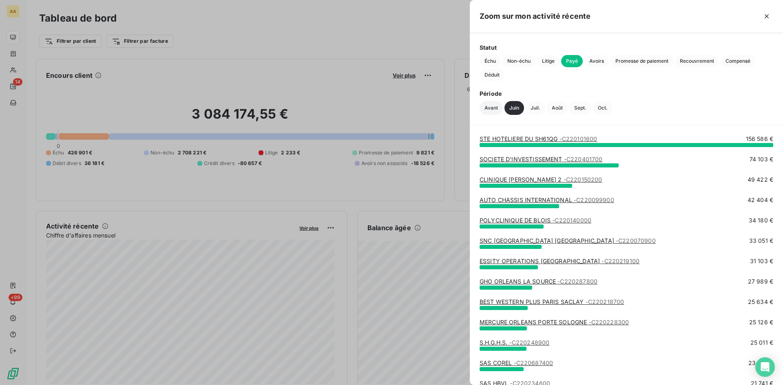
click at [491, 109] on button "Avant" at bounding box center [491, 108] width 23 height 14
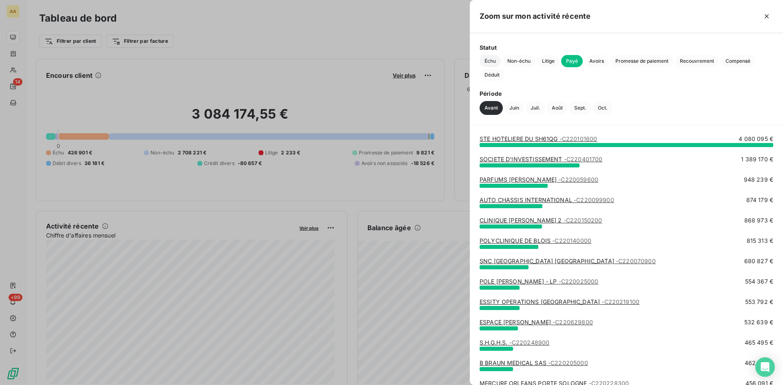
click at [491, 63] on span "Échu" at bounding box center [490, 61] width 21 height 12
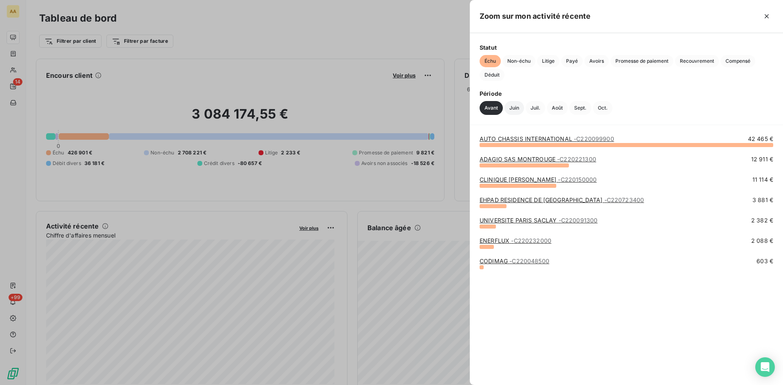
click at [512, 109] on button "Juin" at bounding box center [515, 108] width 20 height 14
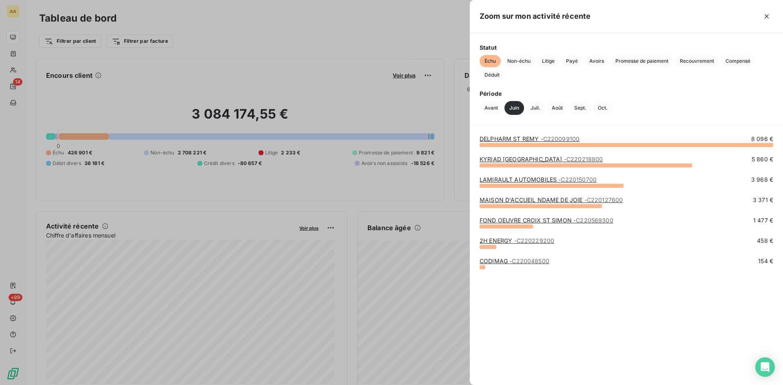
click at [529, 221] on link "FOND OEUVRE CROIX ST SIMON - C220569300" at bounding box center [547, 220] width 134 height 7
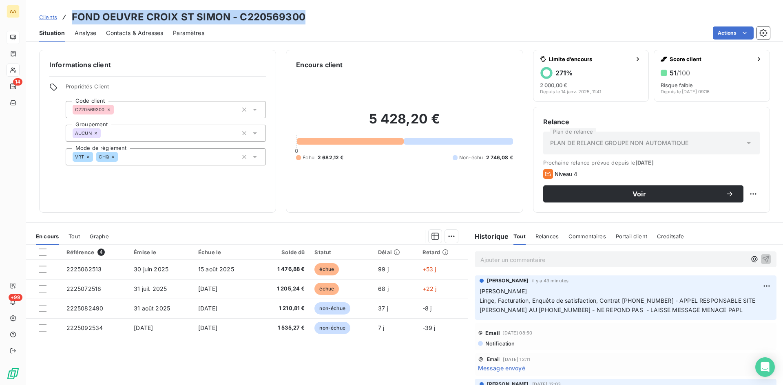
drag, startPoint x: 307, startPoint y: 18, endPoint x: 72, endPoint y: 17, distance: 235.3
click at [72, 17] on div "Clients FOND OEUVRE CROIX ST SIMON - C220569300" at bounding box center [404, 17] width 757 height 15
copy h3 "FOND OEUVRE CROIX ST SIMON - C220569300"
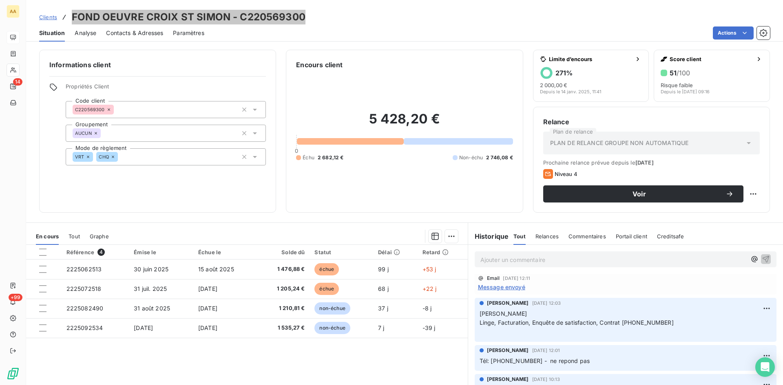
scroll to position [82, 0]
click at [496, 287] on span "Message envoyé" at bounding box center [501, 287] width 47 height 9
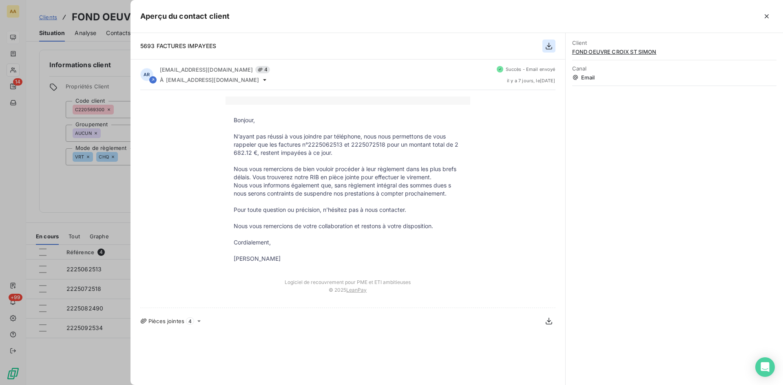
click at [552, 46] on icon "button" at bounding box center [549, 46] width 8 height 8
click at [22, 71] on div at bounding box center [391, 192] width 783 height 385
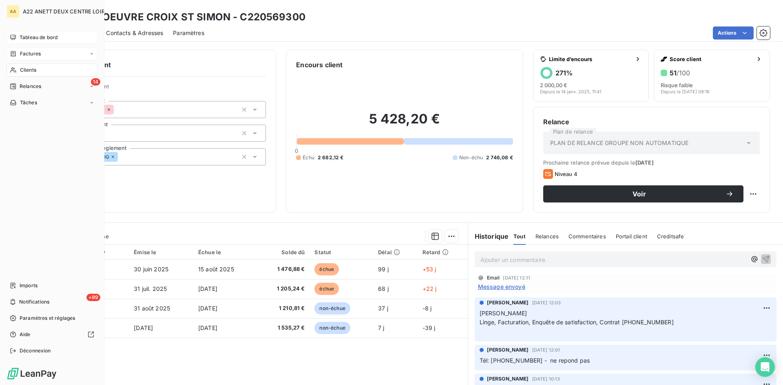
drag, startPoint x: 38, startPoint y: 59, endPoint x: 88, endPoint y: 49, distance: 51.3
click at [38, 60] on div "Factures" at bounding box center [52, 53] width 91 height 13
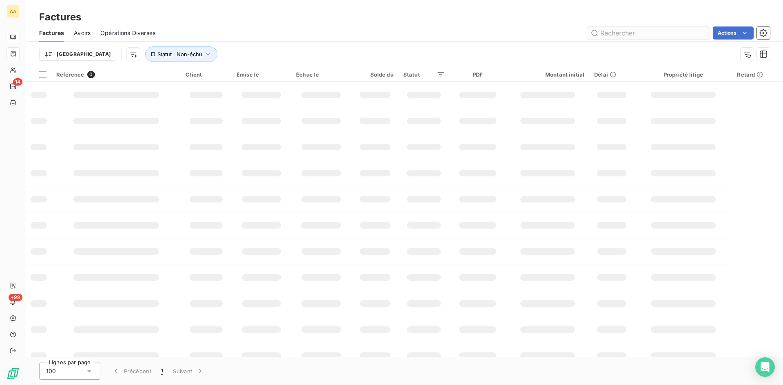
click at [621, 34] on input "text" at bounding box center [648, 33] width 122 height 13
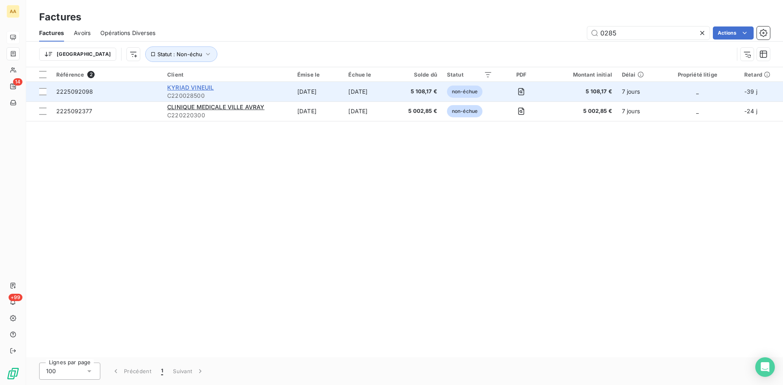
type input "0285"
click at [195, 86] on span "KYRIAD VINEUIL" at bounding box center [190, 87] width 46 height 7
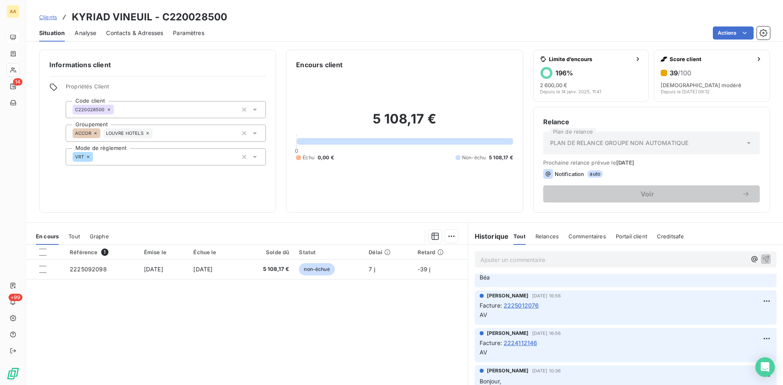
scroll to position [2080, 0]
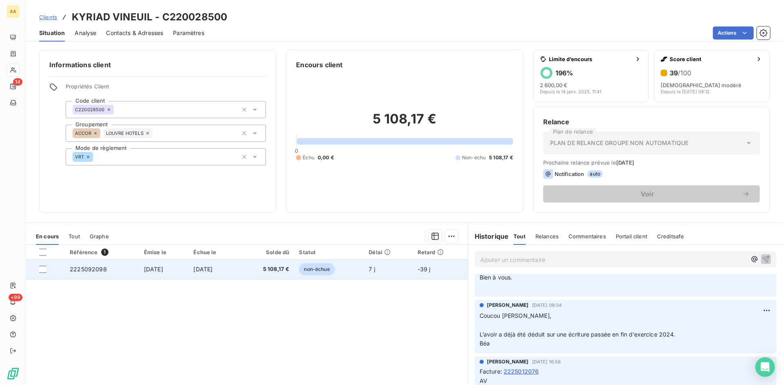
click at [89, 272] on span "2225092098" at bounding box center [88, 269] width 37 height 7
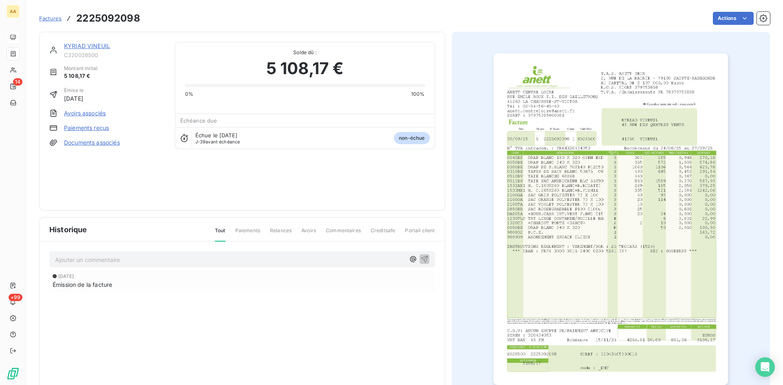
click at [582, 199] on img "button" at bounding box center [611, 219] width 235 height 332
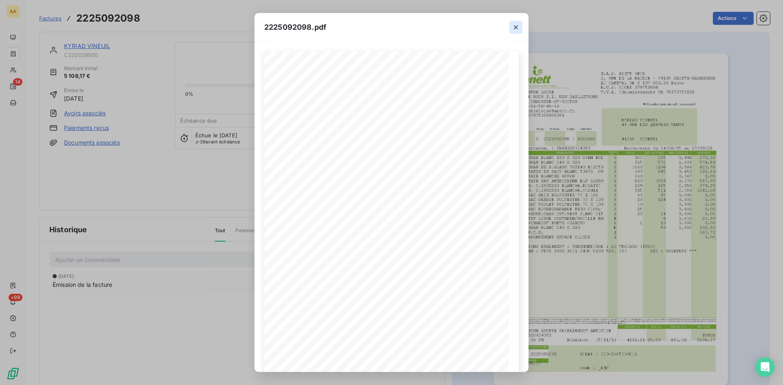
click at [514, 27] on icon "button" at bounding box center [516, 27] width 8 height 8
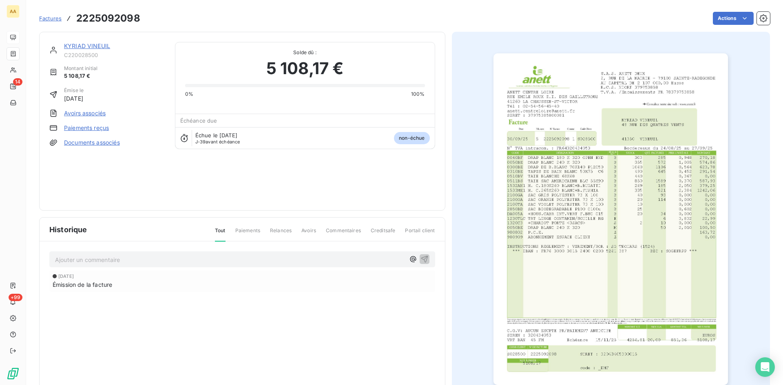
click at [73, 46] on link "KYRIAD VINEUIL" at bounding box center [87, 45] width 46 height 7
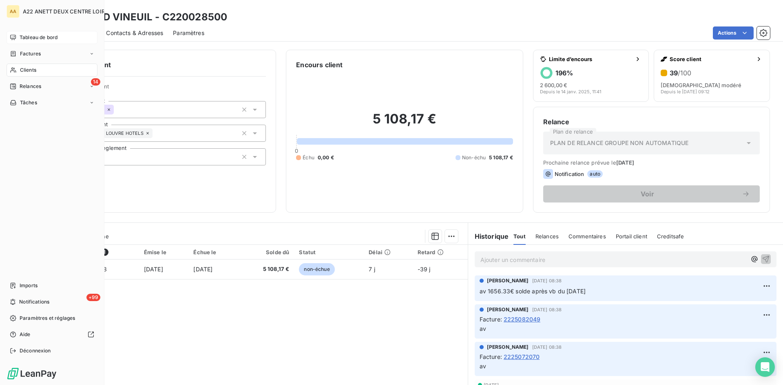
click at [27, 72] on span "Clients" at bounding box center [28, 69] width 16 height 7
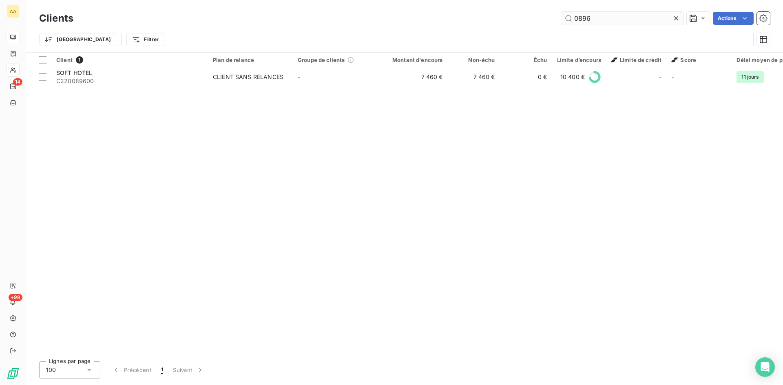
drag, startPoint x: 594, startPoint y: 20, endPoint x: 567, endPoint y: 22, distance: 27.0
click at [567, 22] on input "0896" at bounding box center [622, 18] width 122 height 13
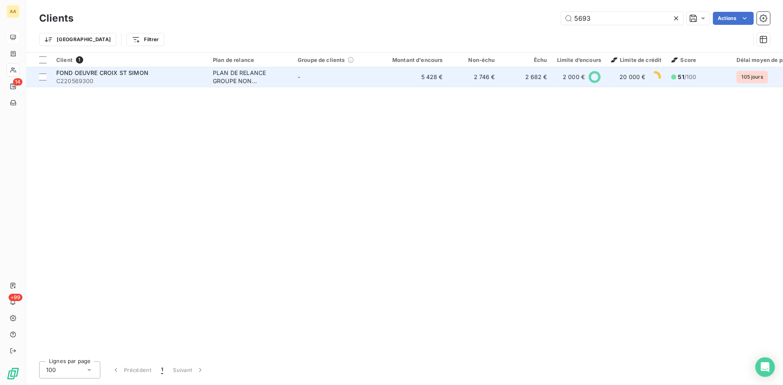
type input "5693"
click at [233, 76] on div "PLAN DE RELANCE GROUPE NON AUTOMATIQUE" at bounding box center [250, 77] width 75 height 16
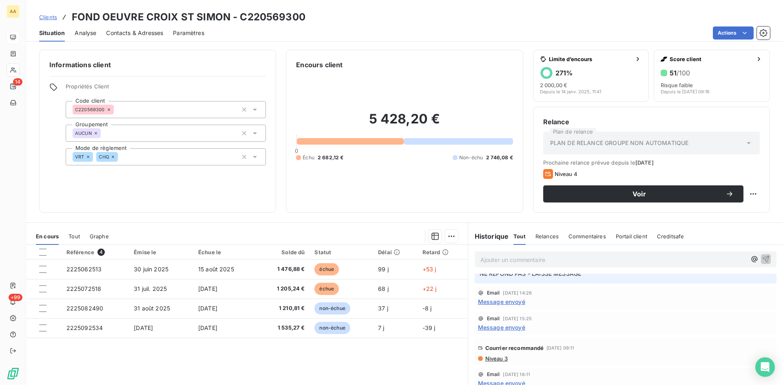
scroll to position [245, 0]
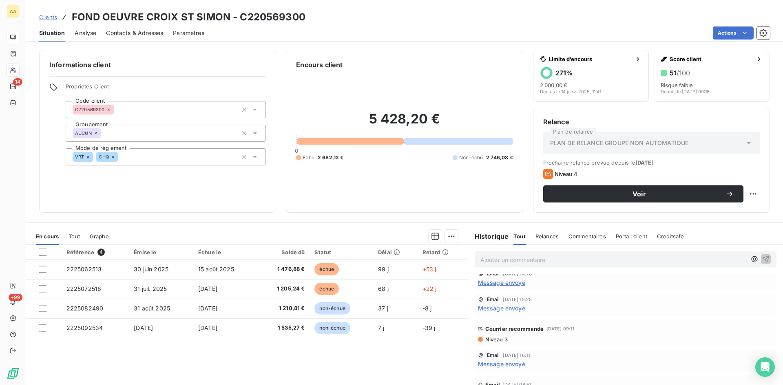
click at [494, 309] on span "Message envoyé" at bounding box center [501, 308] width 47 height 9
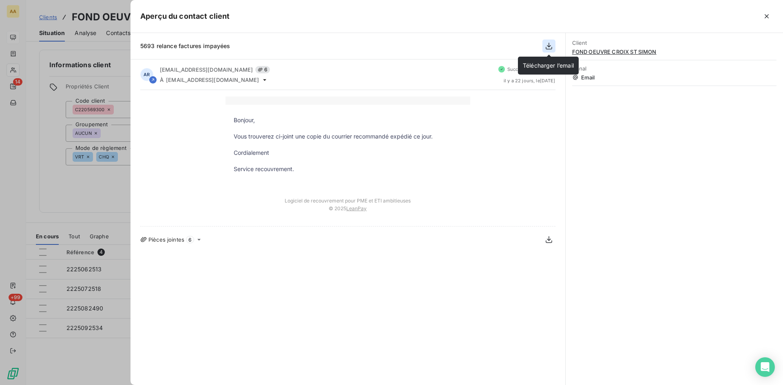
click at [547, 46] on icon "button" at bounding box center [549, 46] width 8 height 8
click at [83, 183] on div at bounding box center [391, 192] width 783 height 385
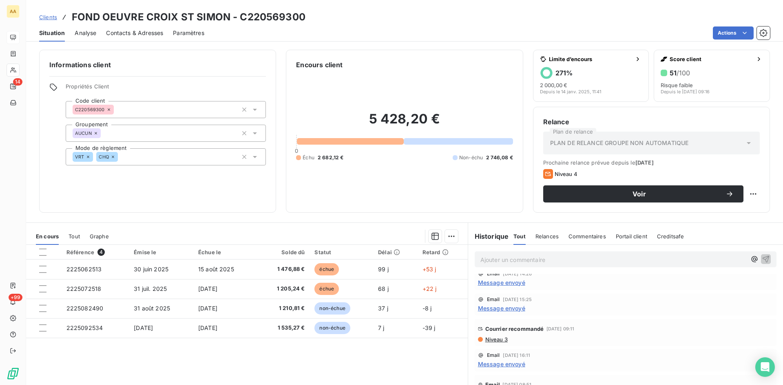
click at [488, 341] on span "Niveau 3" at bounding box center [496, 339] width 23 height 7
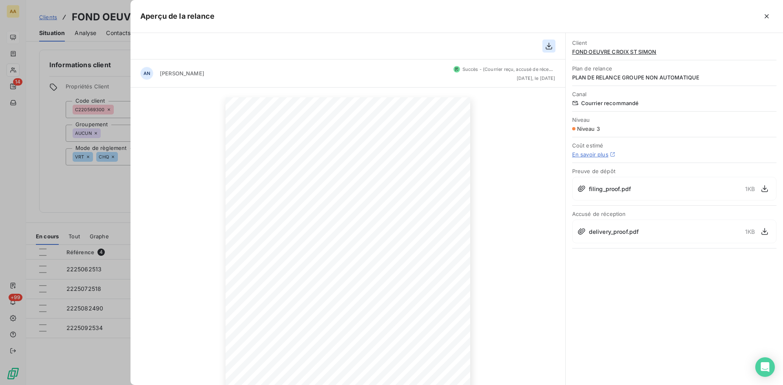
click at [550, 46] on icon "button" at bounding box center [549, 46] width 7 height 7
click at [649, 18] on div at bounding box center [494, 16] width 559 height 13
click at [68, 207] on div at bounding box center [391, 192] width 783 height 385
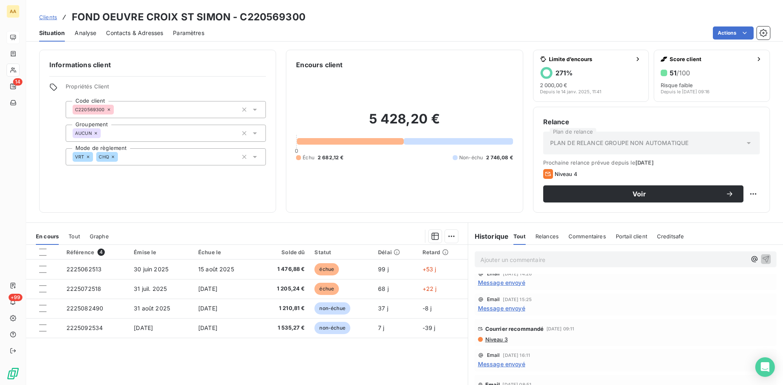
click at [481, 257] on p "Ajouter un commentaire ﻿" at bounding box center [613, 260] width 266 height 10
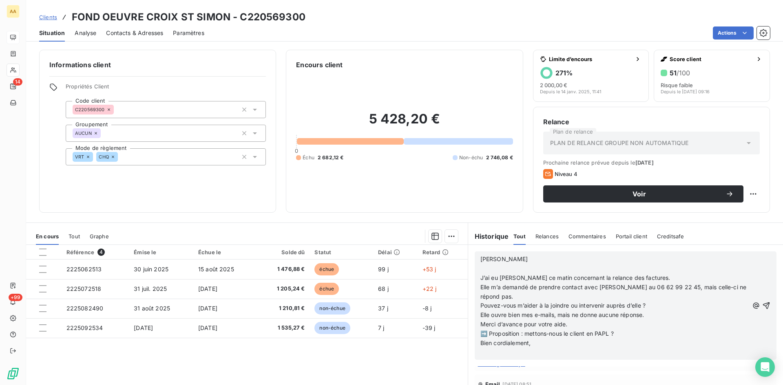
click at [762, 304] on icon "button" at bounding box center [766, 306] width 8 height 8
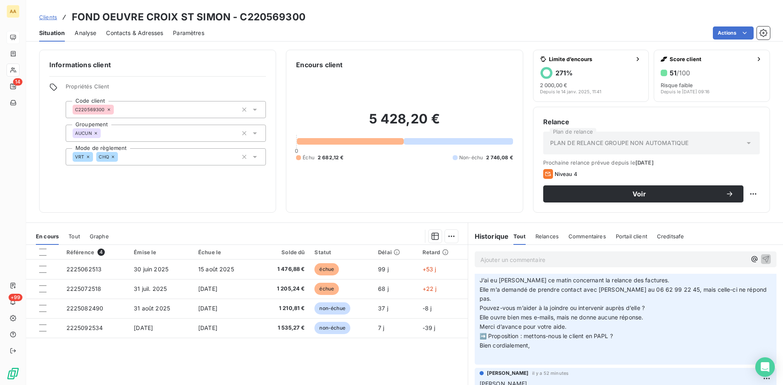
scroll to position [0, 0]
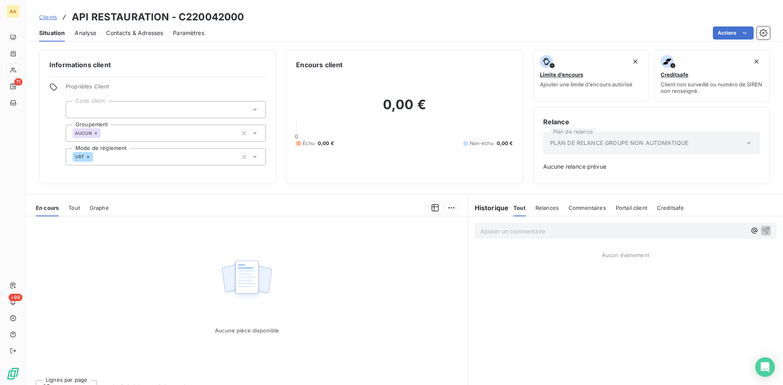
scroll to position [13, 0]
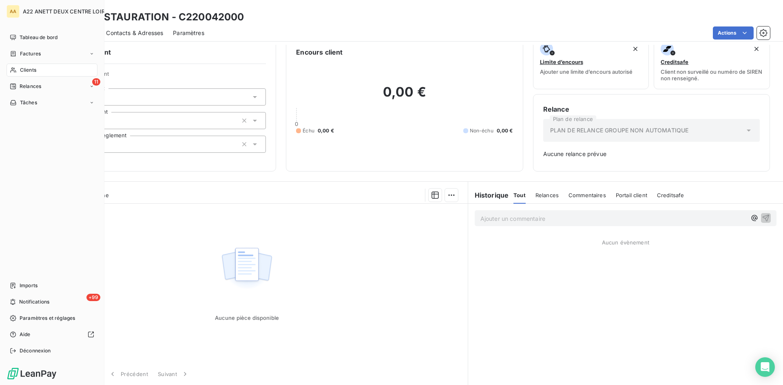
click at [21, 67] on span "Clients" at bounding box center [28, 69] width 16 height 7
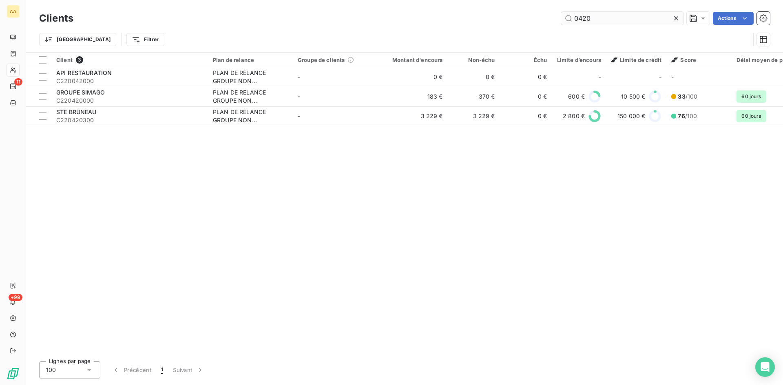
drag, startPoint x: 598, startPoint y: 21, endPoint x: 573, endPoint y: 20, distance: 24.5
click at [573, 20] on input "0420" at bounding box center [622, 18] width 122 height 13
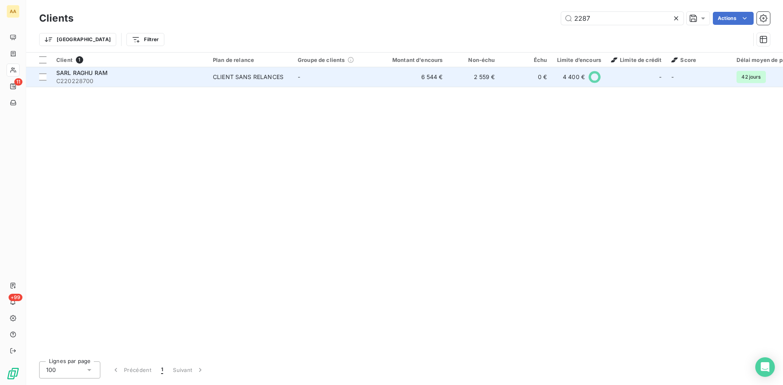
type input "2287"
click at [241, 74] on div "CLIENT SANS RELANCES" at bounding box center [248, 77] width 71 height 8
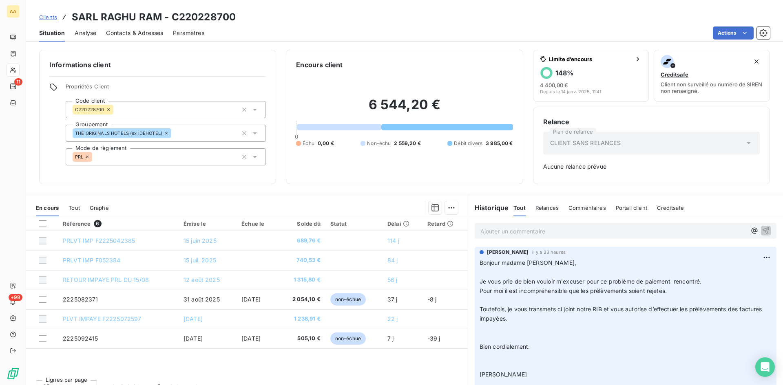
click at [493, 230] on p "Ajouter un commentaire ﻿" at bounding box center [613, 231] width 266 height 10
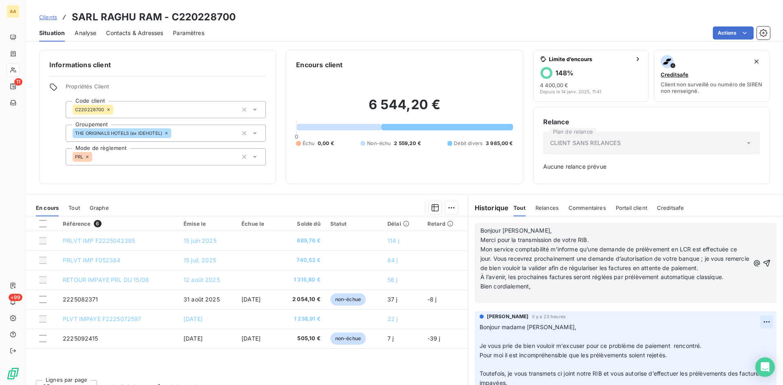
click at [763, 260] on icon "button" at bounding box center [767, 263] width 8 height 8
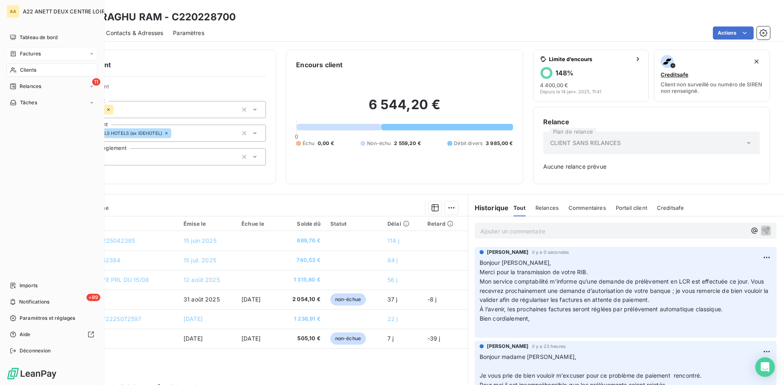
drag, startPoint x: 26, startPoint y: 69, endPoint x: 51, endPoint y: 59, distance: 26.6
click at [20, 70] on span "Clients" at bounding box center [28, 69] width 16 height 7
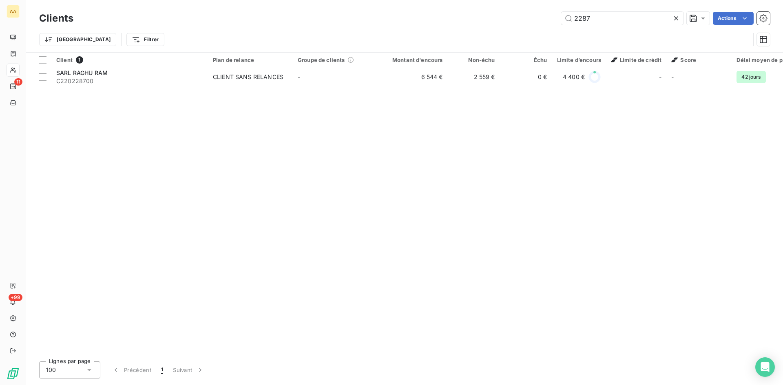
drag, startPoint x: 570, startPoint y: 17, endPoint x: 554, endPoint y: 17, distance: 15.9
click at [554, 17] on div "2287 Actions" at bounding box center [426, 18] width 687 height 13
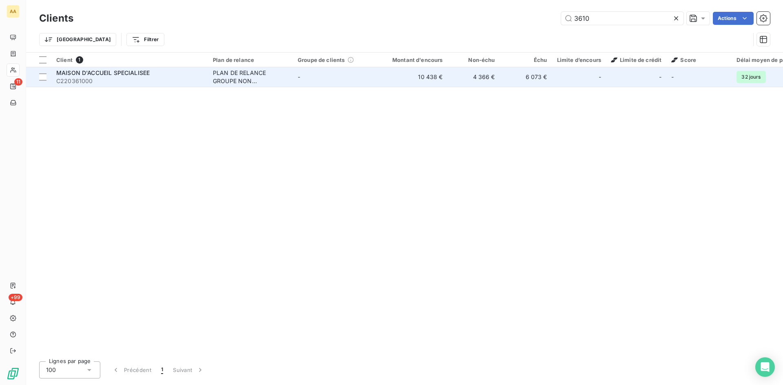
type input "3610"
click at [219, 80] on div "PLAN DE RELANCE GROUPE NON AUTOMATIQUE" at bounding box center [250, 77] width 75 height 16
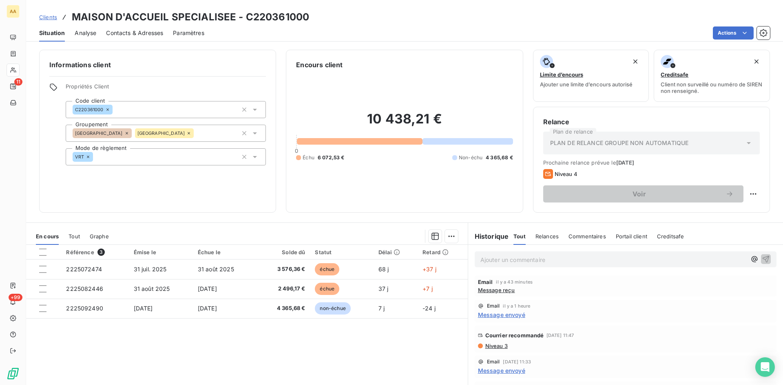
click at [484, 260] on p "Ajouter un commentaire ﻿" at bounding box center [613, 260] width 266 height 10
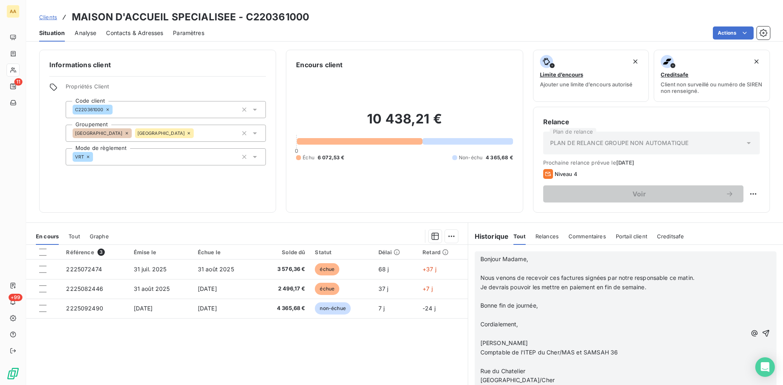
click at [762, 332] on icon "button" at bounding box center [766, 334] width 8 height 8
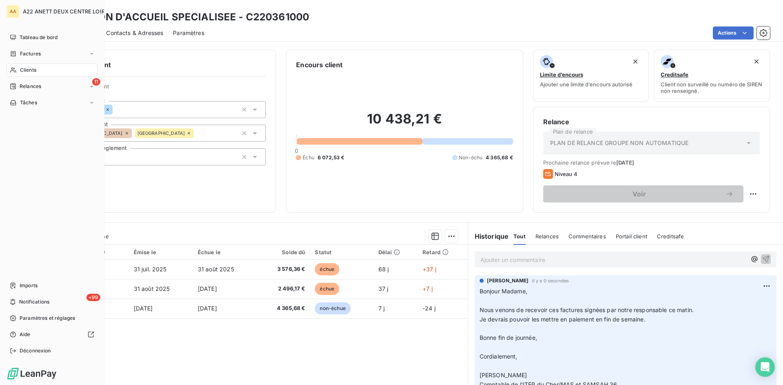
click at [19, 71] on div "Clients" at bounding box center [52, 70] width 91 height 13
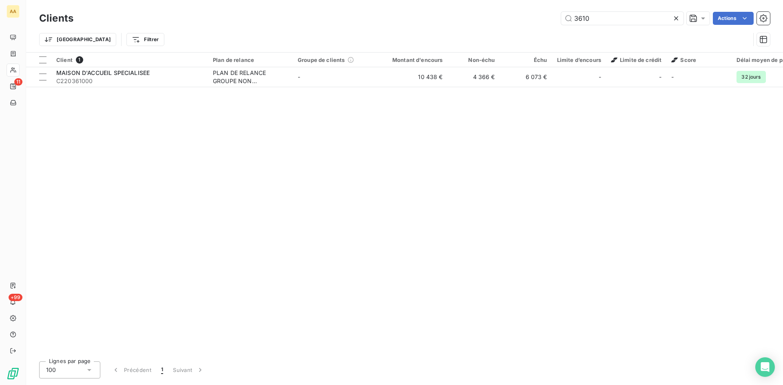
drag, startPoint x: 593, startPoint y: 19, endPoint x: 540, endPoint y: 25, distance: 53.8
click at [540, 25] on div "Clients 3610 Actions" at bounding box center [404, 18] width 731 height 17
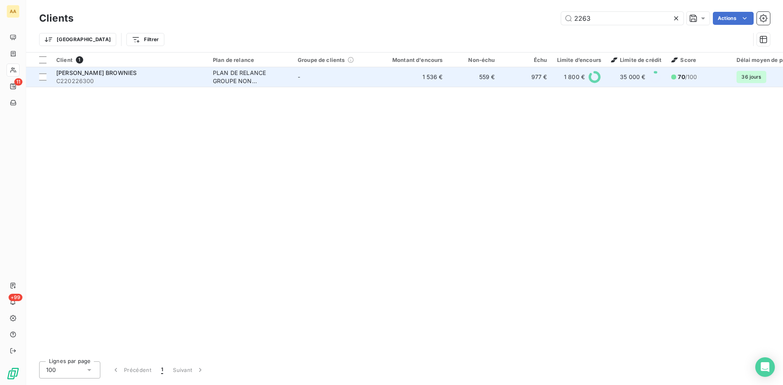
type input "2263"
click at [240, 75] on div "PLAN DE RELANCE GROUPE NON AUTOMATIQUE" at bounding box center [250, 77] width 75 height 16
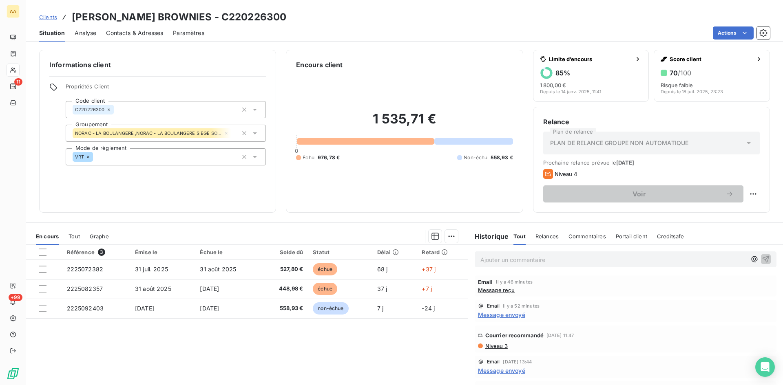
click at [495, 259] on p "Ajouter un commentaire ﻿" at bounding box center [613, 260] width 266 height 10
click at [762, 257] on icon "button" at bounding box center [766, 259] width 8 height 8
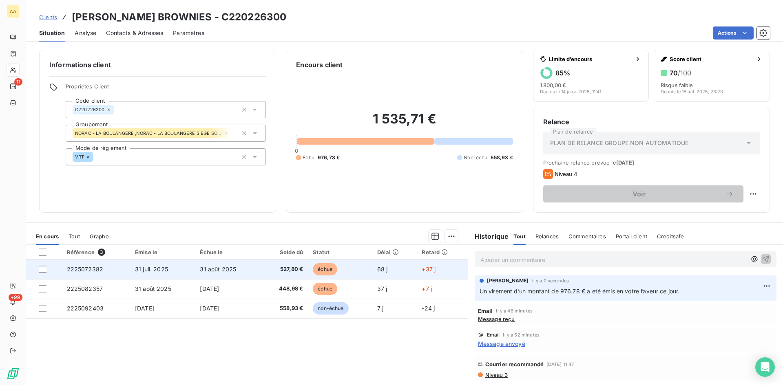
click at [82, 273] on td "2225072382" at bounding box center [96, 270] width 68 height 20
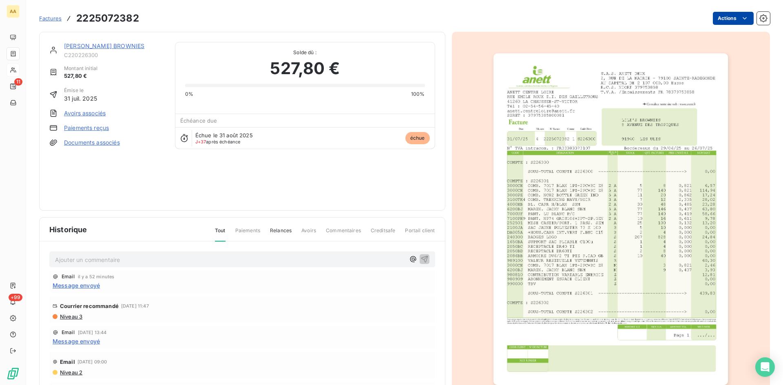
click at [713, 18] on html "AA 11 +99 Factures 2225072382 Actions LILI'S BROWNIES C220226300 Montant initia…" at bounding box center [391, 192] width 783 height 385
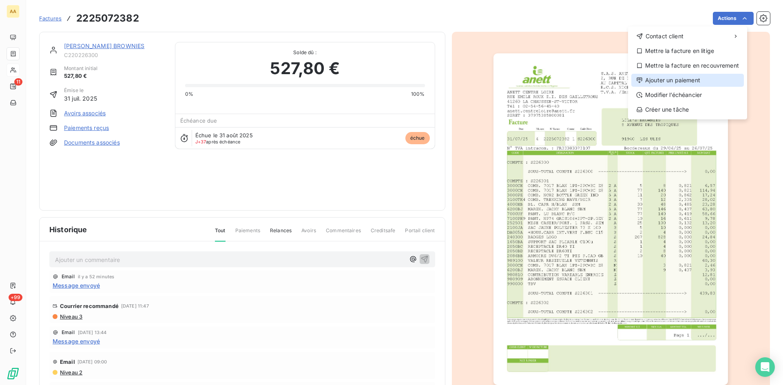
click at [677, 83] on div "Ajouter un paiement" at bounding box center [687, 80] width 113 height 13
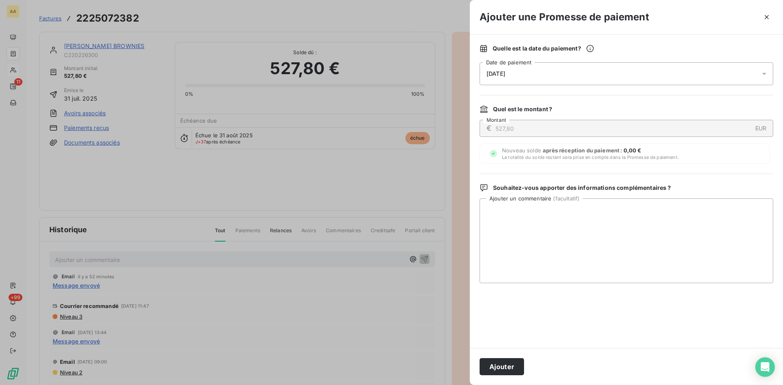
click at [505, 72] on span "08/10/2025" at bounding box center [496, 74] width 19 height 7
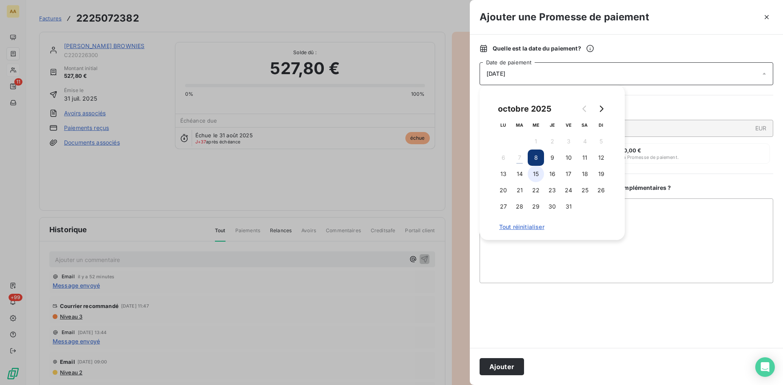
click at [538, 175] on button "15" at bounding box center [536, 174] width 16 height 16
drag, startPoint x: 520, startPoint y: 363, endPoint x: 516, endPoint y: 361, distance: 4.6
click at [520, 363] on button "Ajouter" at bounding box center [502, 367] width 44 height 17
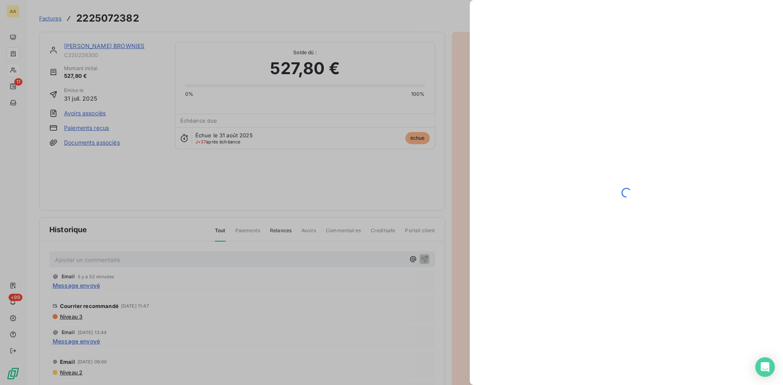
click at [157, 256] on div at bounding box center [391, 192] width 783 height 385
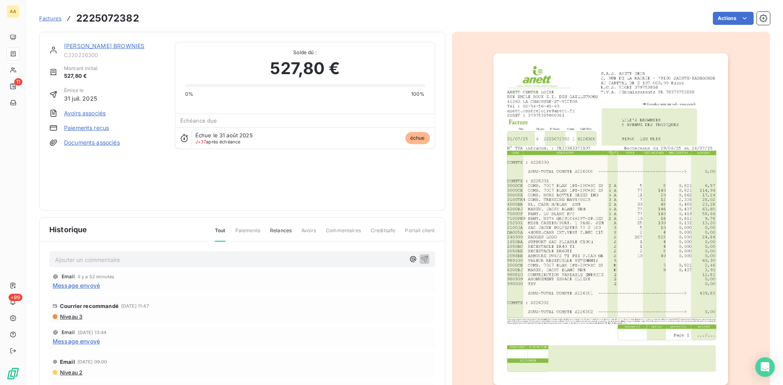
click at [138, 263] on p "Ajouter un commentaire ﻿" at bounding box center [230, 260] width 350 height 10
drag, startPoint x: 413, startPoint y: 261, endPoint x: 328, endPoint y: 177, distance: 119.4
click at [421, 260] on icon "button" at bounding box center [425, 259] width 8 height 8
click at [72, 45] on link "LILI'S BROWNIES" at bounding box center [104, 45] width 80 height 7
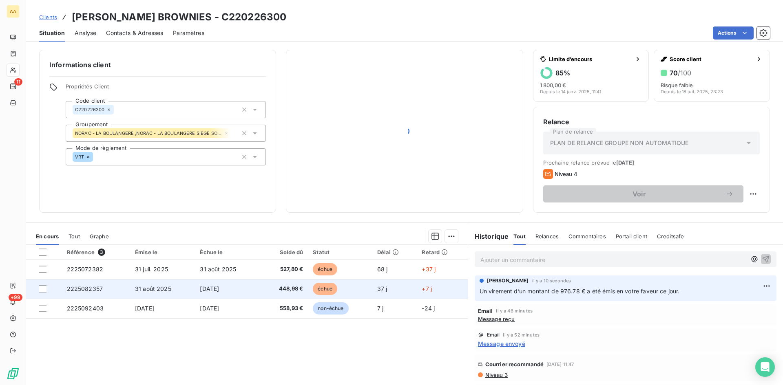
click at [77, 288] on span "2225082357" at bounding box center [85, 289] width 36 height 7
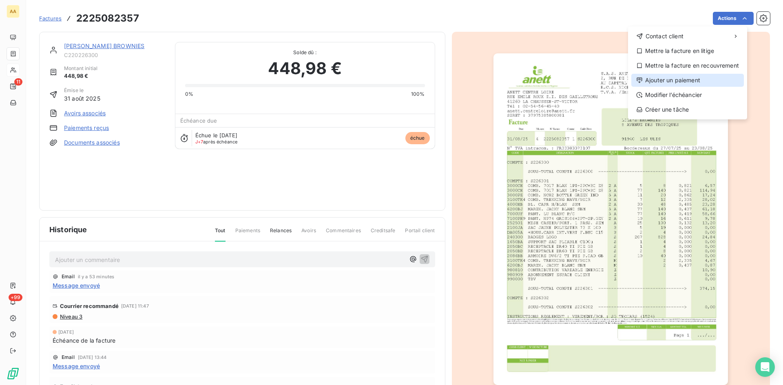
click at [694, 79] on div "Ajouter un paiement" at bounding box center [687, 80] width 113 height 13
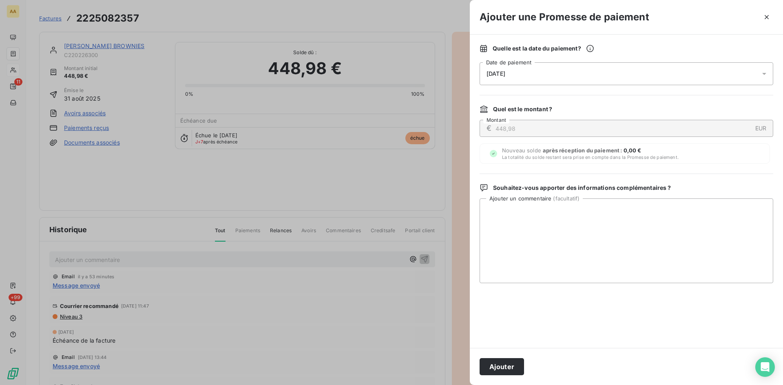
click at [531, 71] on div "08/10/2025" at bounding box center [627, 73] width 294 height 23
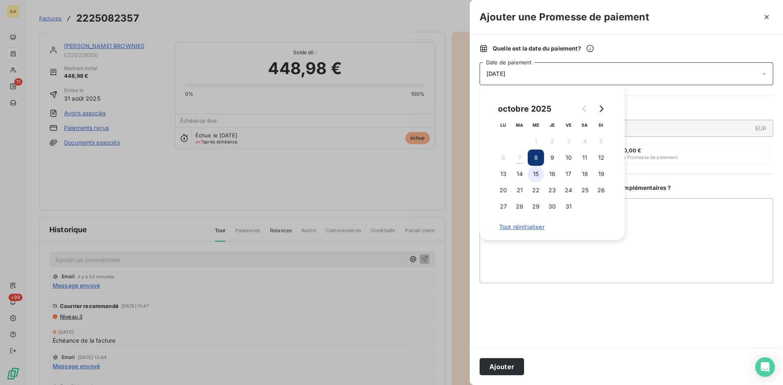
click at [535, 174] on button "15" at bounding box center [536, 174] width 16 height 16
click at [516, 368] on button "Ajouter" at bounding box center [502, 367] width 44 height 17
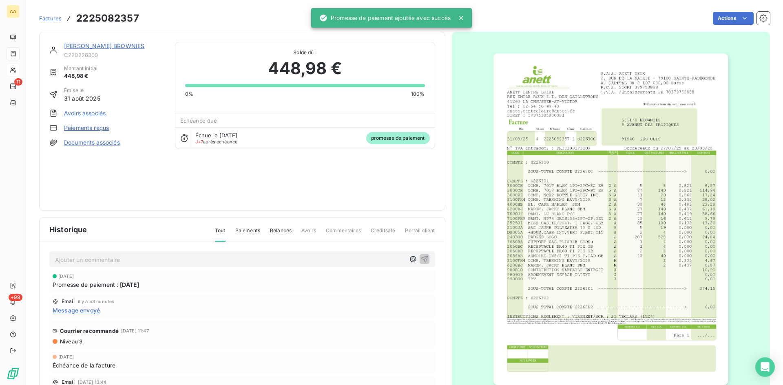
click at [259, 259] on p "Ajouter un commentaire ﻿" at bounding box center [230, 260] width 350 height 10
click at [421, 256] on icon "button" at bounding box center [425, 259] width 8 height 8
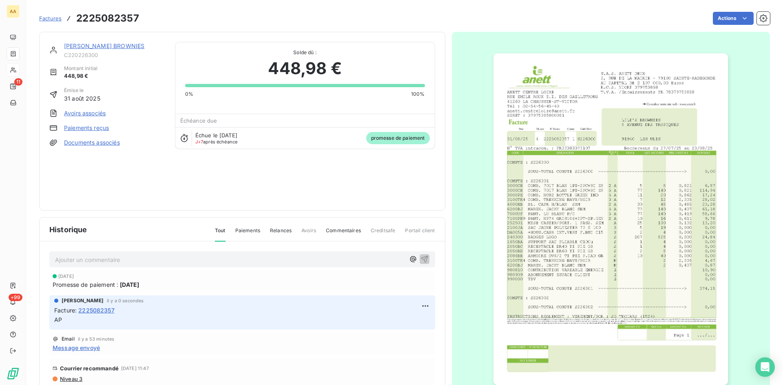
click at [101, 46] on link "LILI'S BROWNIES" at bounding box center [104, 45] width 80 height 7
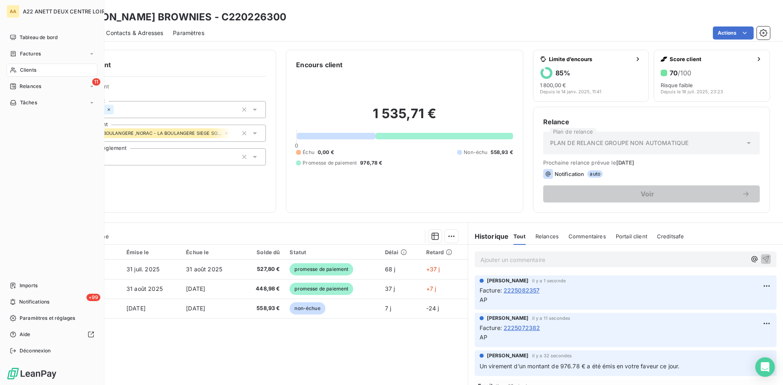
drag, startPoint x: 26, startPoint y: 69, endPoint x: 27, endPoint y: 64, distance: 5.2
click at [22, 68] on span "Clients" at bounding box center [28, 69] width 16 height 7
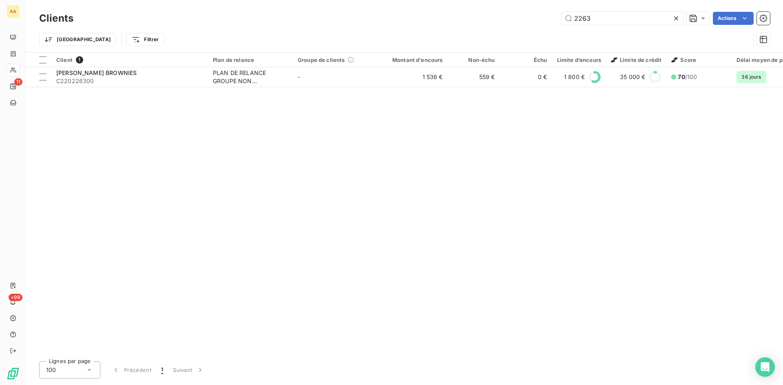
drag, startPoint x: 576, startPoint y: 22, endPoint x: 546, endPoint y: 22, distance: 30.2
click at [546, 22] on div "2263 Actions" at bounding box center [426, 18] width 687 height 13
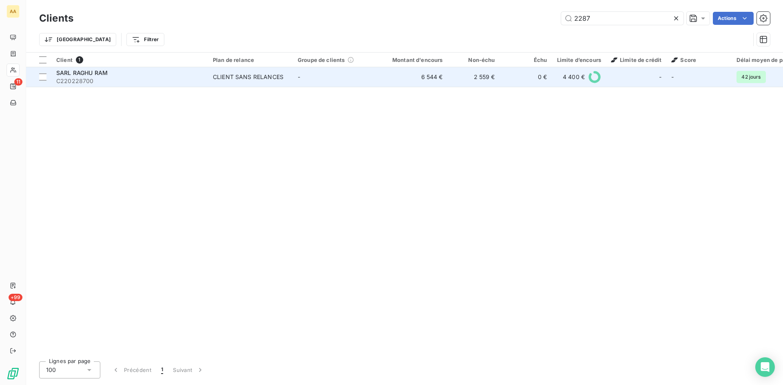
type input "2287"
click at [250, 77] on div "CLIENT SANS RELANCES" at bounding box center [248, 77] width 71 height 8
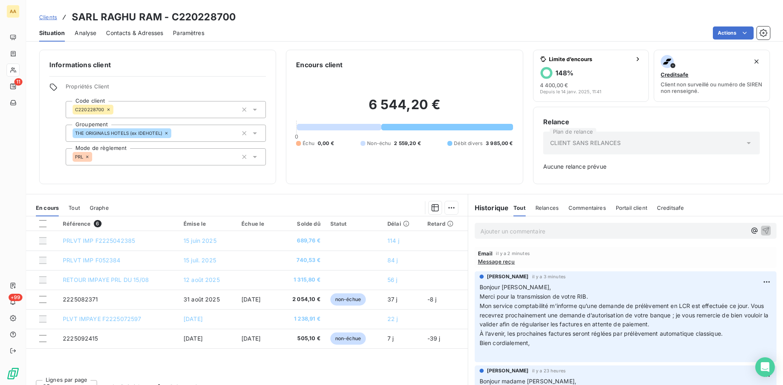
click at [490, 229] on p "Ajouter un commentaire ﻿" at bounding box center [613, 231] width 266 height 10
click at [763, 228] on icon "button" at bounding box center [766, 230] width 7 height 7
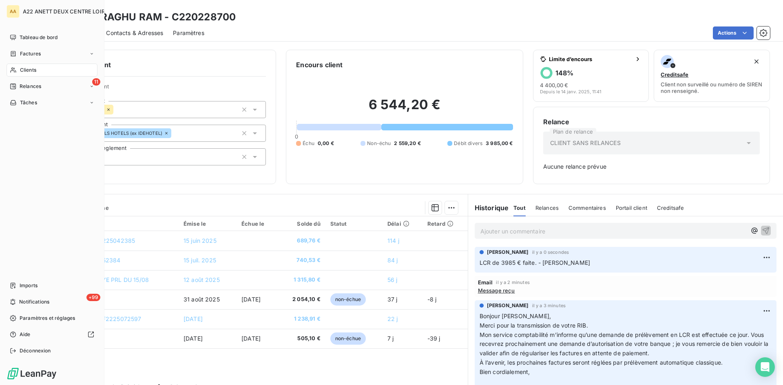
click at [33, 70] on span "Clients" at bounding box center [28, 69] width 16 height 7
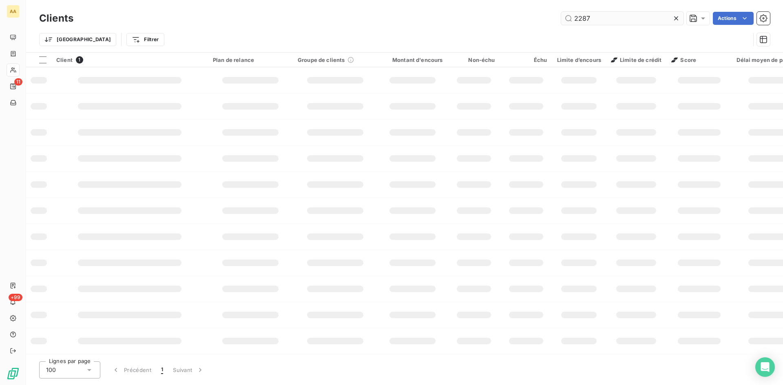
drag, startPoint x: 597, startPoint y: 19, endPoint x: 581, endPoint y: 19, distance: 15.5
click at [581, 19] on input "2287" at bounding box center [622, 18] width 122 height 13
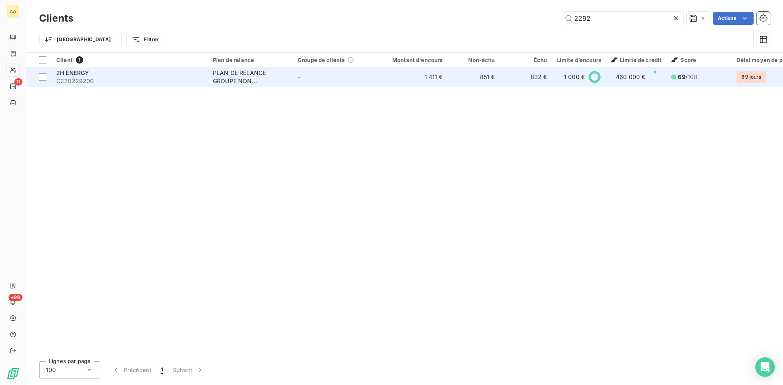
type input "2292"
click at [228, 73] on div "PLAN DE RELANCE GROUPE NON AUTOMATIQUE" at bounding box center [250, 77] width 75 height 16
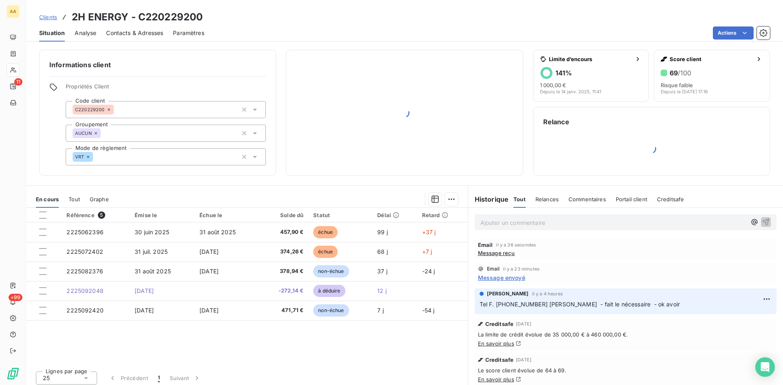
click at [503, 219] on p "Ajouter un commentaire ﻿" at bounding box center [613, 223] width 266 height 10
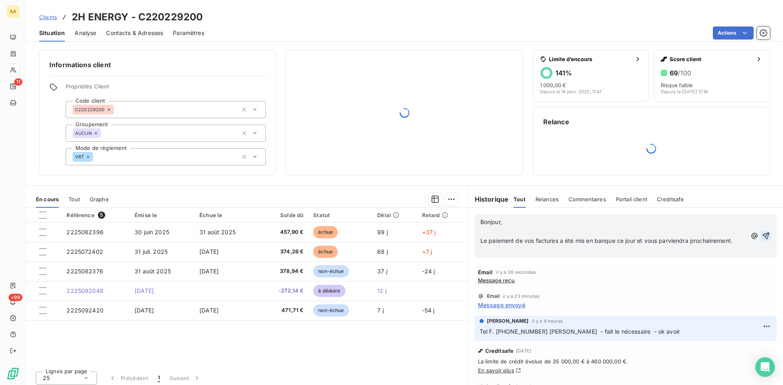
click at [762, 235] on icon "button" at bounding box center [766, 236] width 8 height 8
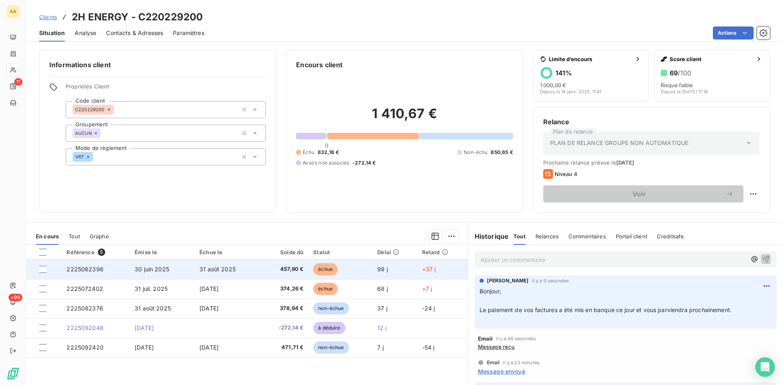
click at [82, 273] on td "2225062396" at bounding box center [96, 270] width 68 height 20
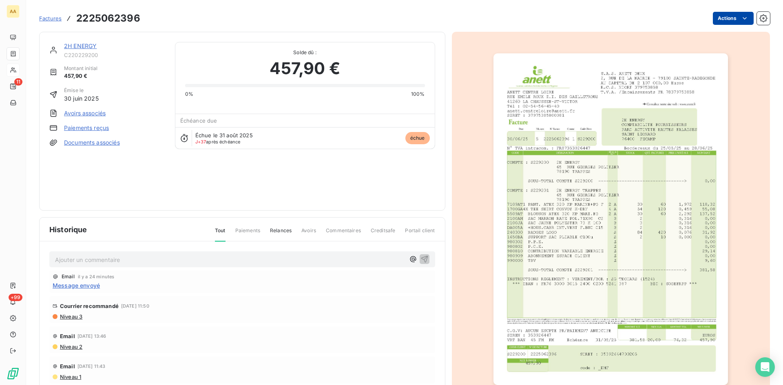
click at [712, 17] on html "AA 11 +99 Factures 2225062396 Actions 2H ENERGY C220229200 Montant initial 457,…" at bounding box center [391, 192] width 783 height 385
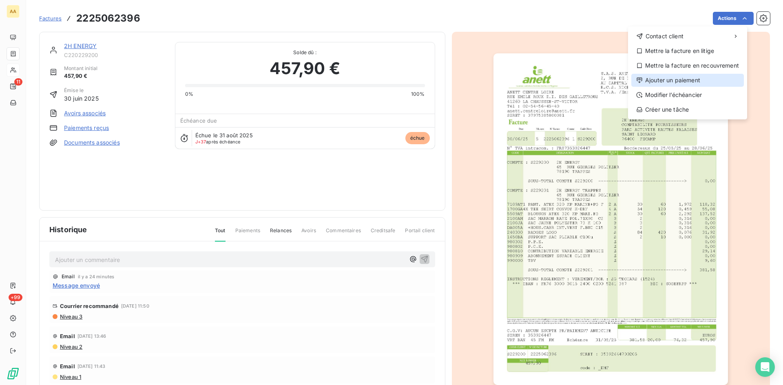
click at [676, 82] on div "Ajouter un paiement" at bounding box center [687, 80] width 113 height 13
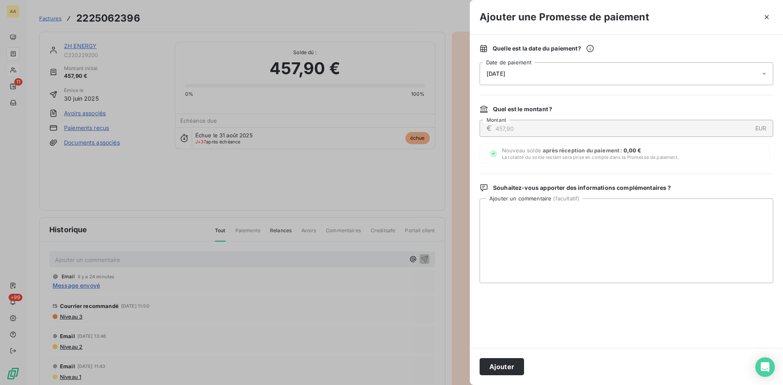
click at [505, 74] on span "08/10/2025" at bounding box center [496, 74] width 19 height 7
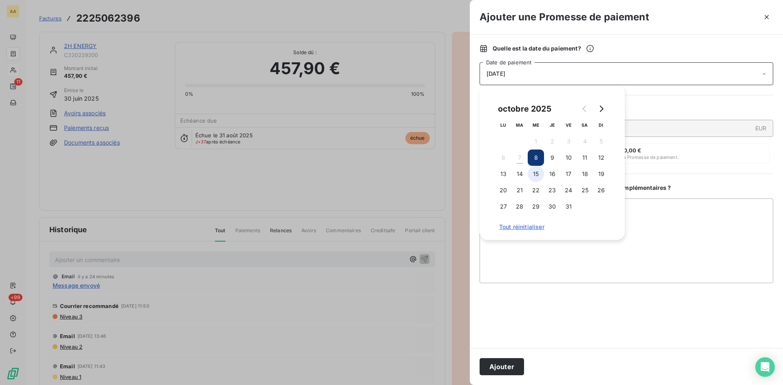
click at [540, 176] on button "15" at bounding box center [536, 174] width 16 height 16
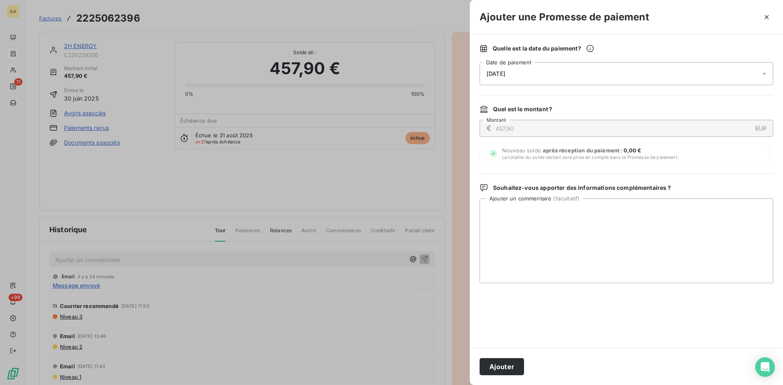
drag, startPoint x: 502, startPoint y: 366, endPoint x: 484, endPoint y: 350, distance: 24.0
click at [502, 366] on button "Ajouter" at bounding box center [502, 367] width 44 height 17
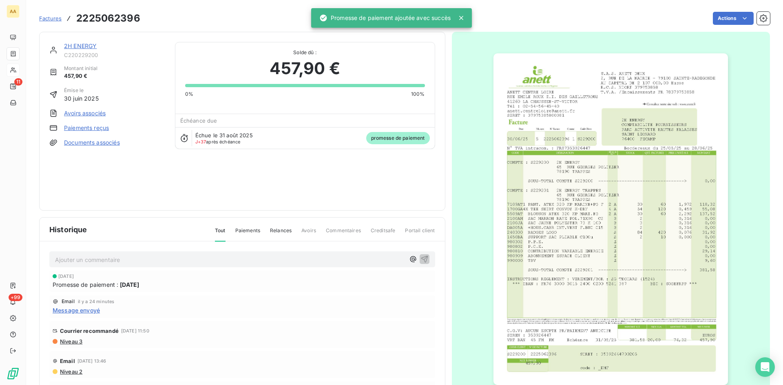
click at [88, 44] on link "2H ENERGY" at bounding box center [80, 45] width 33 height 7
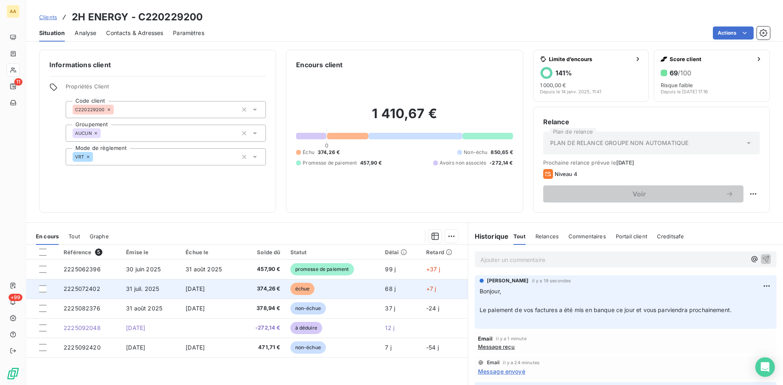
click at [81, 289] on span "2225072402" at bounding box center [82, 289] width 37 height 7
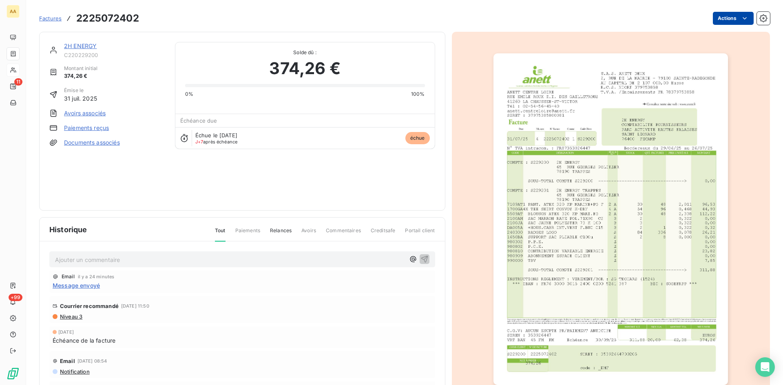
click at [719, 15] on html "AA 11 +99 Factures 2225072402 Actions 2H ENERGY C220229200 Montant initial 374,…" at bounding box center [391, 192] width 783 height 385
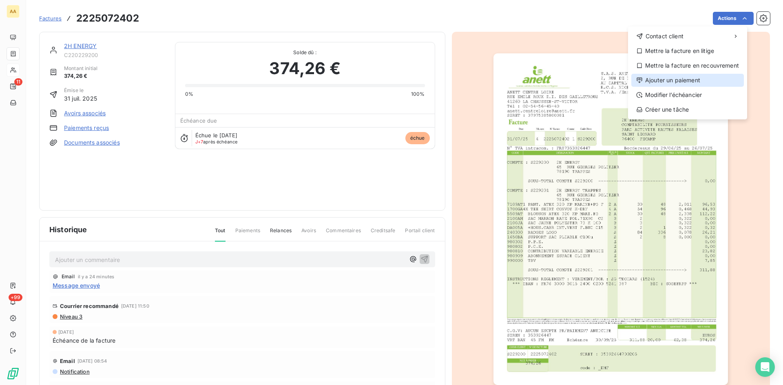
click at [685, 81] on div "Ajouter un paiement" at bounding box center [687, 80] width 113 height 13
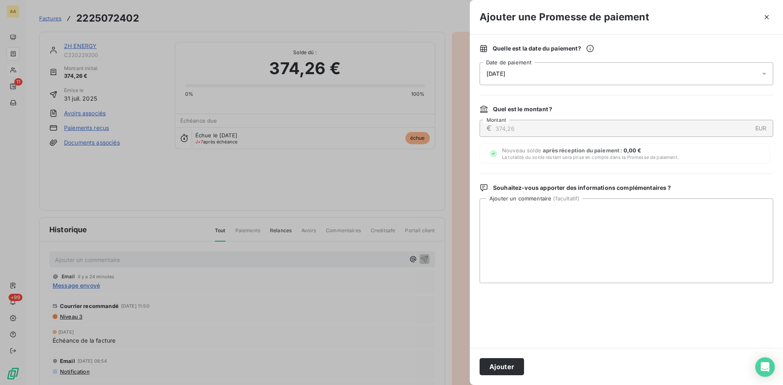
click at [541, 70] on div "08/10/2025" at bounding box center [627, 73] width 294 height 23
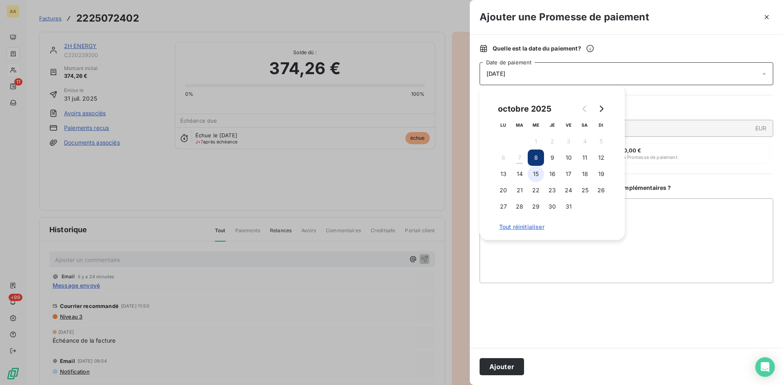
drag, startPoint x: 539, startPoint y: 172, endPoint x: 537, endPoint y: 176, distance: 4.6
click at [539, 172] on button "15" at bounding box center [536, 174] width 16 height 16
click at [499, 361] on button "Ajouter" at bounding box center [502, 367] width 44 height 17
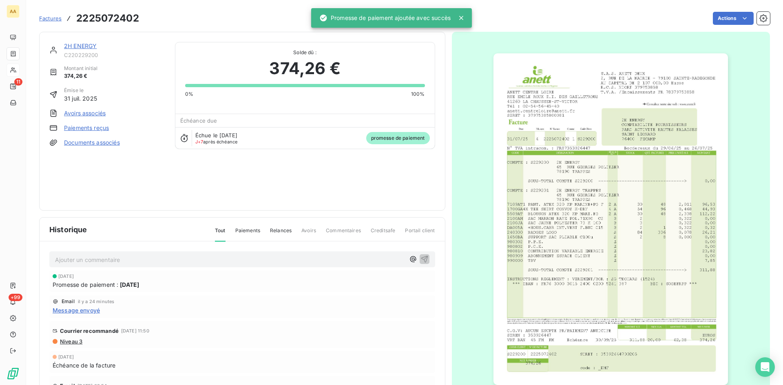
click at [85, 45] on link "2H ENERGY" at bounding box center [80, 45] width 33 height 7
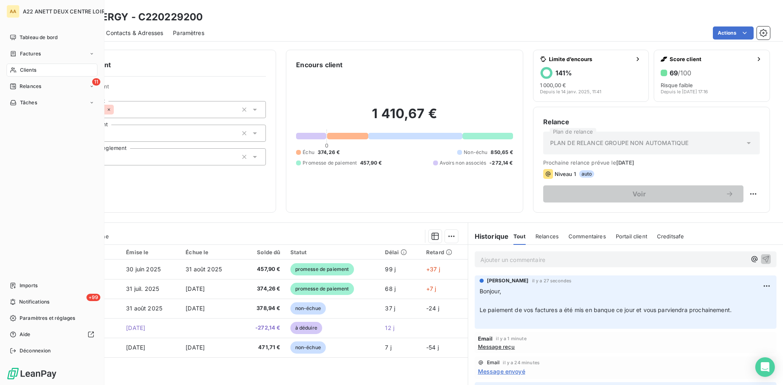
click at [21, 69] on span "Clients" at bounding box center [28, 69] width 16 height 7
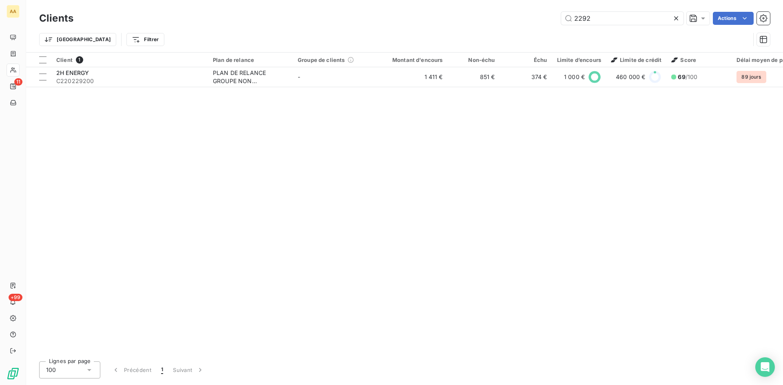
drag, startPoint x: 602, startPoint y: 20, endPoint x: 523, endPoint y: 21, distance: 79.1
click at [523, 21] on div "2292 Actions" at bounding box center [426, 18] width 687 height 13
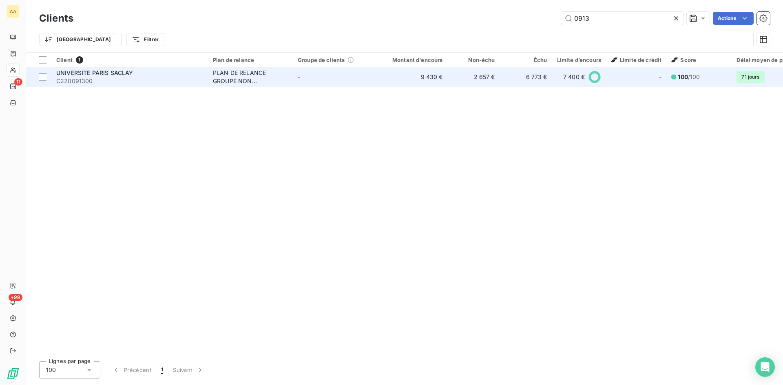
type input "0913"
click at [252, 79] on div "PLAN DE RELANCE GROUPE NON AUTOMATIQUE" at bounding box center [250, 77] width 75 height 16
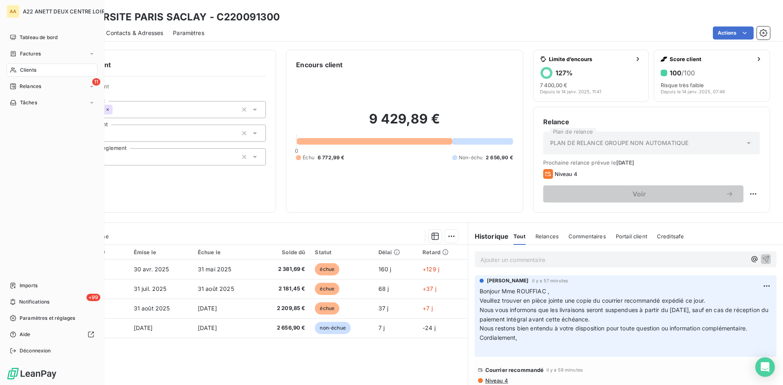
click at [29, 71] on span "Clients" at bounding box center [28, 69] width 16 height 7
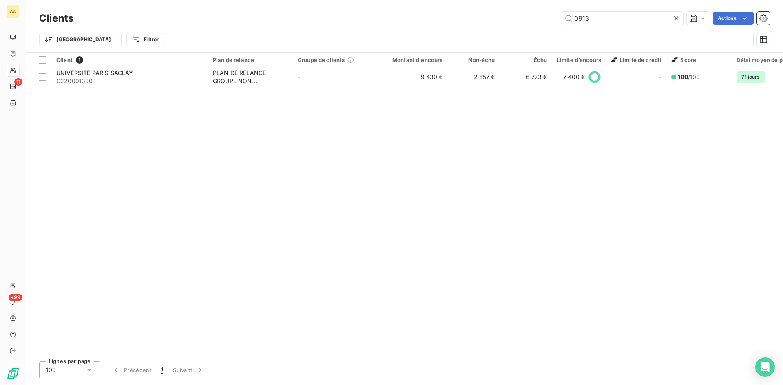
drag, startPoint x: 571, startPoint y: 19, endPoint x: 545, endPoint y: 23, distance: 26.0
click at [545, 23] on div "0913 Actions" at bounding box center [426, 18] width 687 height 13
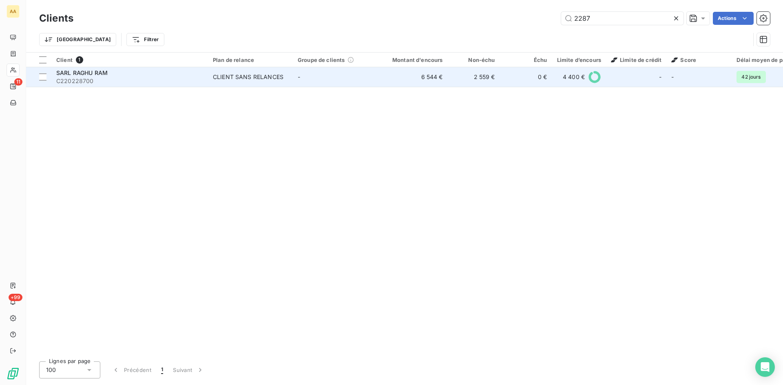
type input "2287"
click at [239, 77] on div "CLIENT SANS RELANCES" at bounding box center [248, 77] width 71 height 8
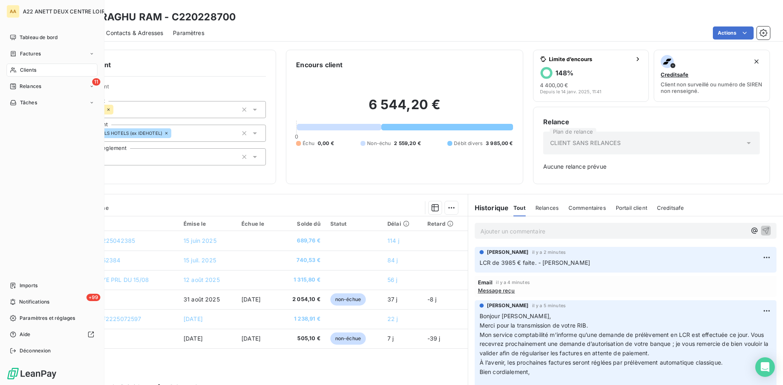
click at [23, 70] on span "Clients" at bounding box center [28, 69] width 16 height 7
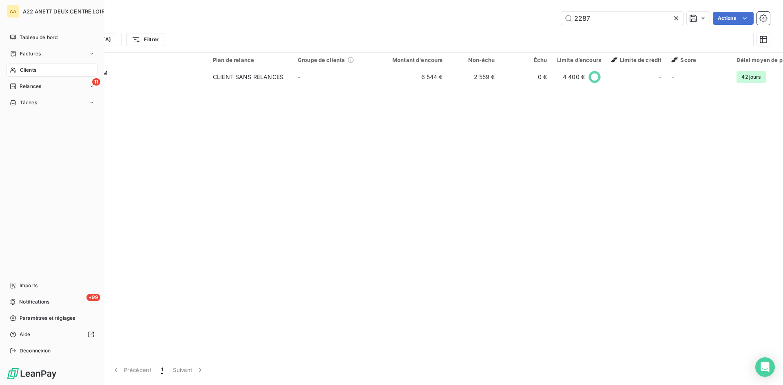
click at [21, 71] on span "Clients" at bounding box center [28, 69] width 16 height 7
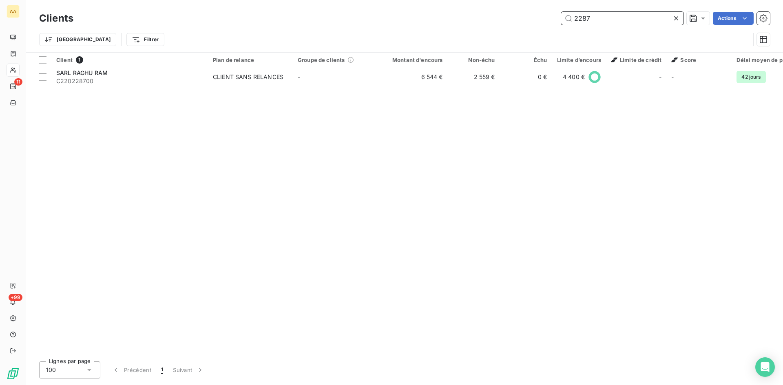
drag, startPoint x: 588, startPoint y: 19, endPoint x: 525, endPoint y: 20, distance: 62.8
click at [525, 20] on div "2287 Actions" at bounding box center [426, 18] width 687 height 13
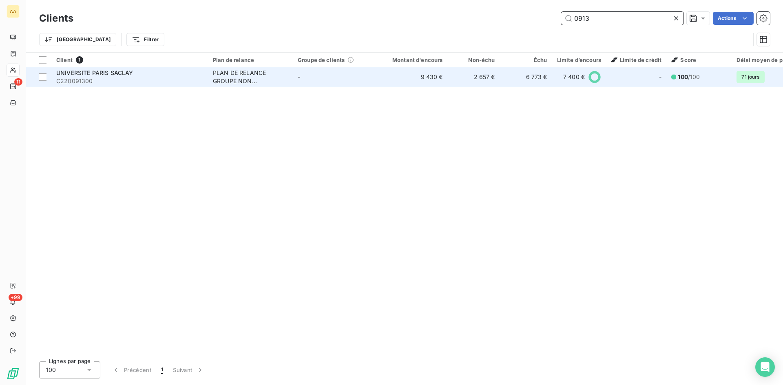
type input "0913"
click at [231, 79] on div "PLAN DE RELANCE GROUPE NON AUTOMATIQUE" at bounding box center [250, 77] width 75 height 16
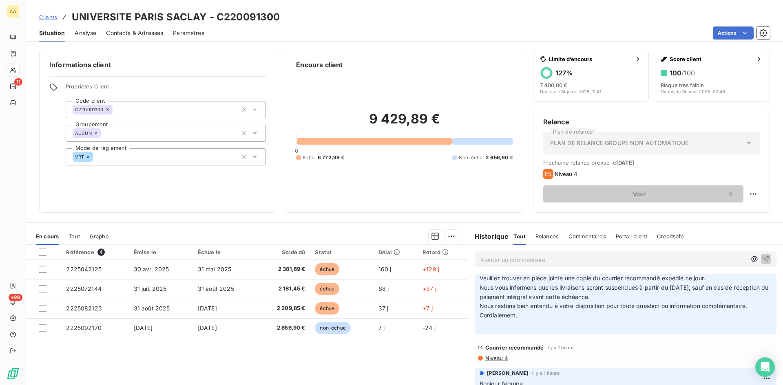
scroll to position [41, 0]
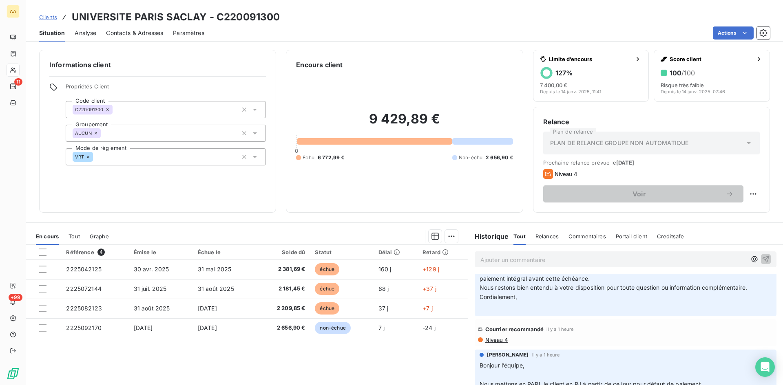
click at [492, 342] on span "Niveau 4" at bounding box center [497, 340] width 24 height 7
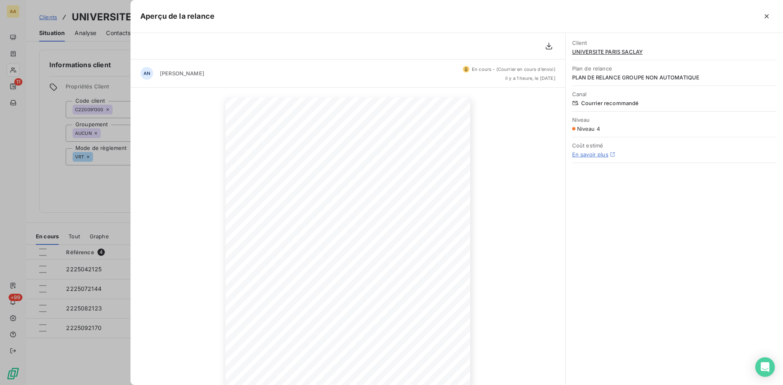
drag, startPoint x: 52, startPoint y: 177, endPoint x: 48, endPoint y: 129, distance: 48.3
click at [53, 175] on div at bounding box center [391, 192] width 783 height 385
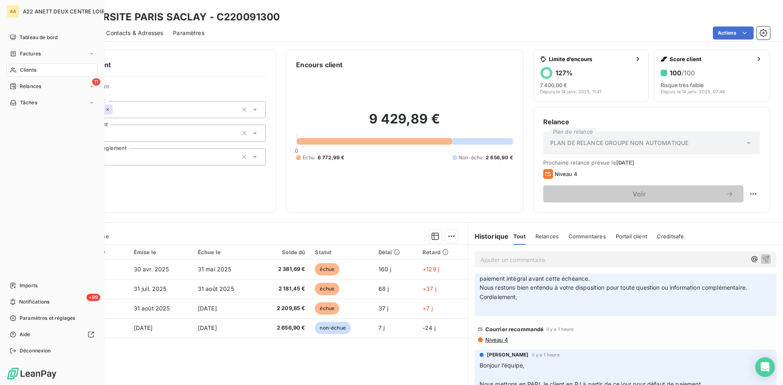
click at [18, 69] on div "Clients" at bounding box center [52, 70] width 91 height 13
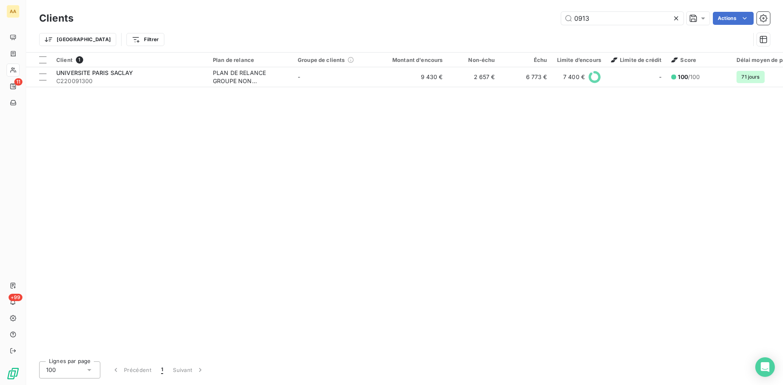
drag, startPoint x: 601, startPoint y: 22, endPoint x: 531, endPoint y: 24, distance: 70.2
click at [531, 24] on div "0913 Actions" at bounding box center [426, 18] width 687 height 13
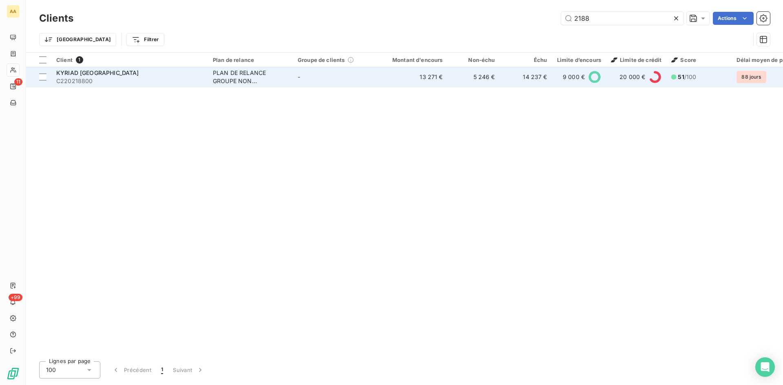
type input "2188"
click at [247, 76] on div "PLAN DE RELANCE GROUPE NON AUTOMATIQUE" at bounding box center [250, 77] width 75 height 16
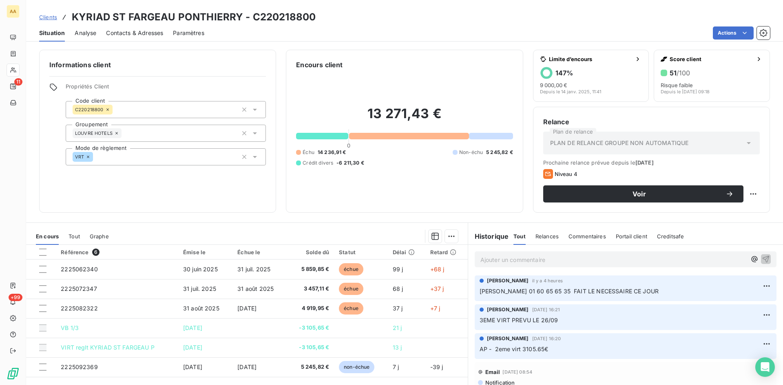
click at [491, 261] on p "Ajouter un commentaire ﻿" at bounding box center [613, 260] width 266 height 10
click at [762, 256] on icon "button" at bounding box center [766, 259] width 8 height 8
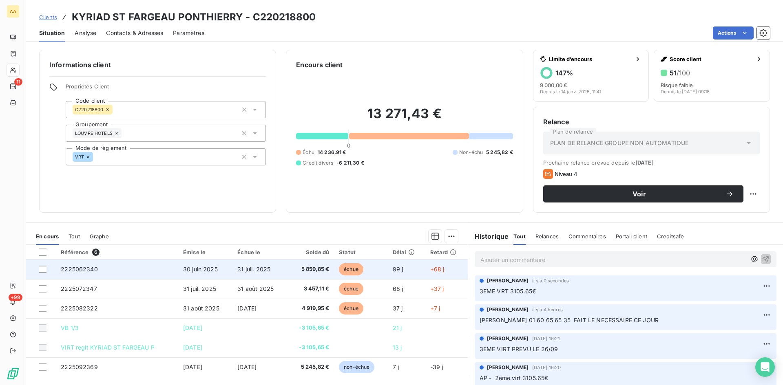
click at [81, 270] on span "2225062340" at bounding box center [79, 269] width 37 height 7
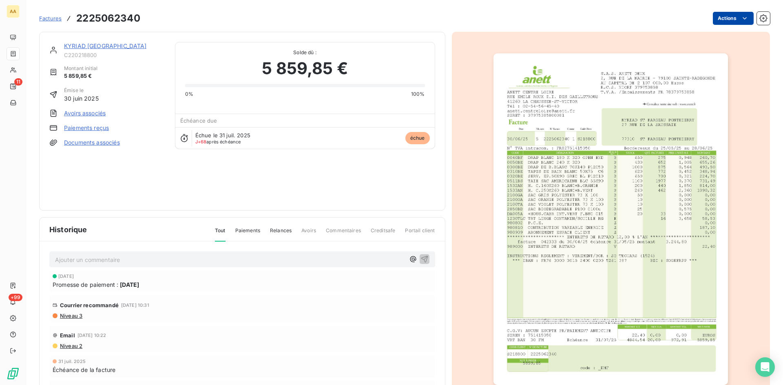
click at [722, 17] on html "AA 11 +99 Factures 2225062340 Actions KYRIAD ST FARGEAU PONTHIERRY C220218800 M…" at bounding box center [391, 192] width 783 height 385
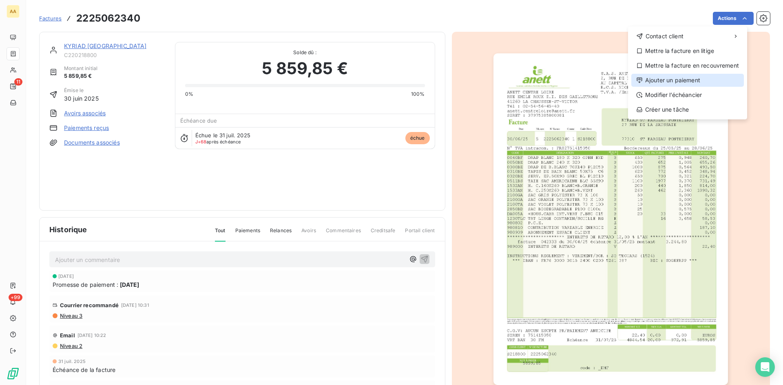
click at [670, 82] on div "Ajouter un paiement" at bounding box center [687, 80] width 113 height 13
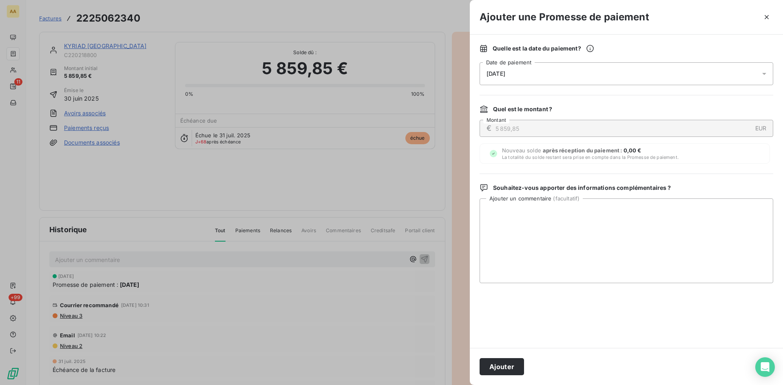
click at [568, 74] on div "08/10/2025" at bounding box center [627, 73] width 294 height 23
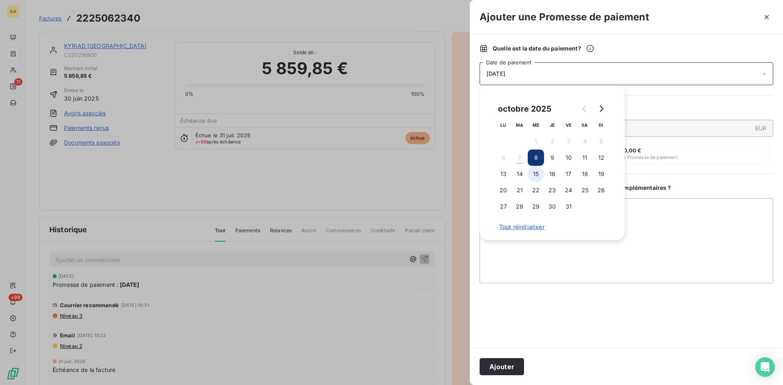
click at [537, 172] on button "15" at bounding box center [536, 174] width 16 height 16
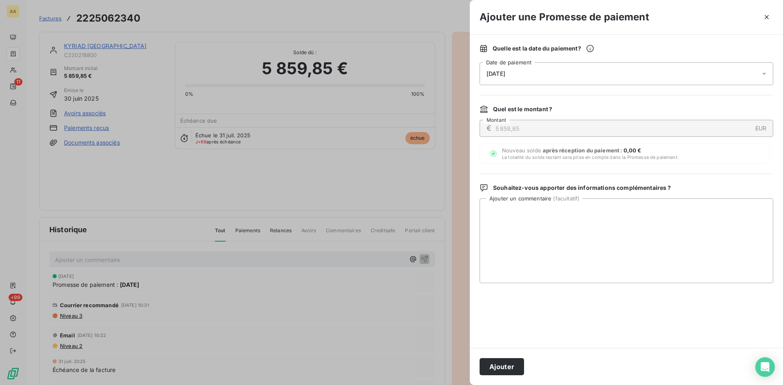
drag, startPoint x: 509, startPoint y: 369, endPoint x: 283, endPoint y: 303, distance: 235.4
click at [507, 366] on button "Ajouter" at bounding box center [502, 367] width 44 height 17
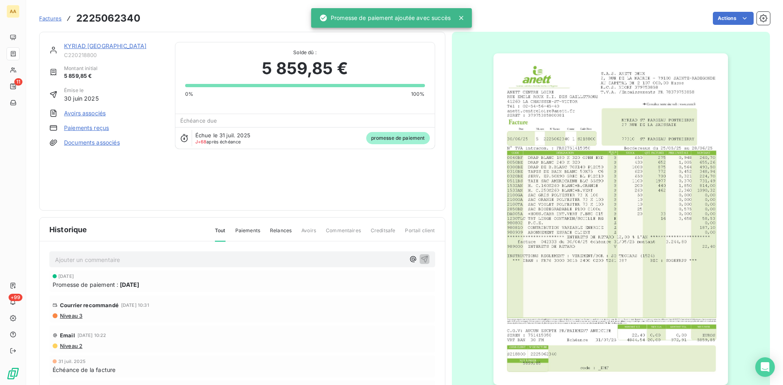
click at [178, 260] on p "Ajouter un commentaire ﻿" at bounding box center [230, 260] width 350 height 10
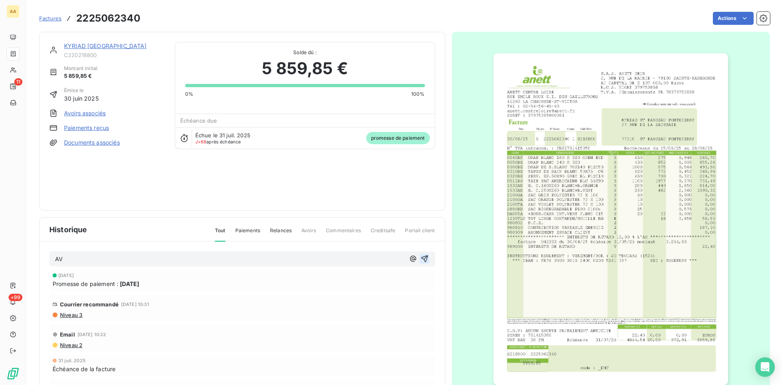
click at [421, 257] on icon "button" at bounding box center [424, 259] width 7 height 7
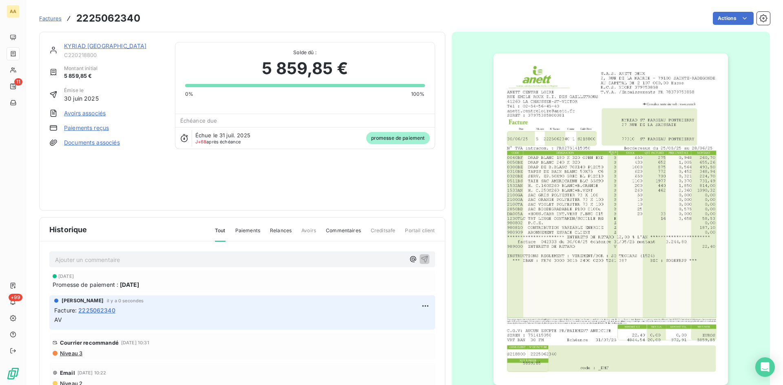
click at [101, 46] on link "KYRIAD ST FARGEAU PONTHIERRY" at bounding box center [105, 45] width 83 height 7
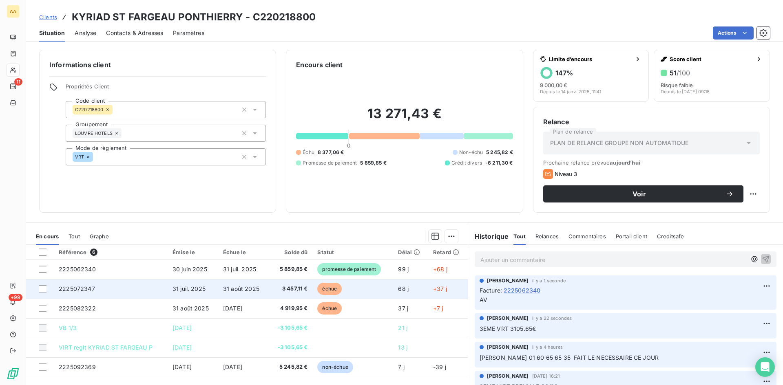
click at [64, 288] on span "2225072347" at bounding box center [77, 289] width 36 height 7
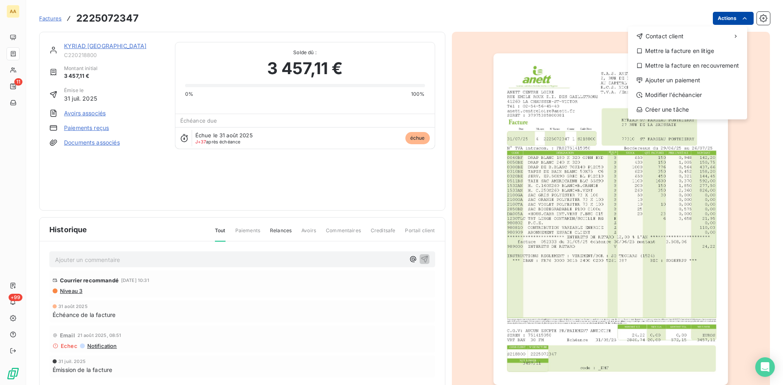
click at [724, 17] on html "AA 11 +99 Factures 2225072347 Actions Contact client Mettre la facture en litig…" at bounding box center [391, 192] width 783 height 385
click at [690, 77] on div "Ajouter un paiement" at bounding box center [687, 80] width 113 height 13
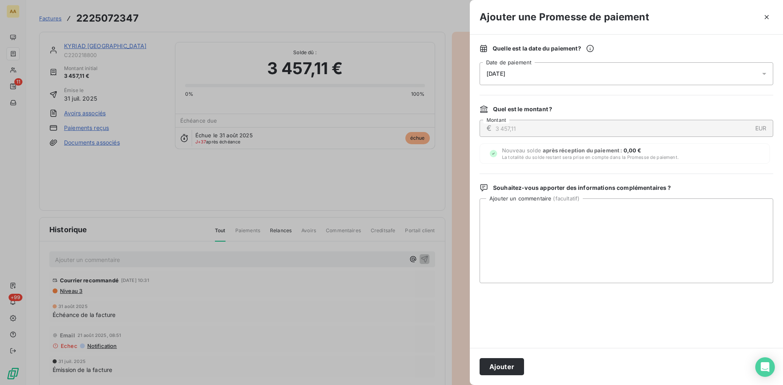
click at [527, 75] on div "08/10/2025" at bounding box center [627, 73] width 294 height 23
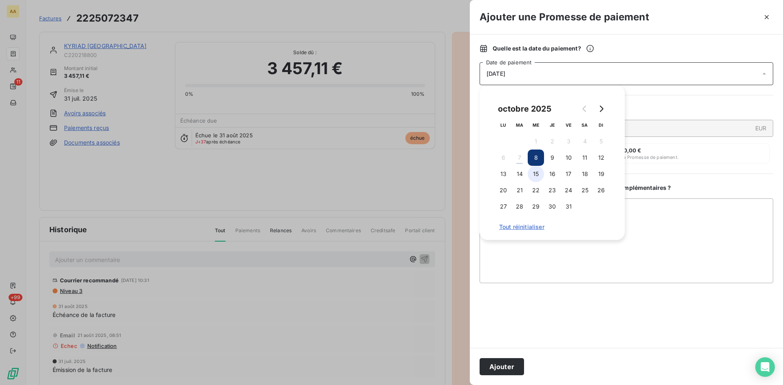
click at [532, 173] on button "15" at bounding box center [536, 174] width 16 height 16
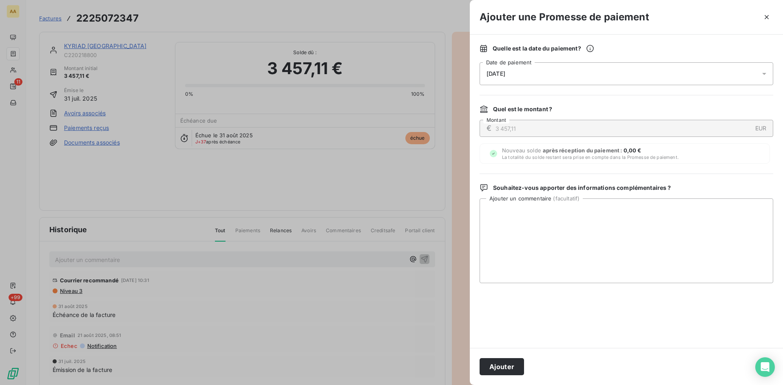
drag, startPoint x: 499, startPoint y: 365, endPoint x: 312, endPoint y: 311, distance: 195.0
click at [498, 364] on button "Ajouter" at bounding box center [502, 367] width 44 height 17
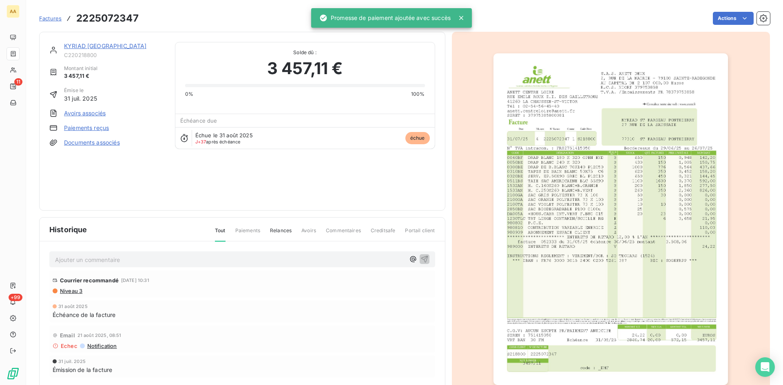
click at [164, 259] on p "Ajouter un commentaire ﻿" at bounding box center [230, 260] width 350 height 10
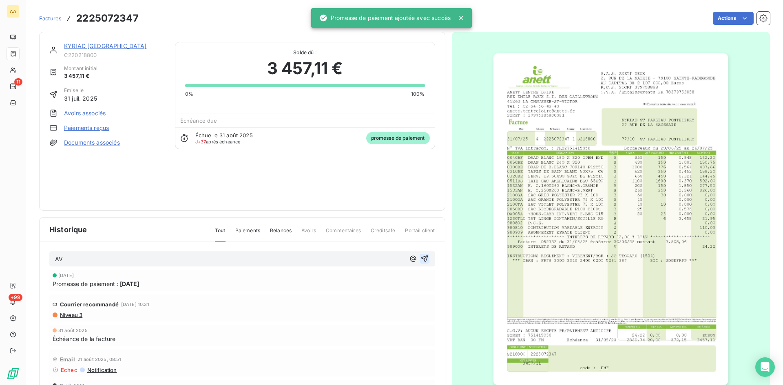
click at [421, 256] on icon "button" at bounding box center [425, 259] width 8 height 8
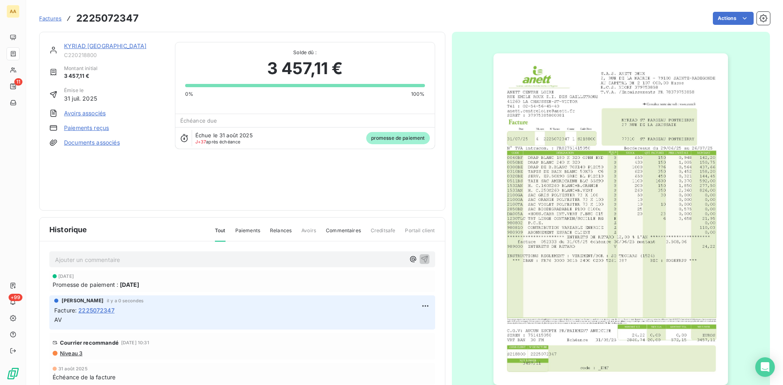
click at [113, 44] on link "KYRIAD ST FARGEAU PONTHIERRY" at bounding box center [105, 45] width 83 height 7
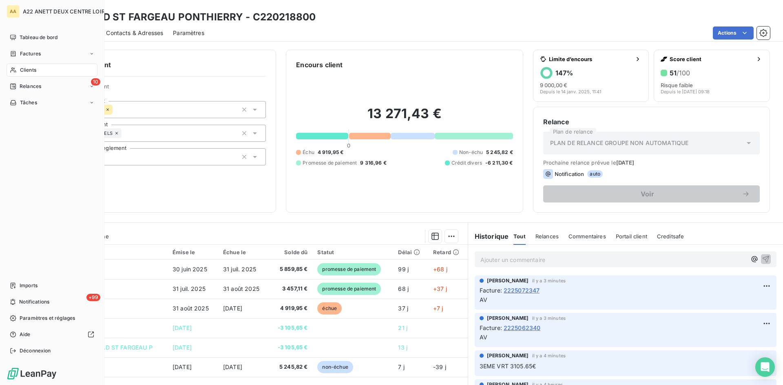
click at [20, 73] on span "Clients" at bounding box center [28, 69] width 16 height 7
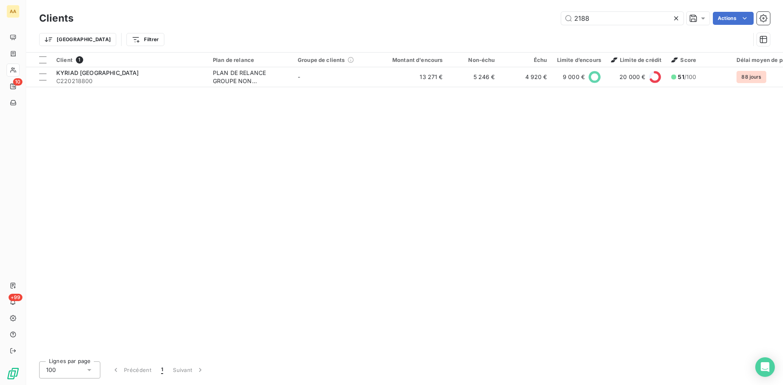
drag, startPoint x: 571, startPoint y: 25, endPoint x: 553, endPoint y: 30, distance: 18.6
click at [553, 30] on div "Clients 2188 Actions Trier Filtrer" at bounding box center [404, 31] width 731 height 42
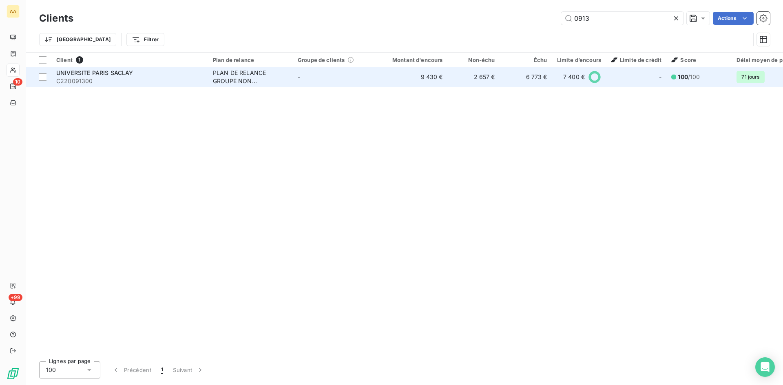
type input "0913"
click at [236, 77] on div "PLAN DE RELANCE GROUPE NON AUTOMATIQUE" at bounding box center [250, 77] width 75 height 16
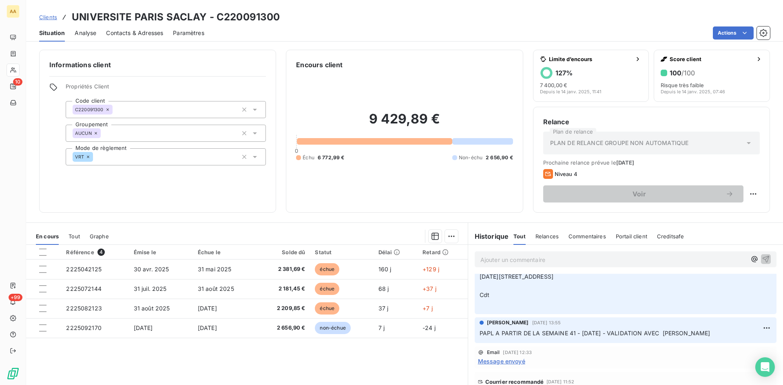
scroll to position [204, 0]
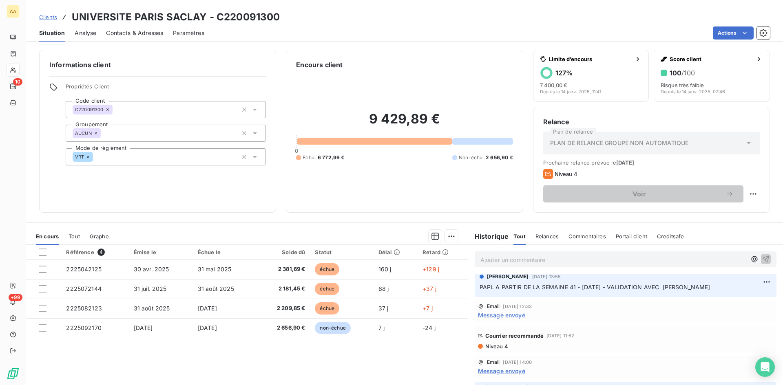
click at [500, 315] on span "Message envoyé" at bounding box center [501, 315] width 47 height 9
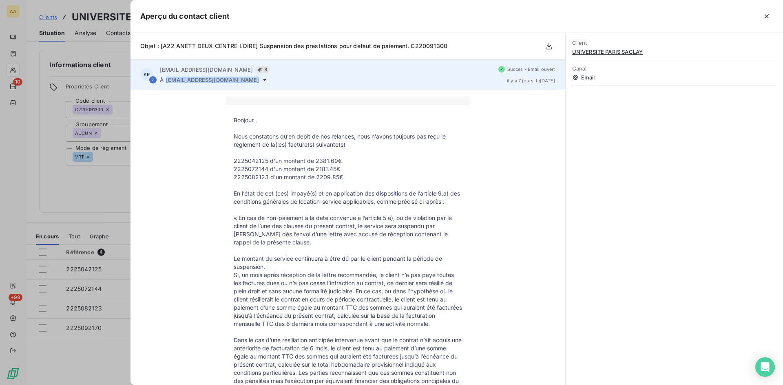
drag, startPoint x: 237, startPoint y: 80, endPoint x: 164, endPoint y: 81, distance: 72.6
click at [164, 81] on div "À factures@ips2.upsaclay.fr" at bounding box center [326, 80] width 332 height 7
copy div "À factures@ips2.upsaclay.fr"
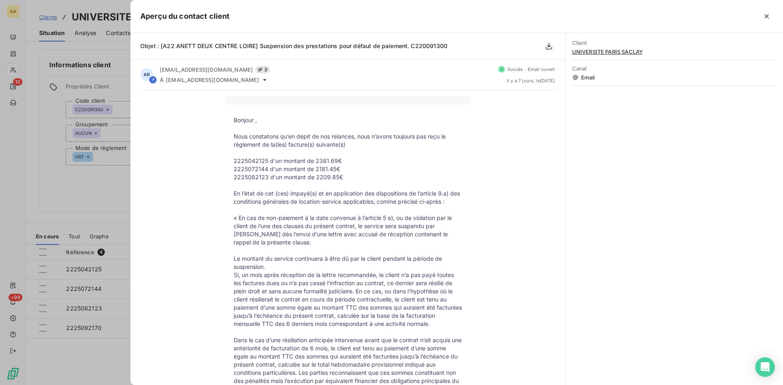
click at [109, 193] on div at bounding box center [391, 192] width 783 height 385
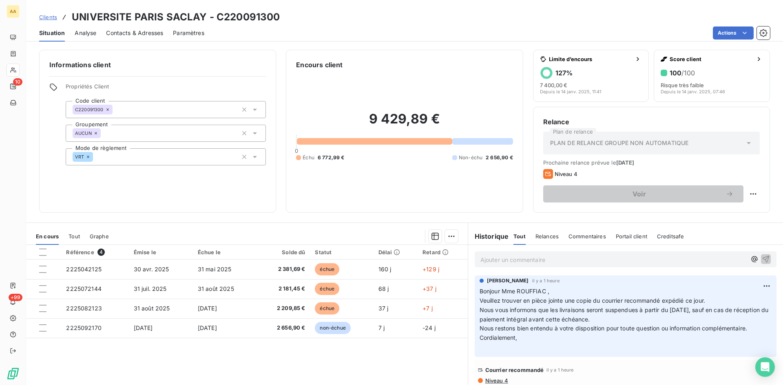
scroll to position [82, 0]
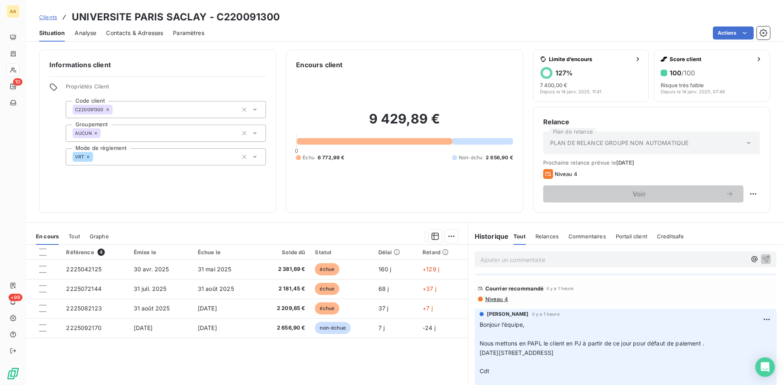
click at [491, 301] on span "Niveau 4" at bounding box center [497, 299] width 24 height 7
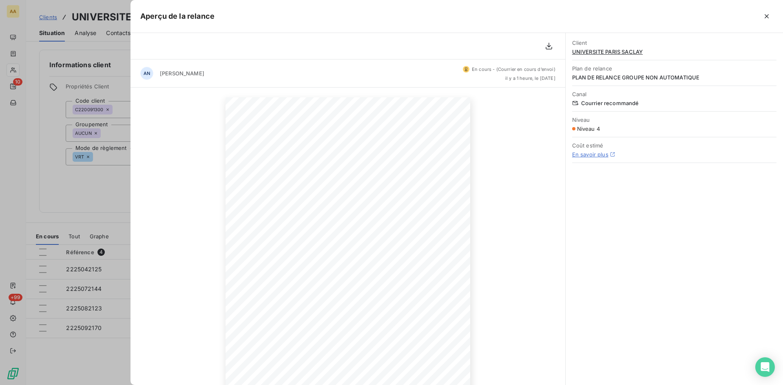
click at [60, 190] on div at bounding box center [391, 192] width 783 height 385
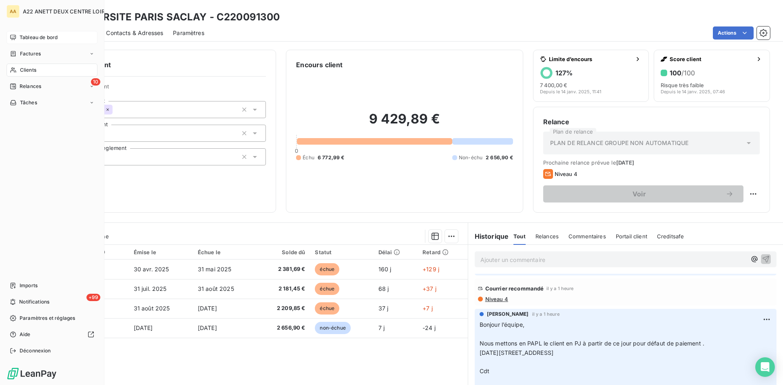
click at [33, 36] on span "Tableau de bord" at bounding box center [39, 37] width 38 height 7
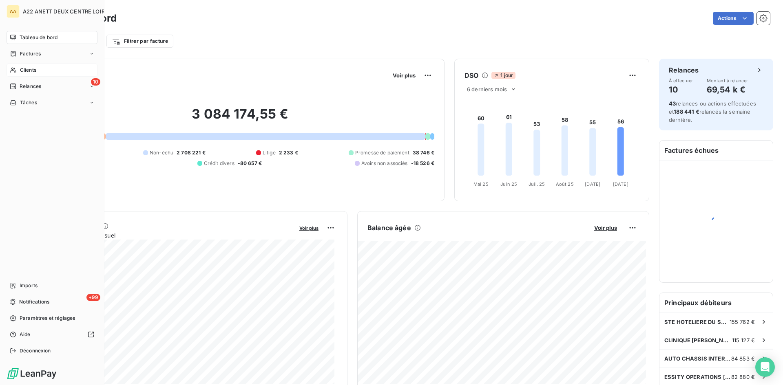
click at [28, 68] on span "Clients" at bounding box center [28, 69] width 16 height 7
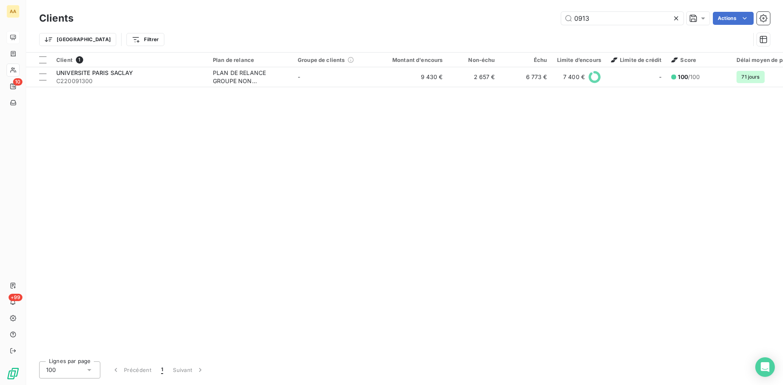
drag, startPoint x: 595, startPoint y: 17, endPoint x: 545, endPoint y: 24, distance: 50.2
click at [546, 23] on div "0913 Actions" at bounding box center [426, 18] width 687 height 13
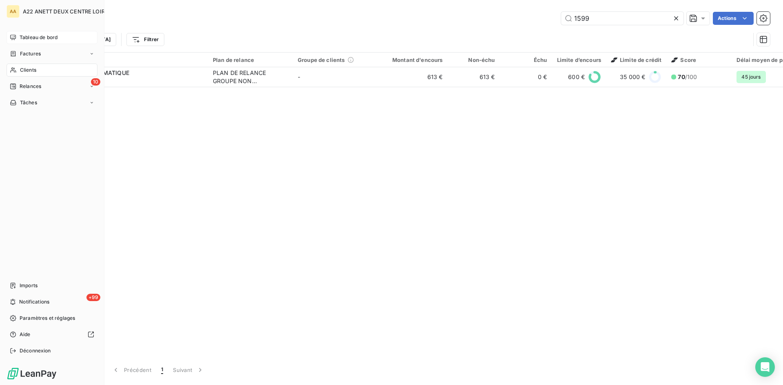
click at [22, 68] on span "Clients" at bounding box center [28, 69] width 16 height 7
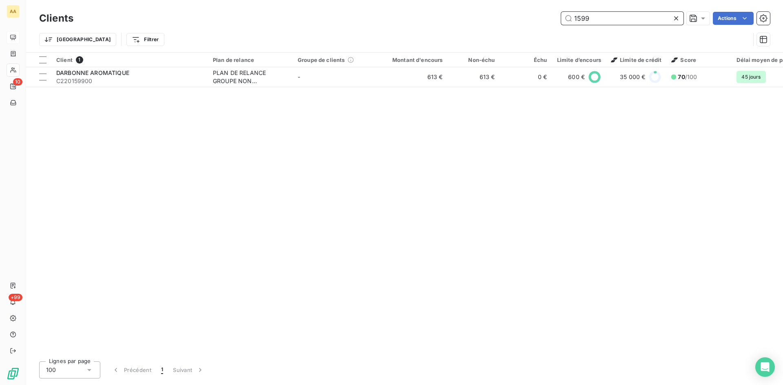
drag, startPoint x: 577, startPoint y: 21, endPoint x: 566, endPoint y: 21, distance: 10.6
click at [566, 21] on input "1599" at bounding box center [622, 18] width 122 height 13
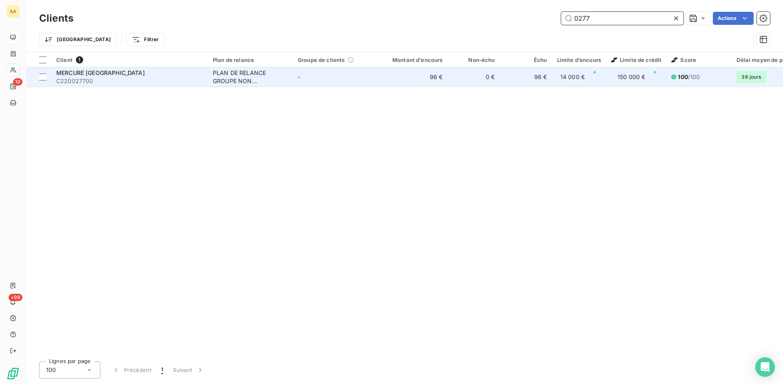
type input "0277"
click at [250, 77] on div "PLAN DE RELANCE GROUPE NON AUTOMATIQUE" at bounding box center [250, 77] width 75 height 16
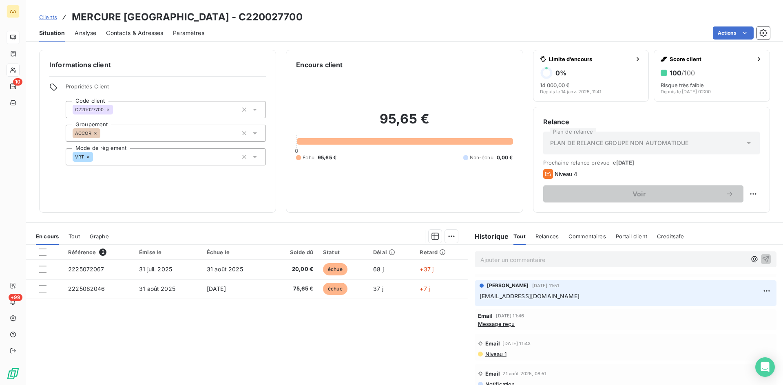
scroll to position [245, 0]
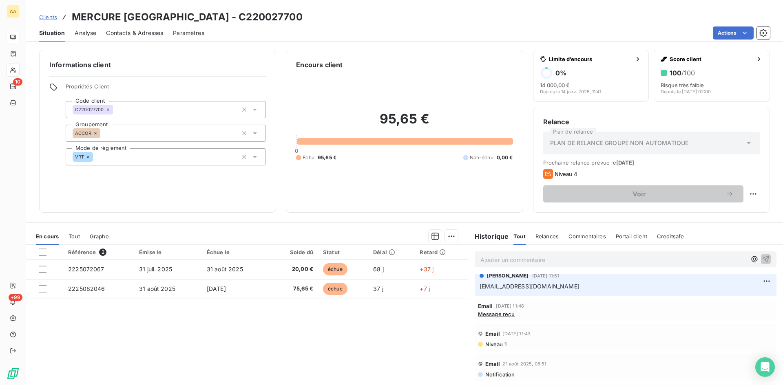
click at [496, 317] on div "Email 10 sept. 2025, 11:46 Message reçu" at bounding box center [626, 310] width 302 height 21
click at [492, 315] on span "Message reçu" at bounding box center [496, 314] width 37 height 7
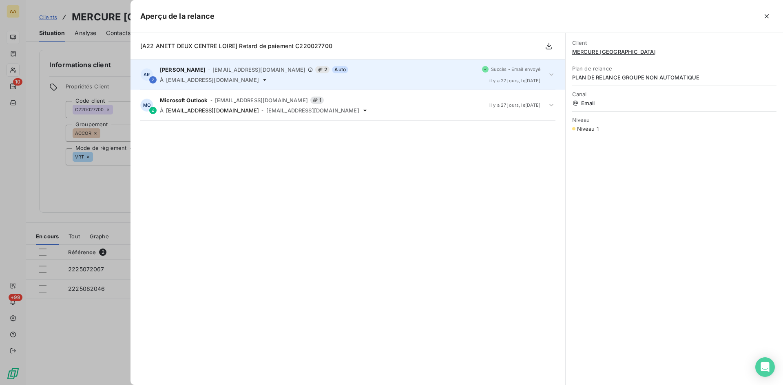
click at [241, 75] on div "ANNABELLE RANVAL - a.ranval@anett.fr 2 Auto À h8575@accor.com" at bounding box center [318, 74] width 316 height 17
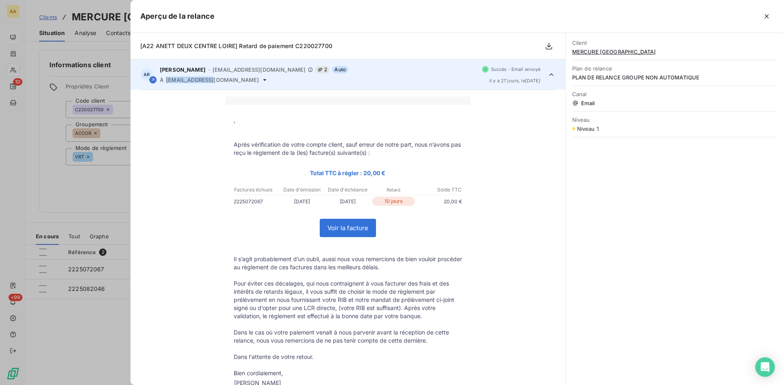
drag, startPoint x: 215, startPoint y: 78, endPoint x: 165, endPoint y: 81, distance: 49.4
click at [165, 81] on div "À h8575@accor.com" at bounding box center [318, 80] width 316 height 7
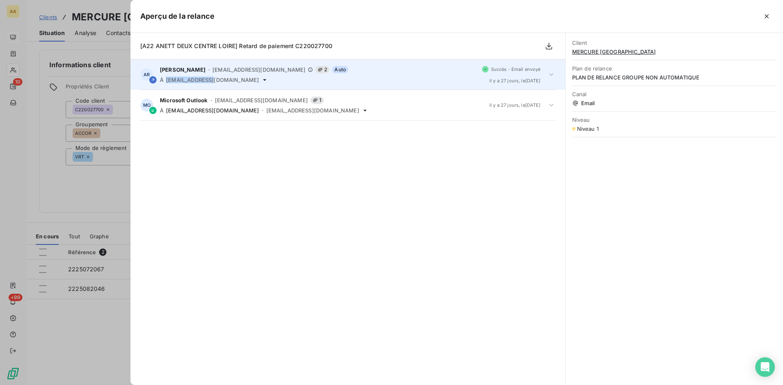
copy span "h8575@accor.com"
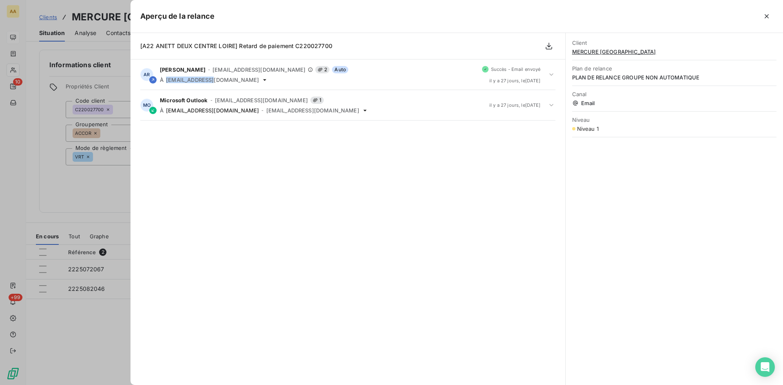
scroll to position [269, 0]
click at [15, 189] on div at bounding box center [391, 192] width 783 height 385
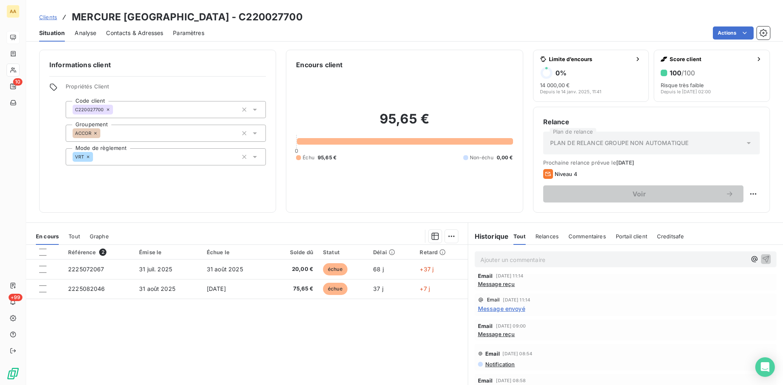
scroll to position [0, 0]
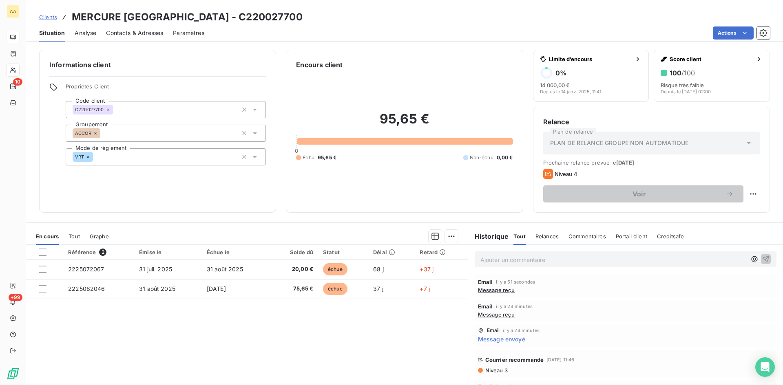
click at [493, 261] on p "Ajouter un commentaire ﻿" at bounding box center [613, 260] width 266 height 10
click at [762, 258] on icon "button" at bounding box center [766, 259] width 8 height 8
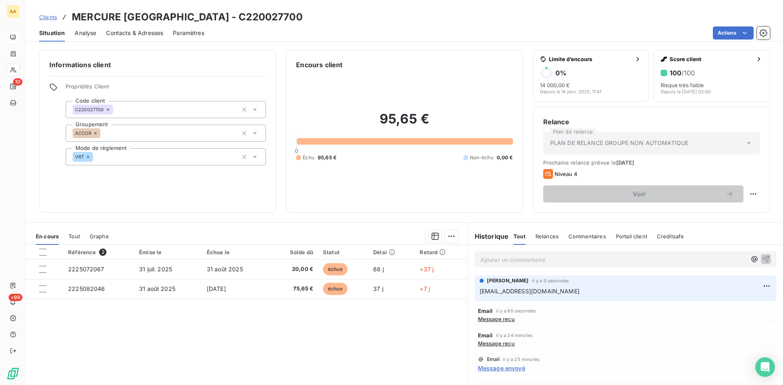
click at [425, 307] on div "Référence 2 Émise le Échue le Solde dû Statut Délai Retard 2225072067 31 juil. …" at bounding box center [247, 323] width 442 height 157
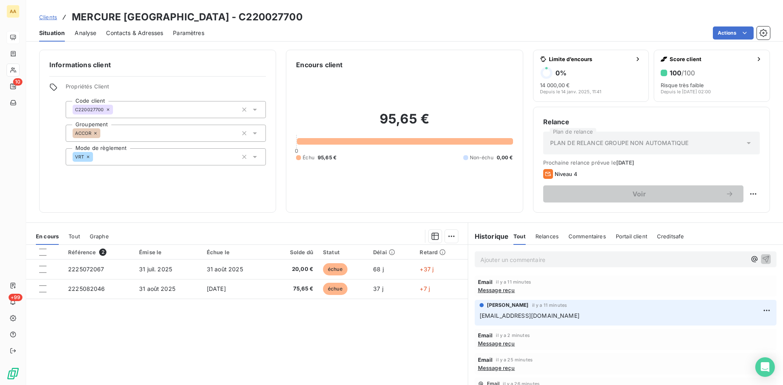
click at [480, 259] on p "Ajouter un commentaire ﻿" at bounding box center [613, 260] width 266 height 10
click at [763, 257] on icon "button" at bounding box center [766, 259] width 7 height 7
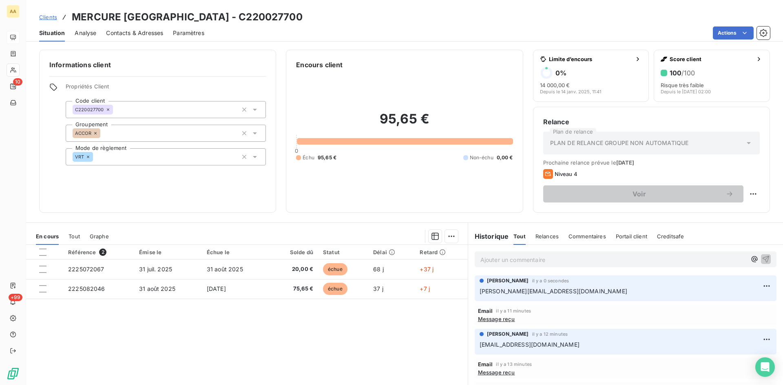
click at [407, 319] on div "Référence 2 Émise le Échue le Solde dû Statut Délai Retard 2225072067 31 juil. …" at bounding box center [247, 323] width 442 height 157
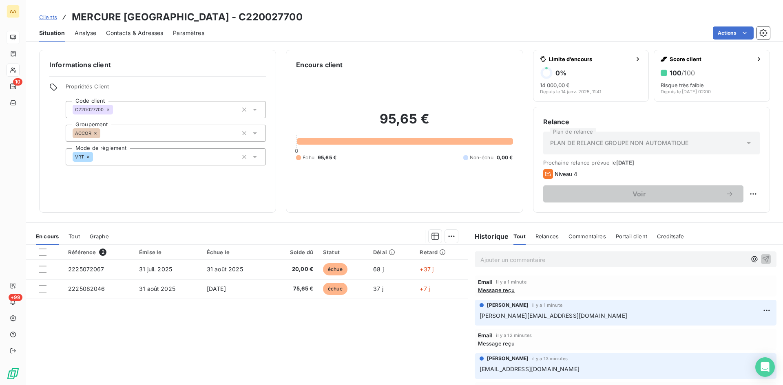
click at [509, 254] on div "Ajouter un commentaire ﻿" at bounding box center [613, 259] width 266 height 11
click at [500, 259] on p "Ajouter un commentaire ﻿" at bounding box center [613, 260] width 266 height 10
click at [762, 258] on icon "button" at bounding box center [766, 259] width 8 height 8
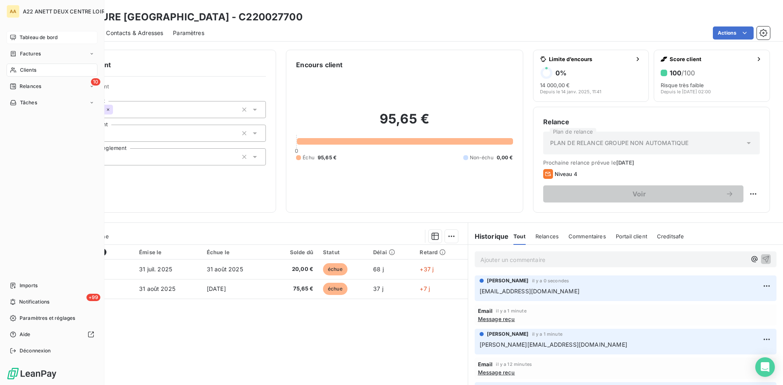
drag, startPoint x: 28, startPoint y: 70, endPoint x: 32, endPoint y: 69, distance: 4.8
click at [28, 70] on span "Clients" at bounding box center [28, 69] width 16 height 7
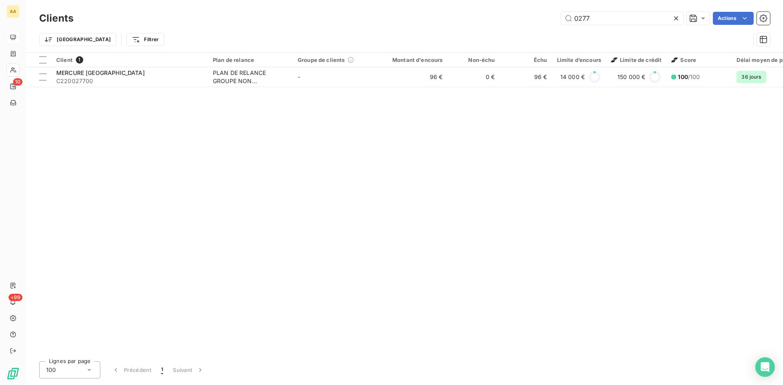
drag, startPoint x: 597, startPoint y: 18, endPoint x: 544, endPoint y: 18, distance: 53.0
click at [544, 18] on div "0277 Actions" at bounding box center [426, 18] width 687 height 13
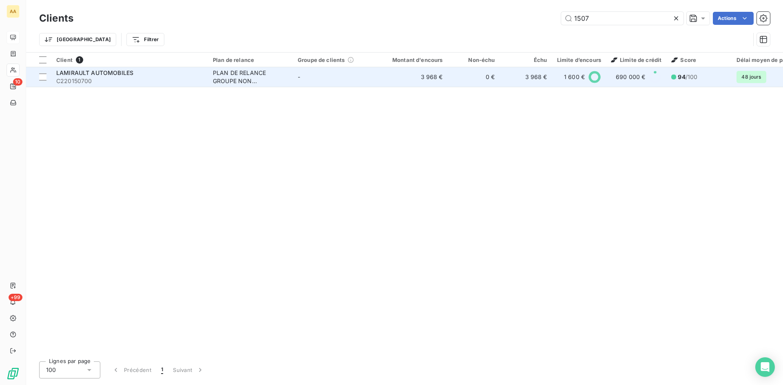
type input "1507"
click at [249, 82] on div "PLAN DE RELANCE GROUPE NON AUTOMATIQUE" at bounding box center [250, 77] width 75 height 16
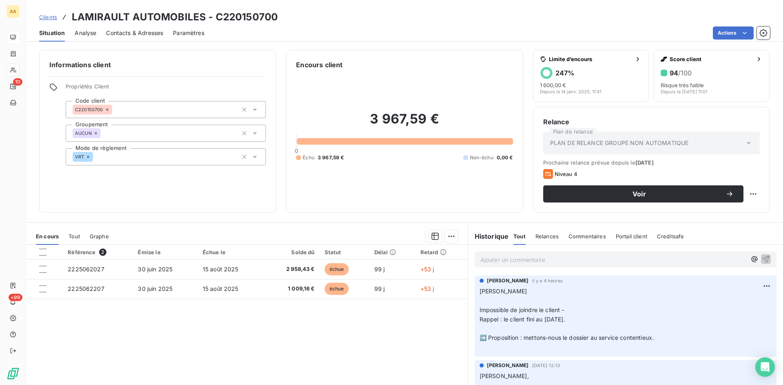
click at [501, 259] on p "Ajouter un commentaire ﻿" at bounding box center [613, 260] width 266 height 10
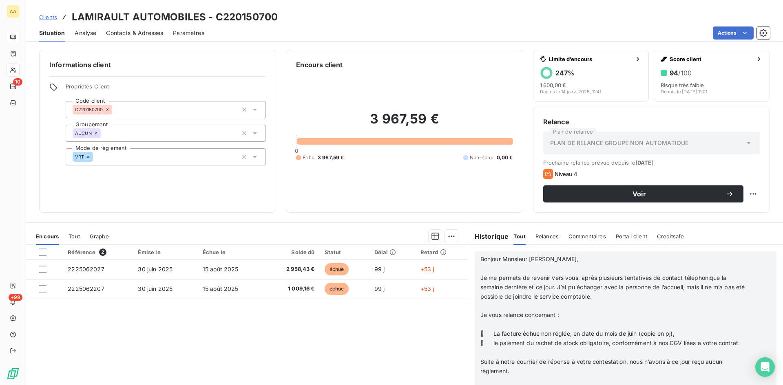
scroll to position [1060, 0]
click at [480, 335] on span " La facture échue non réglée, en date du mois de juin (copie en pj)," at bounding box center [577, 333] width 194 height 7
drag, startPoint x: 482, startPoint y: 343, endPoint x: 478, endPoint y: 343, distance: 4.1
click at [480, 343] on span " le paiement du rachat de stock obligatoire, conformément à nos CGV liées à vo…" at bounding box center [609, 343] width 259 height 7
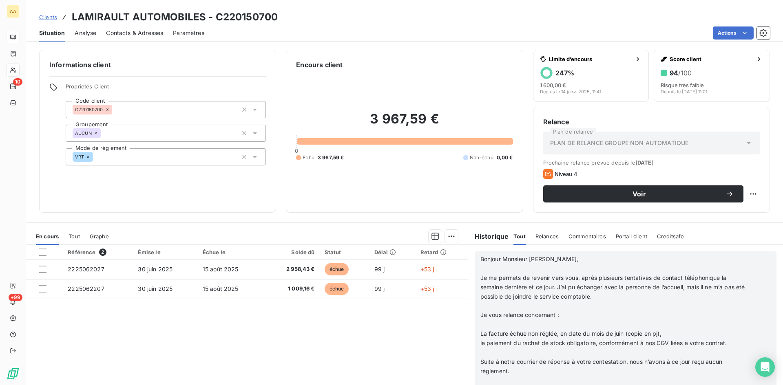
scroll to position [1224, 0]
click at [490, 342] on span "le paiement du rachat de stock obligatoire, conformément à nos CGV liées à votr…" at bounding box center [603, 343] width 246 height 7
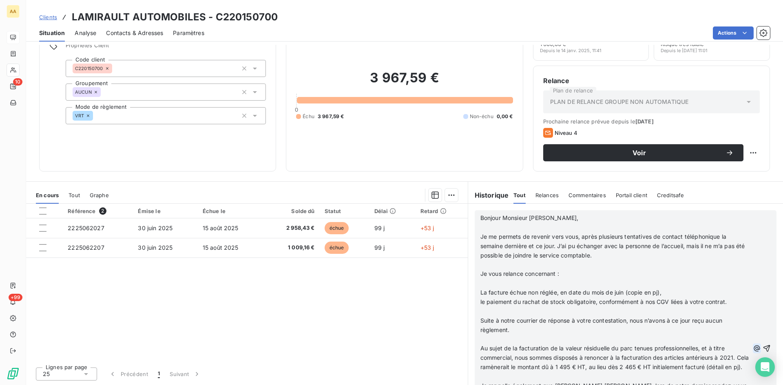
scroll to position [1305, 0]
click at [755, 357] on body "AA 10 +99 Clients LAMIRAULT AUTOMOBILES - C220150700 Situation Analyse Contacts…" at bounding box center [391, 192] width 783 height 385
click at [764, 352] on icon "button" at bounding box center [767, 348] width 7 height 7
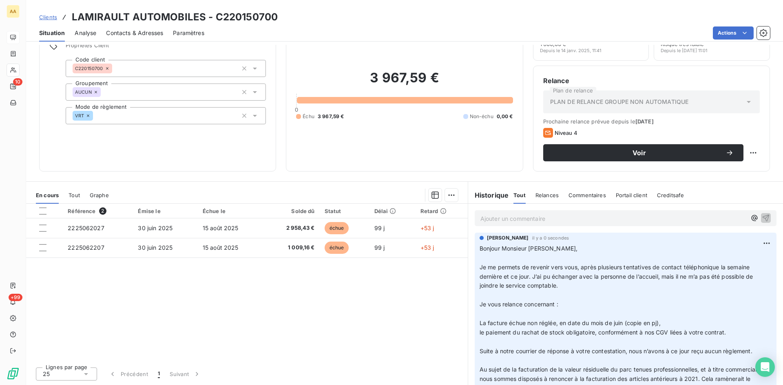
scroll to position [0, 0]
click at [509, 215] on p "Ajouter un commentaire ﻿" at bounding box center [613, 219] width 266 height 10
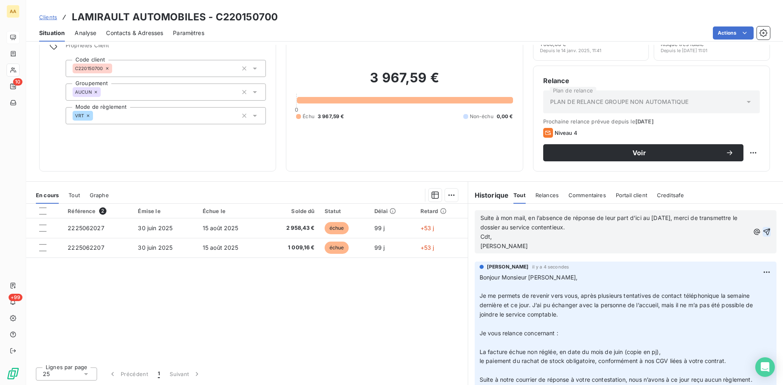
click at [763, 231] on icon "button" at bounding box center [767, 232] width 8 height 8
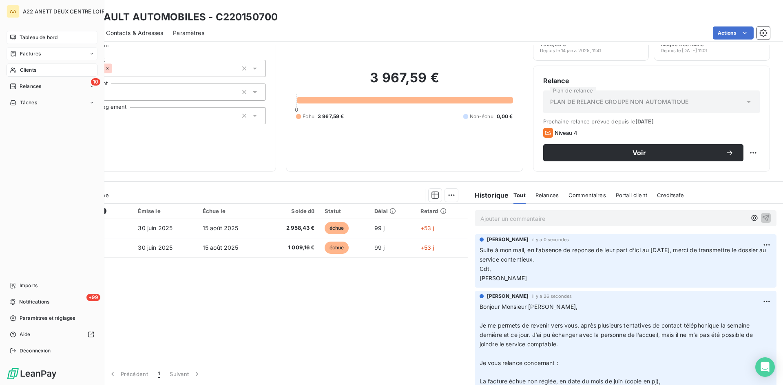
click at [29, 53] on span "Factures" at bounding box center [30, 53] width 21 height 7
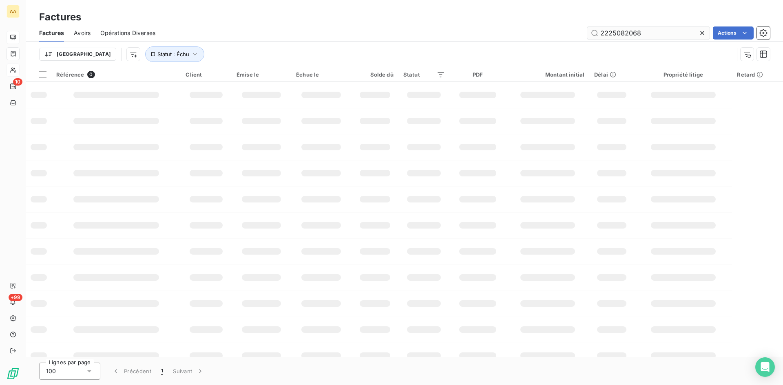
drag, startPoint x: 644, startPoint y: 31, endPoint x: 622, endPoint y: 31, distance: 22.4
click at [625, 33] on input "2225082068" at bounding box center [648, 33] width 122 height 13
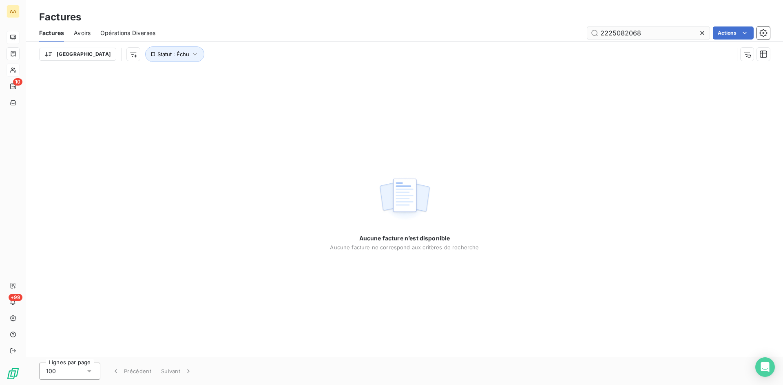
click at [618, 31] on input "2225082068" at bounding box center [648, 33] width 122 height 13
drag, startPoint x: 646, startPoint y: 33, endPoint x: 619, endPoint y: 31, distance: 26.6
click at [619, 31] on input "2225082068" at bounding box center [648, 33] width 122 height 13
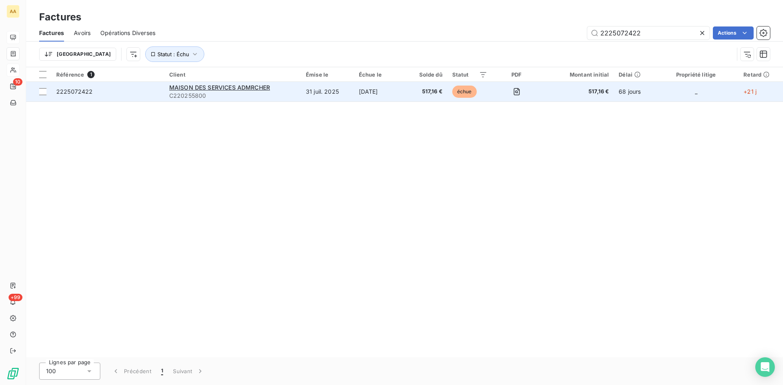
type input "2225072422"
click at [204, 93] on span "C220255800" at bounding box center [232, 96] width 127 height 8
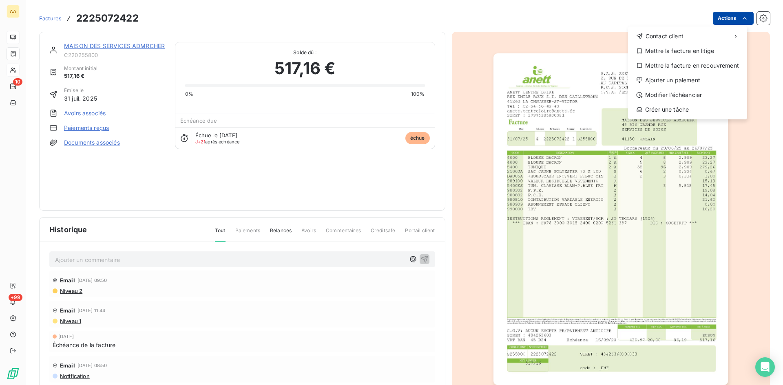
click at [726, 18] on html "AA 10 +99 Factures 2225072422 Actions Contact client Mettre la facture en litig…" at bounding box center [391, 192] width 783 height 385
click at [674, 82] on div "Ajouter un paiement" at bounding box center [687, 80] width 113 height 13
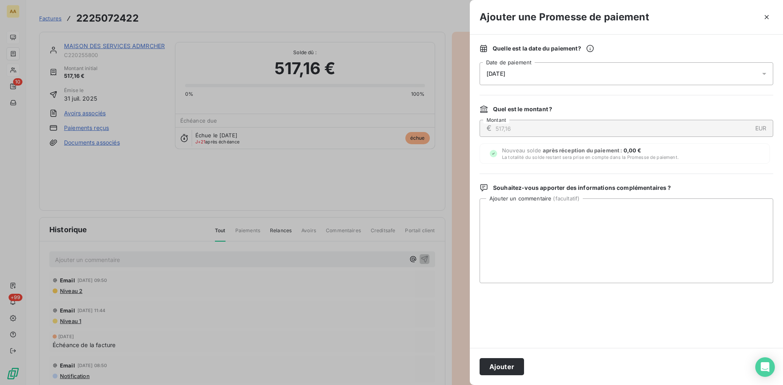
click at [582, 67] on div "08/10/2025" at bounding box center [627, 73] width 294 height 23
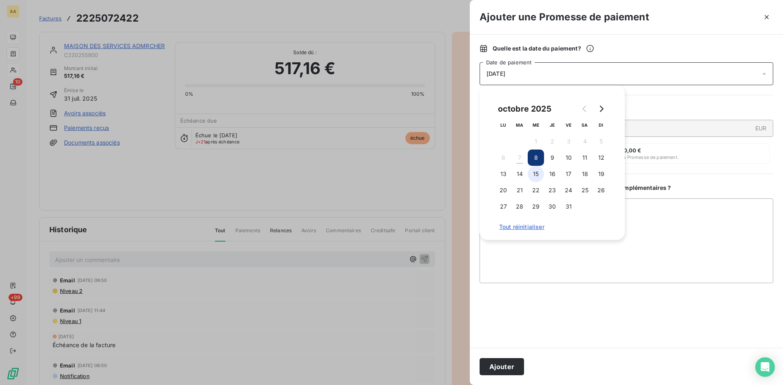
click at [538, 172] on button "15" at bounding box center [536, 174] width 16 height 16
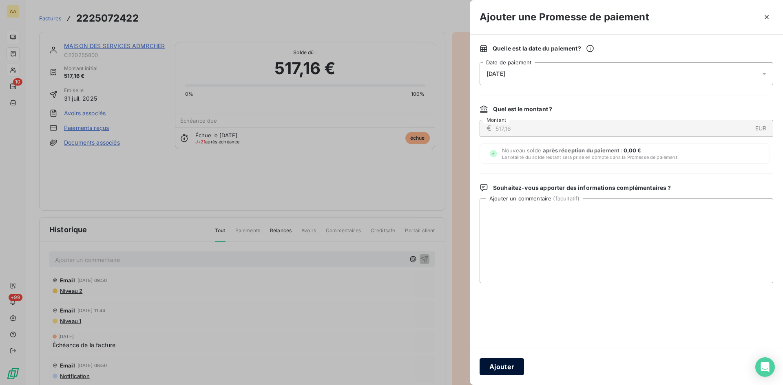
drag, startPoint x: 514, startPoint y: 364, endPoint x: 356, endPoint y: 292, distance: 173.2
click at [514, 364] on button "Ajouter" at bounding box center [502, 367] width 44 height 17
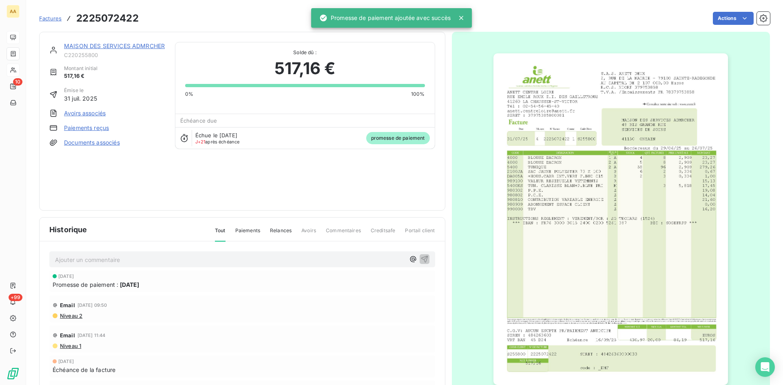
click at [325, 260] on p "Ajouter un commentaire ﻿" at bounding box center [230, 260] width 350 height 10
click at [421, 261] on icon "button" at bounding box center [425, 259] width 8 height 8
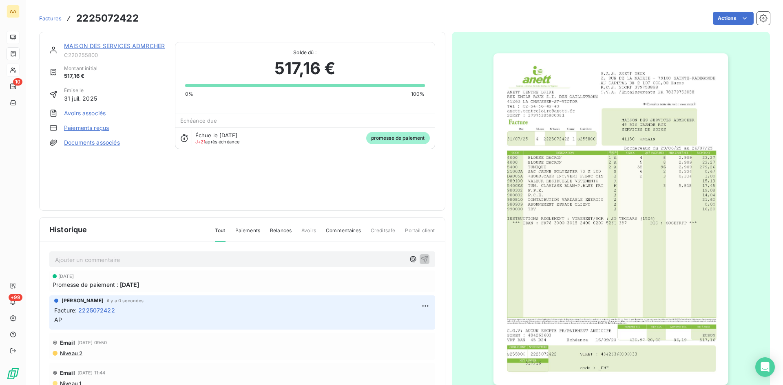
click at [104, 44] on link "MAISON DES SERVICES ADMRCHER" at bounding box center [114, 45] width 101 height 7
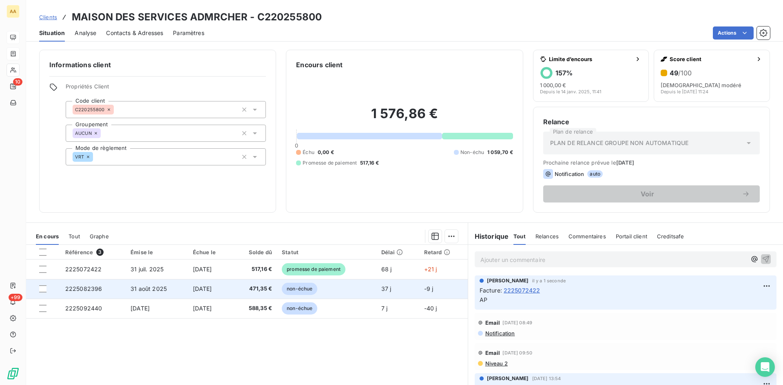
click at [79, 289] on span "2225082396" at bounding box center [83, 289] width 37 height 7
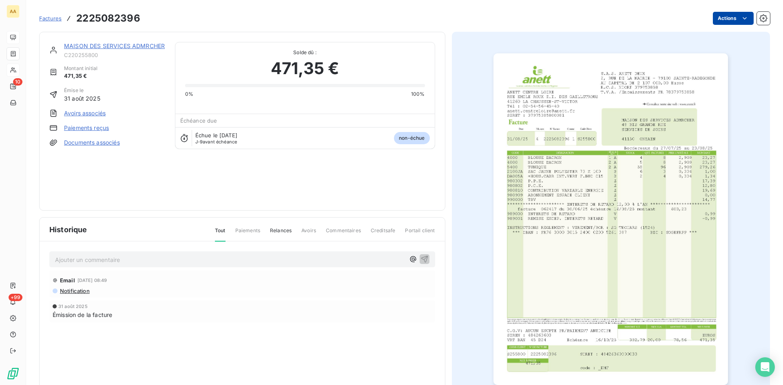
click at [722, 14] on html "AA 10 +99 Factures 2225082396 Actions MAISON DES SERVICES ADMRCHER C220255800 M…" at bounding box center [391, 192] width 783 height 385
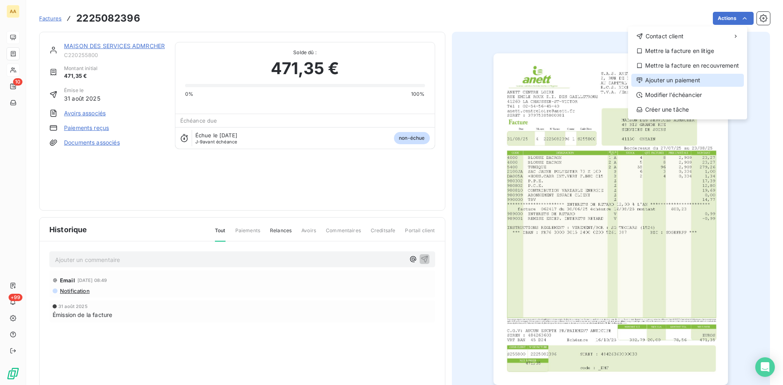
click at [655, 78] on div "Ajouter un paiement" at bounding box center [687, 80] width 113 height 13
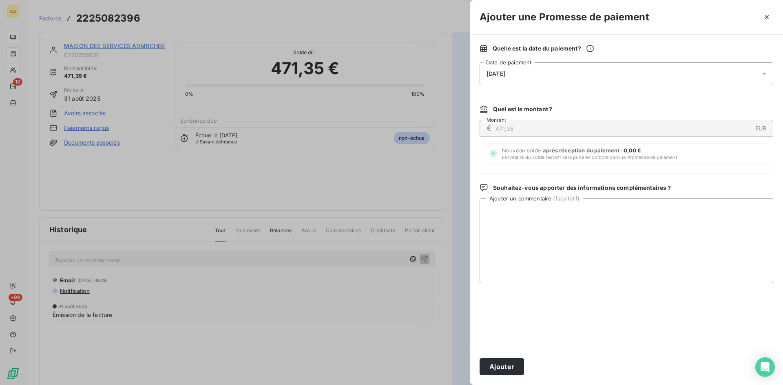
click at [542, 71] on div "08/10/2025" at bounding box center [627, 73] width 294 height 23
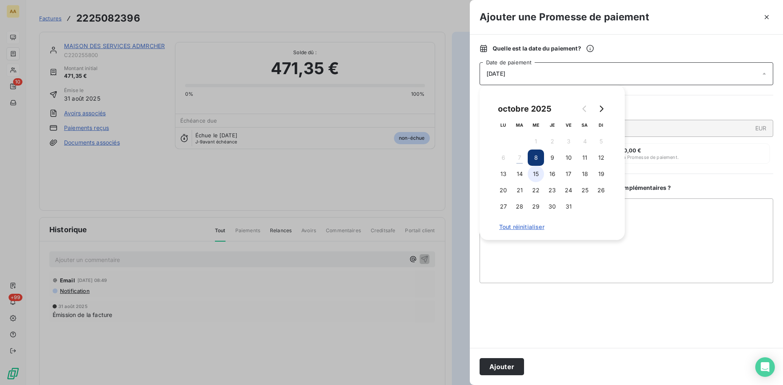
click at [540, 174] on button "15" at bounding box center [536, 174] width 16 height 16
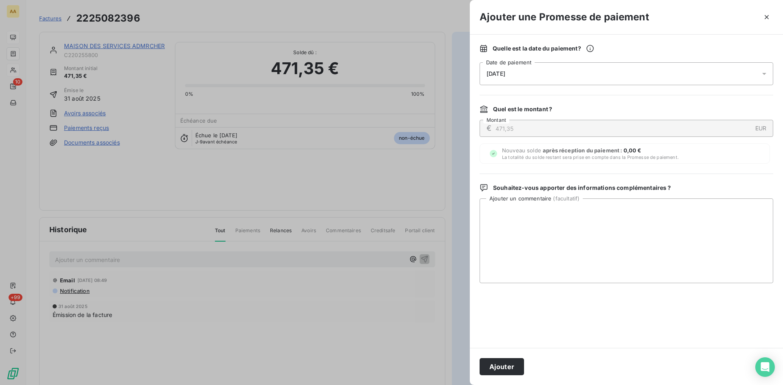
drag, startPoint x: 497, startPoint y: 365, endPoint x: 385, endPoint y: 293, distance: 132.5
click at [496, 364] on button "Ajouter" at bounding box center [502, 367] width 44 height 17
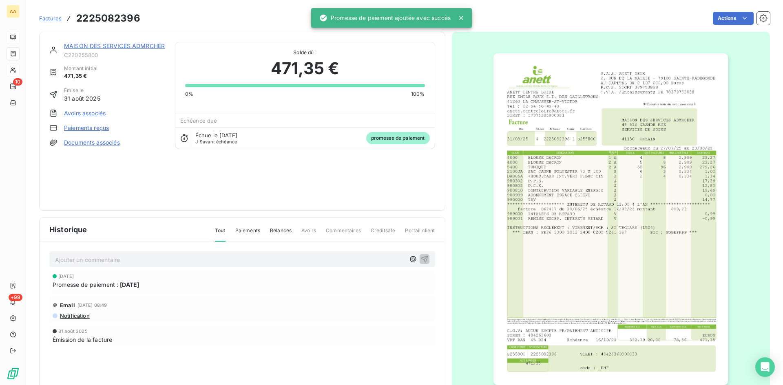
click at [341, 263] on p "Ajouter un commentaire ﻿" at bounding box center [230, 260] width 350 height 10
click at [421, 257] on icon "button" at bounding box center [424, 259] width 7 height 7
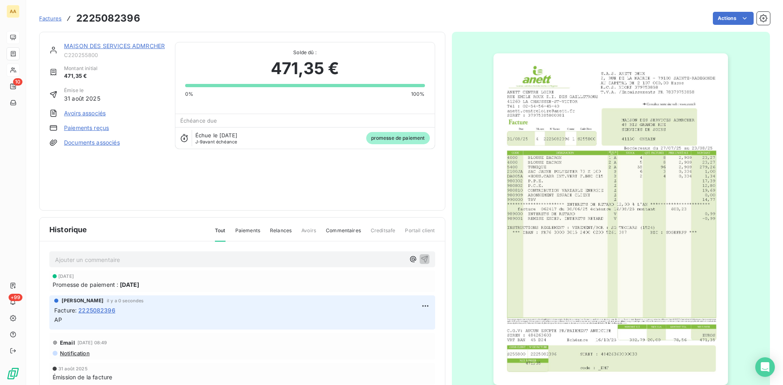
click at [121, 42] on link "MAISON DES SERVICES ADMRCHER" at bounding box center [114, 45] width 101 height 7
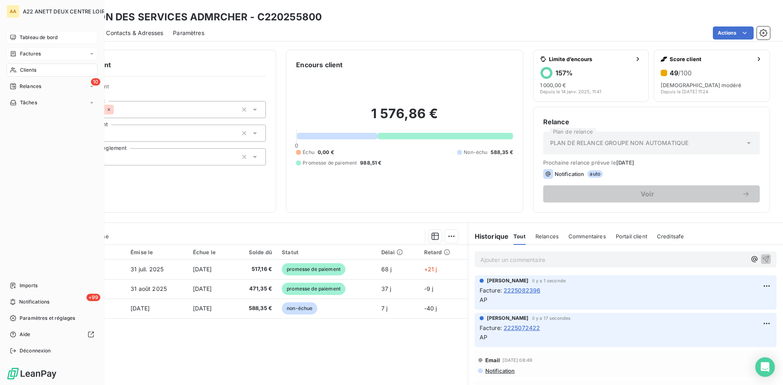
click at [30, 53] on span "Factures" at bounding box center [30, 53] width 21 height 7
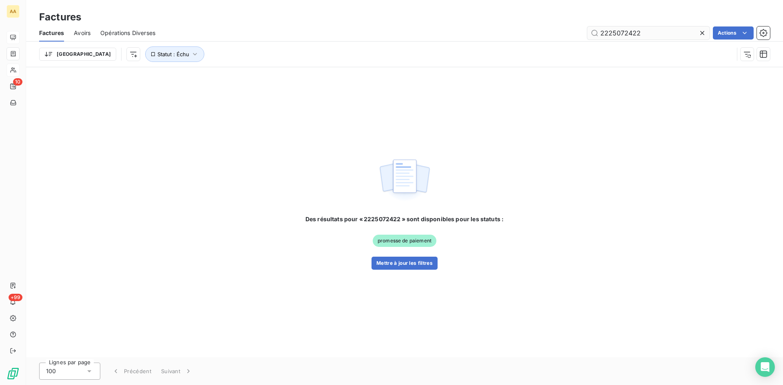
drag, startPoint x: 641, startPoint y: 33, endPoint x: 620, endPoint y: 29, distance: 21.9
click at [619, 30] on input "2225072422" at bounding box center [648, 33] width 122 height 13
click at [631, 32] on input "222508235" at bounding box center [648, 33] width 122 height 13
type input "2225082395"
click at [391, 260] on button "Mettre à jour les filtres" at bounding box center [405, 263] width 66 height 13
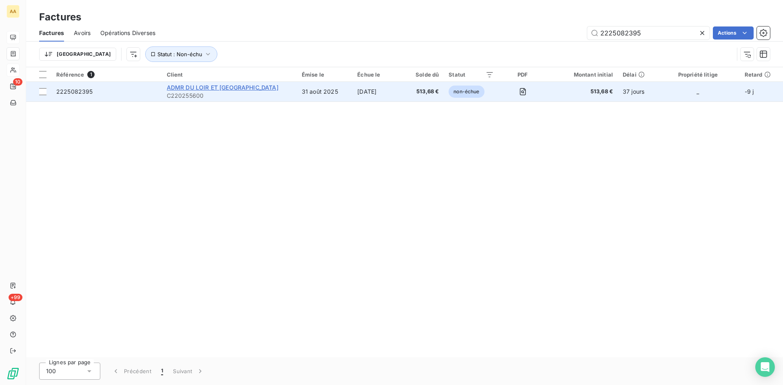
click at [194, 89] on span "ADMR DU LOIR ET [GEOGRAPHIC_DATA]" at bounding box center [223, 87] width 112 height 7
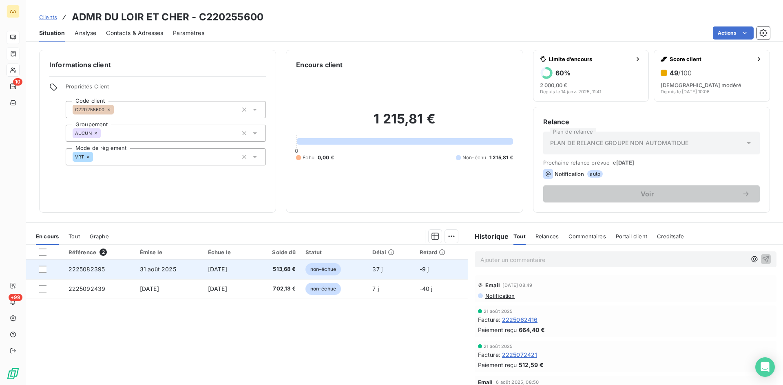
click at [80, 268] on span "2225082395" at bounding box center [87, 269] width 37 height 7
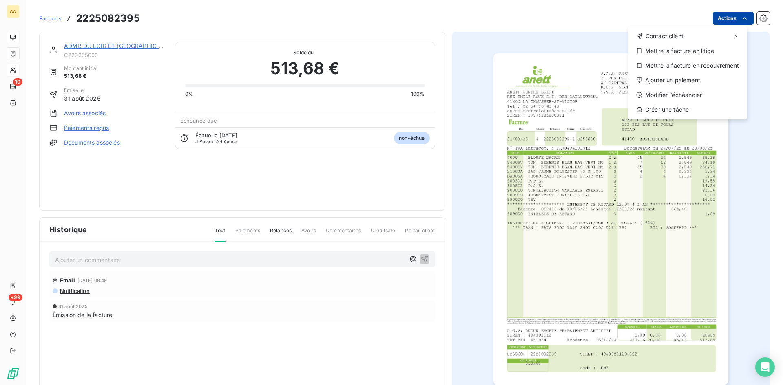
click at [719, 16] on html "AA 10 +99 Factures 2225082395 Actions Contact client Mettre la facture en litig…" at bounding box center [391, 192] width 783 height 385
click at [662, 80] on div "Ajouter un paiement" at bounding box center [687, 80] width 113 height 13
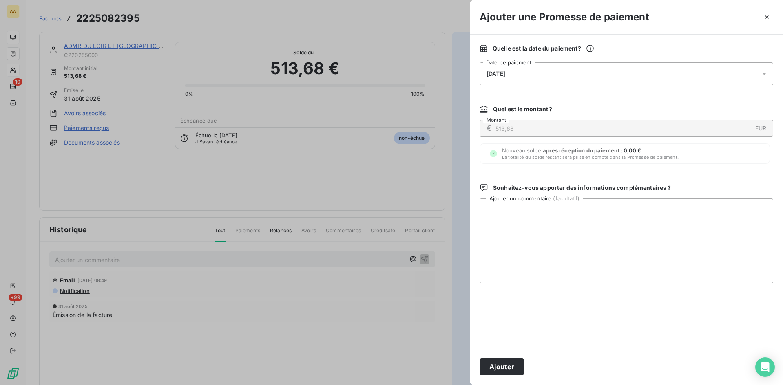
click at [546, 65] on div "08/10/2025" at bounding box center [627, 73] width 294 height 23
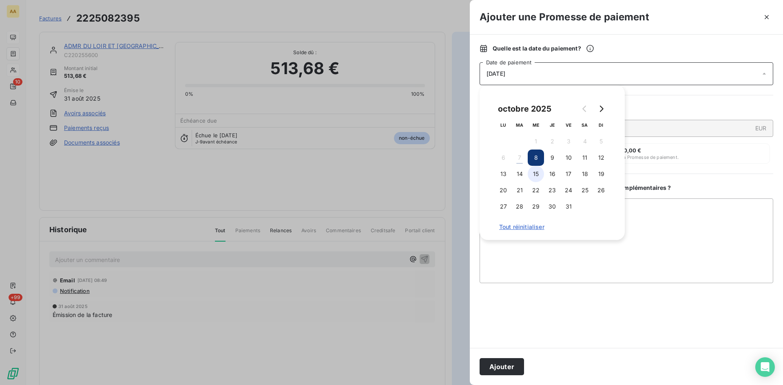
click at [540, 173] on button "15" at bounding box center [536, 174] width 16 height 16
drag, startPoint x: 516, startPoint y: 364, endPoint x: 367, endPoint y: 287, distance: 167.3
click at [515, 364] on button "Ajouter" at bounding box center [502, 367] width 44 height 17
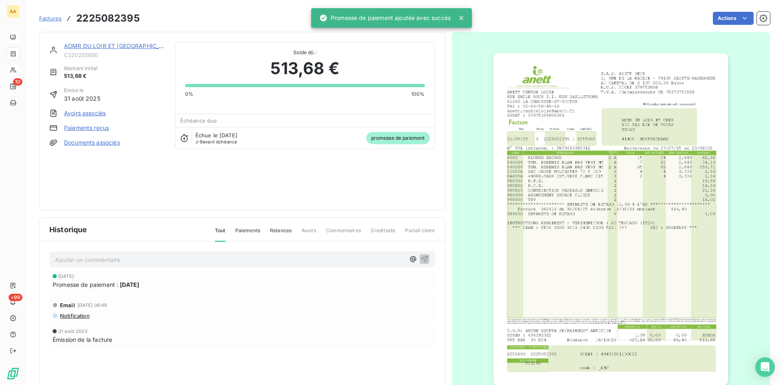
click at [341, 257] on p "Ajouter un commentaire ﻿" at bounding box center [230, 260] width 350 height 10
drag, startPoint x: 424, startPoint y: 256, endPoint x: 298, endPoint y: 144, distance: 168.7
click at [423, 257] on icon "button" at bounding box center [424, 259] width 7 height 7
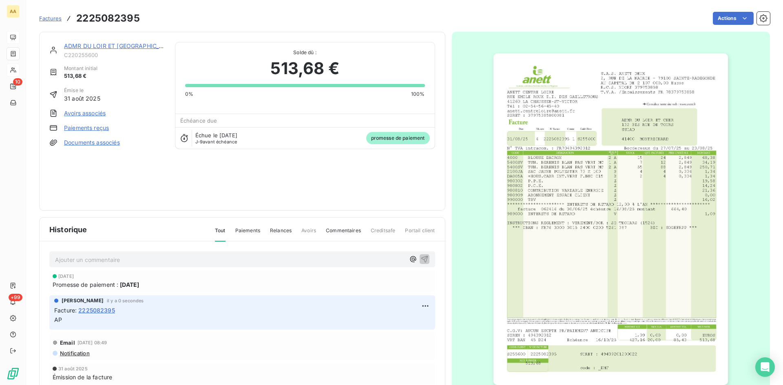
click at [115, 43] on link "ADMR DU LOIR ET [GEOGRAPHIC_DATA]" at bounding box center [120, 45] width 112 height 7
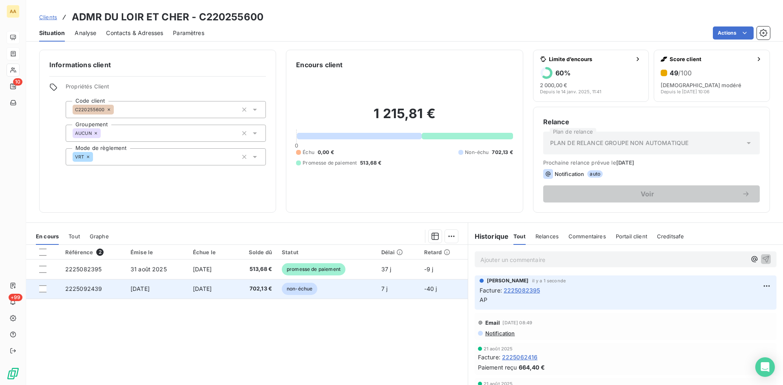
click at [73, 291] on span "2225092439" at bounding box center [83, 289] width 37 height 7
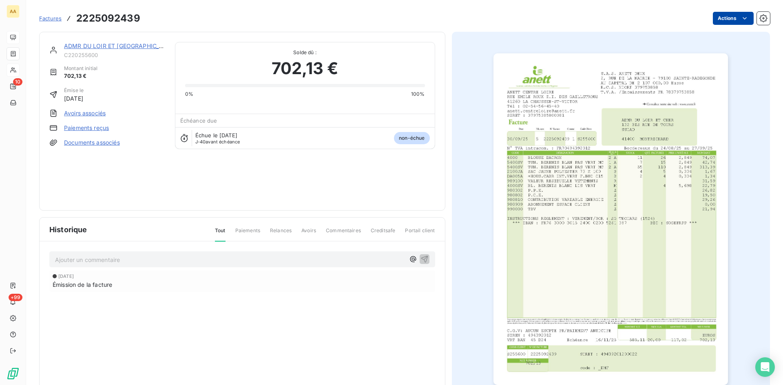
click at [711, 17] on html "AA 10 +99 Factures 2225092439 Actions ADMR DU LOIR ET CHER C220255600 Montant i…" at bounding box center [391, 192] width 783 height 385
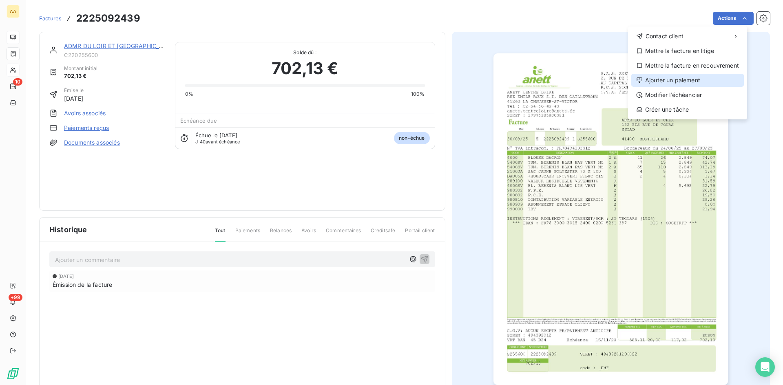
click at [660, 79] on div "Ajouter un paiement" at bounding box center [687, 80] width 113 height 13
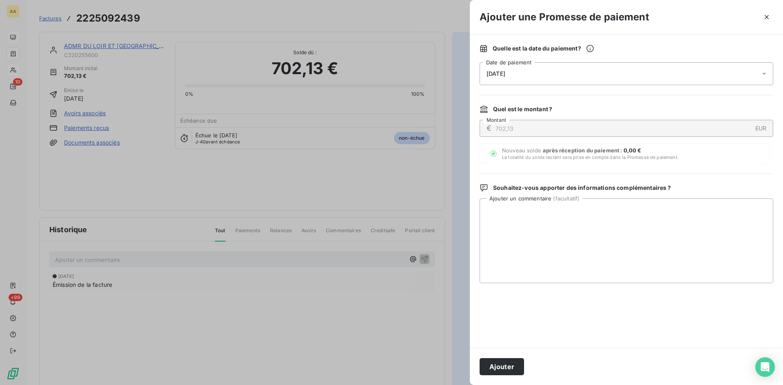
click at [538, 69] on div "08/10/2025" at bounding box center [627, 73] width 294 height 23
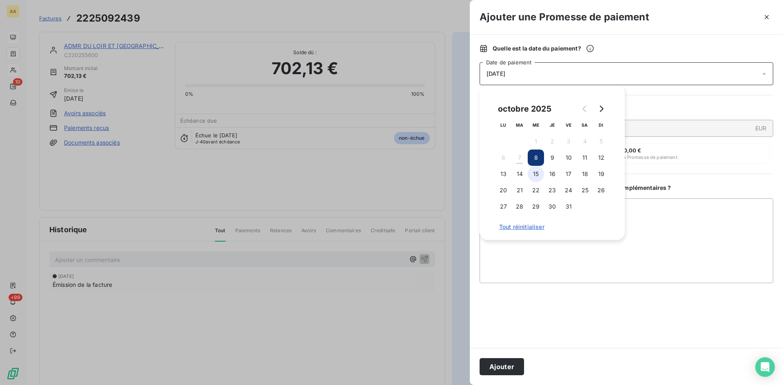
click at [532, 177] on button "15" at bounding box center [536, 174] width 16 height 16
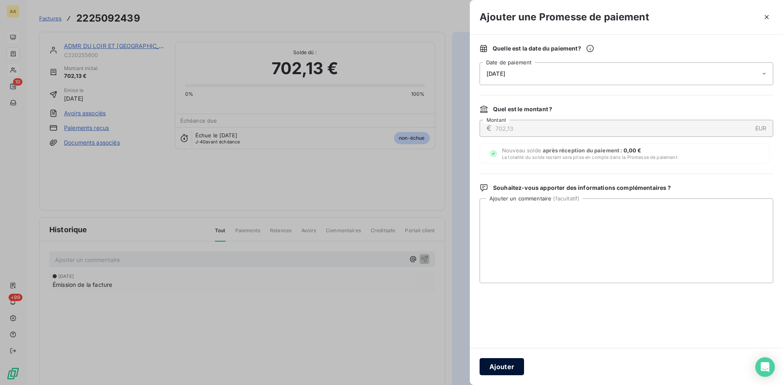
drag, startPoint x: 491, startPoint y: 370, endPoint x: 358, endPoint y: 292, distance: 153.8
click at [490, 369] on button "Ajouter" at bounding box center [502, 367] width 44 height 17
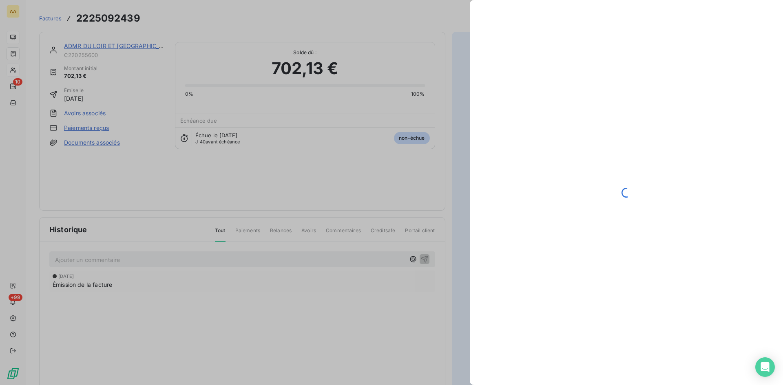
click at [287, 256] on div at bounding box center [391, 192] width 783 height 385
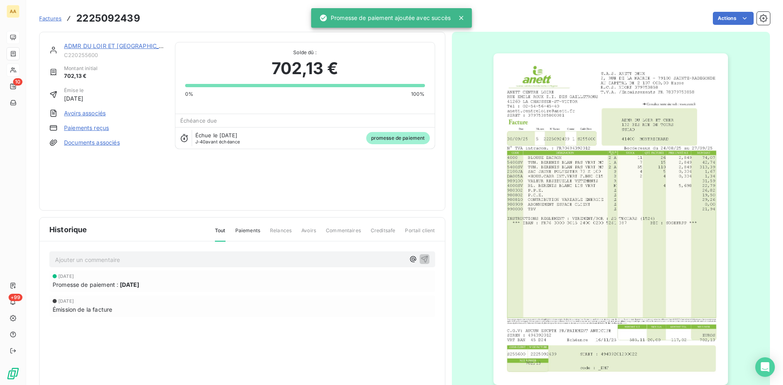
click at [126, 262] on p "Ajouter un commentaire ﻿" at bounding box center [230, 260] width 350 height 10
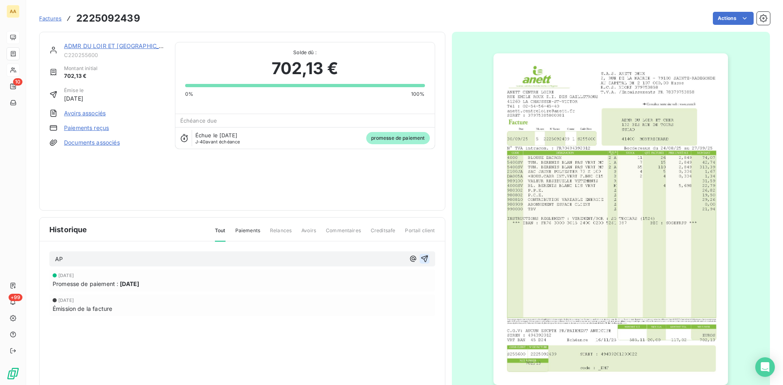
click at [422, 257] on icon "button" at bounding box center [424, 259] width 7 height 7
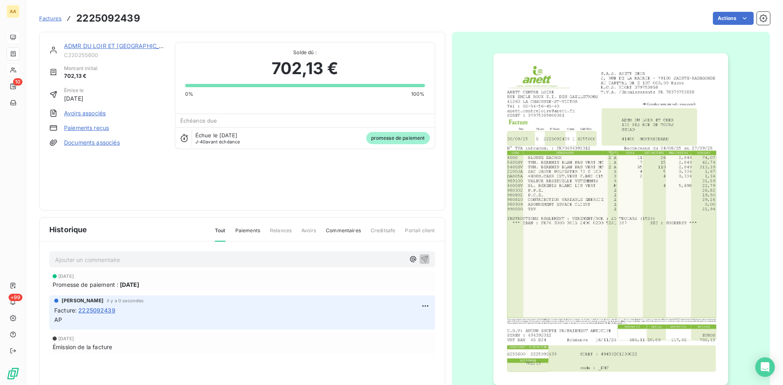
click at [113, 44] on link "ADMR DU LOIR ET [GEOGRAPHIC_DATA]" at bounding box center [120, 45] width 112 height 7
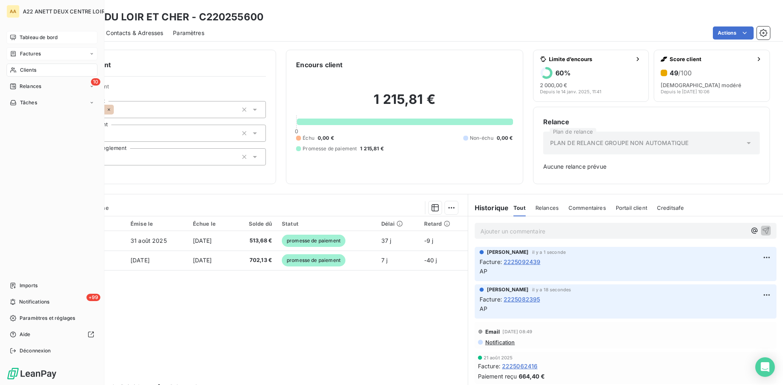
click at [22, 35] on span "Tableau de bord" at bounding box center [39, 37] width 38 height 7
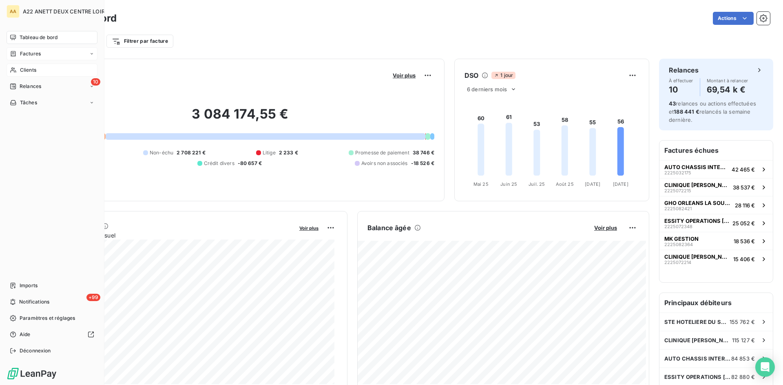
drag, startPoint x: 25, startPoint y: 68, endPoint x: 37, endPoint y: 68, distance: 12.2
click at [25, 68] on span "Clients" at bounding box center [28, 69] width 16 height 7
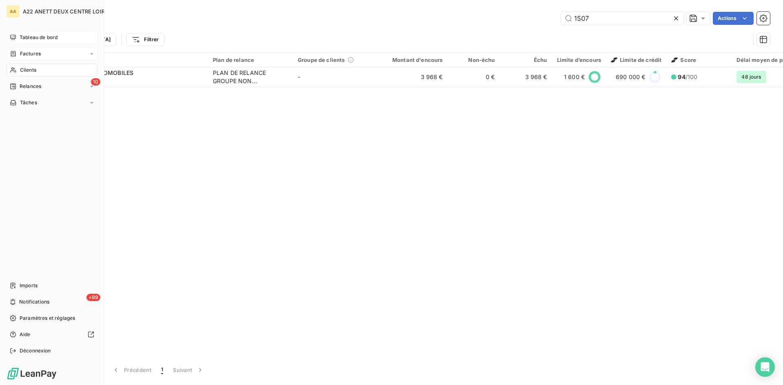
click at [19, 68] on div "Clients" at bounding box center [52, 70] width 91 height 13
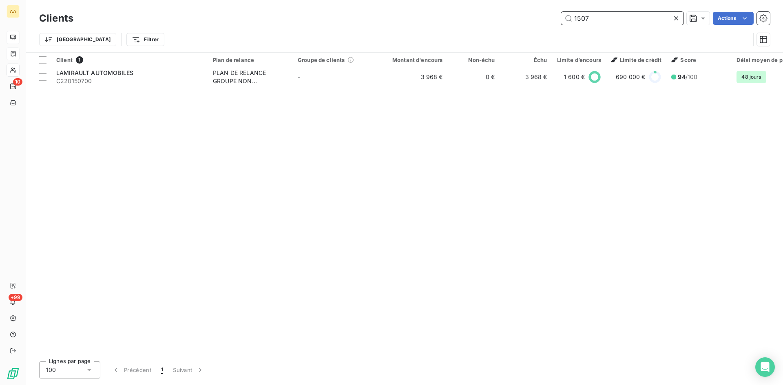
drag, startPoint x: 587, startPoint y: 20, endPoint x: 551, endPoint y: 20, distance: 35.9
click at [551, 20] on div "1507 Actions" at bounding box center [426, 18] width 687 height 13
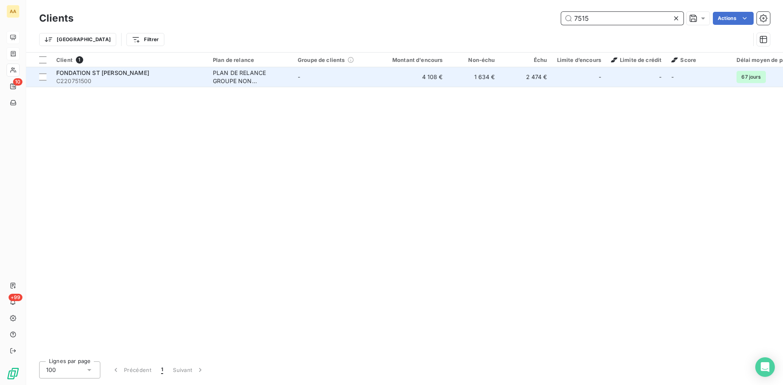
type input "7515"
click at [231, 74] on div "PLAN DE RELANCE GROUPE NON AUTOMATIQUE" at bounding box center [250, 77] width 75 height 16
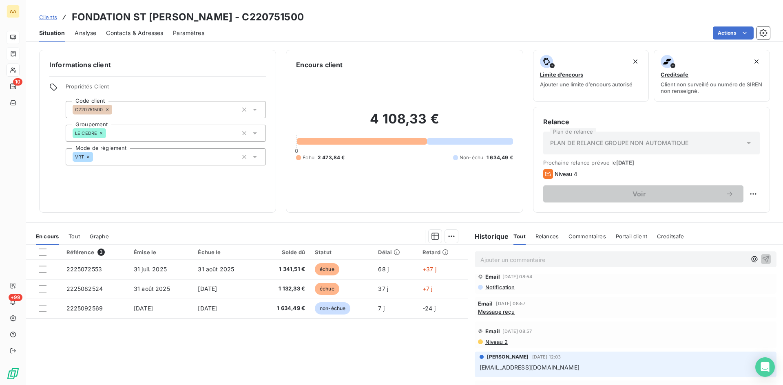
scroll to position [163, 0]
click at [497, 313] on span "Message reçu" at bounding box center [496, 312] width 37 height 7
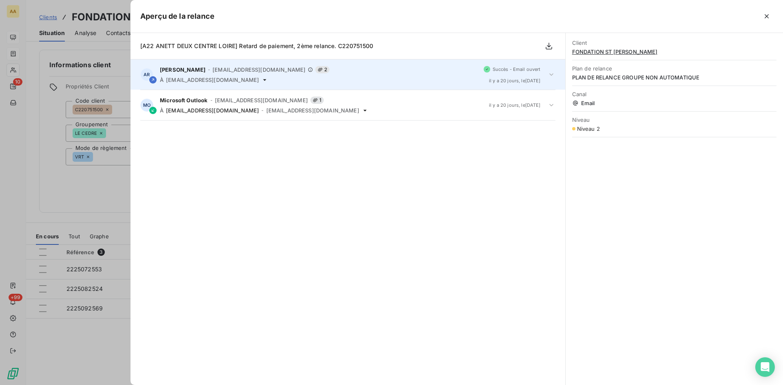
click at [235, 73] on div "ANNABELLE RANVAL - a.ranval@anett.fr 2" at bounding box center [318, 69] width 317 height 7
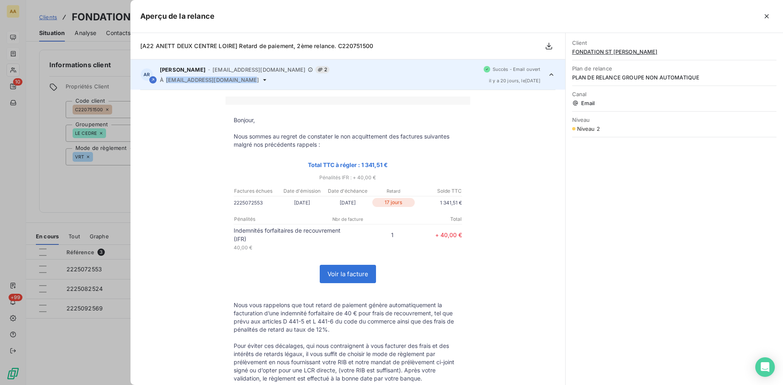
drag, startPoint x: 246, startPoint y: 81, endPoint x: 165, endPoint y: 83, distance: 80.4
click at [165, 83] on div "À a.dommange@fondation-sjd.fr" at bounding box center [318, 80] width 317 height 7
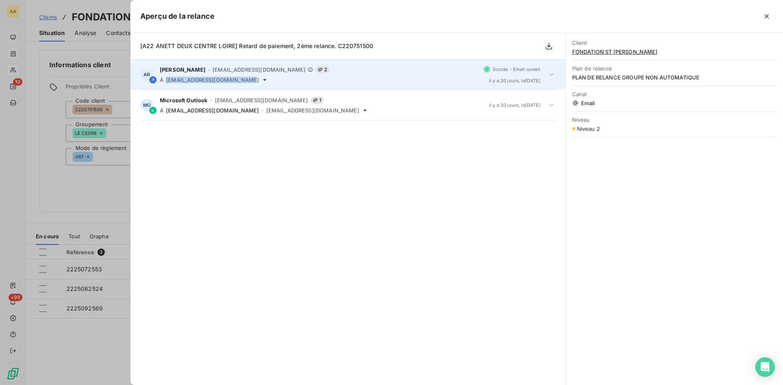
copy span "a.dommange@fondation-sjd.fr"
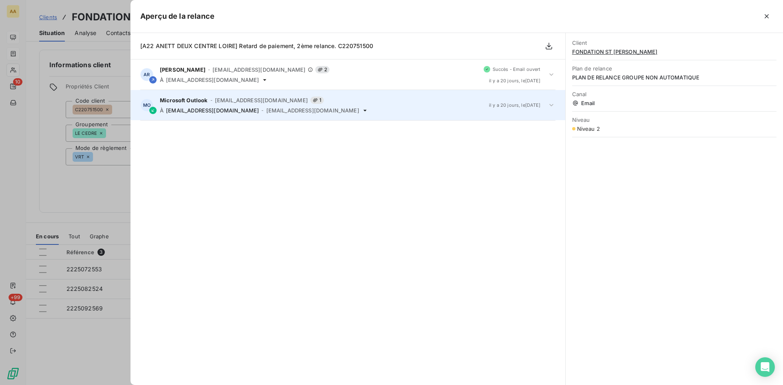
click at [220, 102] on span "MicrosoftExchange329e71ec88ae4615bbc36ab6ce41109e@anett.fr" at bounding box center [261, 100] width 93 height 7
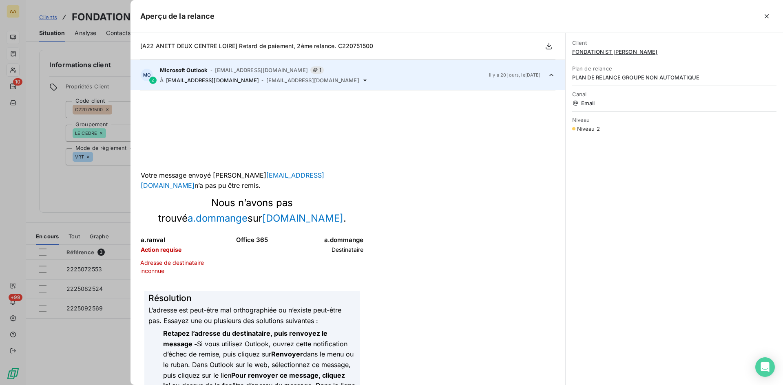
scroll to position [31, 0]
drag, startPoint x: 100, startPoint y: 201, endPoint x: 98, endPoint y: 194, distance: 7.4
click at [100, 201] on div at bounding box center [391, 192] width 783 height 385
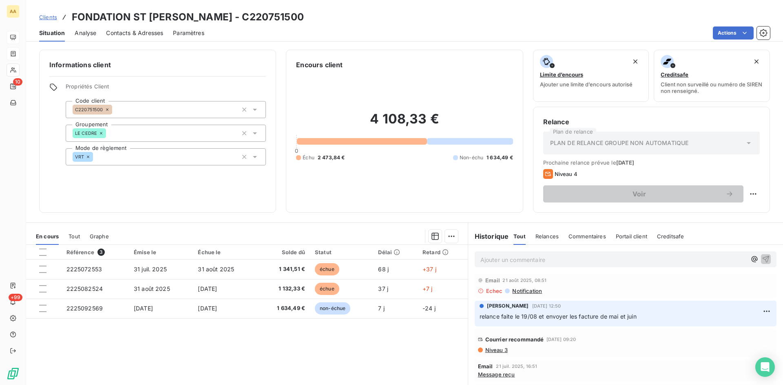
scroll to position [353, 0]
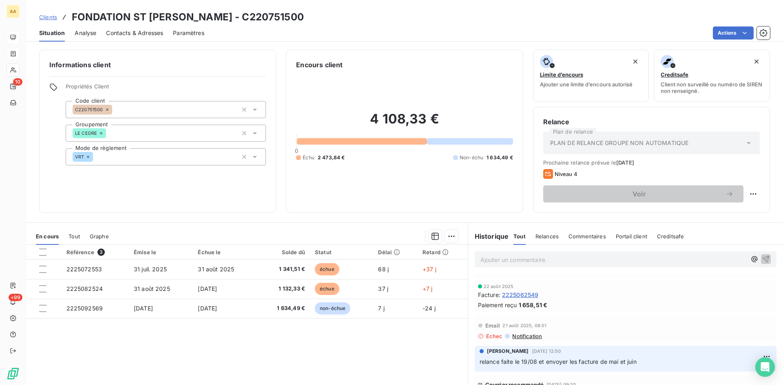
click at [485, 256] on p "Ajouter un commentaire ﻿" at bounding box center [613, 260] width 266 height 10
click at [762, 256] on icon "button" at bounding box center [766, 259] width 8 height 8
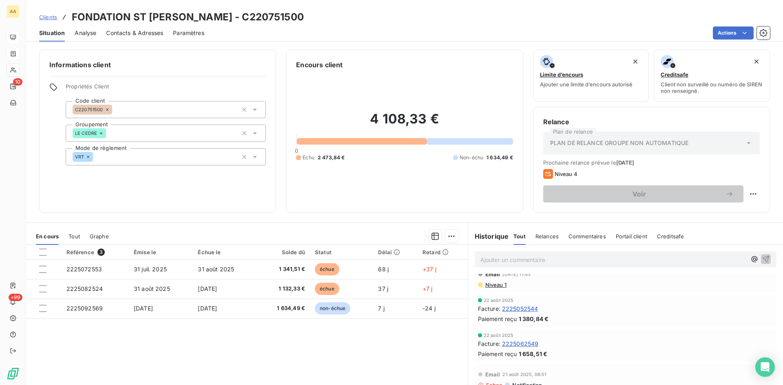
scroll to position [431, 0]
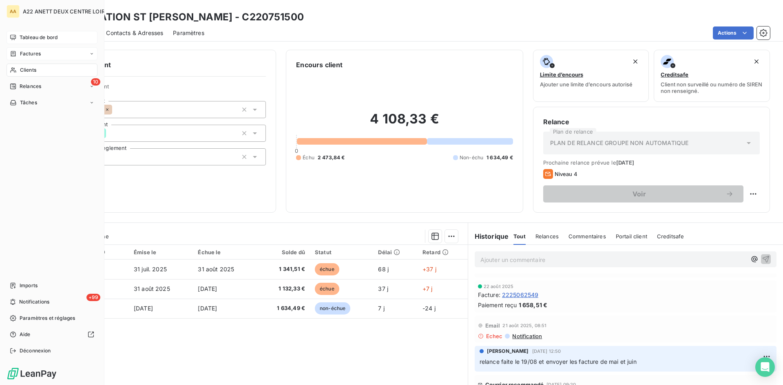
click at [26, 69] on span "Clients" at bounding box center [28, 69] width 16 height 7
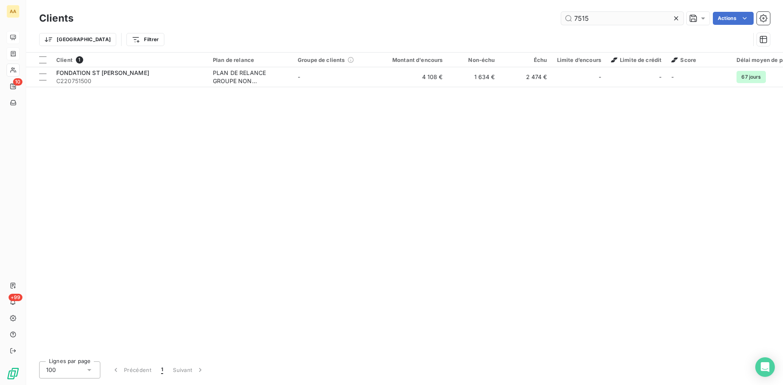
drag, startPoint x: 593, startPoint y: 16, endPoint x: 570, endPoint y: 15, distance: 22.9
click at [570, 15] on input "7515" at bounding box center [622, 18] width 122 height 13
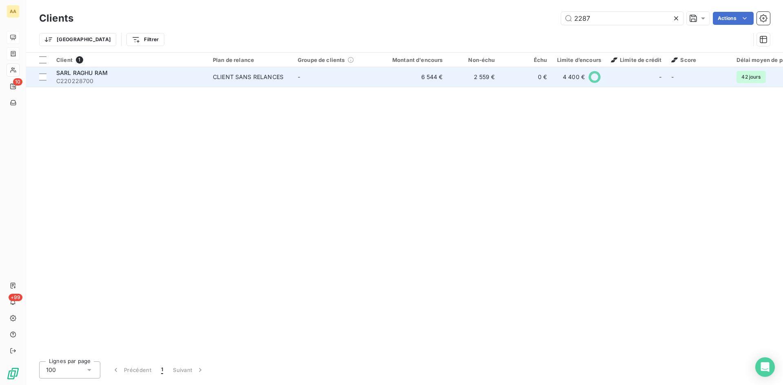
type input "2287"
click at [235, 78] on div "CLIENT SANS RELANCES" at bounding box center [248, 77] width 71 height 8
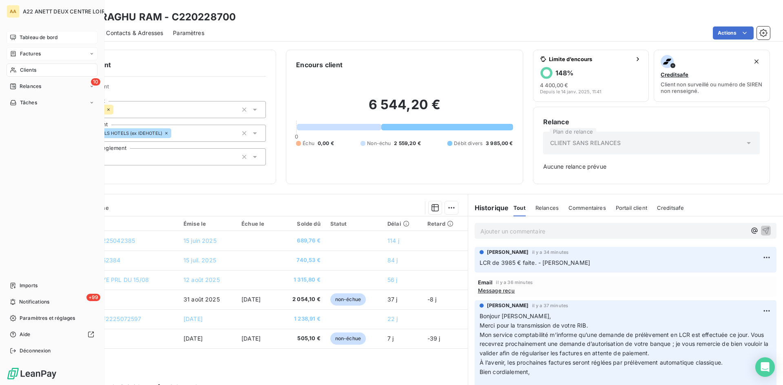
click at [33, 34] on span "Tableau de bord" at bounding box center [39, 37] width 38 height 7
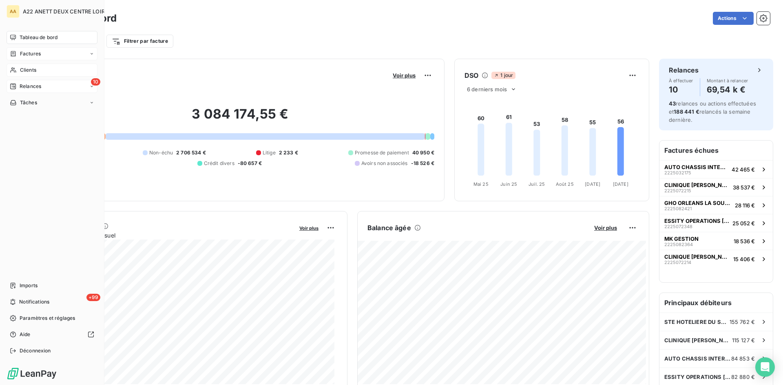
click at [27, 90] on div "10 Relances" at bounding box center [52, 86] width 91 height 13
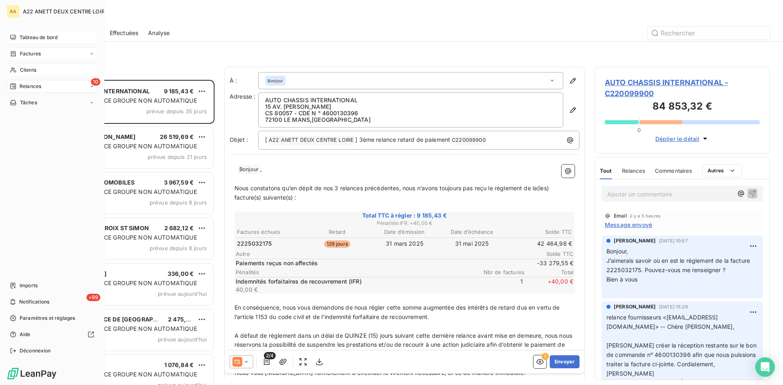
click at [41, 37] on span "Tableau de bord" at bounding box center [39, 37] width 38 height 7
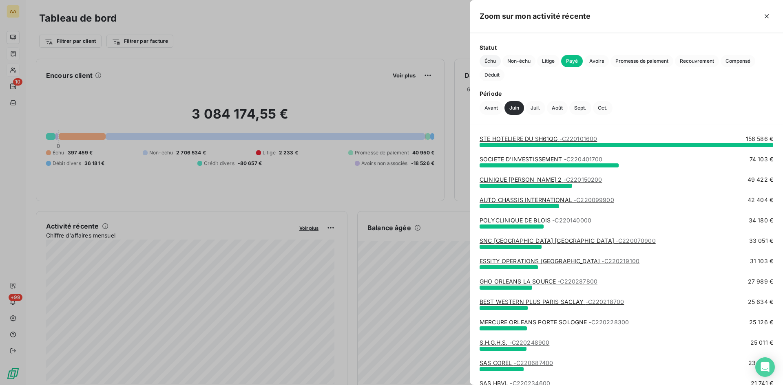
click at [493, 59] on span "Échu" at bounding box center [490, 61] width 21 height 12
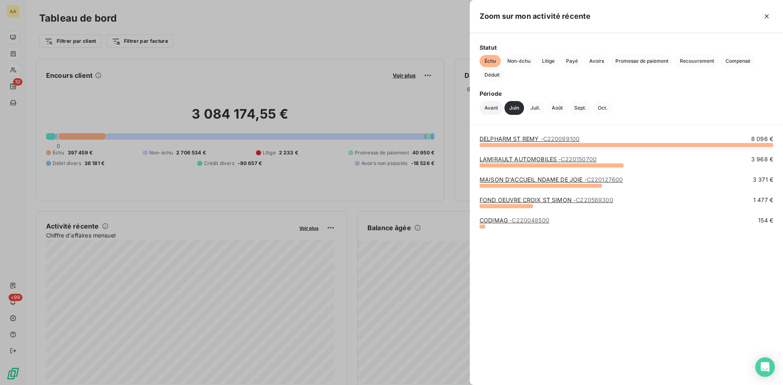
click at [494, 104] on button "Avant" at bounding box center [491, 108] width 23 height 14
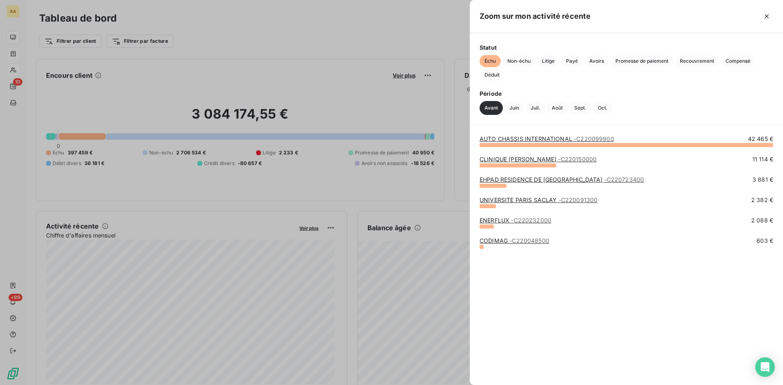
click at [195, 212] on div at bounding box center [391, 192] width 783 height 385
